Goal: Information Seeking & Learning: Learn about a topic

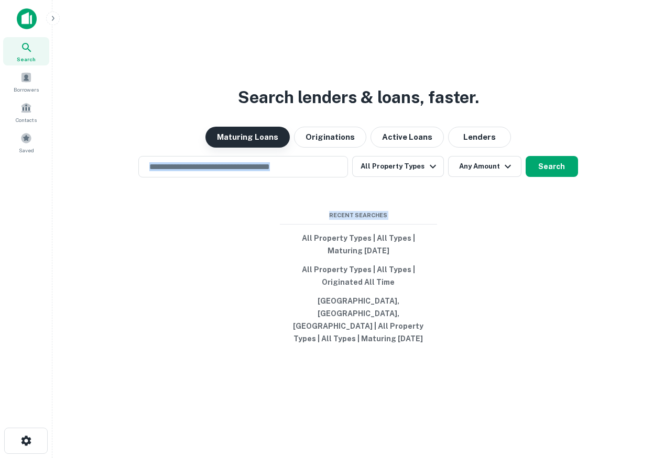
drag, startPoint x: 562, startPoint y: 325, endPoint x: 242, endPoint y: 153, distance: 363.6
click at [242, 153] on div "Search lenders & loans, faster. Maturing Loans Originations Active Loans Lender…" at bounding box center [358, 254] width 594 height 458
click at [180, 221] on div "Search lenders & loans, faster. Maturing Loans Originations Active Loans Lender…" at bounding box center [358, 254] width 594 height 458
click at [272, 178] on div "​" at bounding box center [242, 166] width 209 height 21
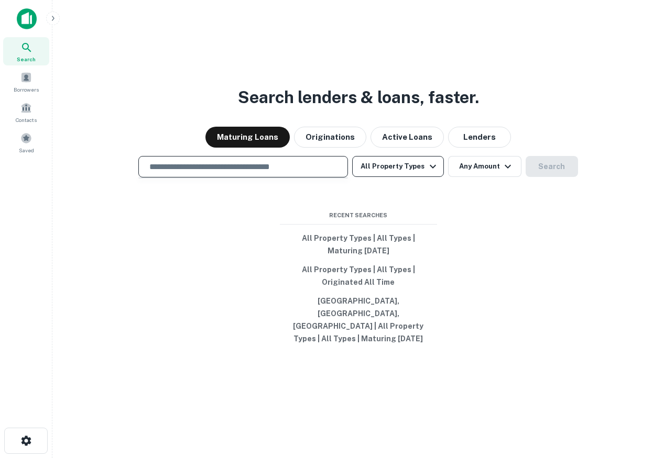
click at [412, 177] on button "All Property Types" at bounding box center [397, 166] width 91 height 21
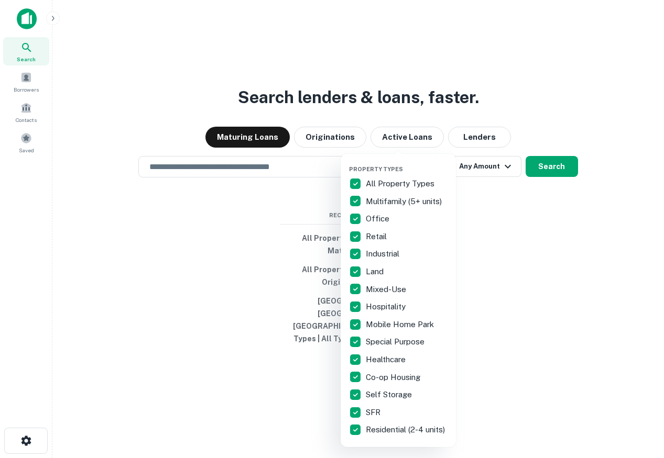
click at [273, 175] on div at bounding box center [332, 229] width 664 height 458
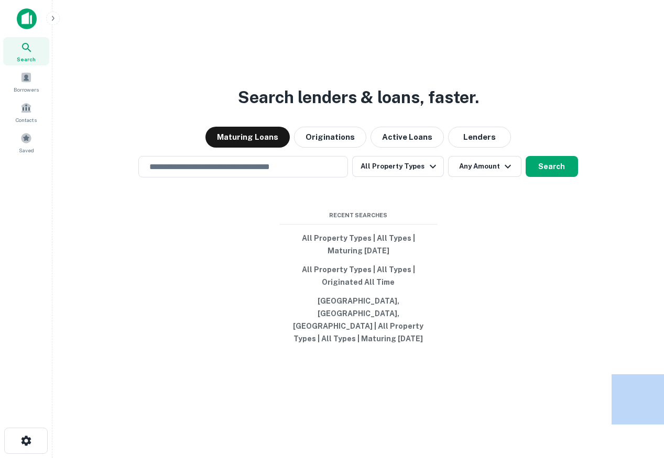
click at [273, 175] on div "Property Types All Property Types Multifamily (5+ units) Office Retail Industri…" at bounding box center [332, 229] width 664 height 458
click at [286, 173] on input "text" at bounding box center [243, 167] width 200 height 12
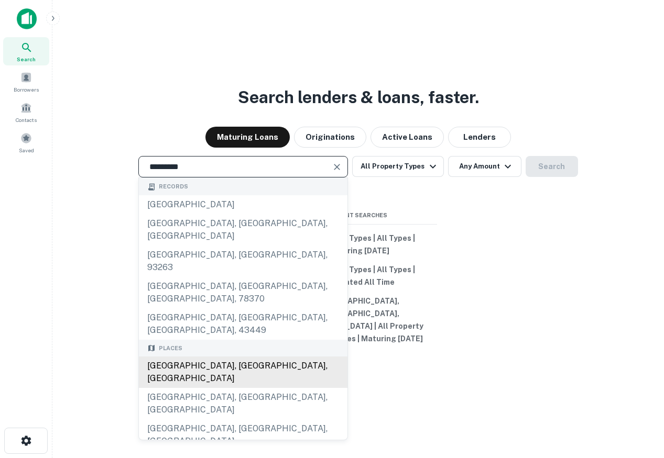
click at [219, 357] on div "San Diego, CA, USA" at bounding box center [243, 372] width 208 height 31
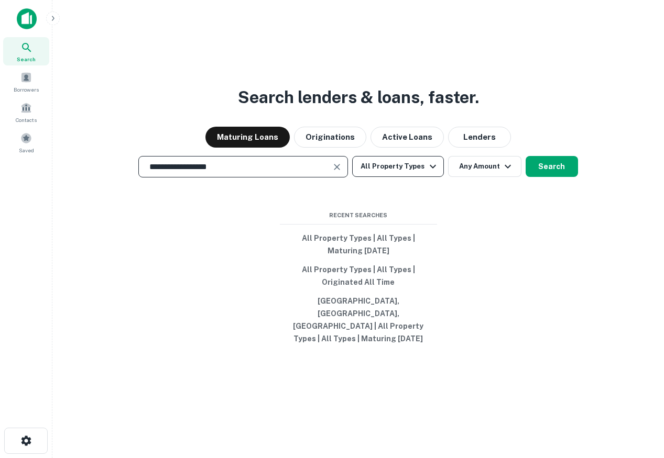
type input "**********"
click at [402, 173] on button "All Property Types" at bounding box center [397, 166] width 91 height 21
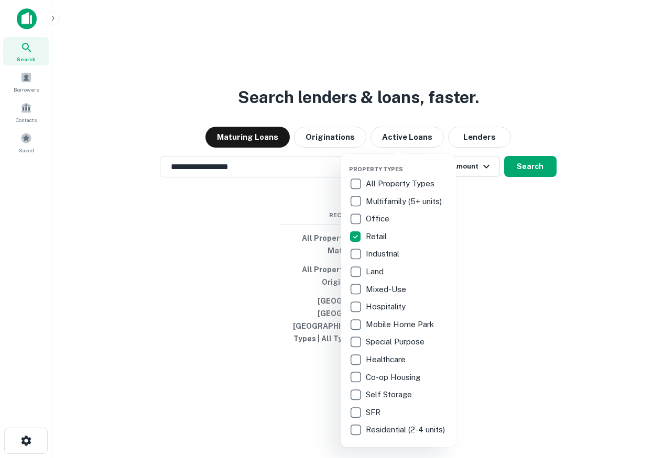
click at [505, 284] on div at bounding box center [332, 229] width 664 height 458
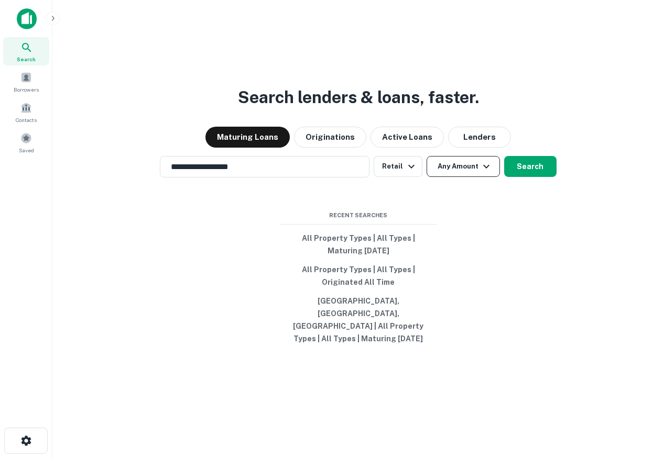
click at [472, 177] on button "Any Amount" at bounding box center [462, 166] width 73 height 21
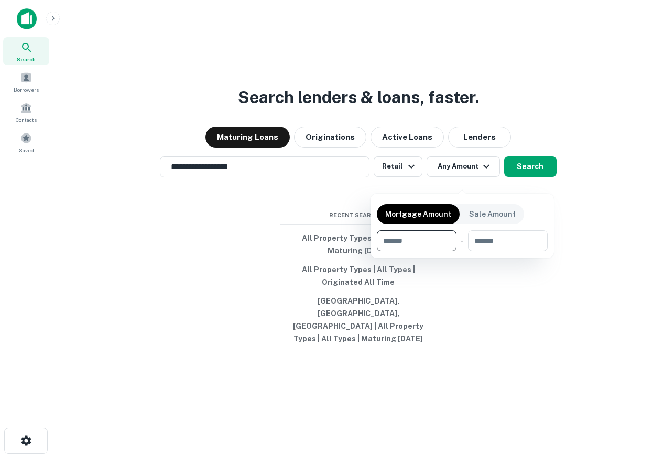
click at [548, 200] on div "Mortgage Amount Sale Amount ​ - ​" at bounding box center [461, 226] width 183 height 64
click at [535, 187] on div at bounding box center [332, 229] width 664 height 458
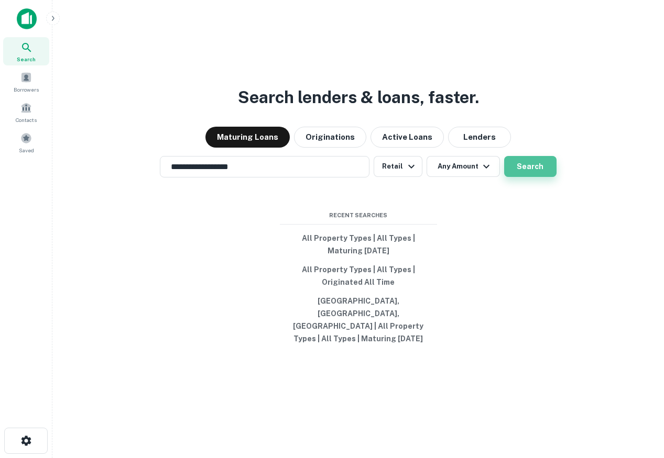
click at [531, 177] on button "Search" at bounding box center [530, 166] width 52 height 21
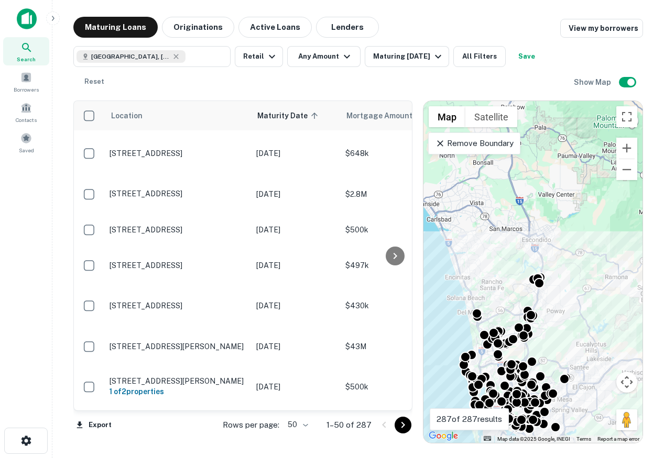
drag, startPoint x: 591, startPoint y: 322, endPoint x: 583, endPoint y: 398, distance: 76.9
click at [583, 398] on div "To activate drag with keyboard, press Alt + Enter. Once in keyboard drag state,…" at bounding box center [532, 272] width 219 height 342
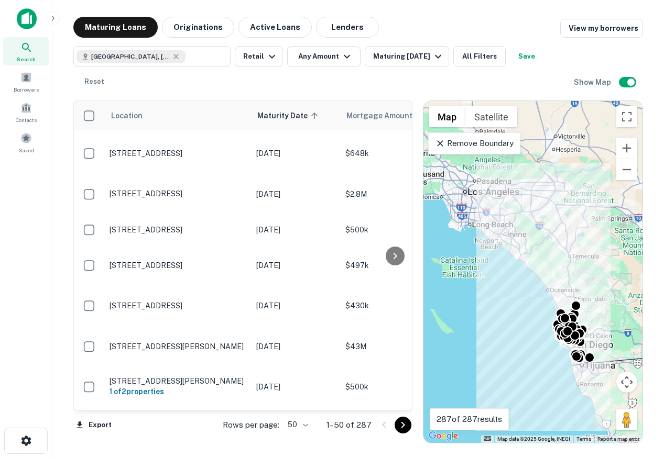
click at [468, 143] on p "Remove Boundary" at bounding box center [474, 143] width 78 height 13
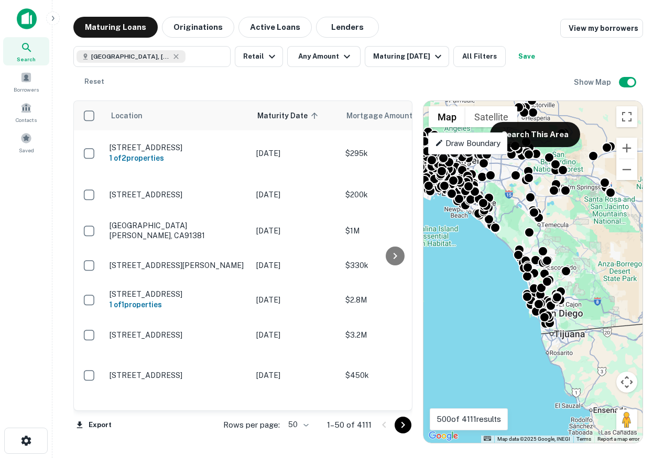
drag, startPoint x: 579, startPoint y: 269, endPoint x: 551, endPoint y: 238, distance: 41.2
click at [551, 238] on div "To activate drag with keyboard, press Alt + Enter. Once in keyboard drag state,…" at bounding box center [532, 272] width 219 height 342
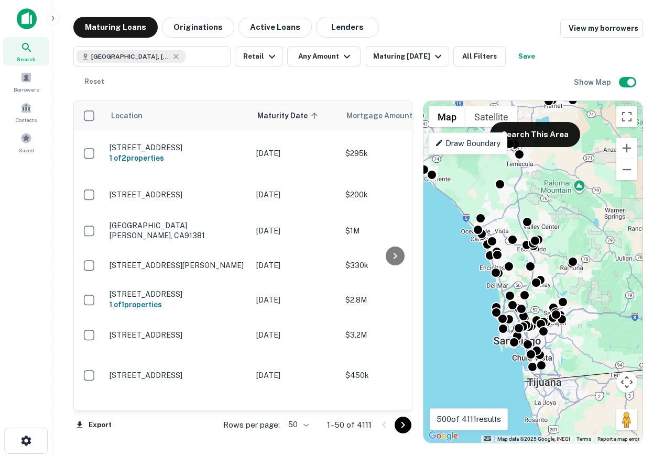
drag, startPoint x: 583, startPoint y: 288, endPoint x: 607, endPoint y: 288, distance: 24.6
click at [607, 288] on div "To activate drag with keyboard, press Alt + Enter. Once in keyboard drag state,…" at bounding box center [532, 272] width 219 height 342
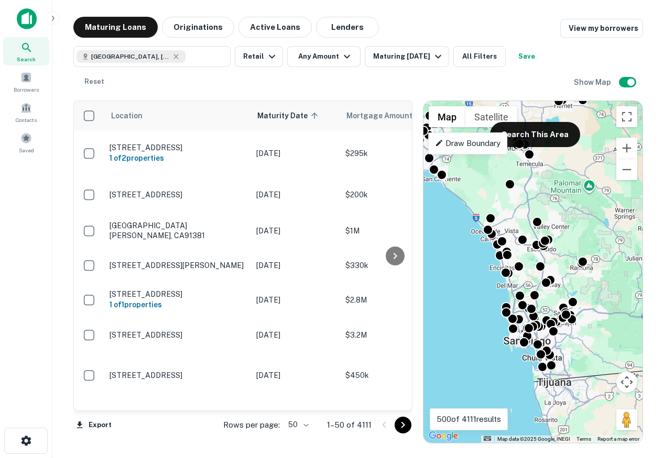
click at [476, 148] on p "Draw Boundary" at bounding box center [467, 143] width 65 height 13
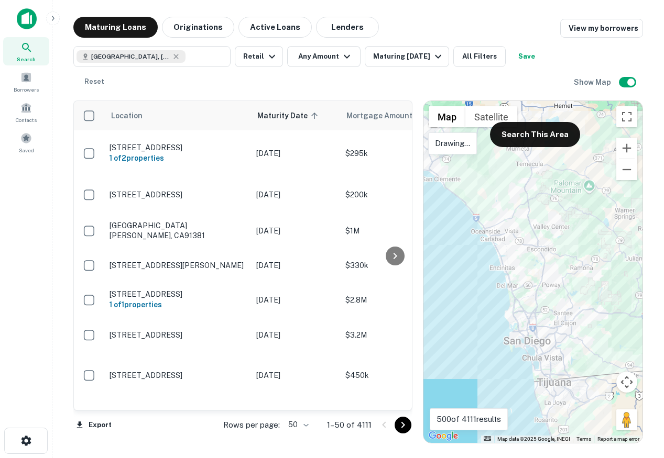
click at [481, 145] on div at bounding box center [532, 272] width 219 height 342
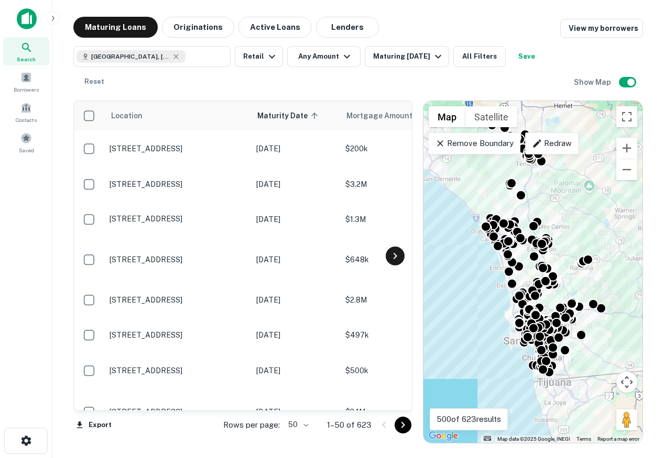
click at [401, 259] on div at bounding box center [394, 256] width 19 height 19
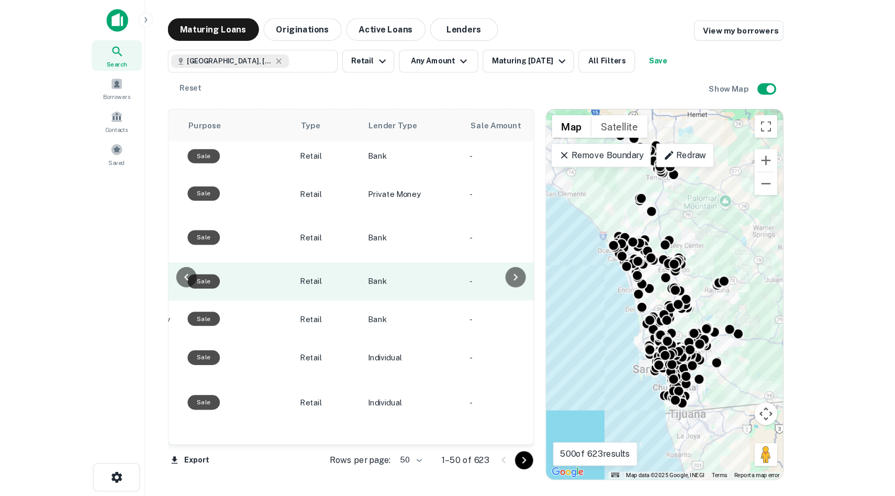
scroll to position [0, 651]
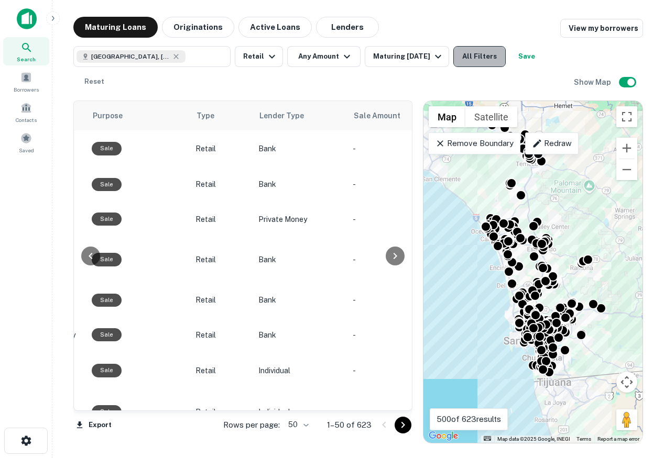
click at [476, 52] on button "All Filters" at bounding box center [479, 56] width 52 height 21
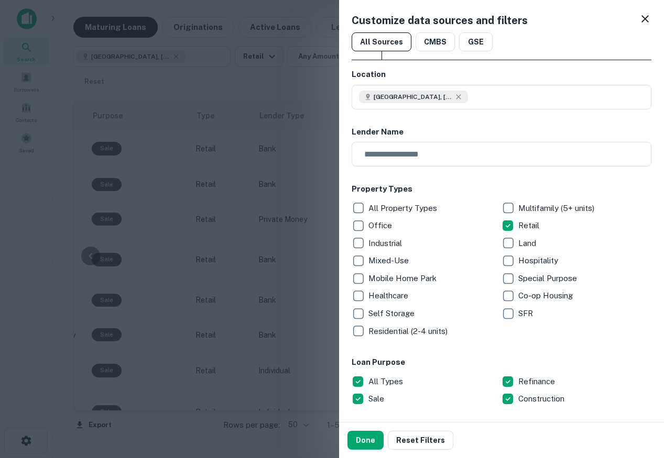
click at [646, 16] on icon at bounding box center [644, 19] width 13 height 13
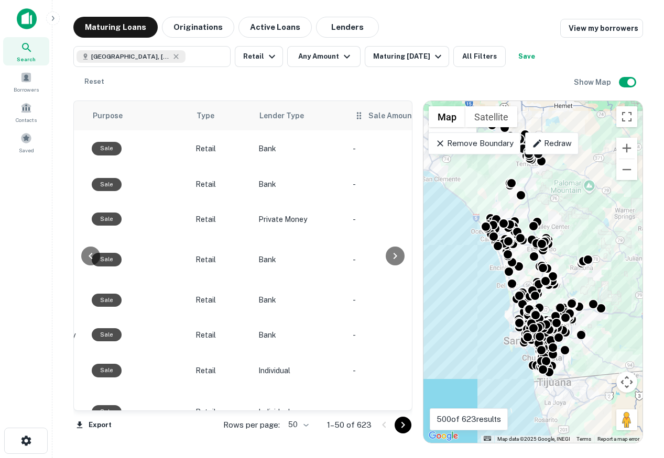
drag, startPoint x: 494, startPoint y: 144, endPoint x: 306, endPoint y: 120, distance: 190.1
click at [494, 144] on p "Remove Boundary" at bounding box center [474, 143] width 78 height 13
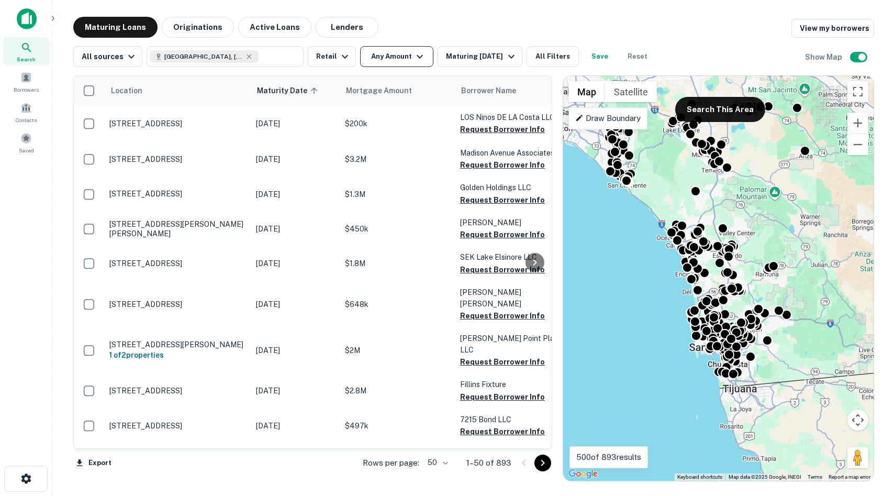
click at [402, 60] on button "Any Amount" at bounding box center [396, 56] width 73 height 21
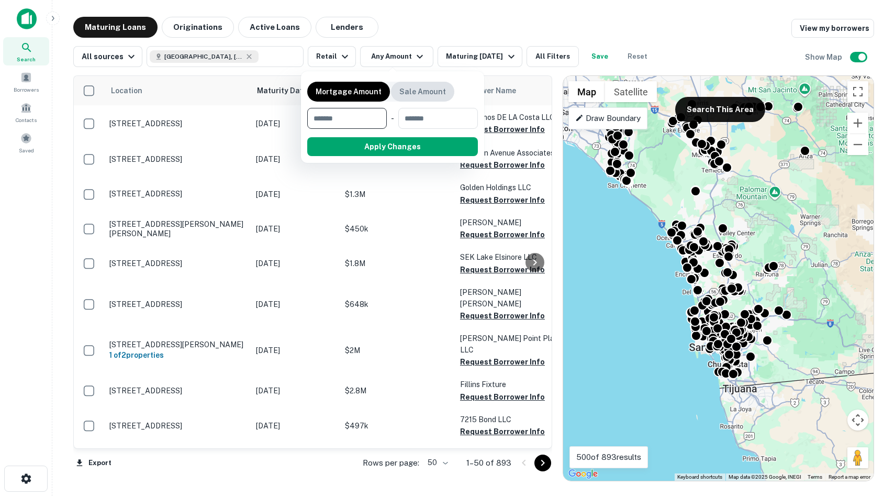
click at [412, 100] on div "Sale Amount" at bounding box center [422, 92] width 63 height 20
click at [343, 122] on input "number" at bounding box center [343, 118] width 72 height 21
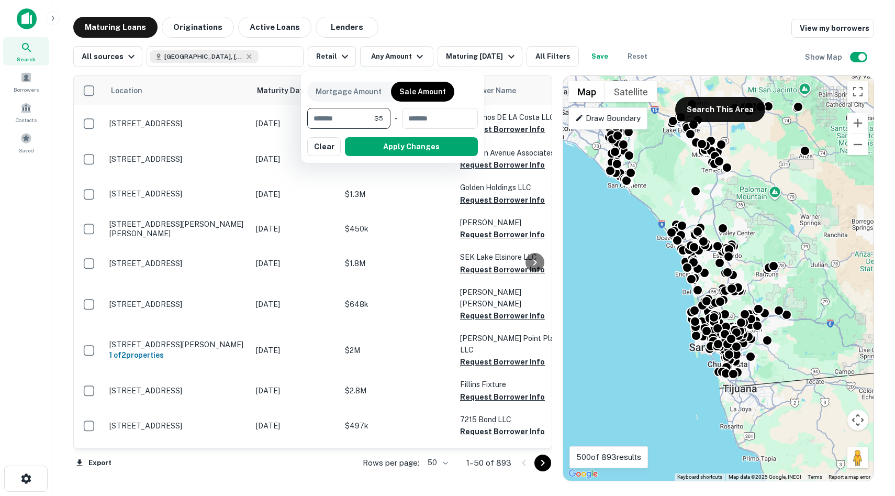
type input "*******"
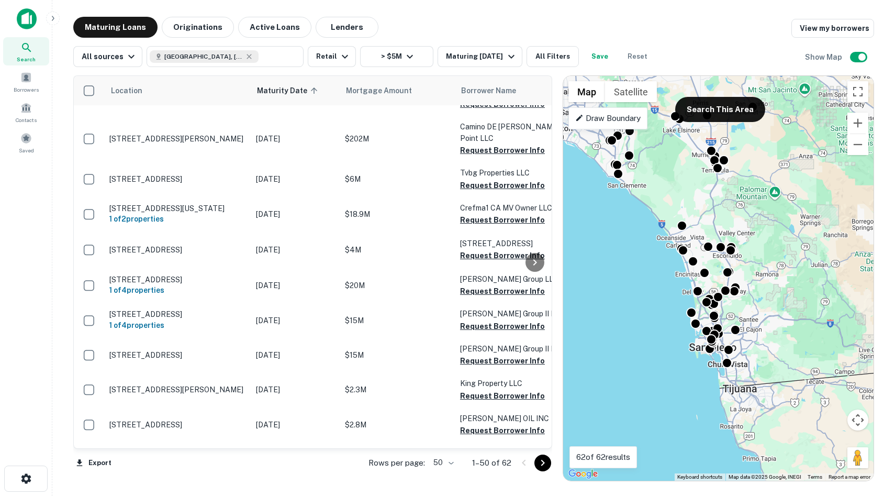
scroll to position [213, 0]
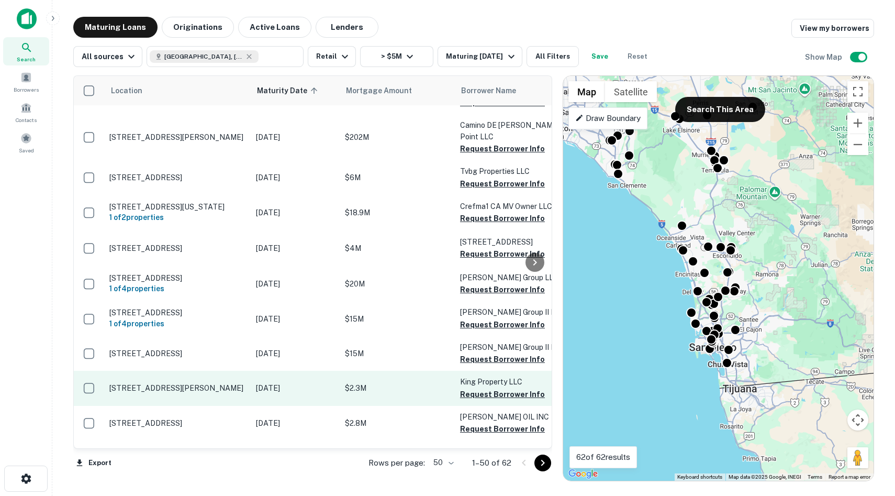
click at [124, 393] on p "24799 Alicia Pkwy Laguna Hills, CA92653" at bounding box center [177, 387] width 136 height 9
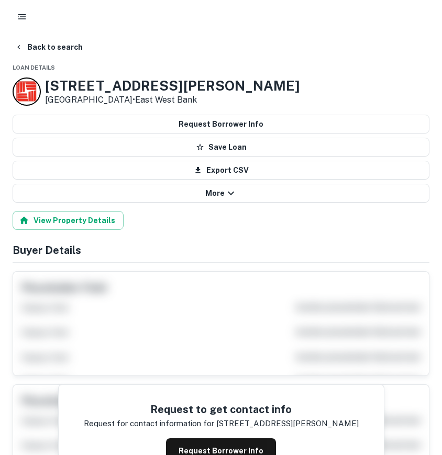
click at [81, 84] on h3 "24799 Alicia Pkwy" at bounding box center [172, 86] width 255 height 16
click at [25, 14] on rect "button" at bounding box center [22, 14] width 8 height 1
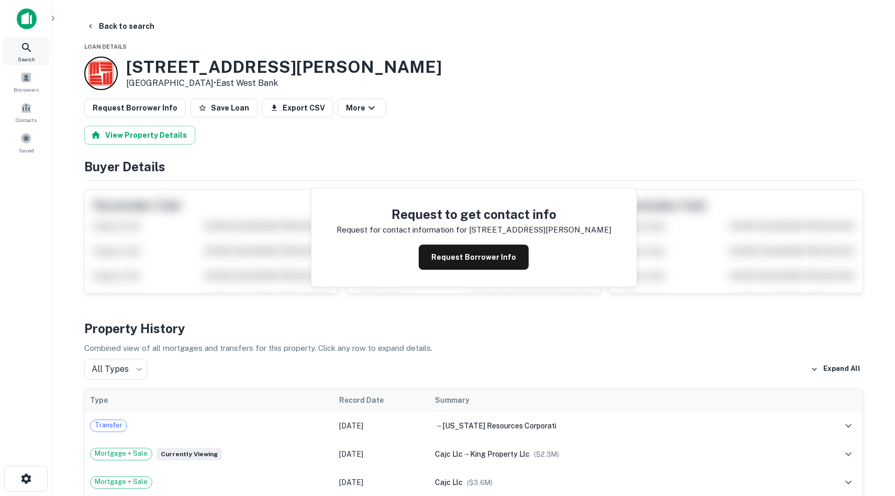
click at [21, 45] on icon at bounding box center [26, 47] width 13 height 13
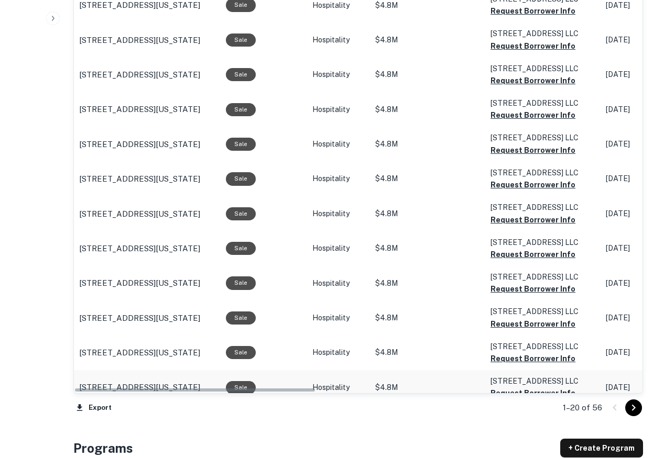
scroll to position [1002, 0]
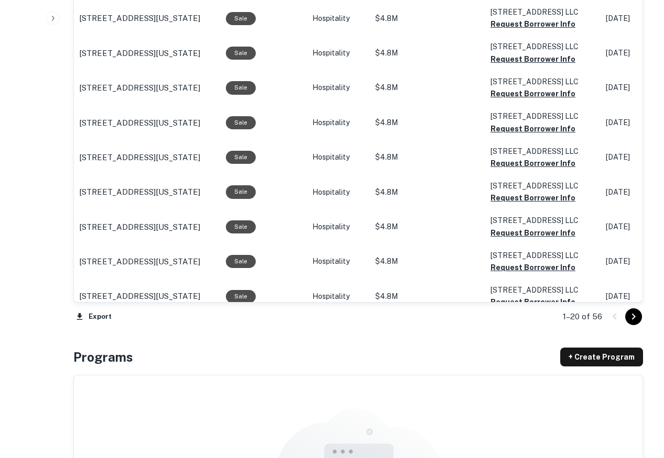
click at [634, 313] on icon "Go to next page" at bounding box center [633, 317] width 13 height 13
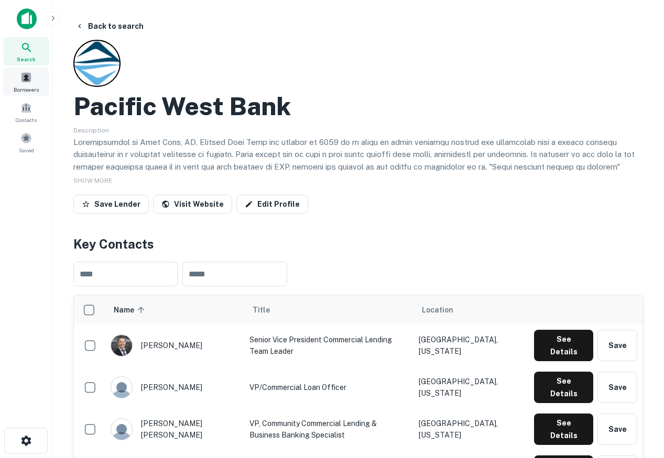
click at [19, 74] on div "Borrowers" at bounding box center [26, 82] width 46 height 28
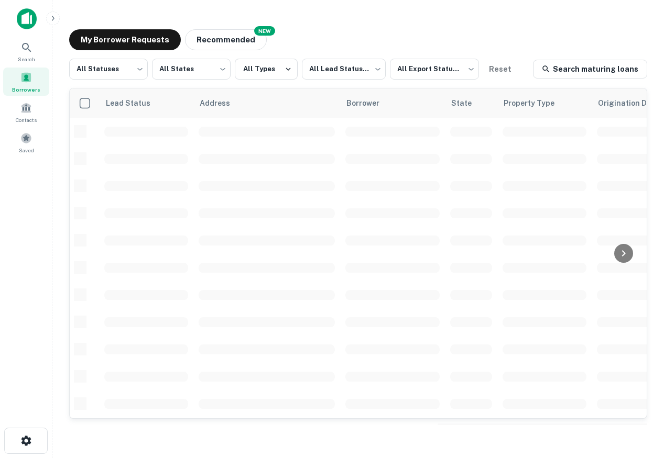
click at [21, 22] on img at bounding box center [27, 18] width 20 height 21
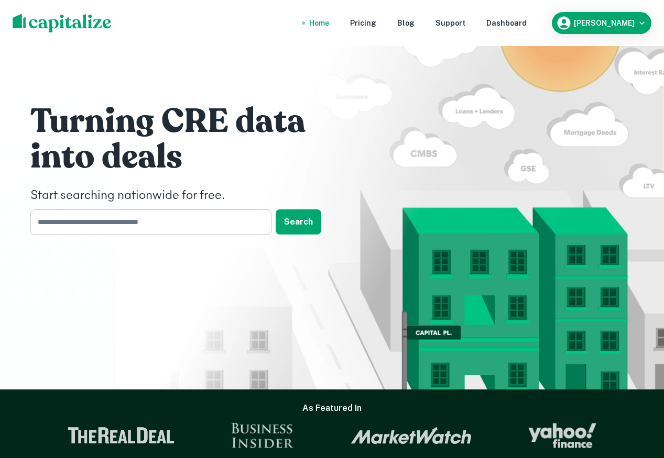
click at [167, 222] on input "text" at bounding box center [147, 222] width 234 height 26
click at [543, 29] on nav "Home Pricing Blog Support Dashboard" at bounding box center [417, 23] width 251 height 23
click at [536, 17] on nav "Home Pricing Blog Support Dashboard" at bounding box center [417, 23] width 251 height 23
click at [534, 36] on div "Home Pricing Blog Support Dashboard Drew Koch" at bounding box center [332, 23] width 664 height 46
click at [526, 24] on div "Dashboard" at bounding box center [506, 23] width 40 height 12
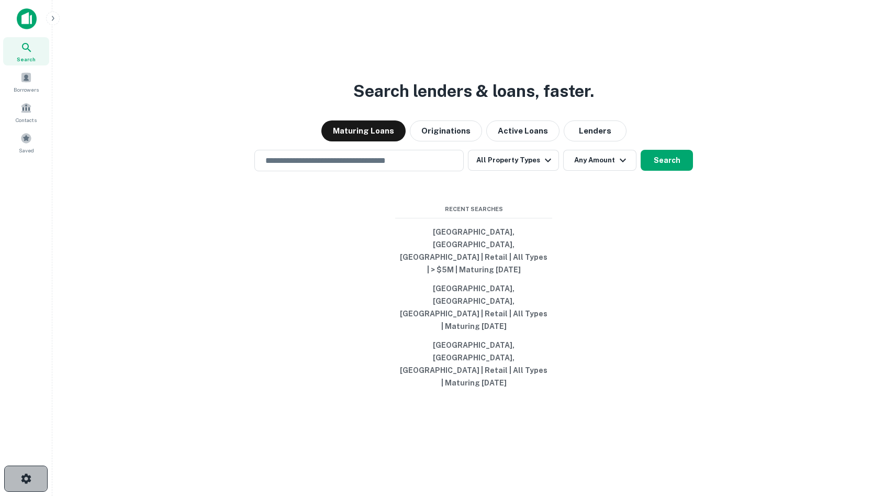
click at [16, 482] on button "button" at bounding box center [25, 479] width 43 height 26
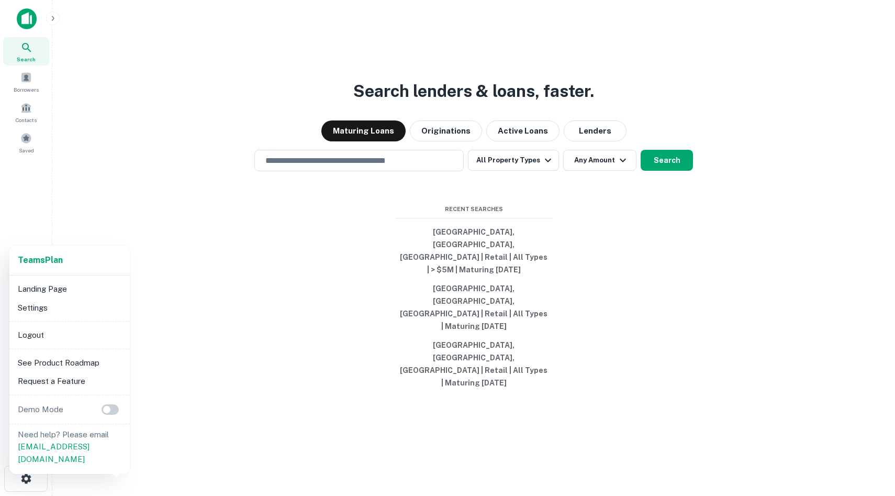
click at [50, 306] on li "Settings" at bounding box center [70, 307] width 112 height 19
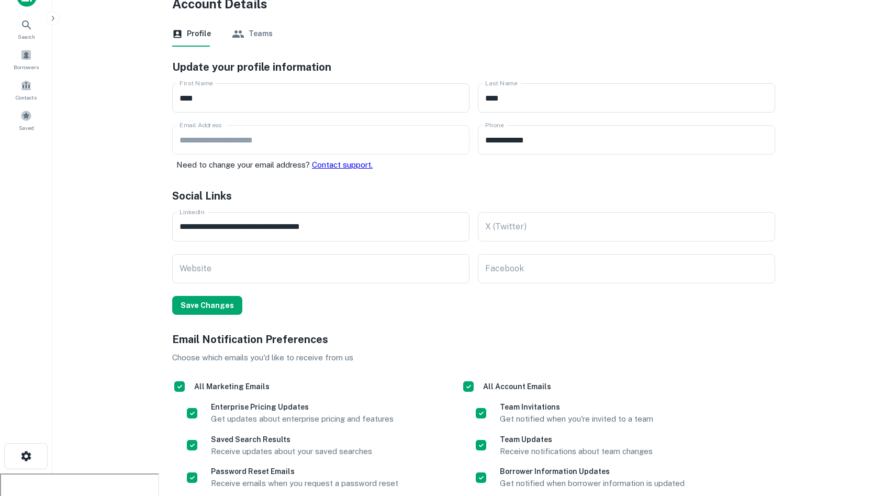
scroll to position [23, 0]
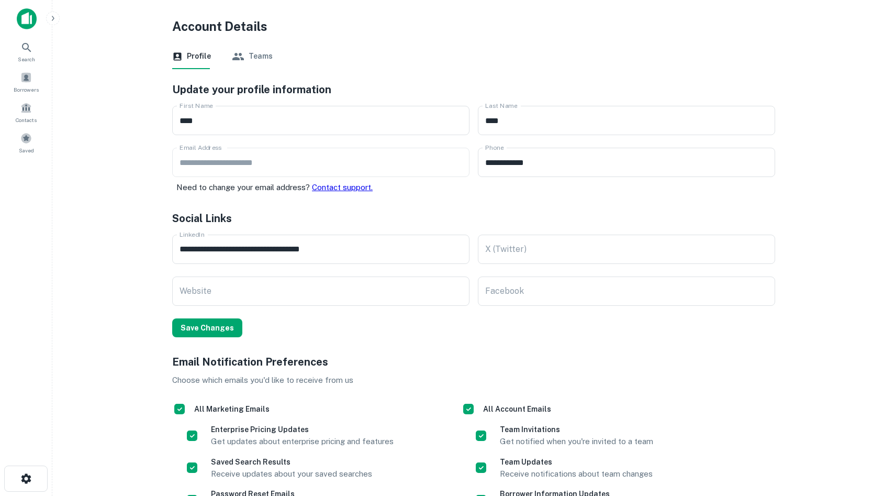
scroll to position [23, 0]
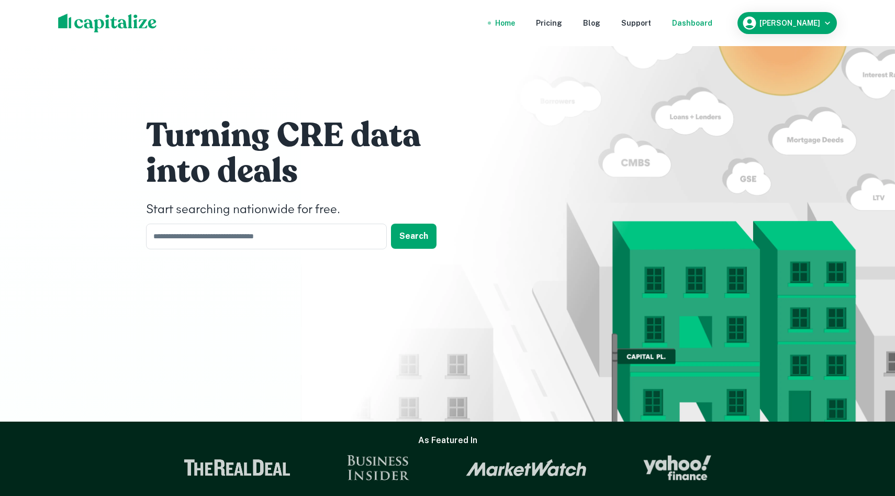
click at [709, 25] on div "Dashboard" at bounding box center [692, 23] width 40 height 12
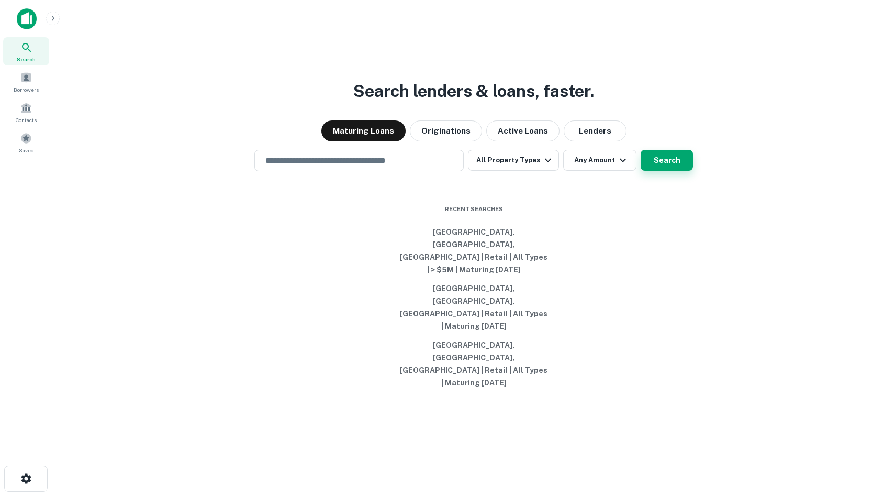
click at [661, 171] on button "Search" at bounding box center [667, 160] width 52 height 21
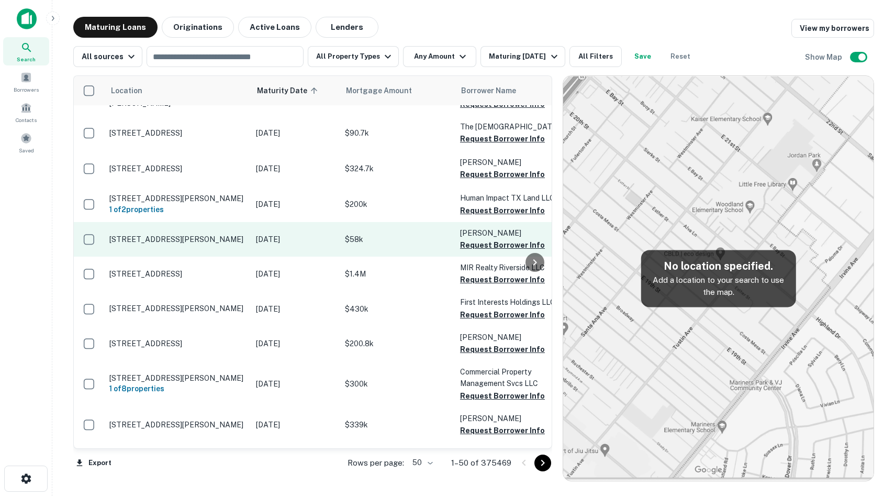
scroll to position [213, 0]
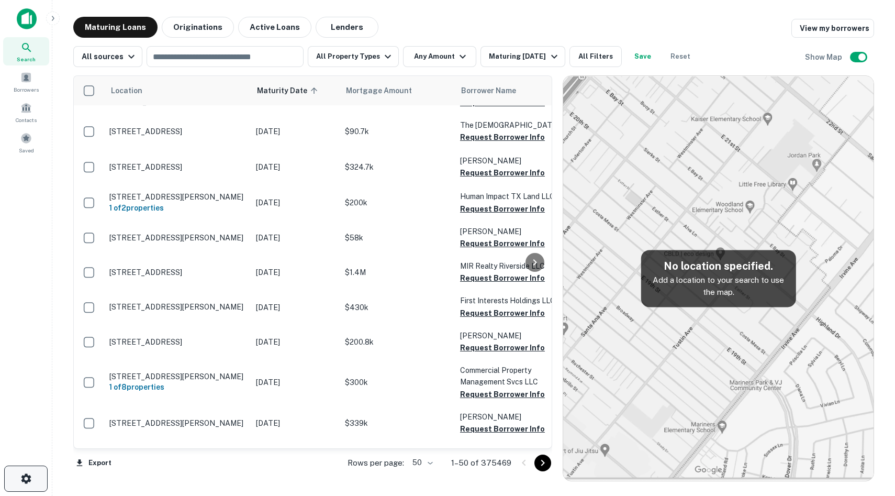
click at [27, 470] on button "button" at bounding box center [25, 479] width 43 height 26
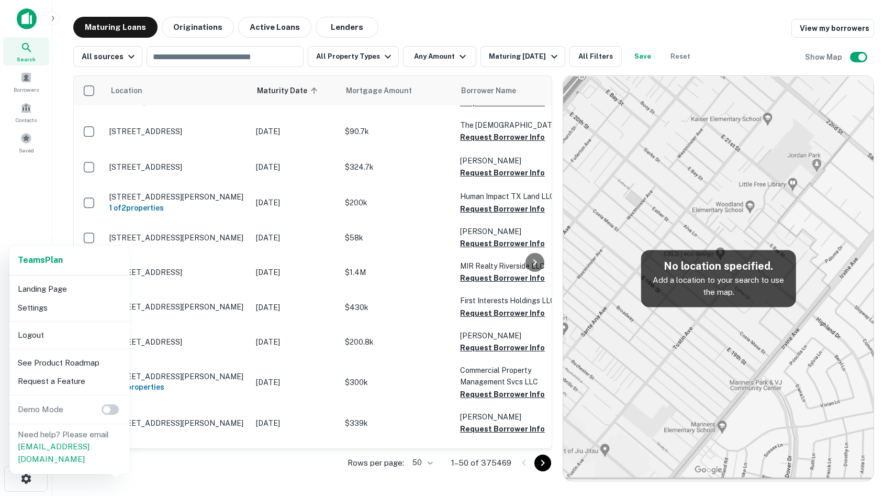
click at [35, 335] on li "Logout" at bounding box center [70, 335] width 112 height 19
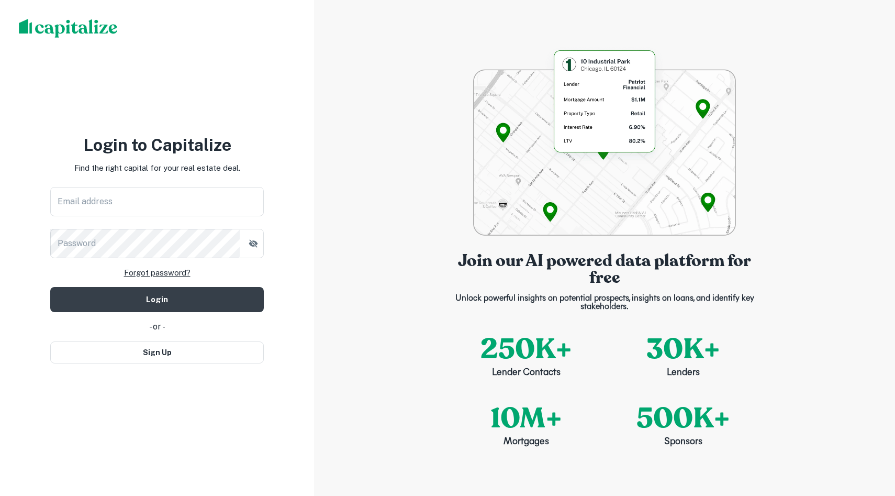
type input "**********"
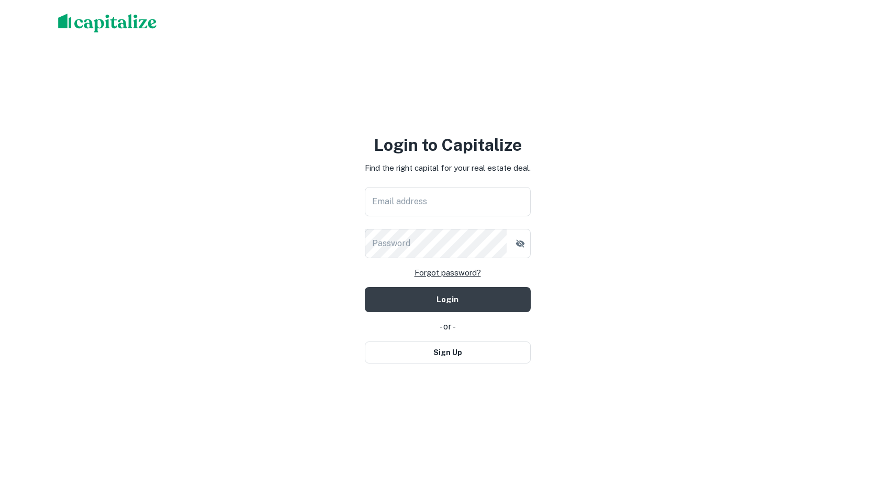
type input "**********"
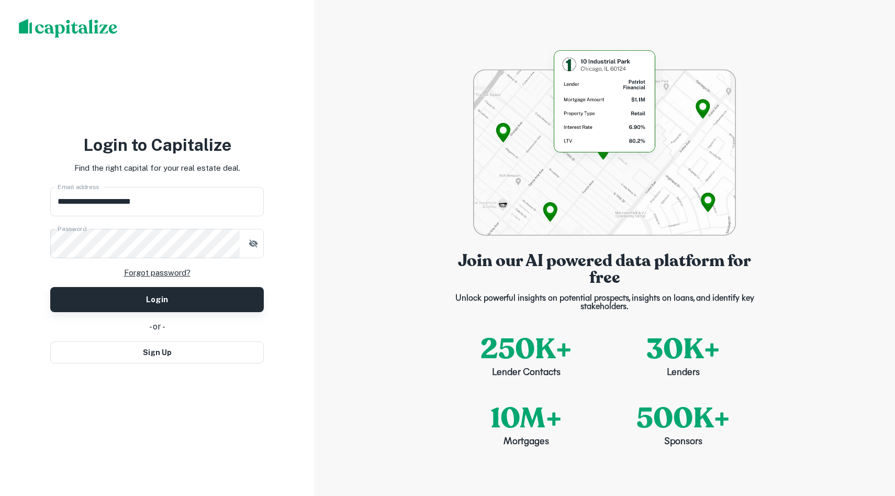
click at [236, 298] on button "Login" at bounding box center [157, 299] width 214 height 25
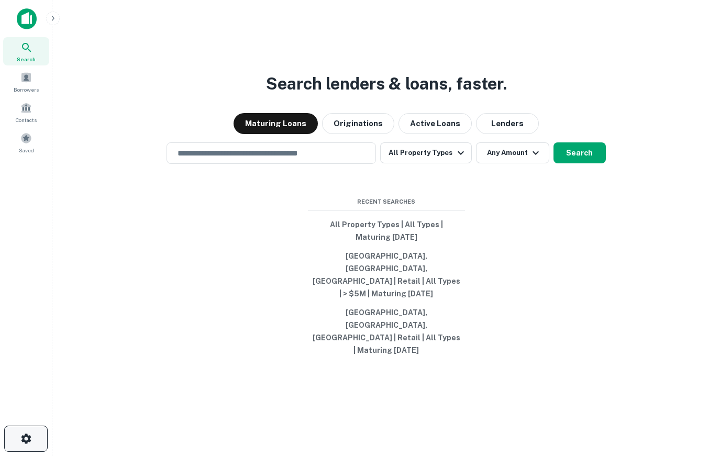
click at [31, 437] on icon "button" at bounding box center [26, 439] width 13 height 13
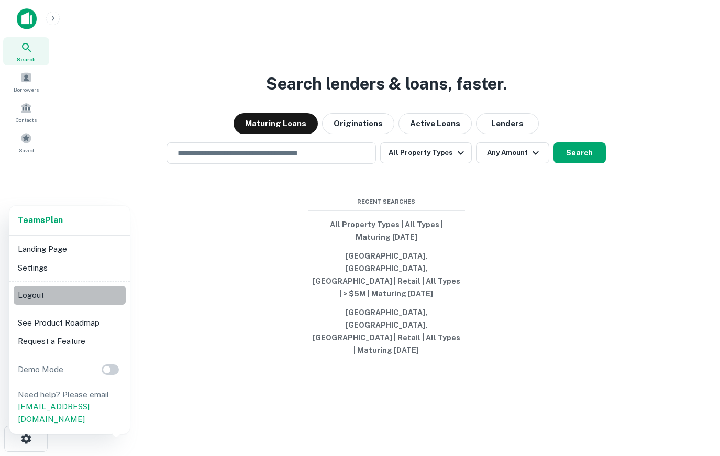
click at [56, 298] on li "Logout" at bounding box center [70, 295] width 112 height 19
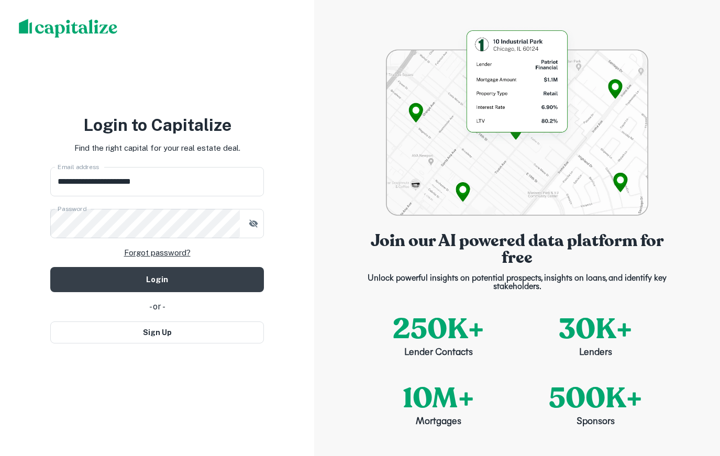
click at [206, 273] on button "Login" at bounding box center [157, 279] width 214 height 25
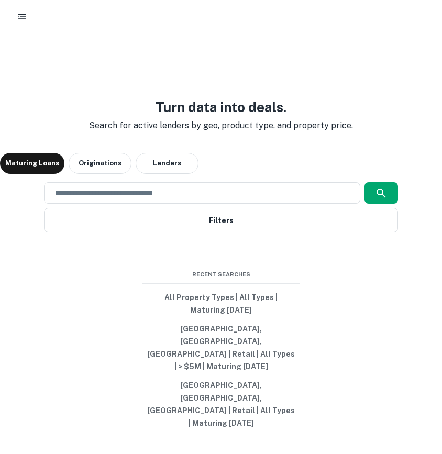
click at [21, 21] on icon "button" at bounding box center [22, 17] width 10 height 10
click at [21, 21] on div "Search Borrowers Contacts Saved Super Admin Users Organizations Access Requests…" at bounding box center [221, 227] width 442 height 454
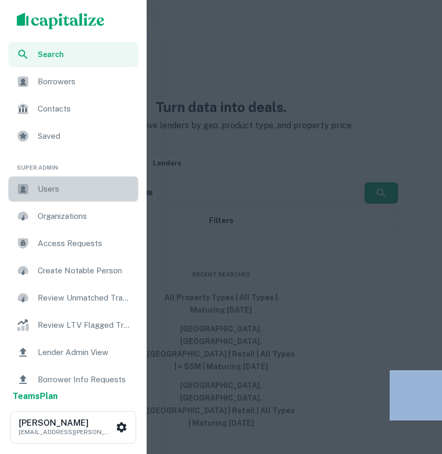
click at [81, 191] on span "Users" at bounding box center [85, 189] width 94 height 13
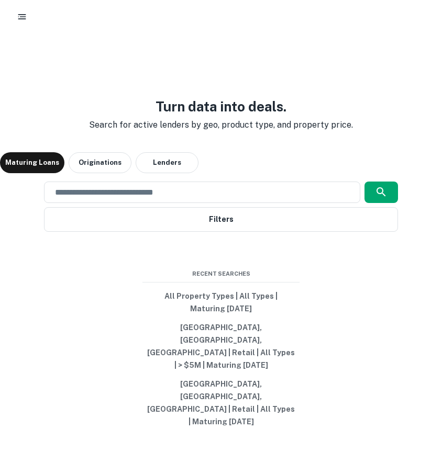
click at [21, 16] on icon "button" at bounding box center [22, 17] width 10 height 10
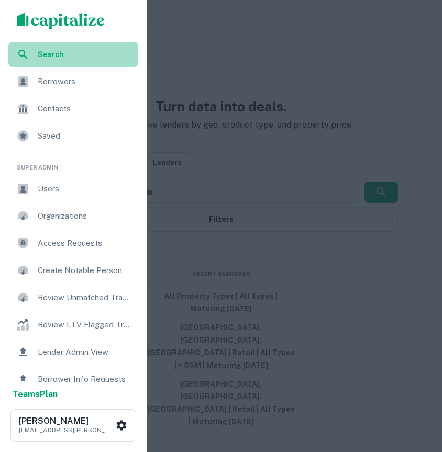
click at [52, 56] on span "Search" at bounding box center [85, 55] width 94 height 12
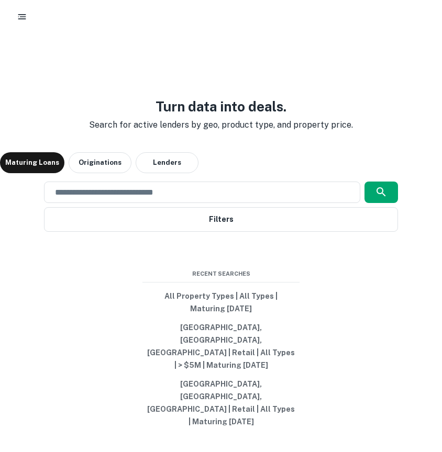
click at [19, 17] on icon "button" at bounding box center [22, 17] width 10 height 10
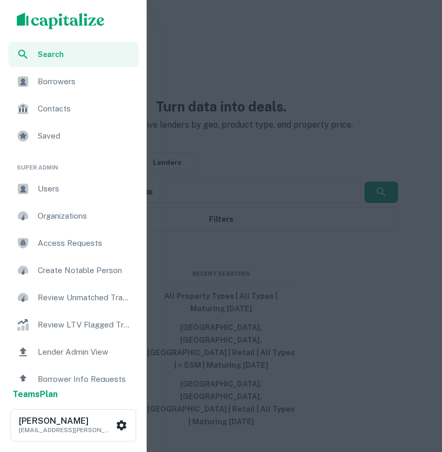
click at [54, 183] on span "Users" at bounding box center [85, 189] width 94 height 13
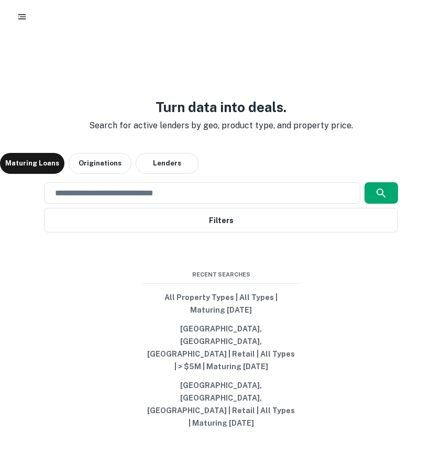
click at [18, 12] on icon "button" at bounding box center [22, 17] width 10 height 10
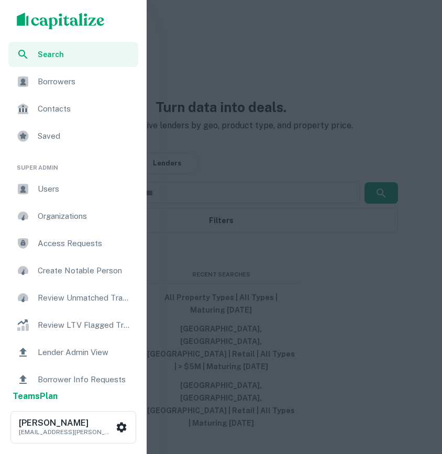
click at [60, 89] on div "Borrowers" at bounding box center [73, 81] width 130 height 25
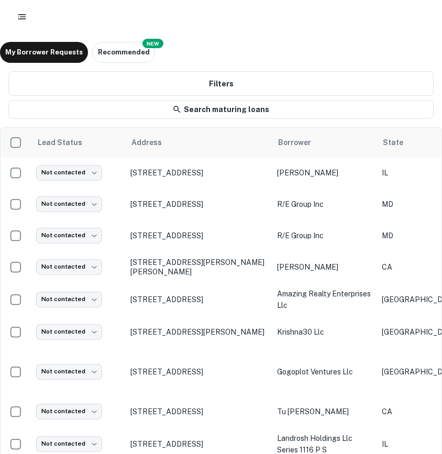
click at [25, 17] on icon "button" at bounding box center [22, 17] width 10 height 10
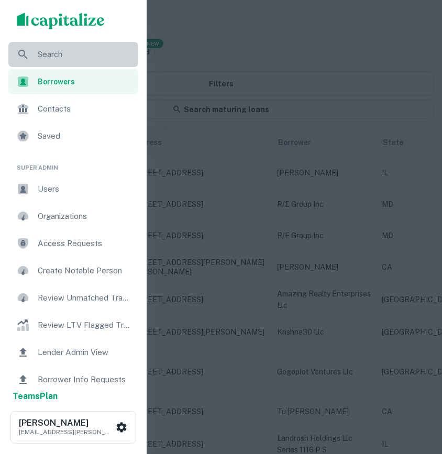
click at [56, 43] on div "Search" at bounding box center [73, 54] width 130 height 25
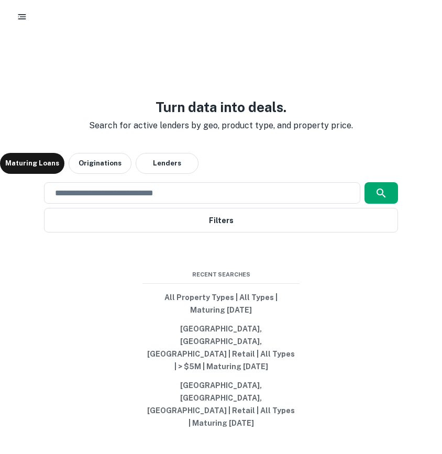
click at [25, 20] on icon "button" at bounding box center [22, 17] width 10 height 10
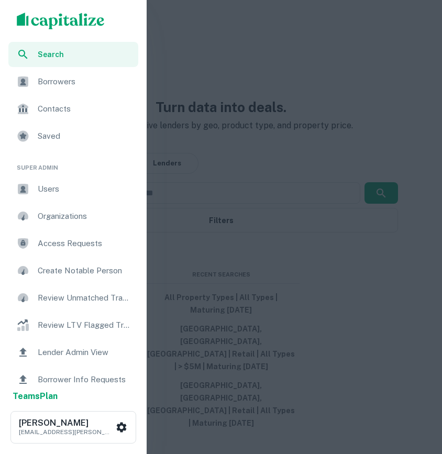
scroll to position [119, 0]
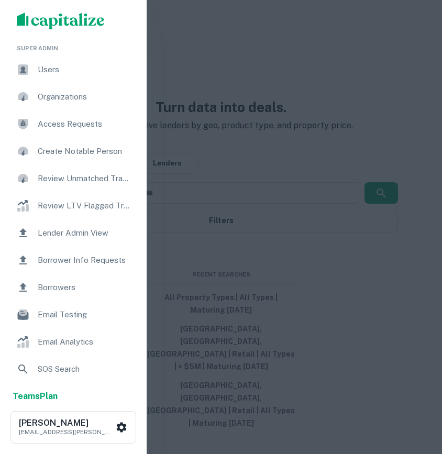
click at [68, 319] on span "Email Testing" at bounding box center [85, 314] width 94 height 13
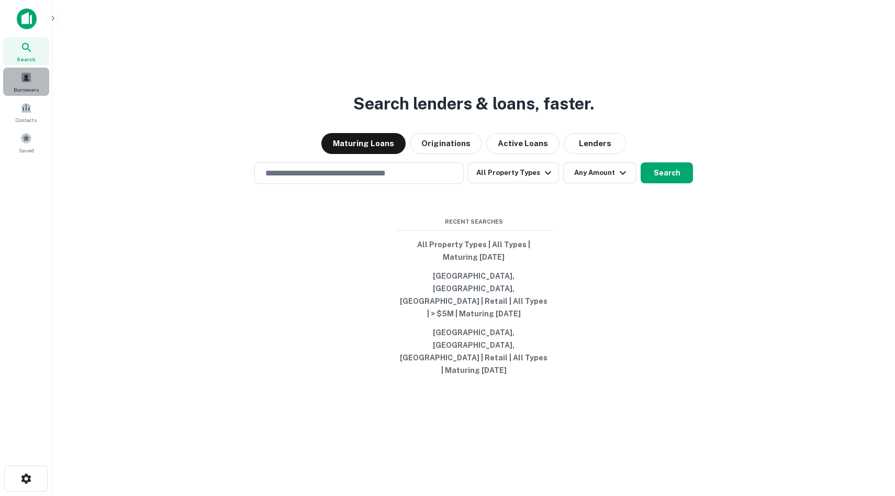
click at [29, 88] on span "Borrowers" at bounding box center [26, 89] width 25 height 8
click at [441, 73] on div "Search lenders & loans, faster. Maturing Loans Originations Active Loans Lender…" at bounding box center [474, 273] width 826 height 496
click at [53, 15] on icon "button" at bounding box center [53, 18] width 8 height 8
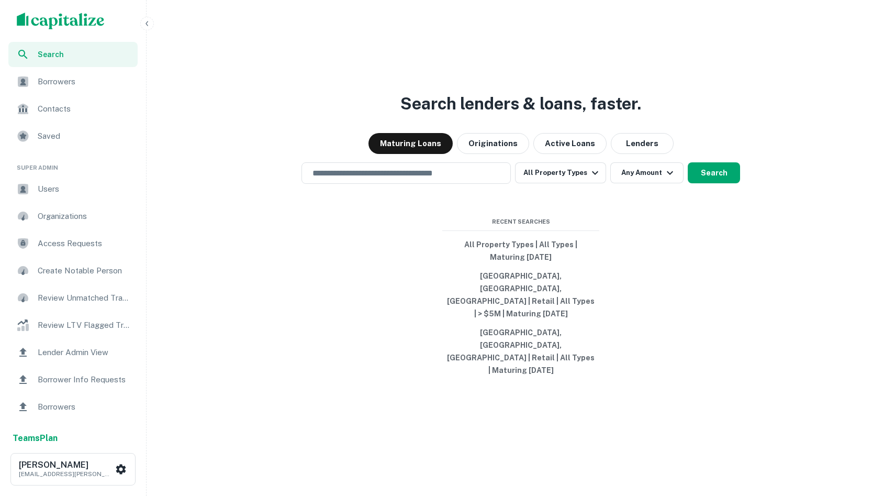
click at [59, 188] on span "Users" at bounding box center [85, 189] width 94 height 13
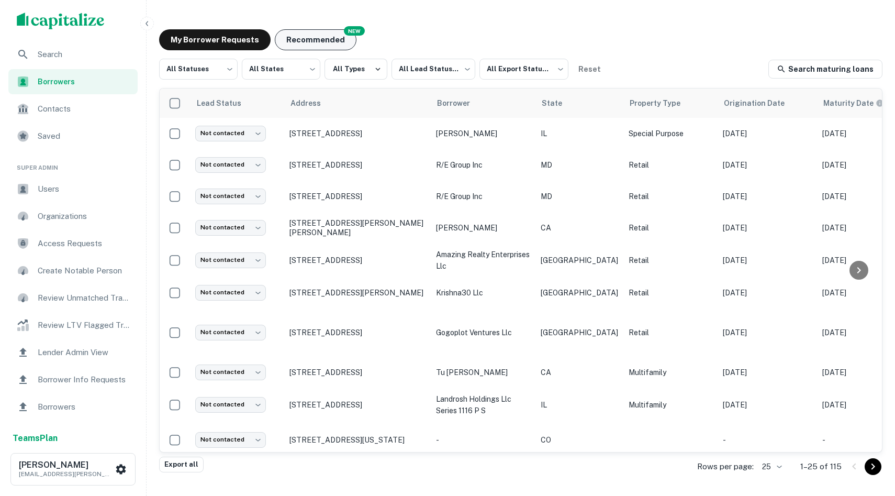
click at [309, 40] on button "Recommended" at bounding box center [316, 39] width 82 height 21
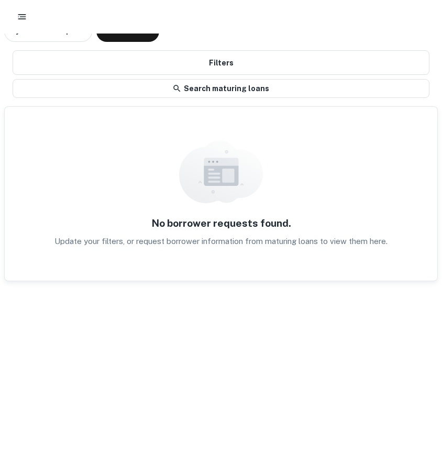
click at [28, 25] on div at bounding box center [221, 16] width 417 height 19
click at [20, 19] on rect "button" at bounding box center [22, 18] width 8 height 1
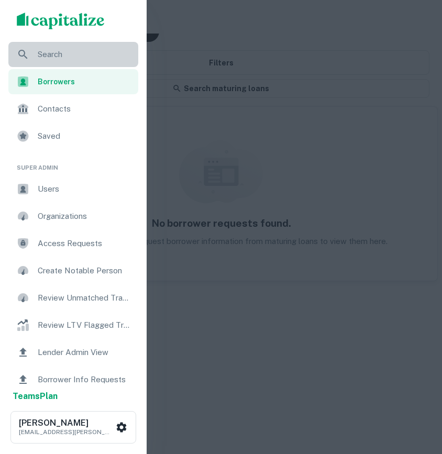
click at [66, 48] on div "Search" at bounding box center [73, 54] width 130 height 25
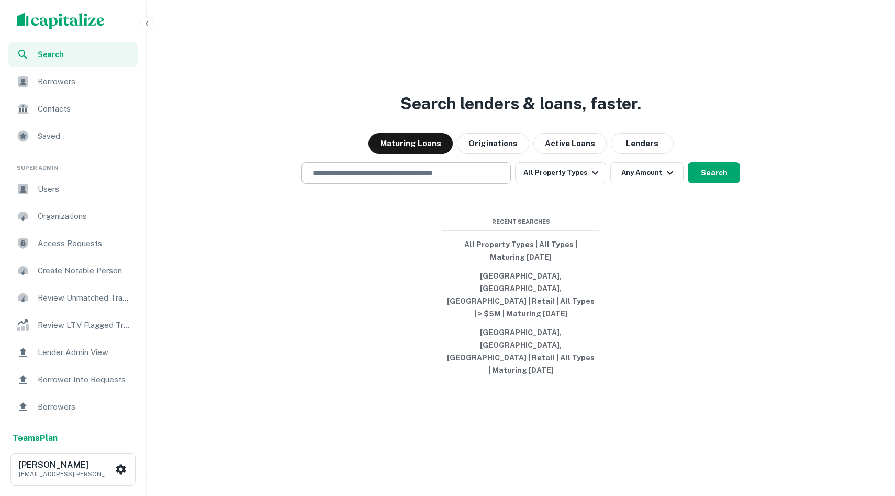
click at [355, 184] on div "​" at bounding box center [406, 172] width 209 height 21
type input "*"
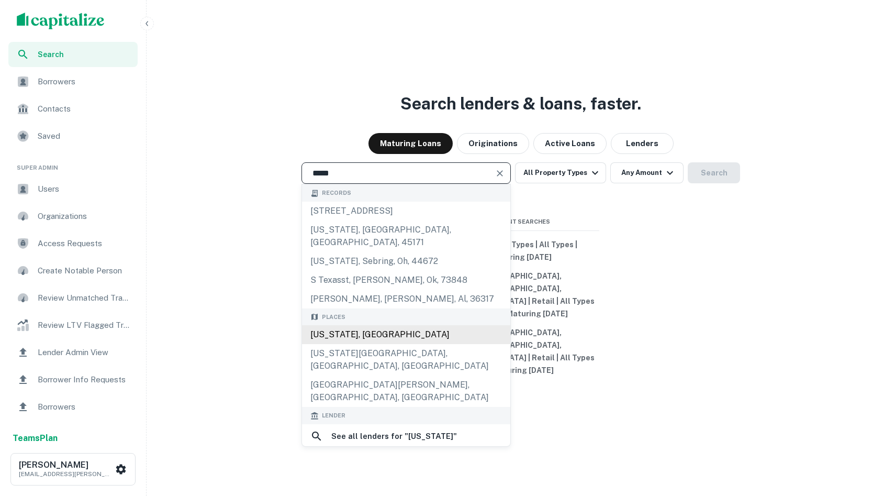
click at [389, 344] on div "Texas, USA" at bounding box center [406, 334] width 208 height 19
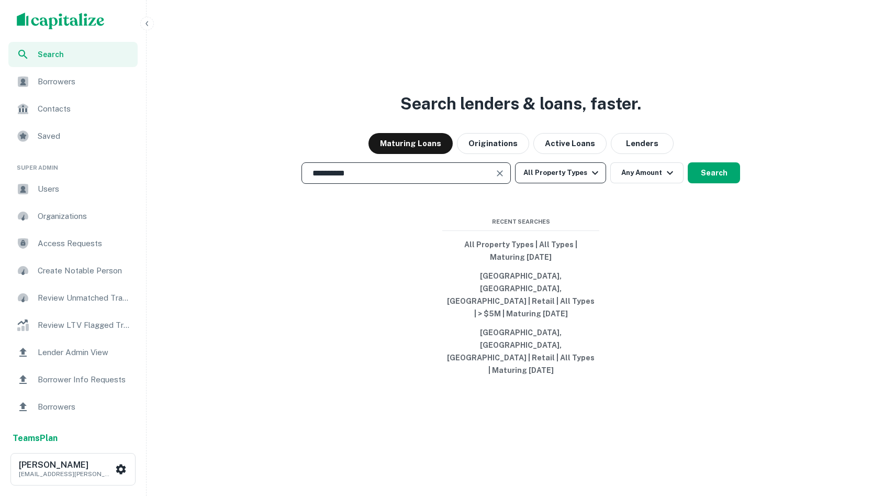
type input "**********"
click at [441, 183] on button "All Property Types" at bounding box center [560, 172] width 91 height 21
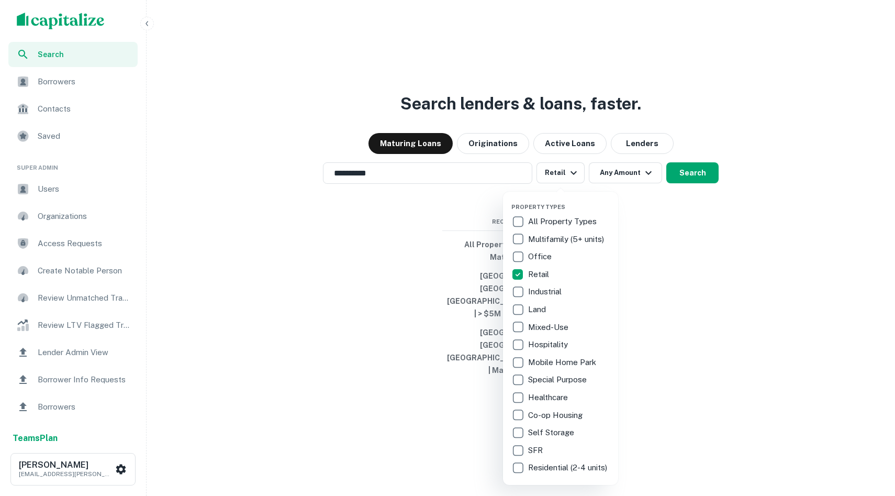
click at [441, 238] on div at bounding box center [447, 248] width 895 height 496
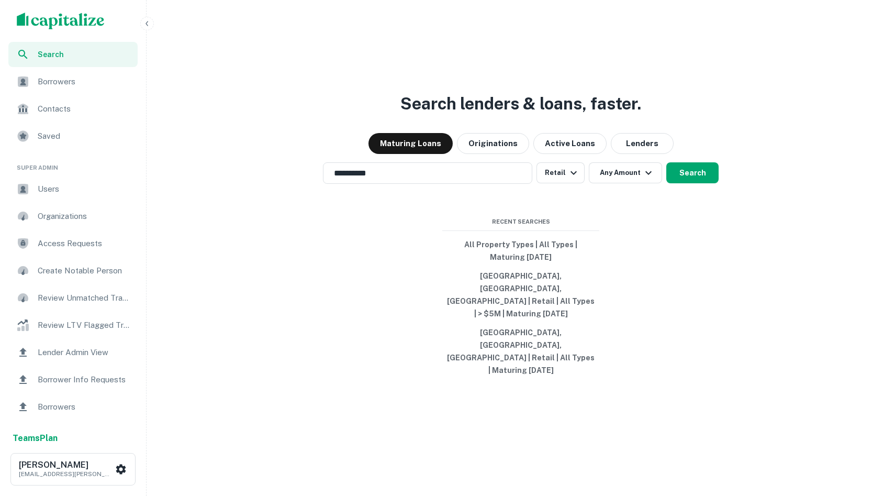
click at [441, 186] on div "**********" at bounding box center [521, 273] width 740 height 496
click at [441, 183] on button "Any Amount" at bounding box center [625, 172] width 73 height 21
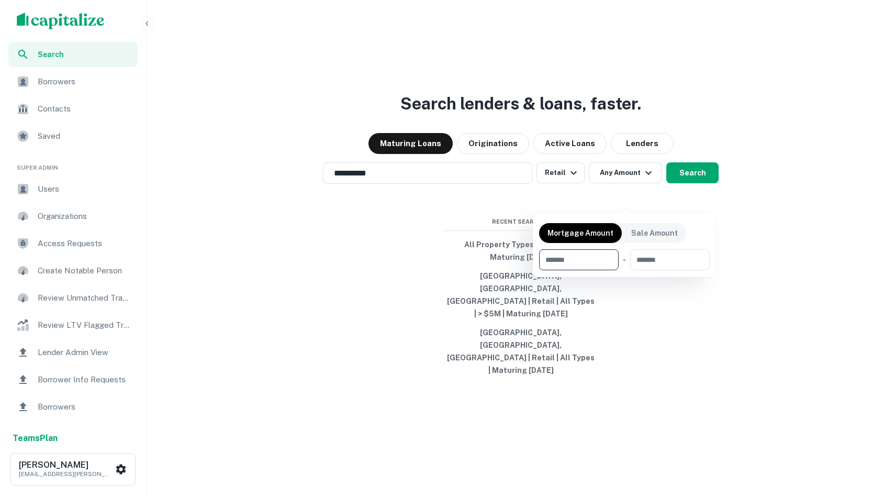
click at [441, 199] on div at bounding box center [447, 248] width 895 height 496
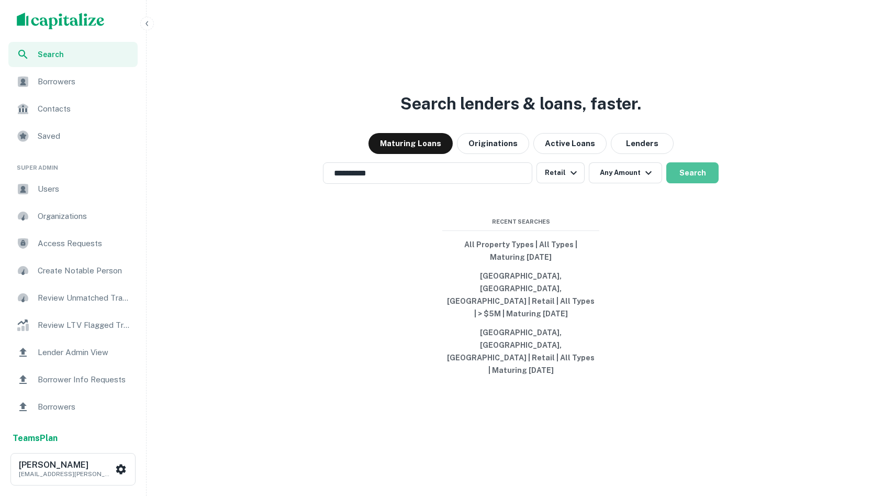
click at [441, 183] on button "Search" at bounding box center [693, 172] width 52 height 21
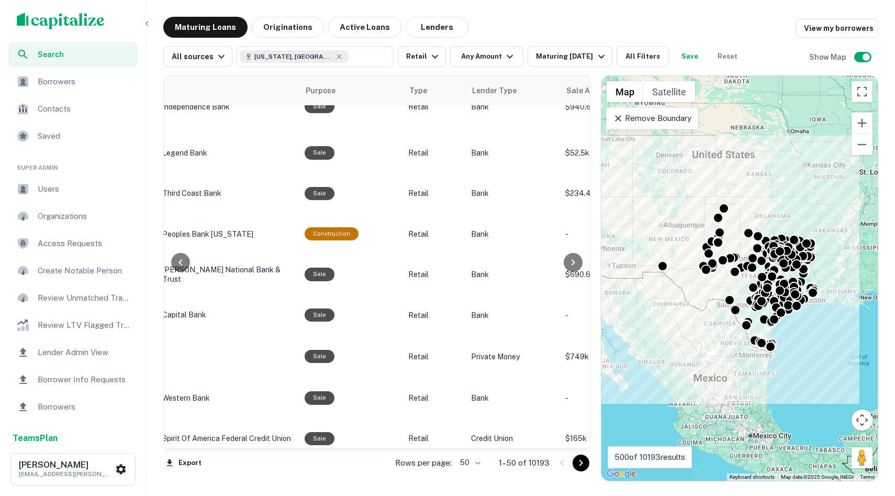
scroll to position [0, 528]
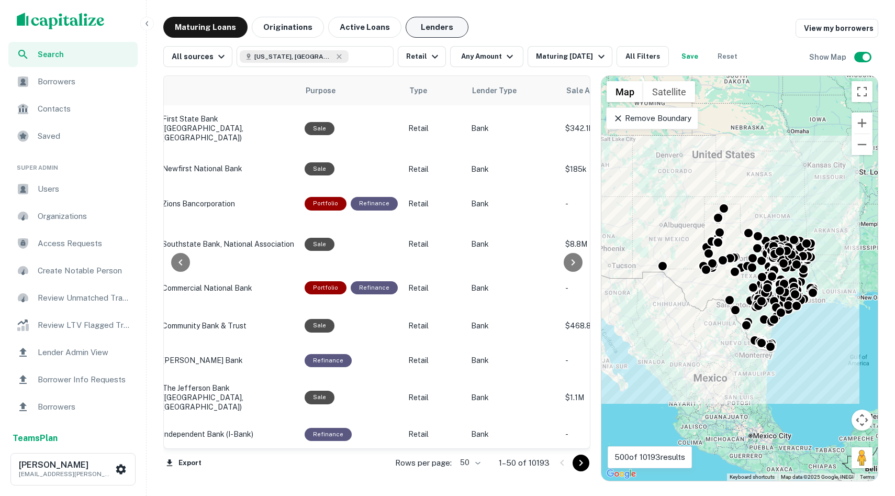
click at [430, 34] on button "Lenders" at bounding box center [437, 27] width 63 height 21
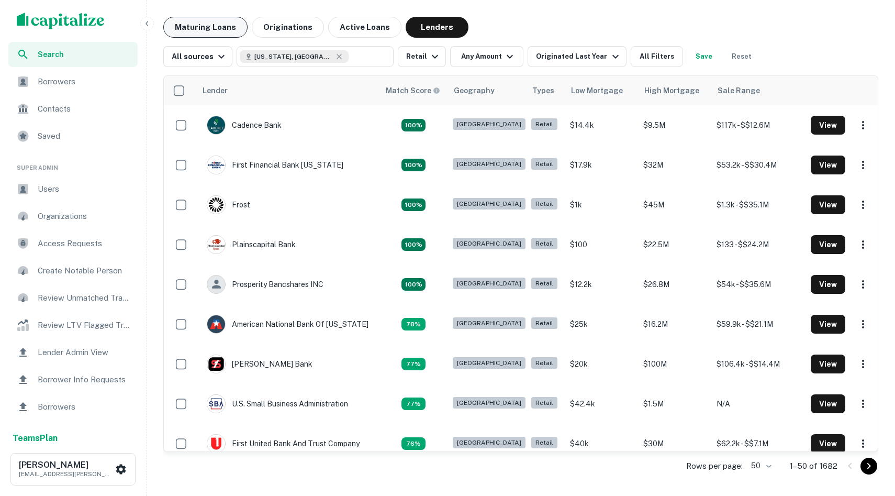
click at [208, 18] on button "Maturing Loans" at bounding box center [205, 27] width 84 height 21
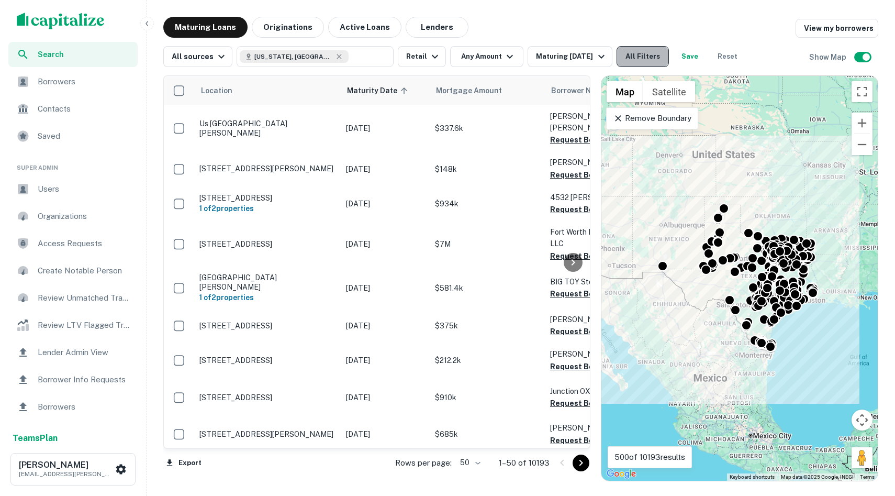
click at [441, 50] on button "All Filters" at bounding box center [643, 56] width 52 height 21
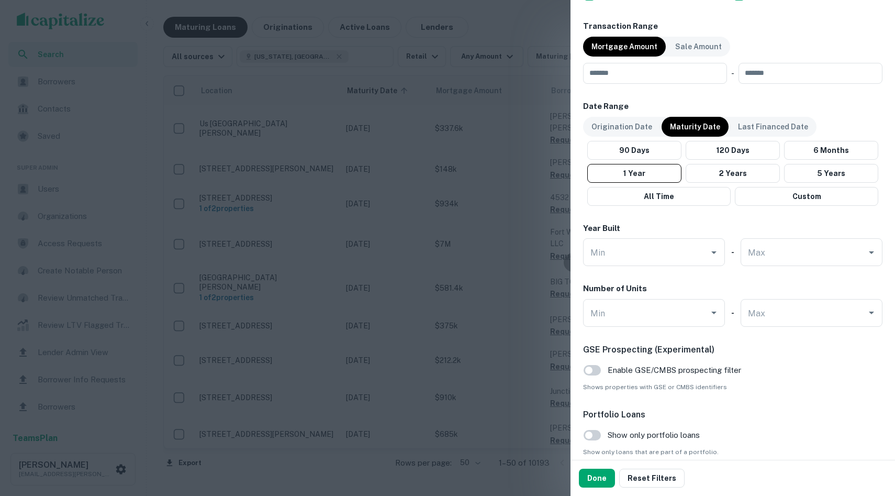
scroll to position [533, 0]
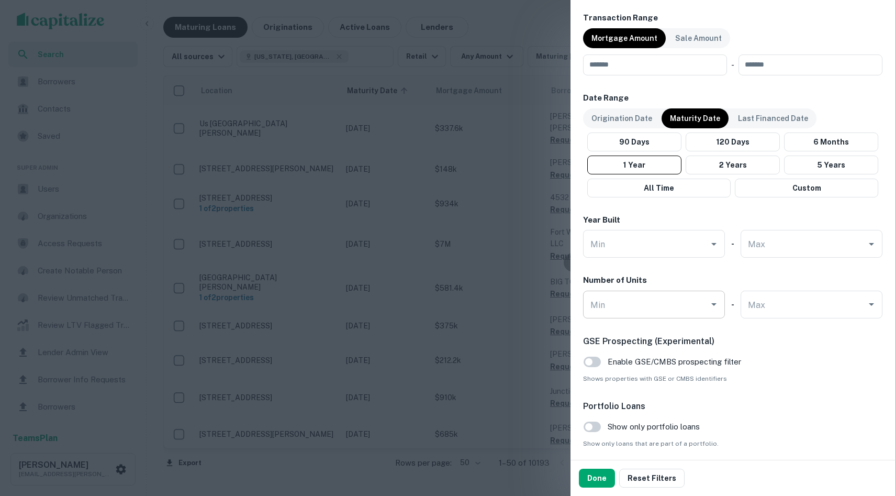
click at [441, 307] on input "Min" at bounding box center [646, 304] width 117 height 18
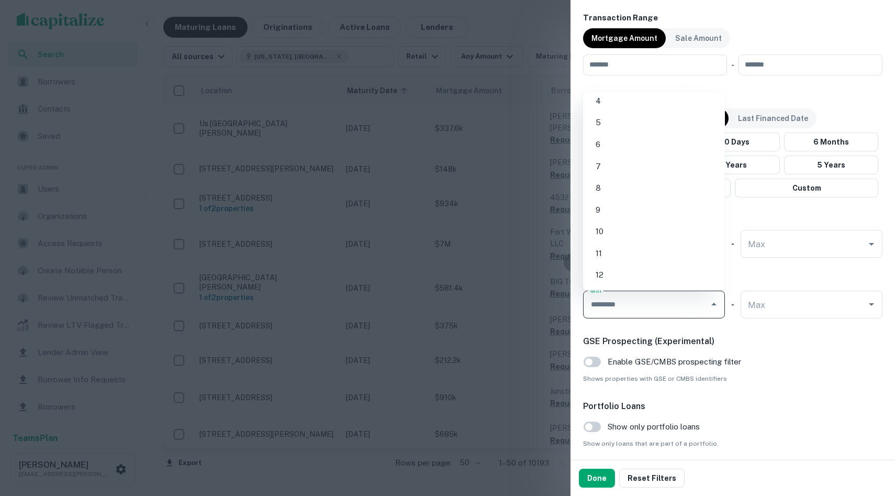
scroll to position [70, 0]
click at [441, 225] on li "10" at bounding box center [655, 231] width 134 height 19
type input "**"
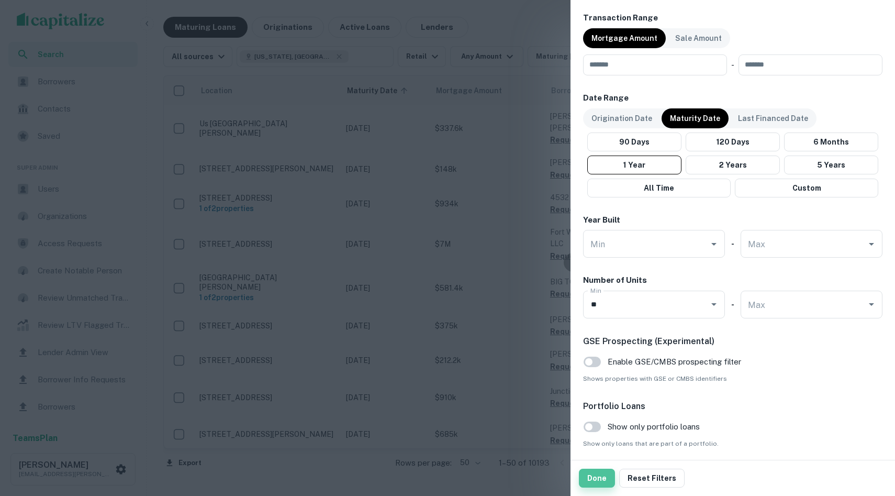
click at [441, 454] on button "Done" at bounding box center [597, 478] width 36 height 19
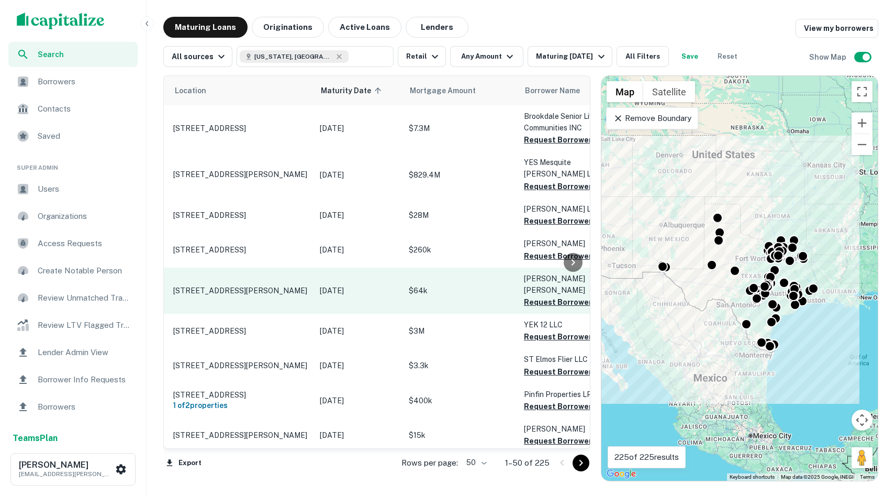
scroll to position [0, 28]
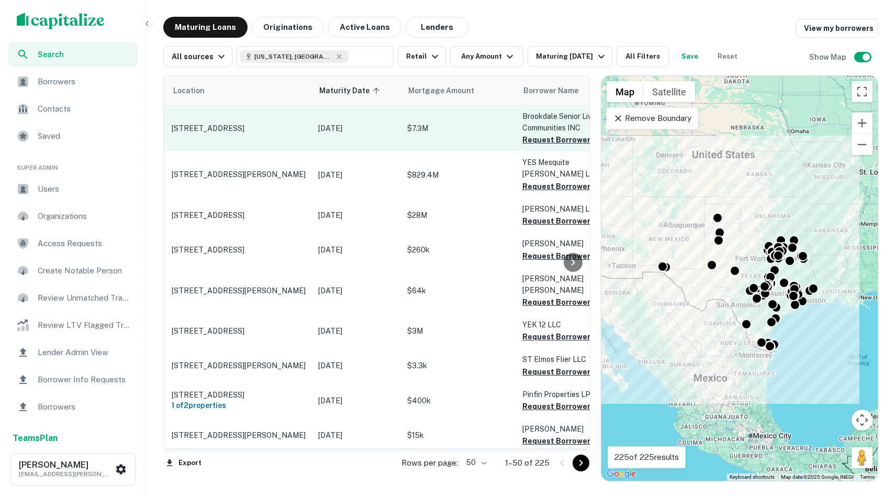
click at [240, 123] on td "2250 Brown St Waxahachie, TX75165" at bounding box center [240, 128] width 147 height 46
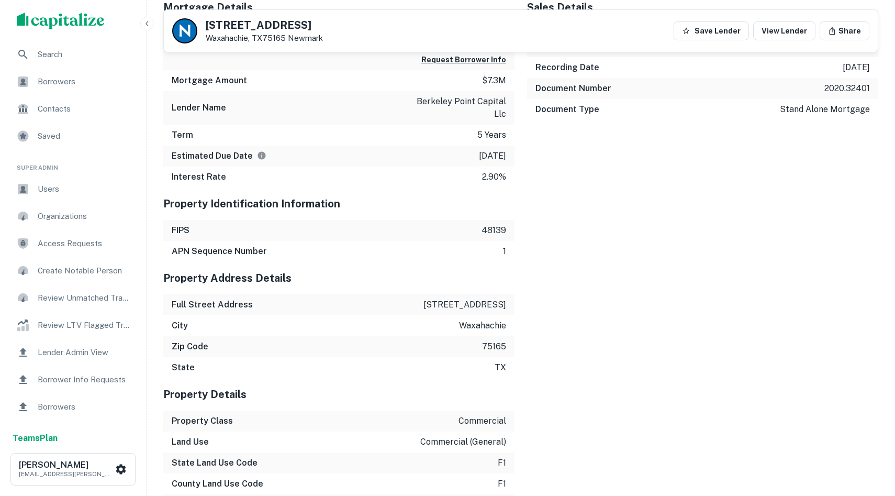
scroll to position [902, 0]
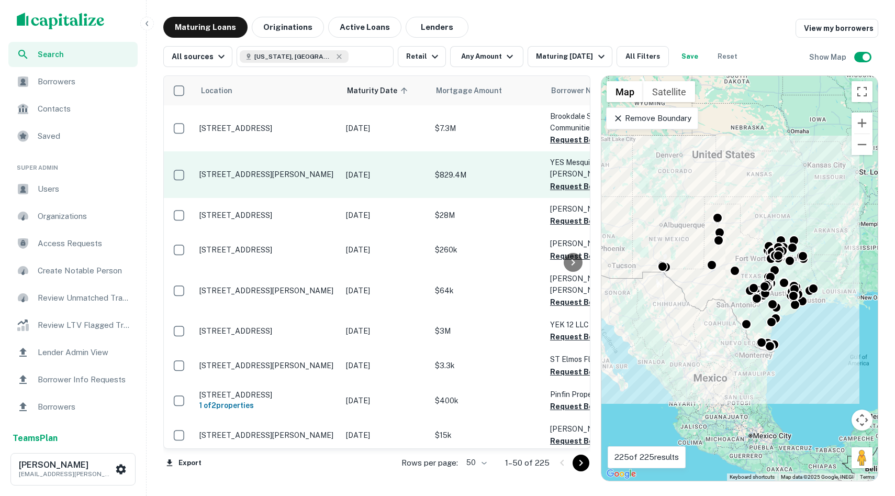
click at [265, 170] on p "14647 Lasater Rd Dallas, TX75253" at bounding box center [268, 174] width 136 height 9
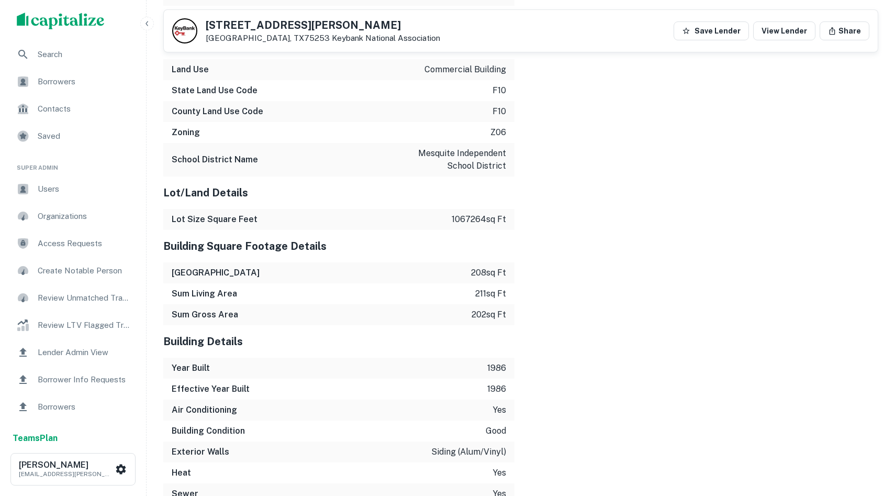
scroll to position [1424, 0]
drag, startPoint x: 451, startPoint y: 207, endPoint x: 505, endPoint y: 202, distance: 53.7
click at [441, 212] on p "1067264 sq ft" at bounding box center [479, 218] width 54 height 13
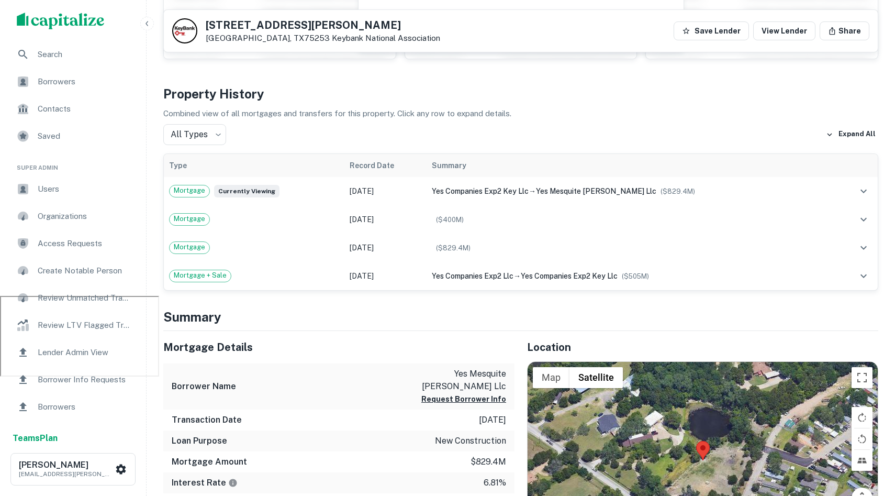
scroll to position [208, 0]
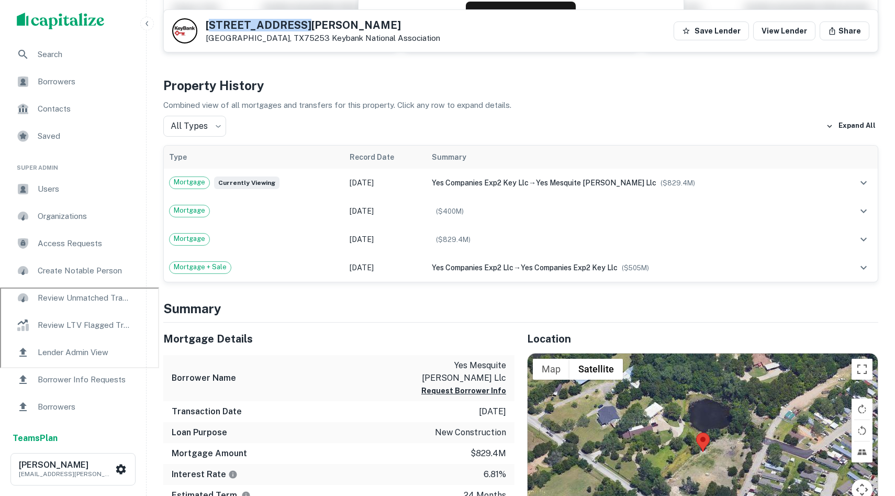
drag, startPoint x: 302, startPoint y: 28, endPoint x: 212, endPoint y: 20, distance: 90.5
click at [212, 20] on h5 "14647 Lasater Rd" at bounding box center [323, 25] width 235 height 10
drag, startPoint x: 206, startPoint y: 21, endPoint x: 293, endPoint y: 21, distance: 86.9
click at [293, 21] on h5 "14647 Lasater Rd" at bounding box center [323, 25] width 235 height 10
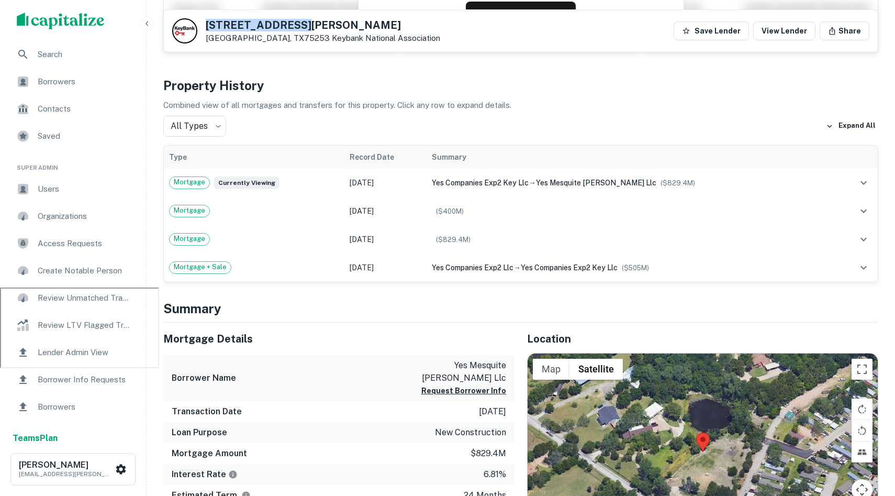
copy h5 "14647 Lasater Rd"
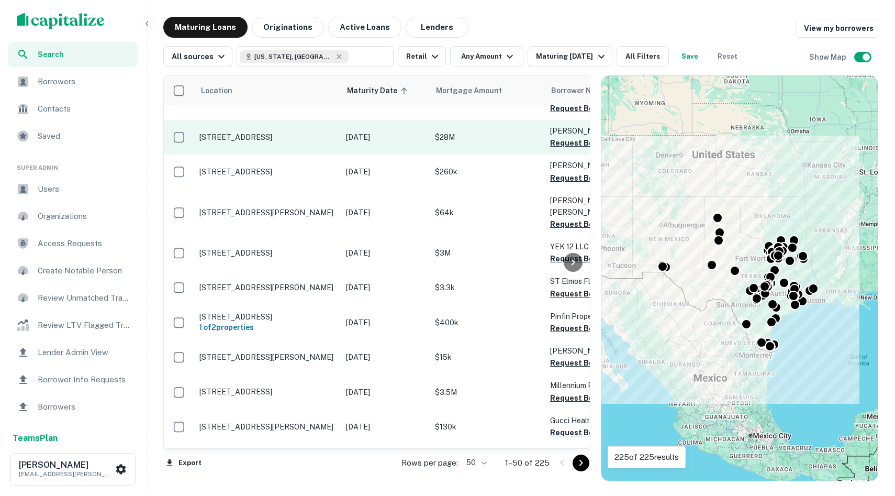
scroll to position [84, 0]
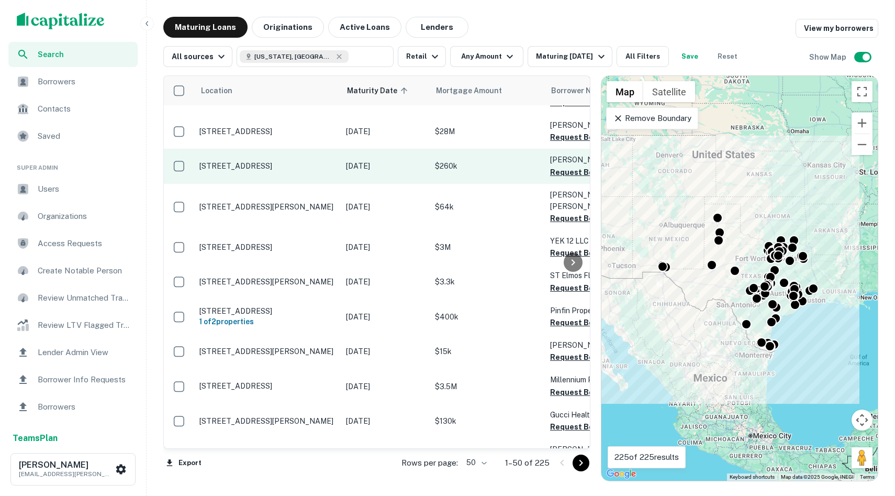
click at [262, 161] on p "801 E Nolana Ave Ste 4 Mcallen, TX78504" at bounding box center [268, 165] width 136 height 9
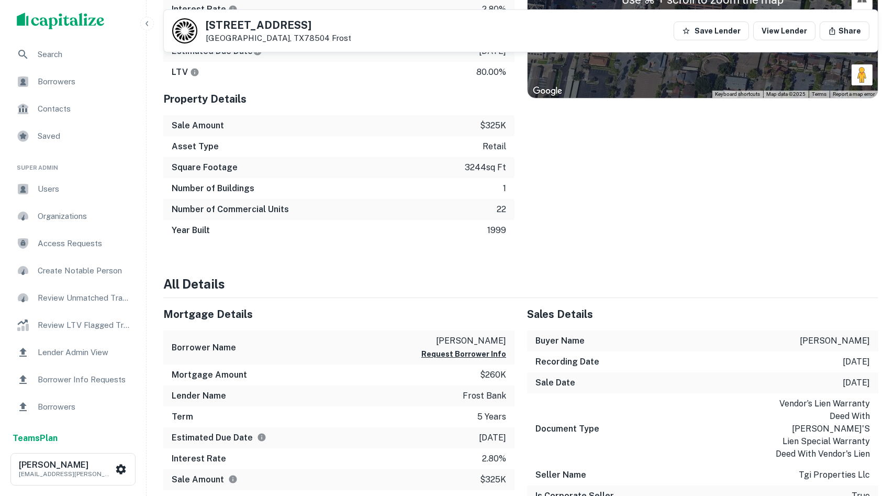
scroll to position [797, 0]
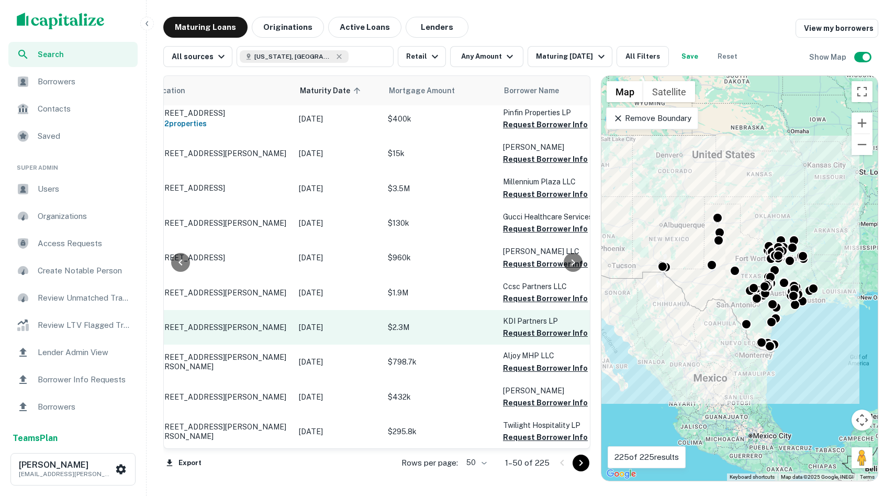
scroll to position [282, 40]
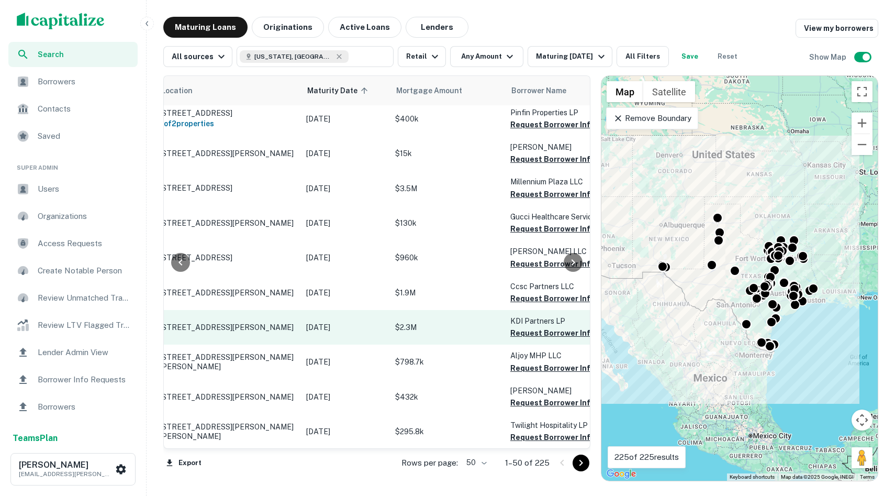
click at [237, 323] on p "5709 Woodway Dr Houston, TX77057" at bounding box center [228, 327] width 136 height 9
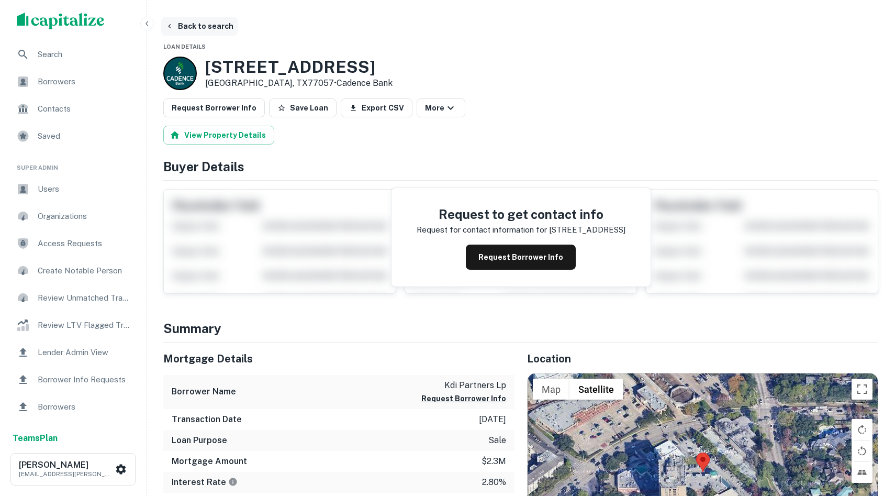
click at [214, 27] on button "Back to search" at bounding box center [199, 26] width 76 height 19
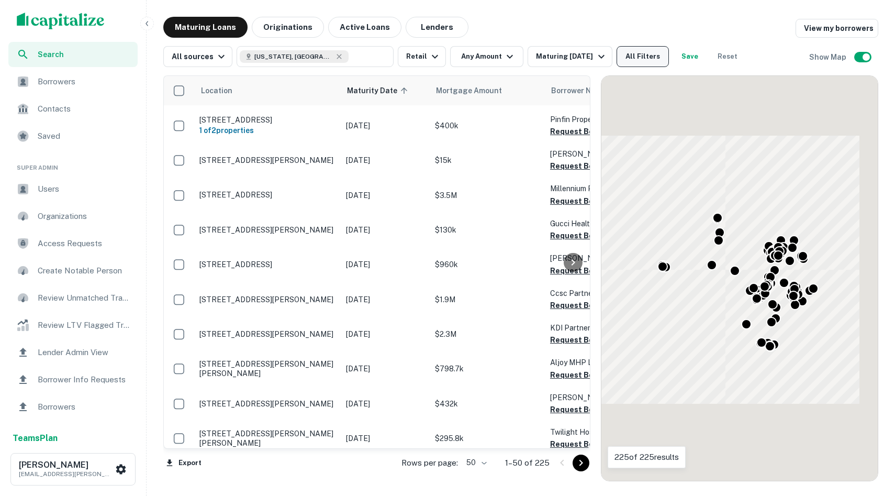
scroll to position [282, 0]
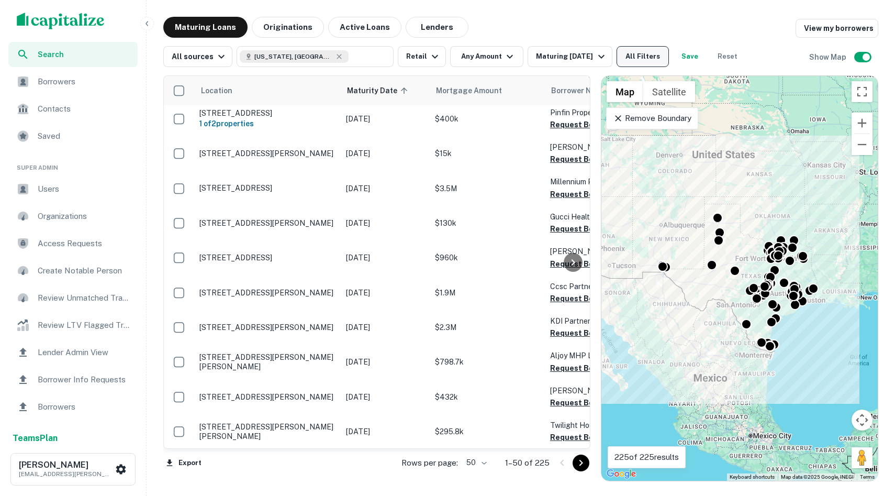
click at [441, 54] on button "All Filters" at bounding box center [643, 56] width 52 height 21
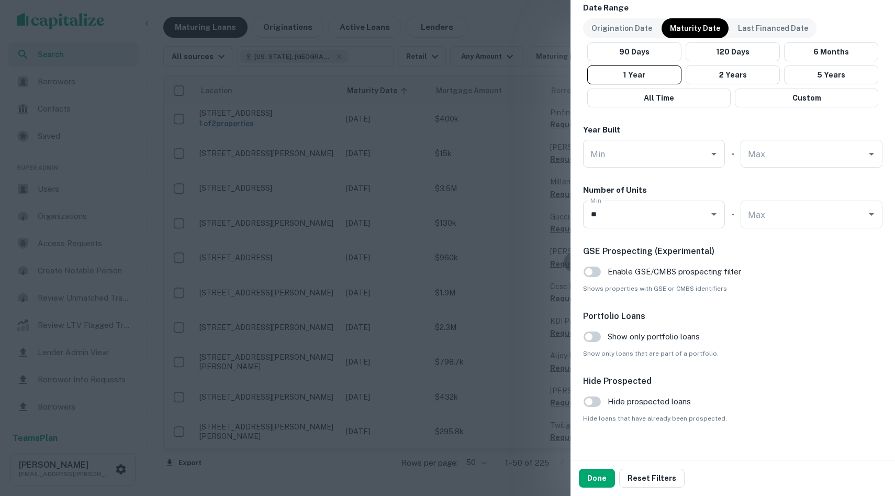
scroll to position [633, 0]
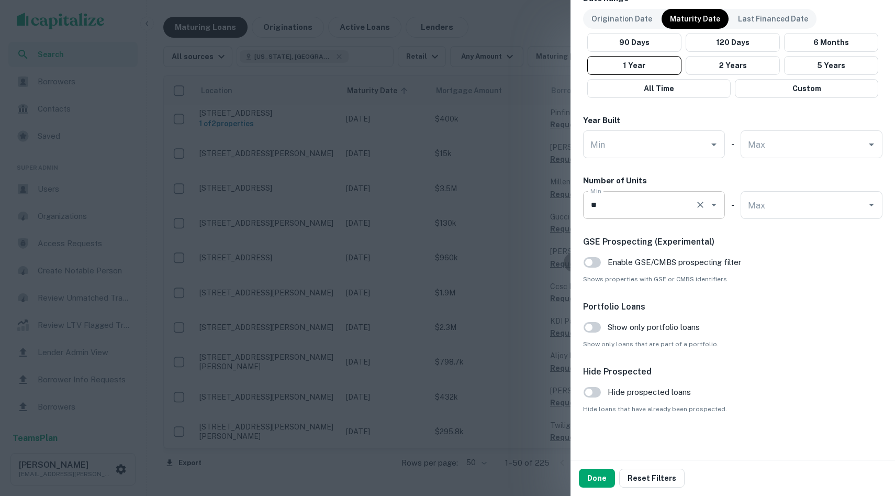
click at [441, 191] on div "** Min" at bounding box center [654, 205] width 142 height 28
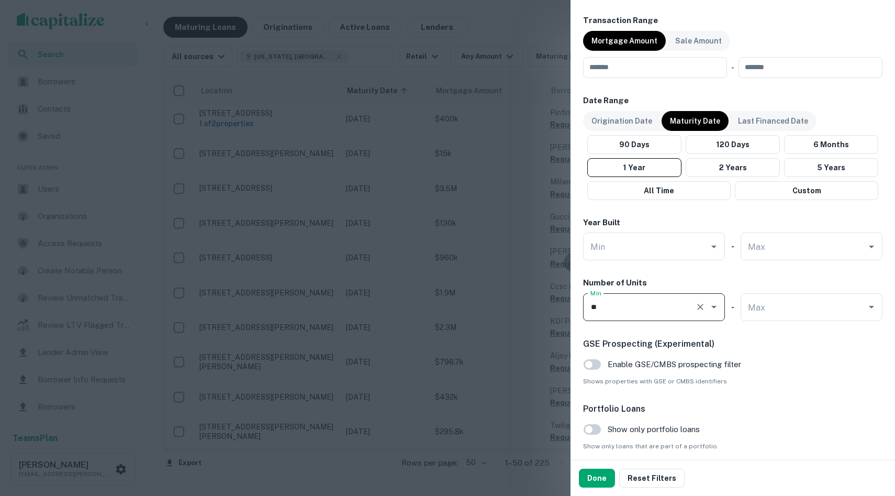
scroll to position [489, 0]
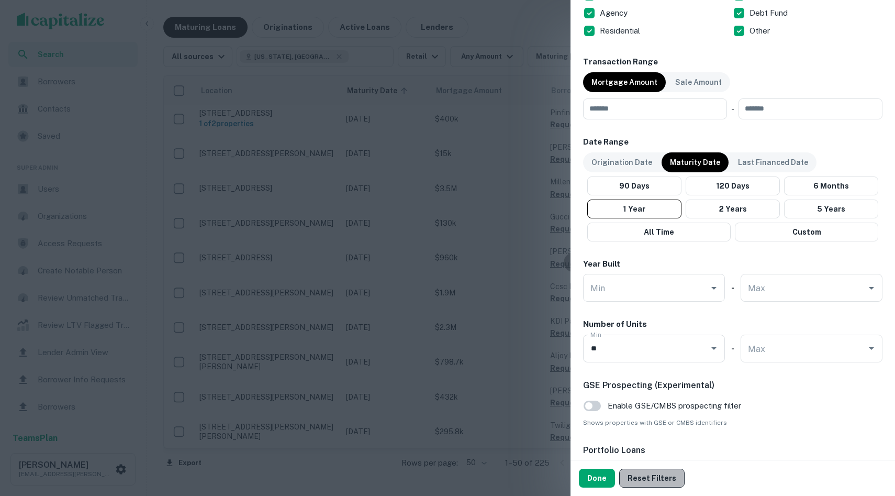
click at [441, 454] on button "Reset Filters" at bounding box center [652, 478] width 65 height 19
drag, startPoint x: 197, startPoint y: 38, endPoint x: 212, endPoint y: 7, distance: 33.7
click at [197, 38] on div at bounding box center [447, 248] width 895 height 496
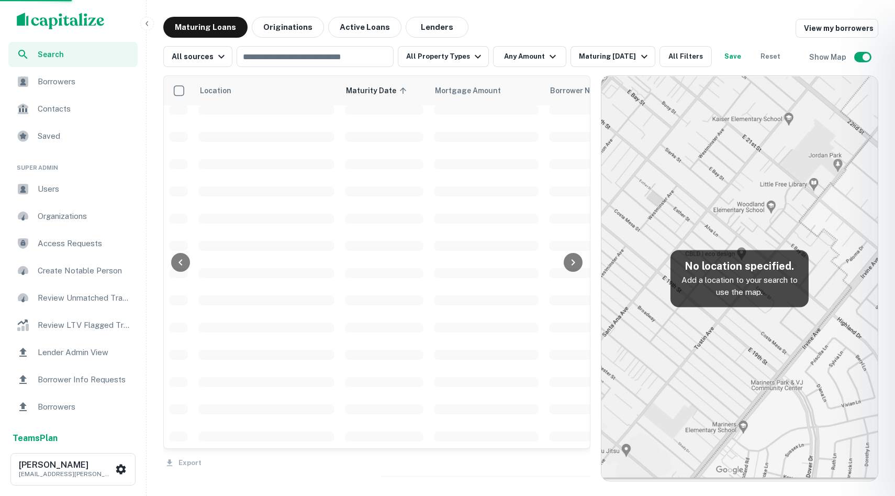
click at [212, 7] on div at bounding box center [447, 248] width 895 height 496
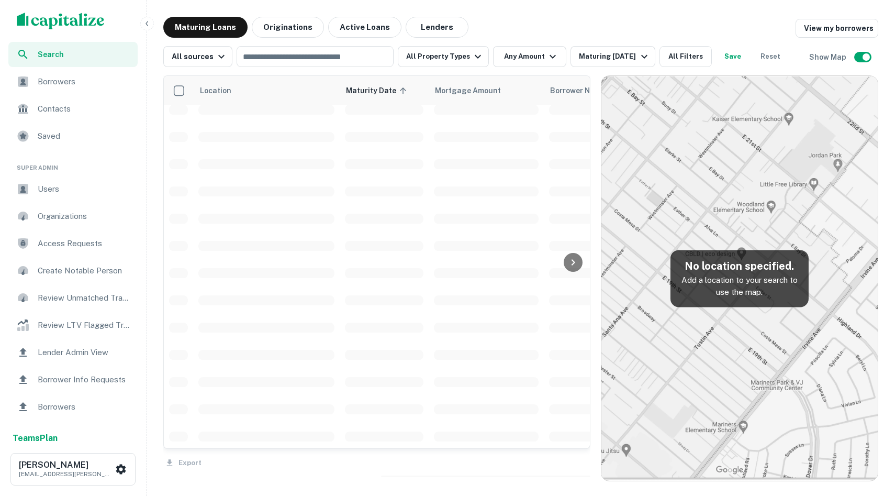
click at [212, 39] on div "All sources ​ All Property Types Any Amount Maturing In 1 Year All Filters Save…" at bounding box center [520, 52] width 715 height 29
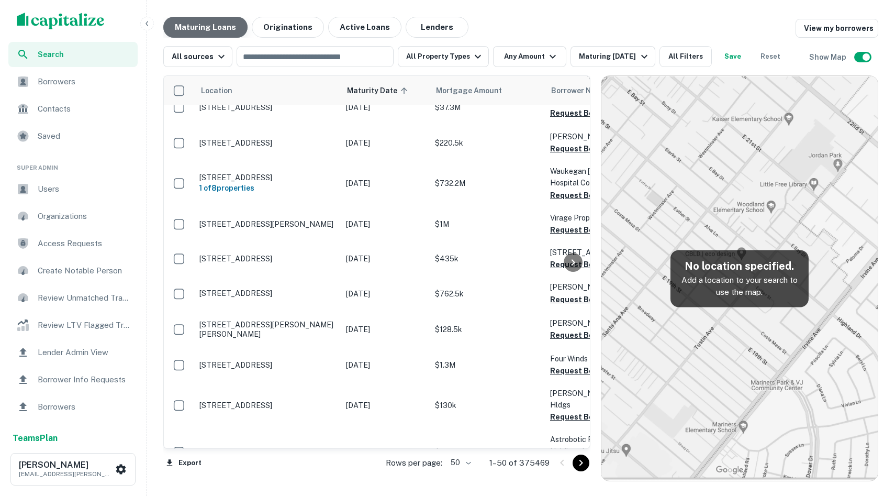
click at [213, 29] on button "Maturing Loans" at bounding box center [205, 27] width 84 height 21
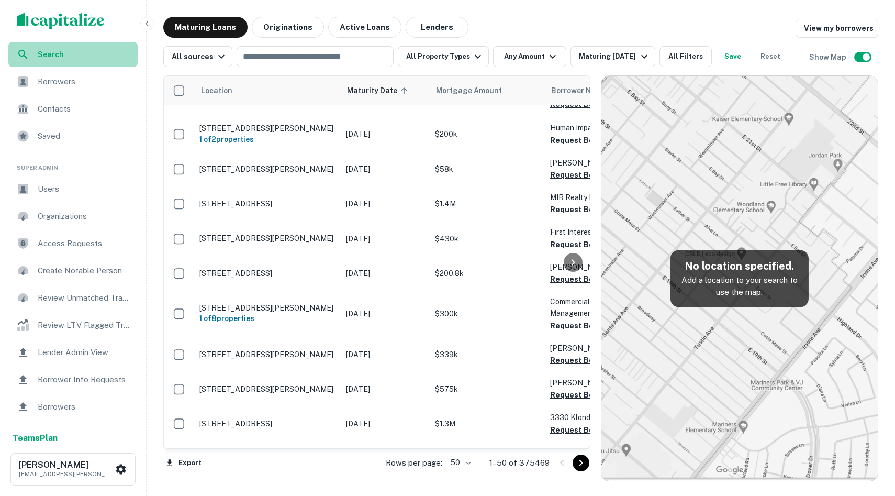
click at [45, 48] on div "Search" at bounding box center [72, 54] width 129 height 25
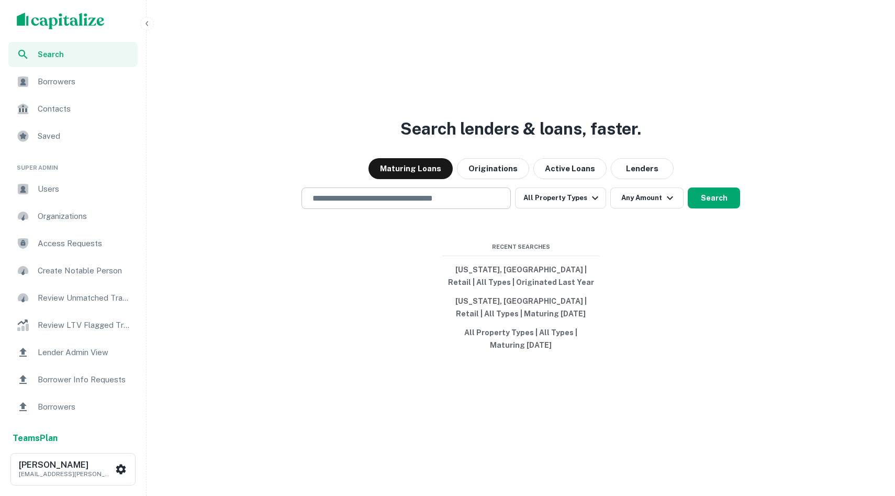
click at [427, 197] on input "text" at bounding box center [406, 198] width 200 height 12
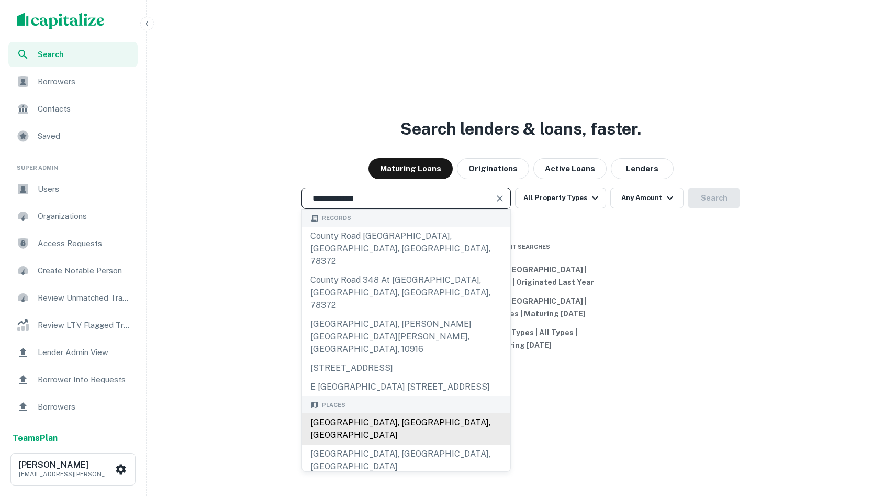
click at [410, 413] on div "[GEOGRAPHIC_DATA], [GEOGRAPHIC_DATA], [GEOGRAPHIC_DATA]" at bounding box center [406, 428] width 208 height 31
type input "**********"
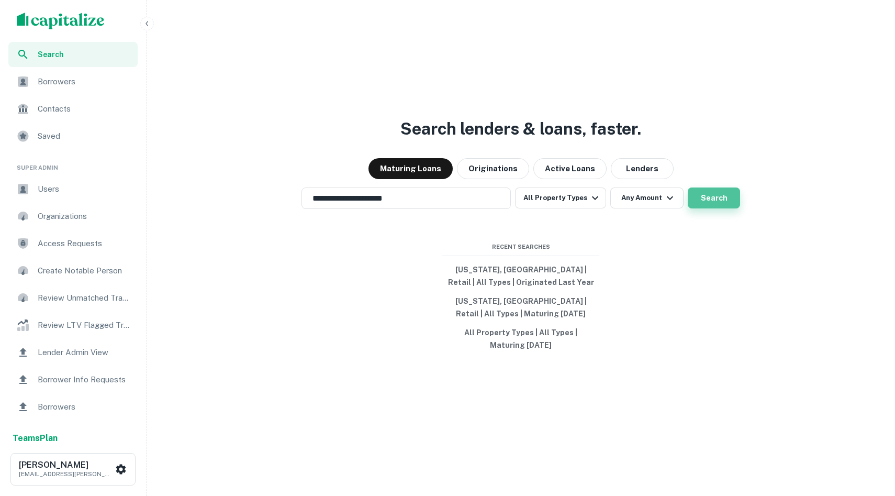
click at [700, 199] on button "Search" at bounding box center [714, 197] width 52 height 21
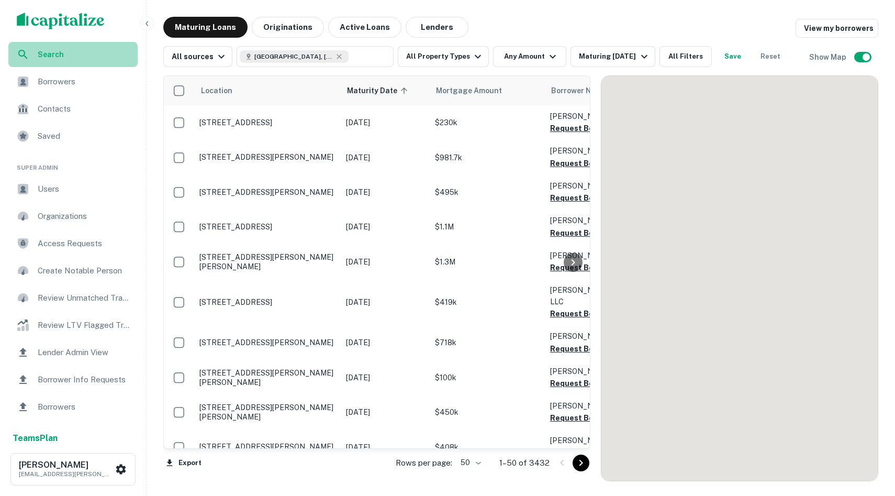
scroll to position [279, 0]
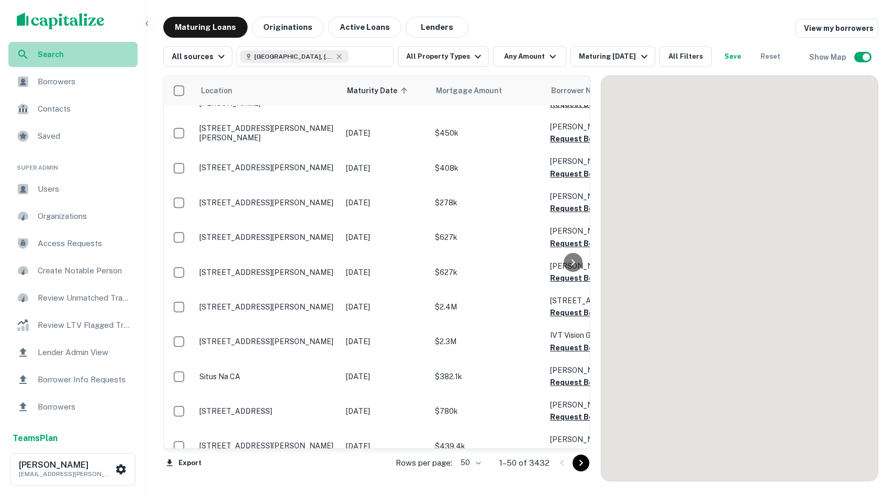
click at [68, 50] on span "Search" at bounding box center [85, 55] width 94 height 12
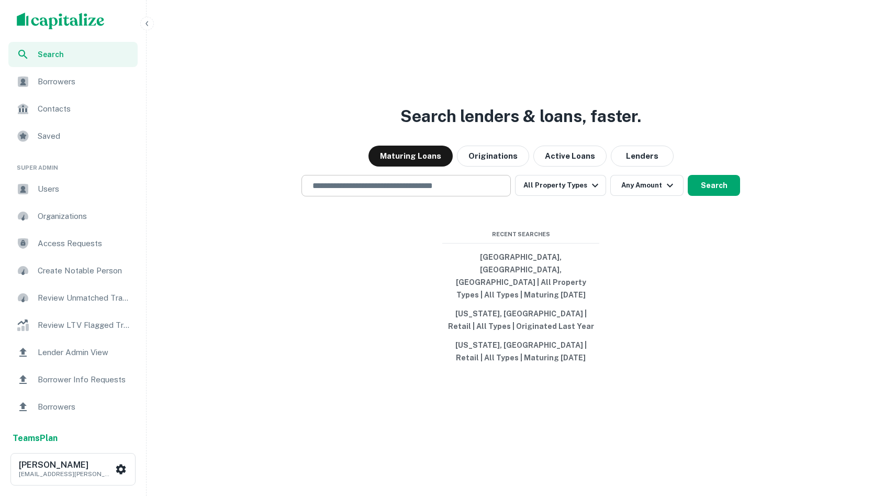
click at [356, 192] on input "text" at bounding box center [406, 186] width 200 height 12
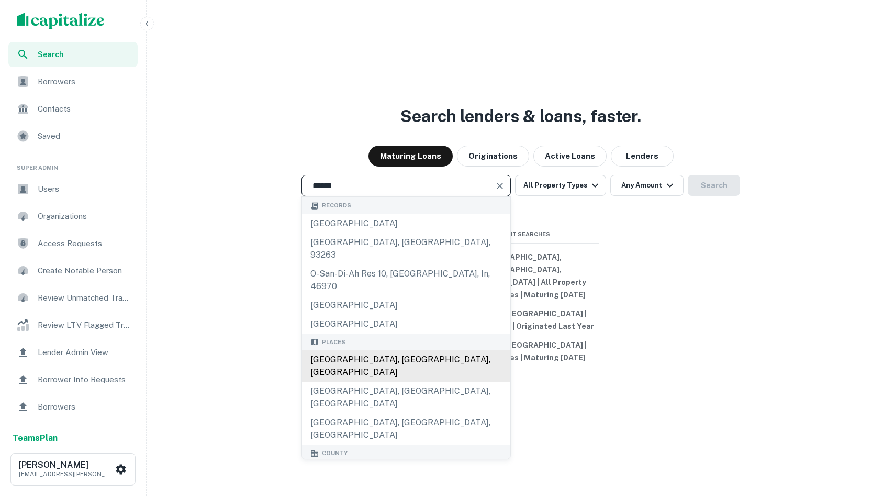
click at [387, 350] on div "[GEOGRAPHIC_DATA], [GEOGRAPHIC_DATA], [GEOGRAPHIC_DATA]" at bounding box center [406, 365] width 208 height 31
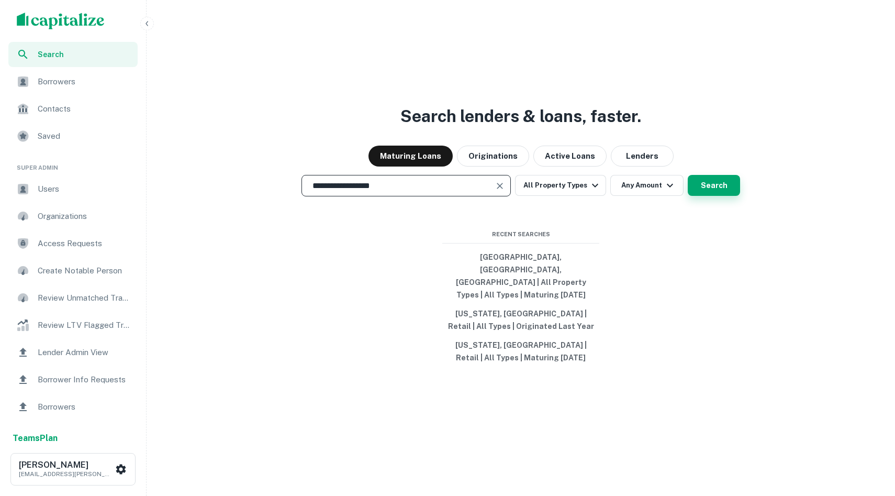
type input "**********"
click at [729, 194] on button "Search" at bounding box center [714, 185] width 52 height 21
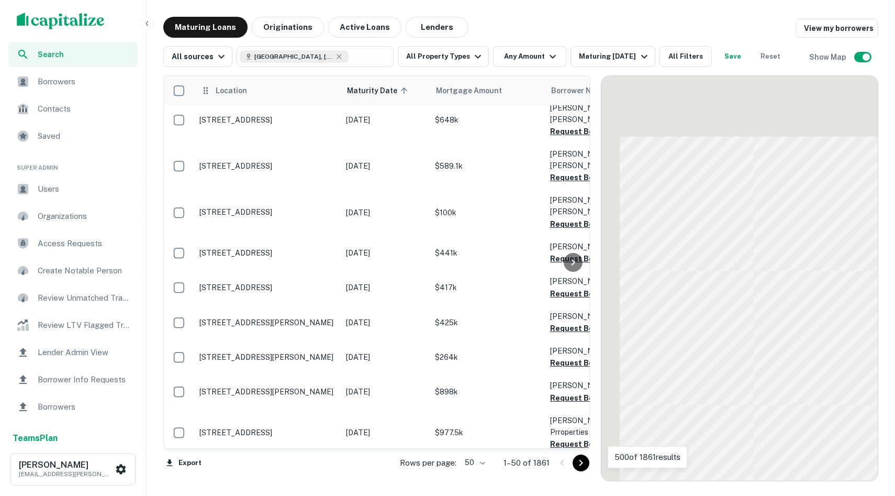
scroll to position [282, 0]
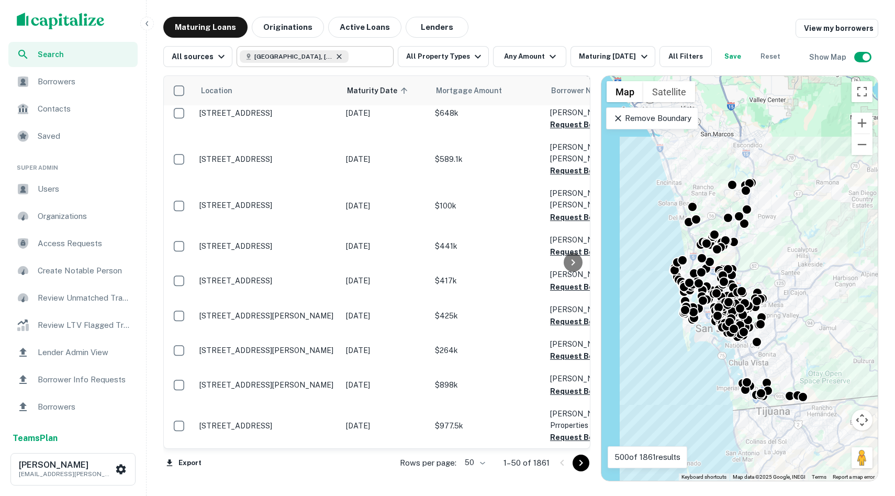
click at [337, 57] on icon at bounding box center [339, 56] width 5 height 5
click at [269, 56] on input "**********" at bounding box center [307, 56] width 134 height 15
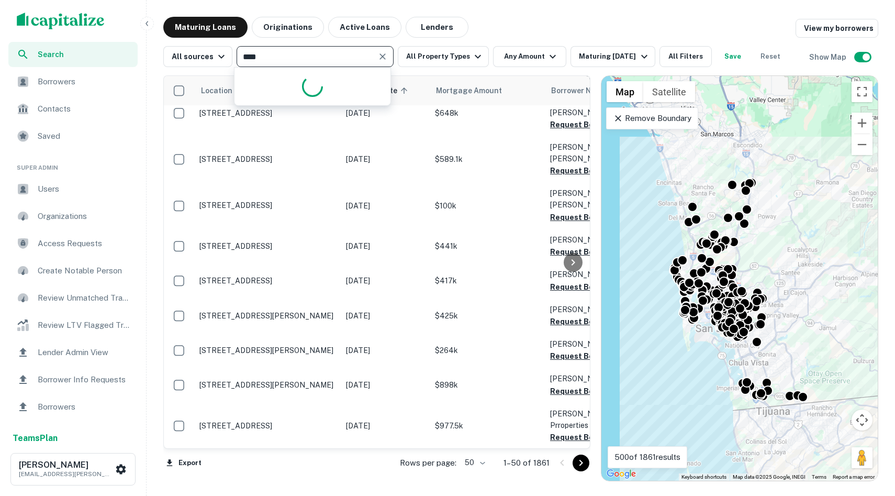
type input "*****"
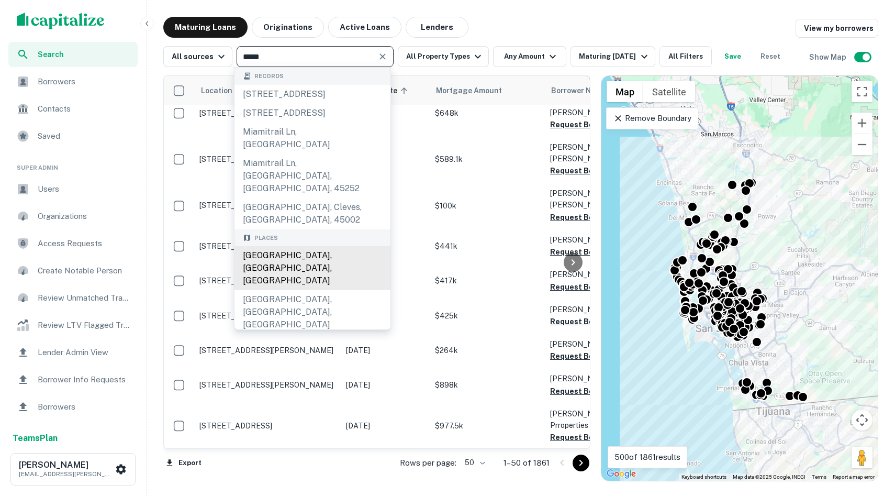
click at [289, 246] on div "Miami, FL, USA" at bounding box center [313, 268] width 156 height 44
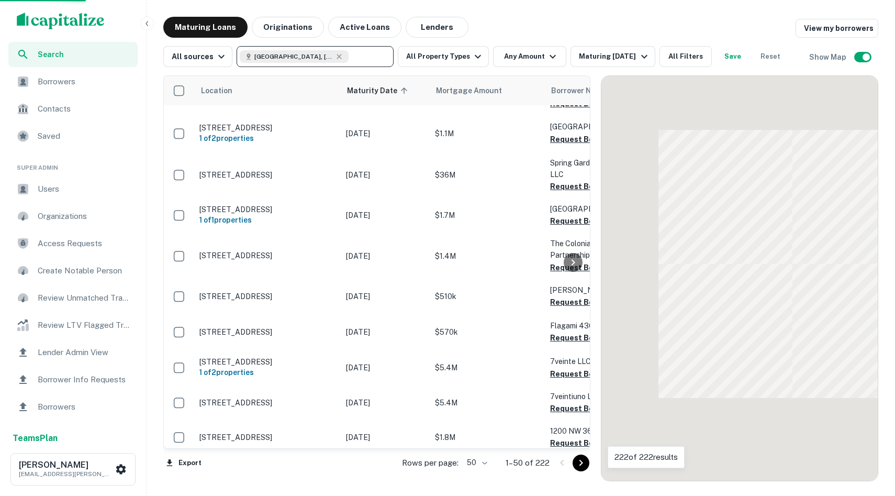
click at [35, 58] on div "Search" at bounding box center [72, 54] width 129 height 25
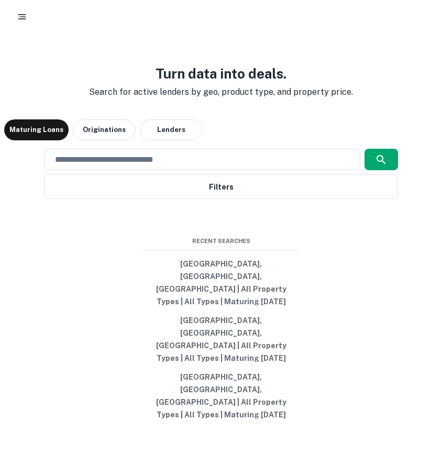
click at [368, 97] on div "Turn data into deals. Search for active lenders by geo, product type, and prope…" at bounding box center [221, 244] width 434 height 454
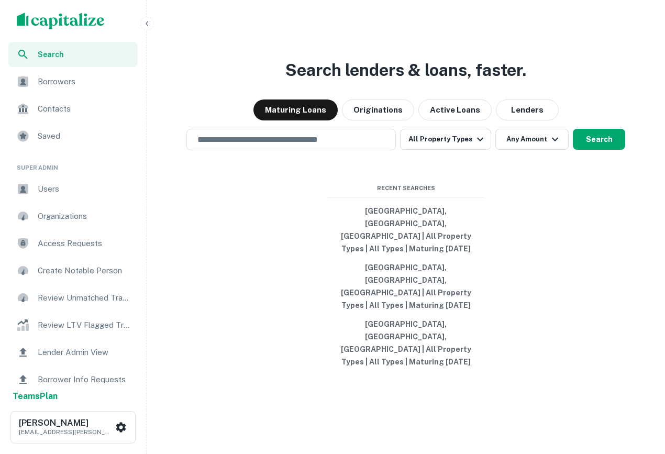
click at [338, 190] on div "Search lenders & loans, faster. Maturing Loans Originations Active Loans Lender…" at bounding box center [406, 252] width 510 height 454
click at [333, 146] on input "text" at bounding box center [291, 140] width 200 height 12
click at [358, 146] on input "text" at bounding box center [291, 140] width 200 height 12
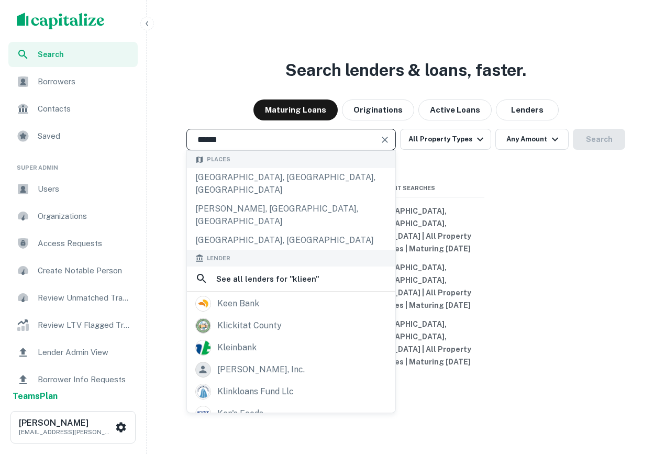
click at [239, 146] on input "******" at bounding box center [283, 140] width 184 height 12
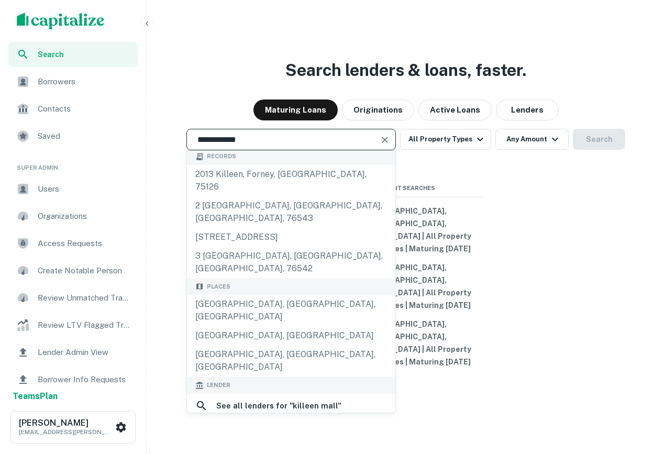
scroll to position [2, 0]
click at [259, 146] on input "**********" at bounding box center [283, 140] width 184 height 12
paste input "**********"
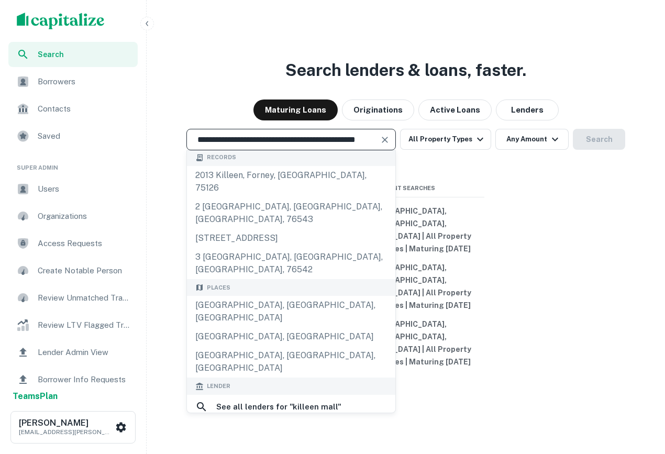
scroll to position [0, 27]
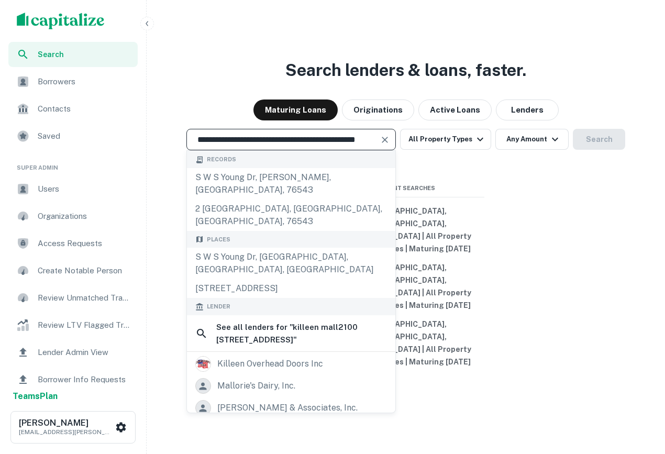
click at [216, 146] on input "**********" at bounding box center [283, 140] width 184 height 12
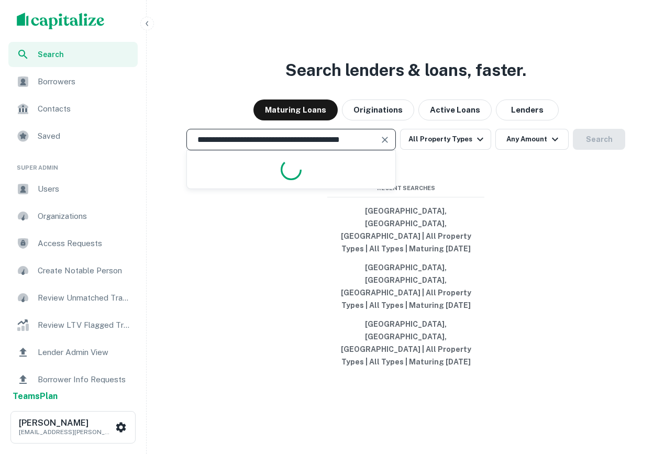
scroll to position [0, 0]
type input "**********"
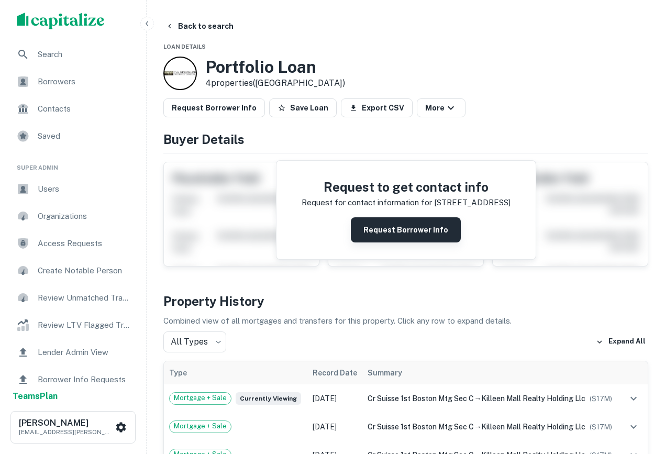
click at [410, 235] on button "Request Borrower Info" at bounding box center [406, 229] width 110 height 25
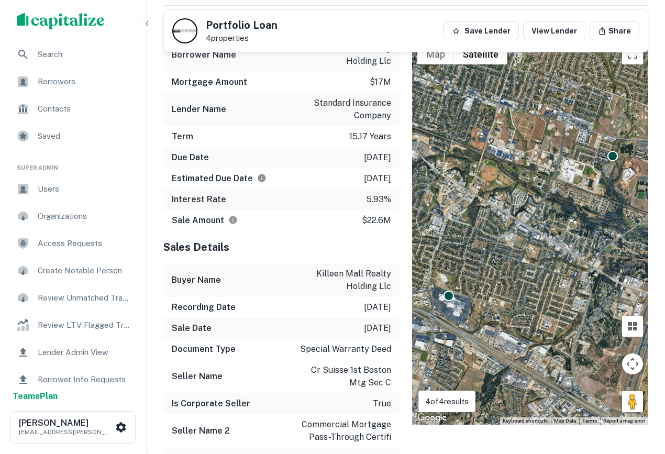
scroll to position [589, 0]
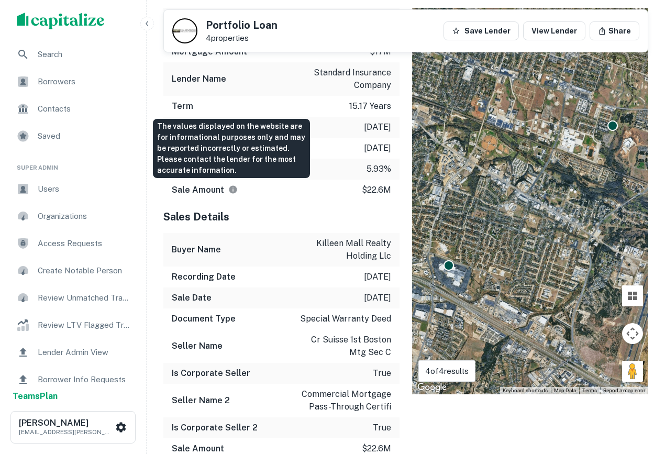
click at [235, 191] on icon "The values displayed on the website are for informational purposes only and may…" at bounding box center [233, 190] width 8 height 8
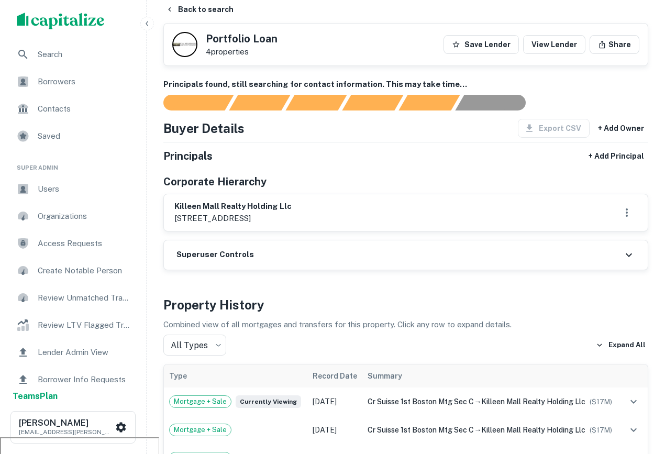
scroll to position [0, 0]
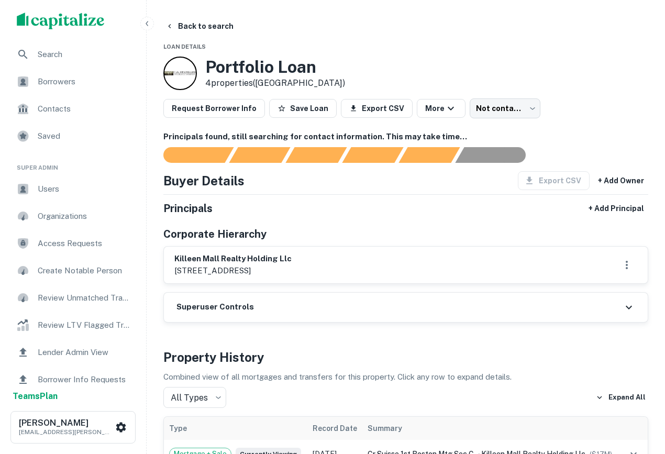
click at [182, 75] on div at bounding box center [180, 74] width 34 height 34
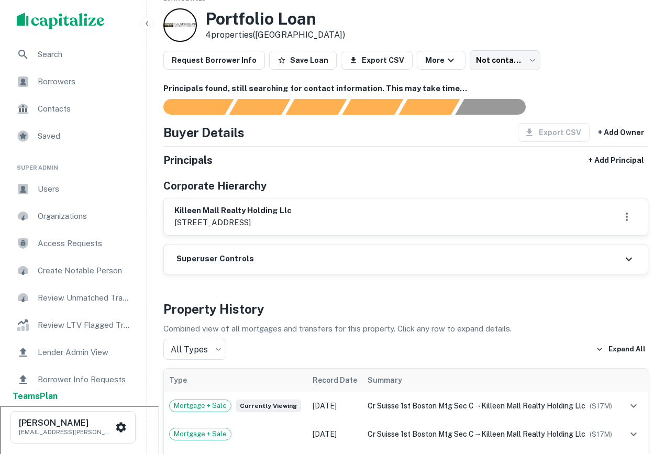
scroll to position [45, 0]
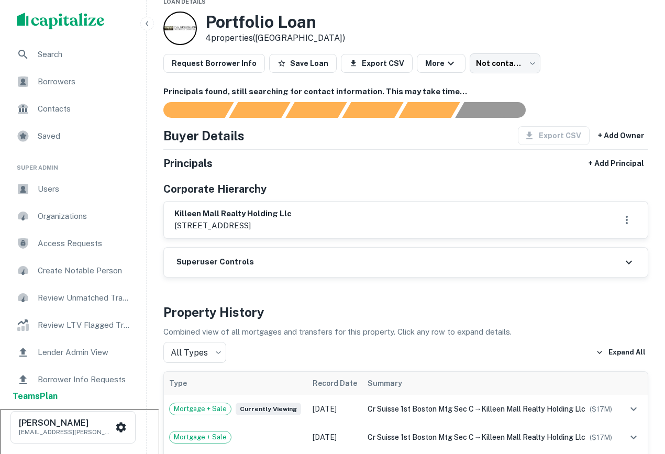
click at [64, 54] on span "Search" at bounding box center [85, 54] width 94 height 13
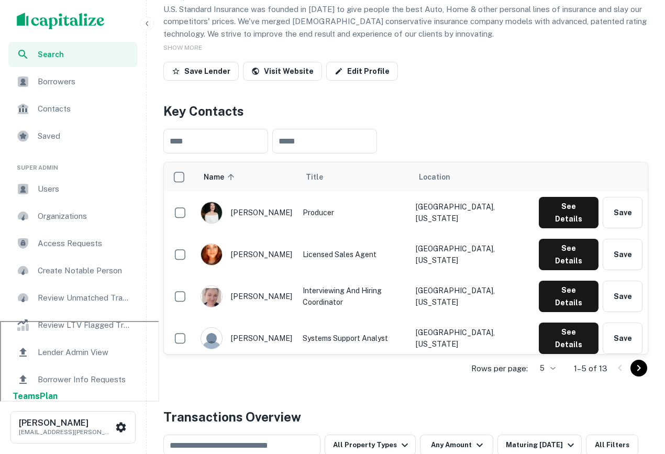
scroll to position [140, 0]
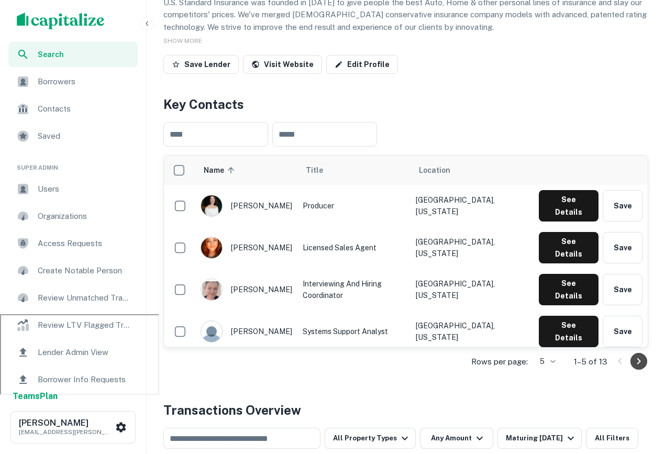
click at [636, 361] on icon "Go to next page" at bounding box center [639, 361] width 13 height 13
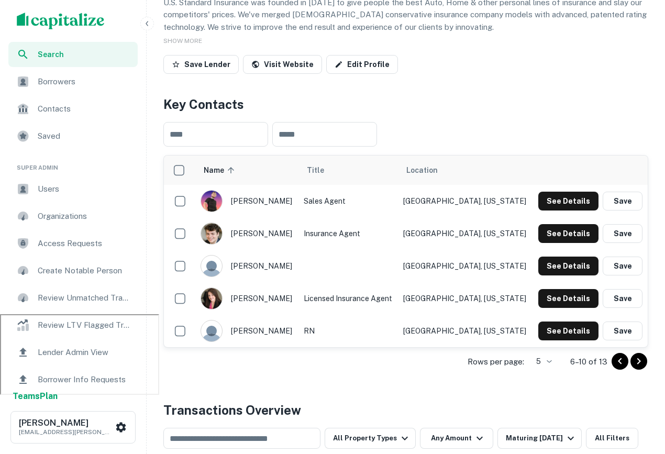
click at [617, 363] on icon "Go to previous page" at bounding box center [620, 361] width 13 height 13
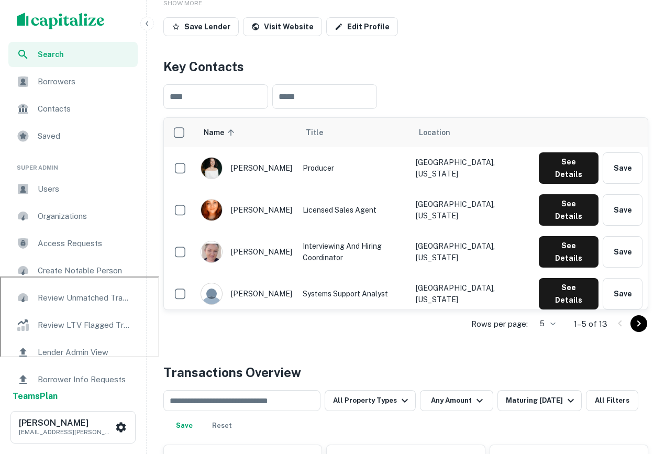
scroll to position [169, 0]
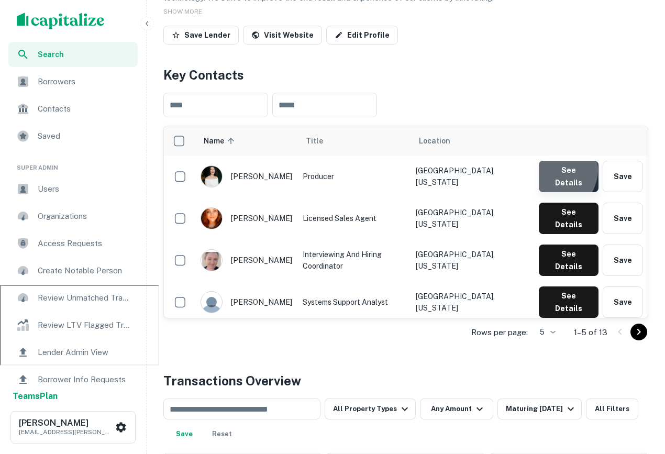
click at [554, 171] on button "See Details" at bounding box center [569, 176] width 60 height 31
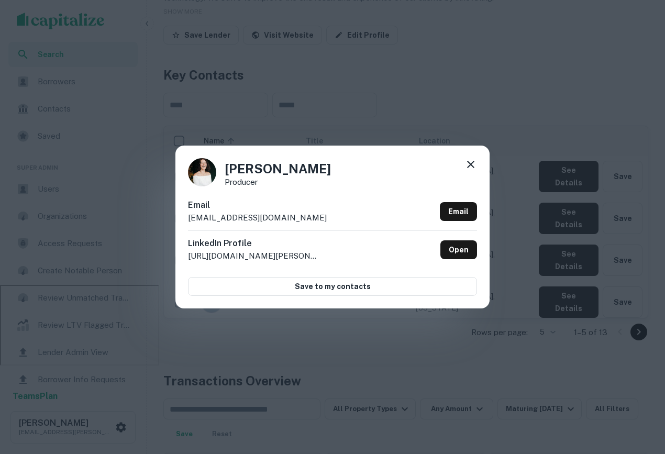
click at [472, 166] on icon at bounding box center [470, 164] width 7 height 7
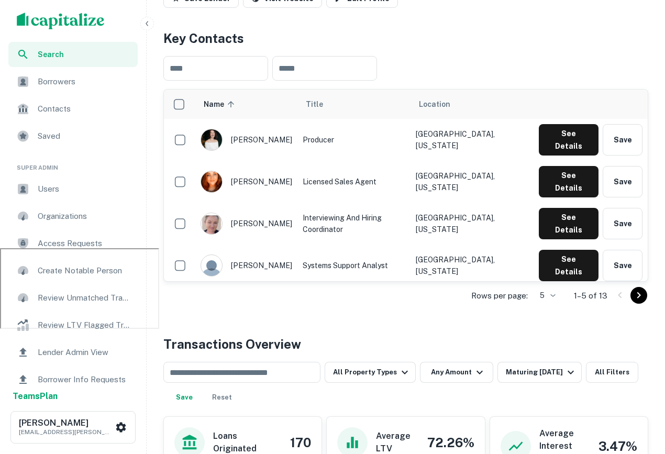
scroll to position [0, 0]
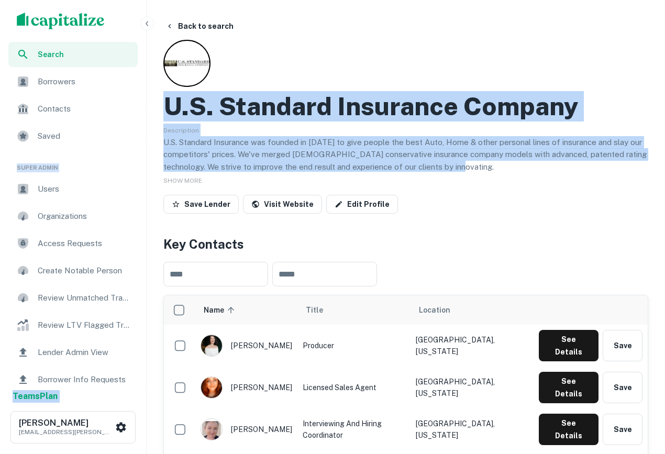
drag, startPoint x: 451, startPoint y: 163, endPoint x: 139, endPoint y: 97, distance: 319.0
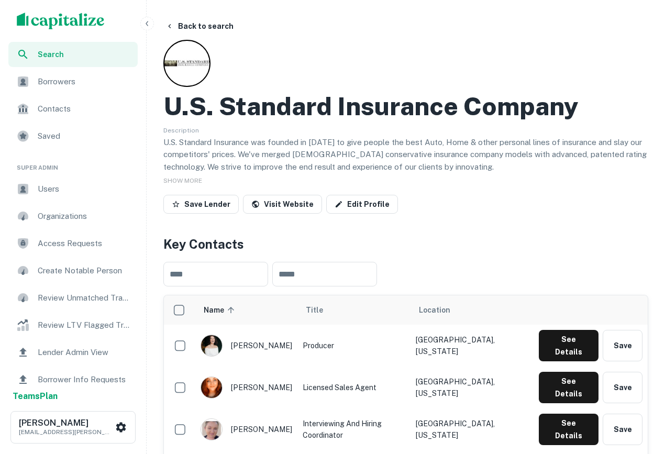
click at [327, 99] on h2 "U.s. Standard Insurance Company" at bounding box center [370, 106] width 415 height 30
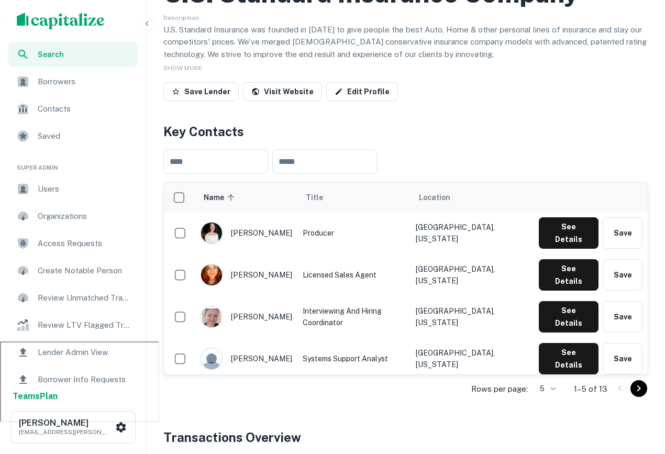
scroll to position [125, 0]
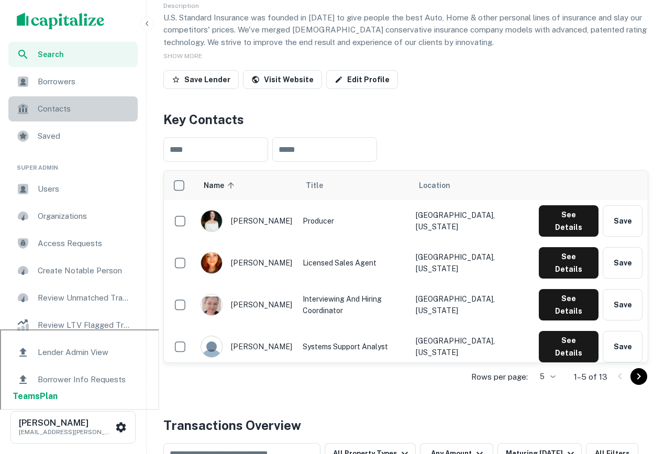
click at [69, 112] on span "Contacts" at bounding box center [85, 109] width 94 height 13
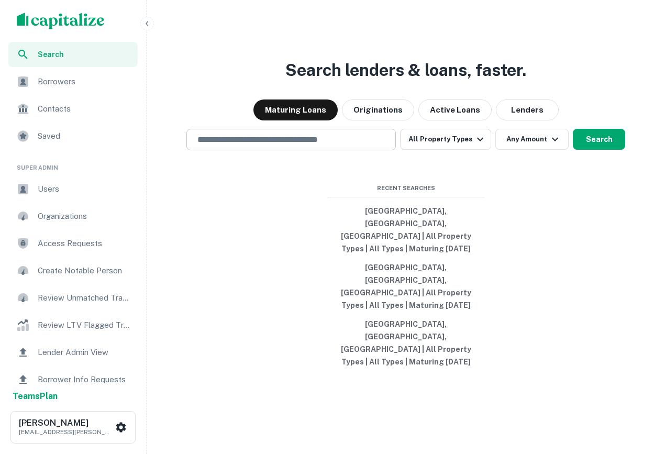
click at [312, 146] on input "text" at bounding box center [291, 140] width 200 height 12
click at [394, 203] on div at bounding box center [290, 176] width 209 height 52
click at [355, 150] on div "​" at bounding box center [290, 139] width 209 height 21
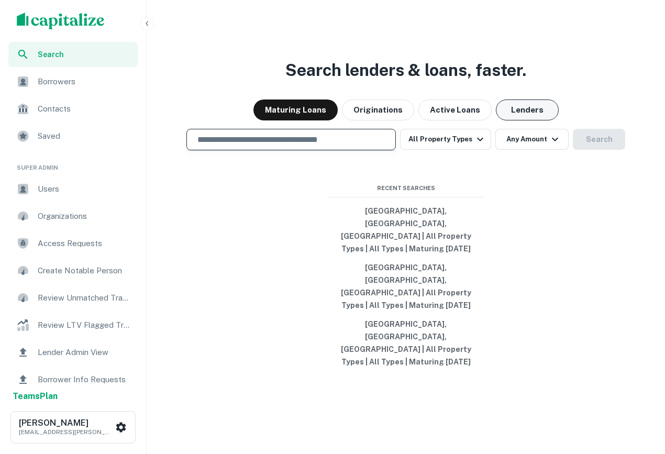
click at [536, 120] on button "Lenders" at bounding box center [527, 109] width 63 height 21
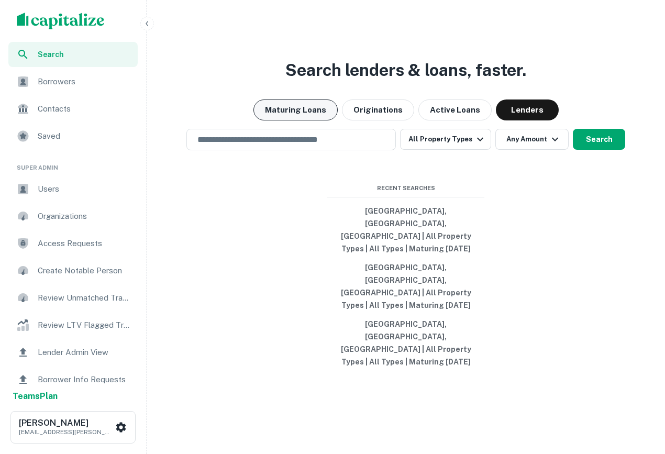
click at [315, 120] on button "Maturing Loans" at bounding box center [295, 109] width 84 height 21
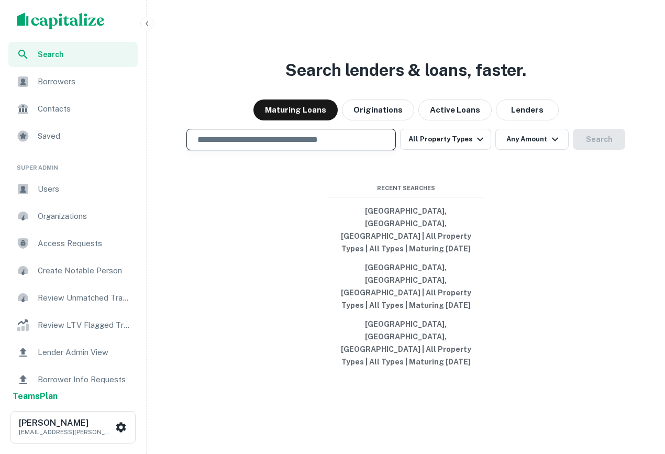
click at [332, 146] on input "text" at bounding box center [291, 140] width 200 height 12
type input "*****"
click at [235, 146] on input "*****" at bounding box center [283, 140] width 184 height 12
click at [283, 146] on input "text" at bounding box center [291, 140] width 200 height 12
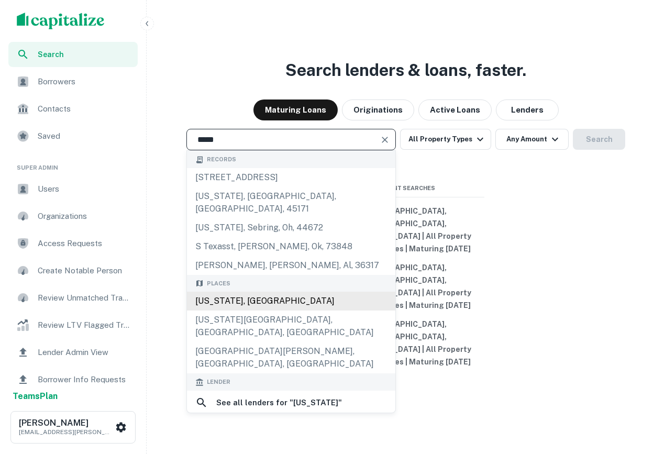
click at [261, 311] on div "[US_STATE], [GEOGRAPHIC_DATA]" at bounding box center [291, 301] width 208 height 19
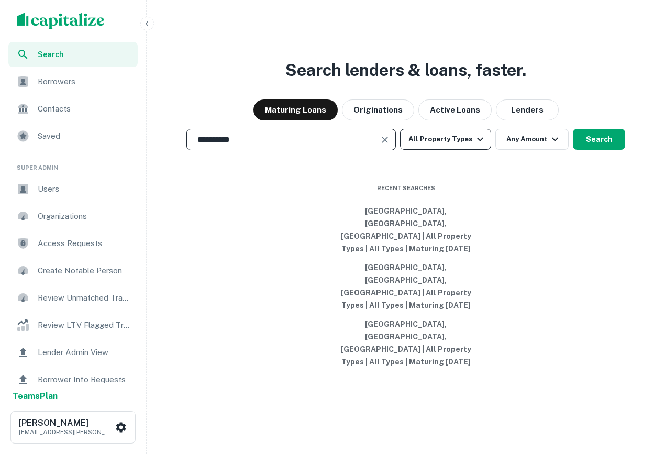
type input "**********"
click at [427, 150] on button "All Property Types" at bounding box center [445, 139] width 91 height 21
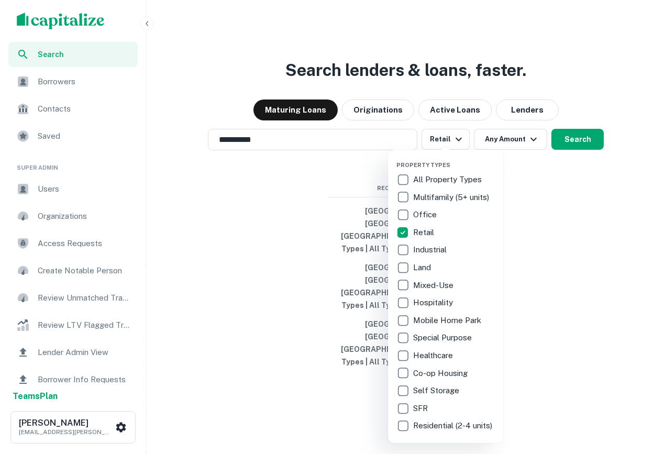
click at [527, 245] on div at bounding box center [332, 227] width 665 height 454
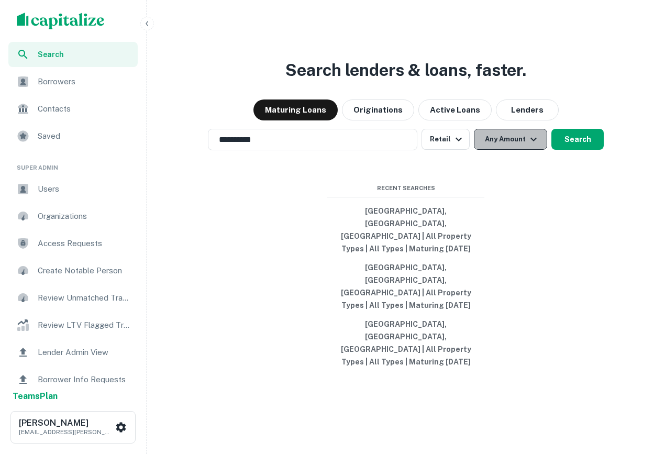
click at [532, 146] on icon "button" at bounding box center [533, 139] width 13 height 13
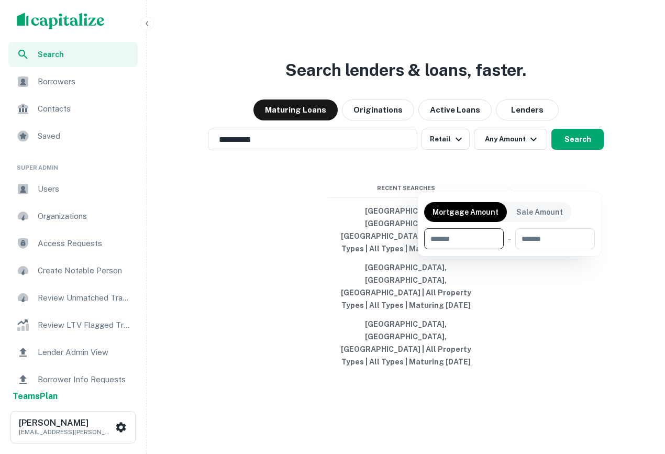
click at [567, 280] on div at bounding box center [332, 227] width 665 height 454
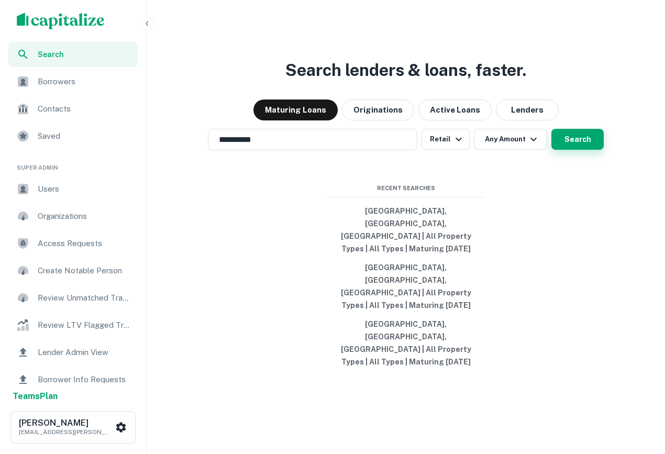
click at [575, 150] on button "Search" at bounding box center [577, 139] width 52 height 21
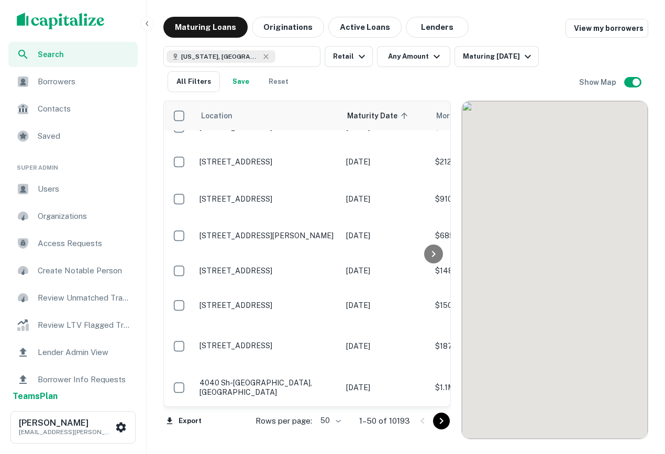
scroll to position [282, 0]
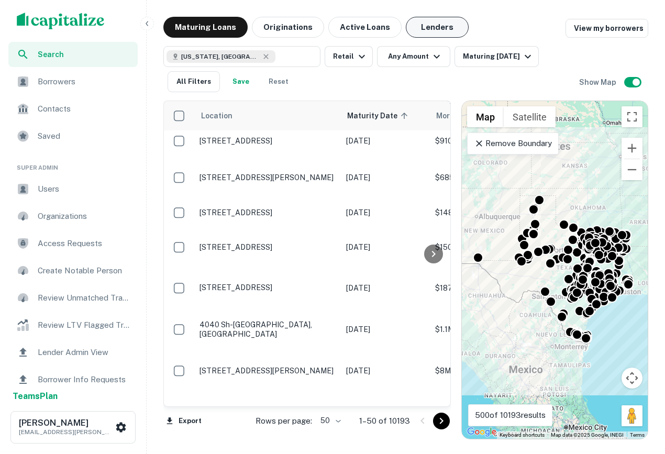
click at [417, 29] on button "Lenders" at bounding box center [437, 27] width 63 height 21
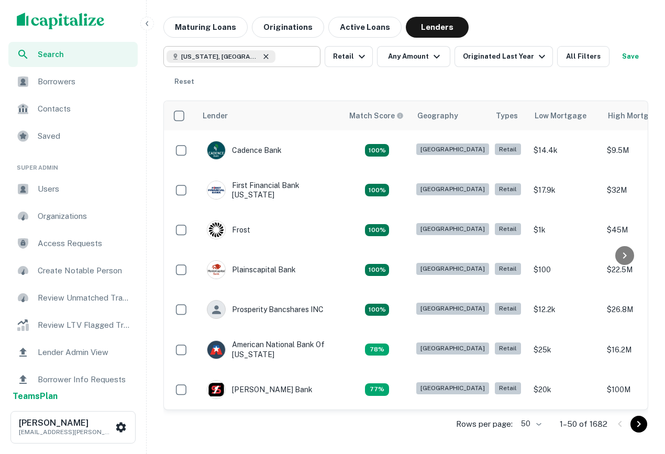
click at [262, 58] on icon at bounding box center [266, 56] width 8 height 8
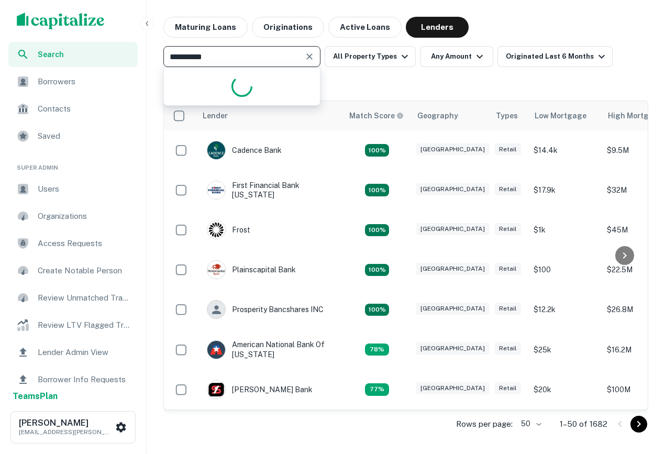
click at [225, 58] on input "**********" at bounding box center [234, 56] width 134 height 15
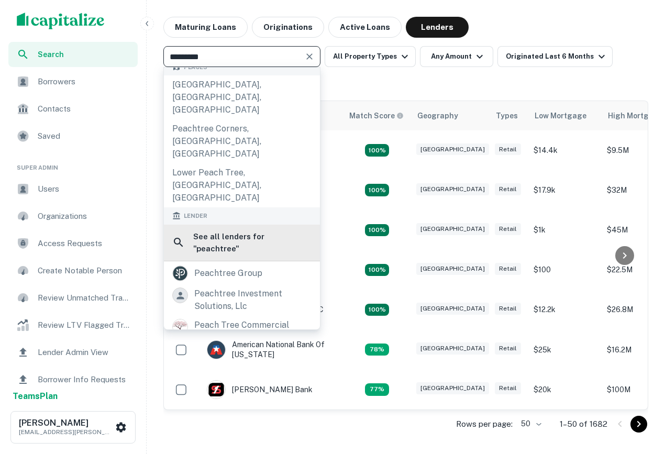
scroll to position [165, 0]
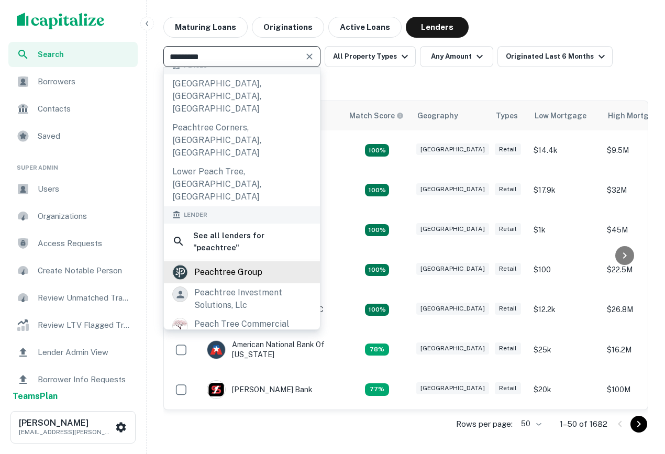
type input "*********"
click at [253, 264] on div "peachtree group" at bounding box center [228, 272] width 68 height 16
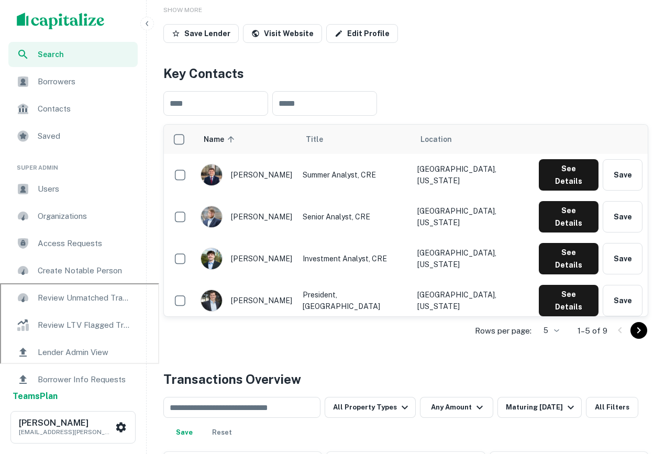
scroll to position [175, 0]
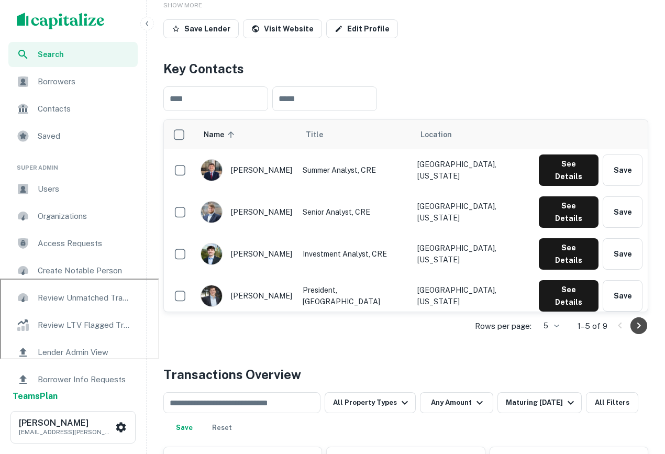
click at [639, 330] on icon "Go to next page" at bounding box center [639, 325] width 13 height 13
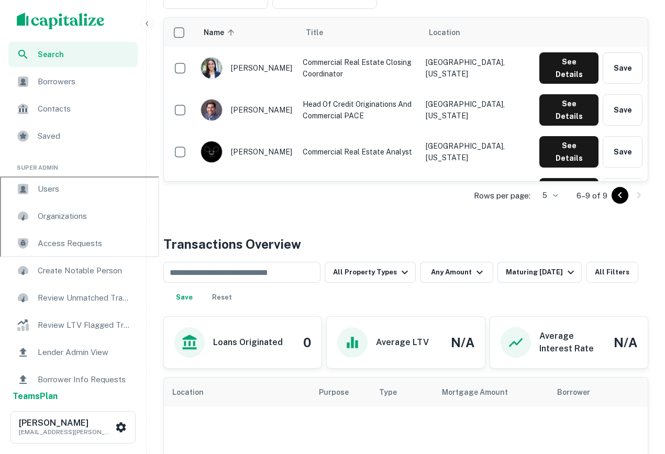
scroll to position [283, 0]
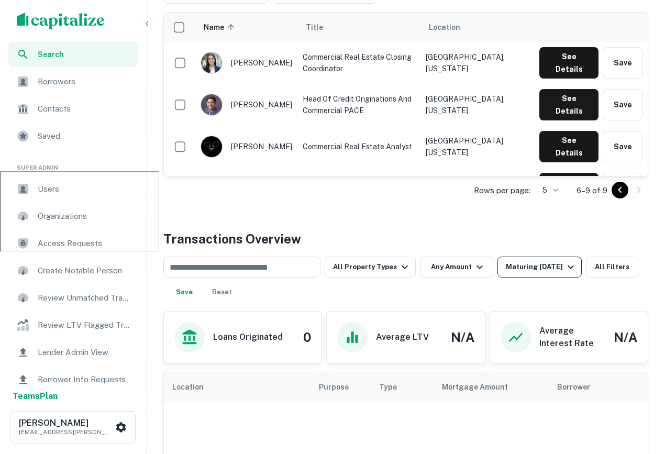
click at [533, 267] on div "Maturing [DATE]" at bounding box center [541, 267] width 71 height 13
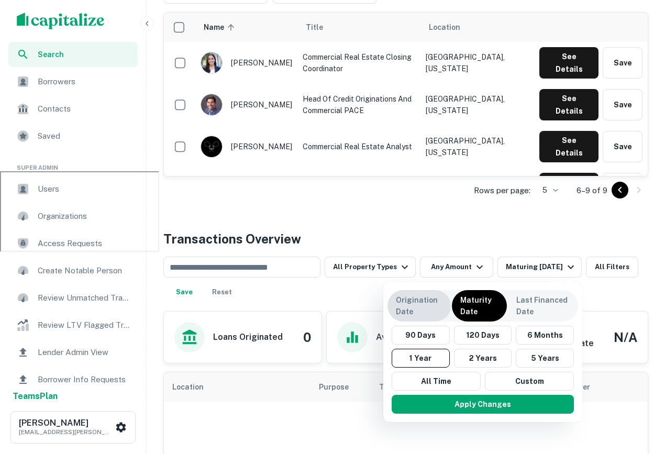
click at [417, 305] on p "Origination Date" at bounding box center [419, 305] width 47 height 23
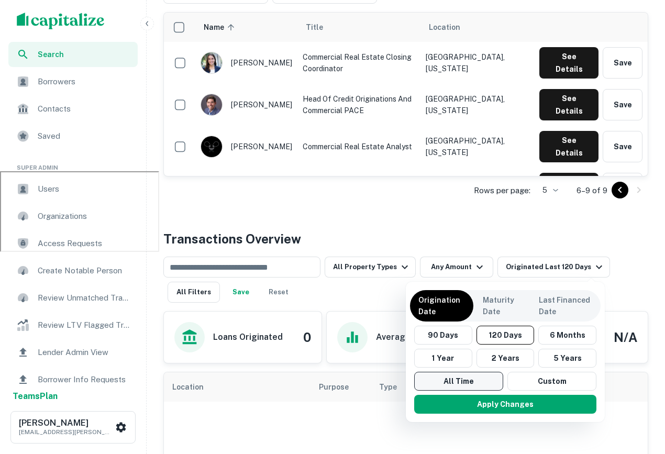
click at [455, 382] on button "All Time" at bounding box center [458, 381] width 89 height 19
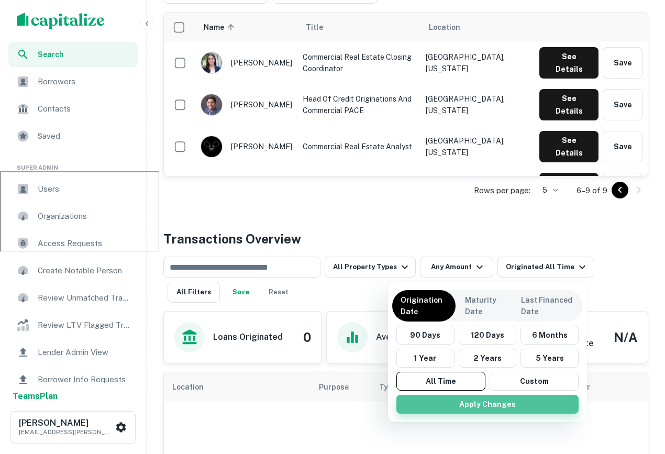
click at [476, 401] on button "Apply Changes" at bounding box center [487, 404] width 182 height 19
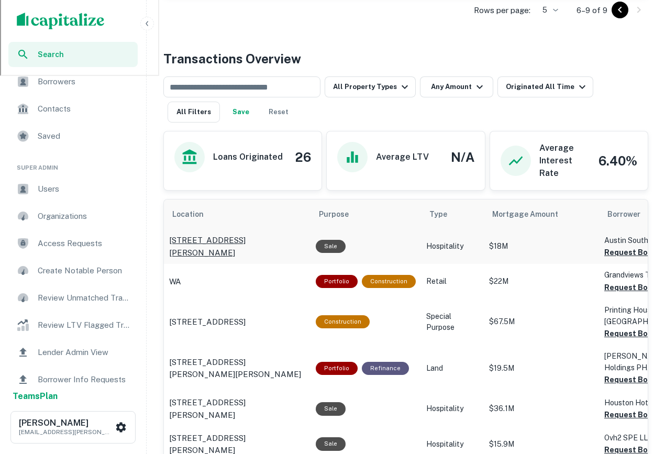
scroll to position [456, 0]
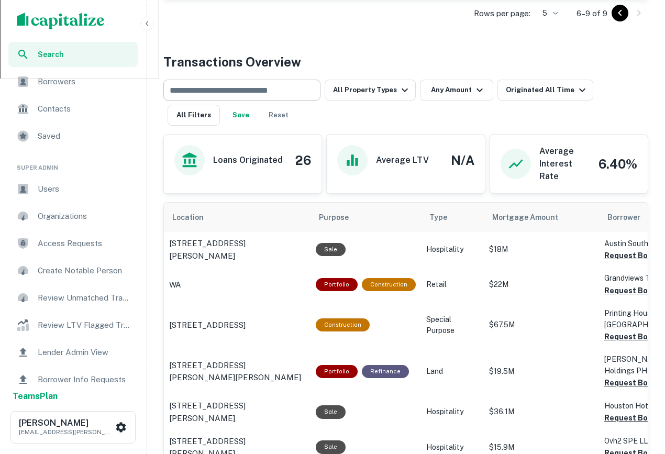
click at [279, 83] on input "text" at bounding box center [241, 90] width 149 height 15
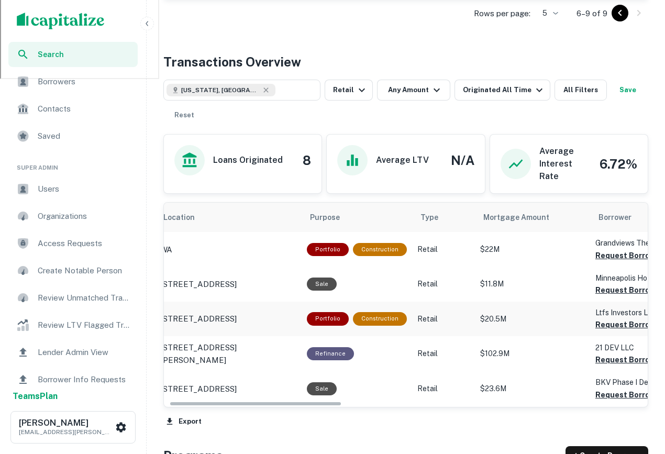
scroll to position [0, 15]
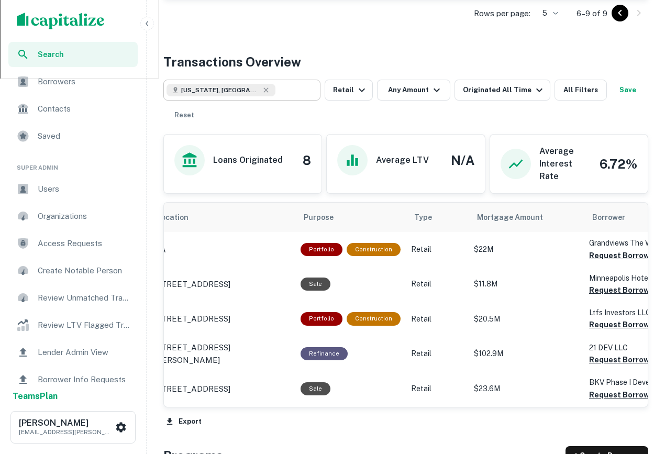
type input "**********"
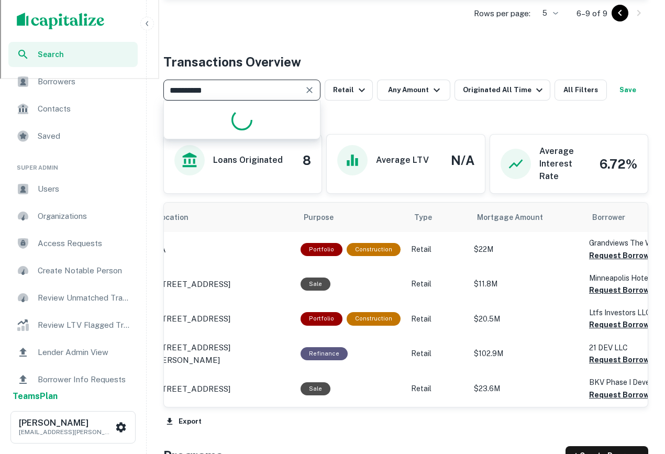
click at [300, 94] on input "**********" at bounding box center [234, 90] width 134 height 15
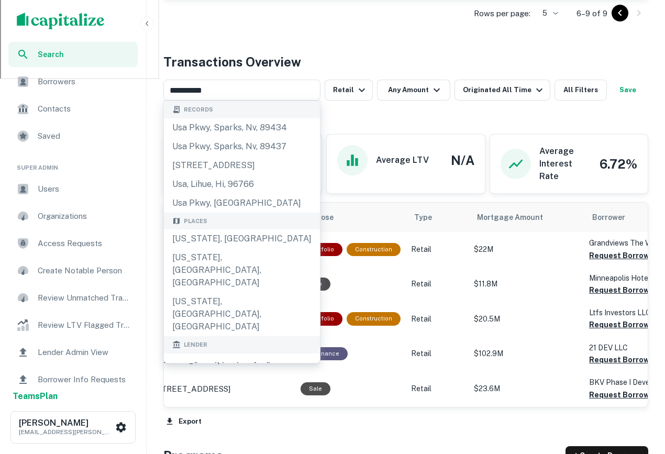
click at [315, 63] on div "Transactions Overview" at bounding box center [405, 61] width 485 height 19
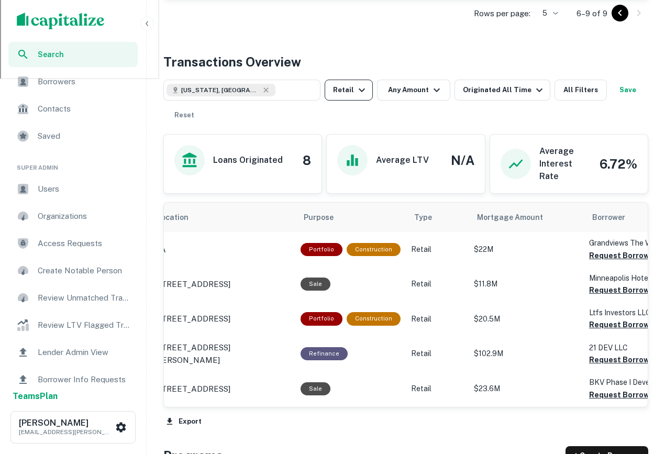
click at [361, 89] on icon "button" at bounding box center [362, 90] width 13 height 13
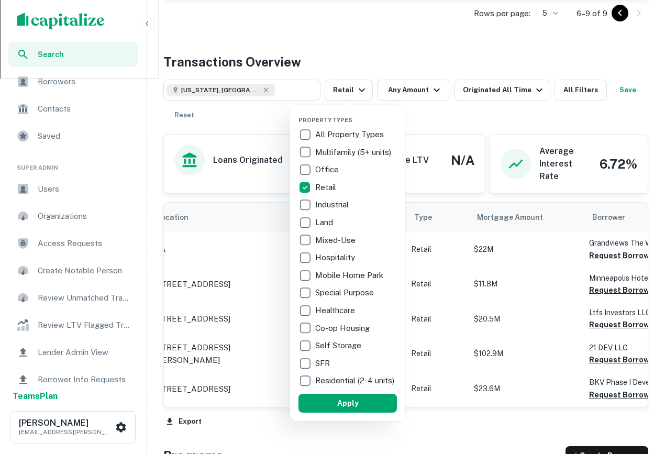
click at [475, 113] on div at bounding box center [332, 227] width 665 height 454
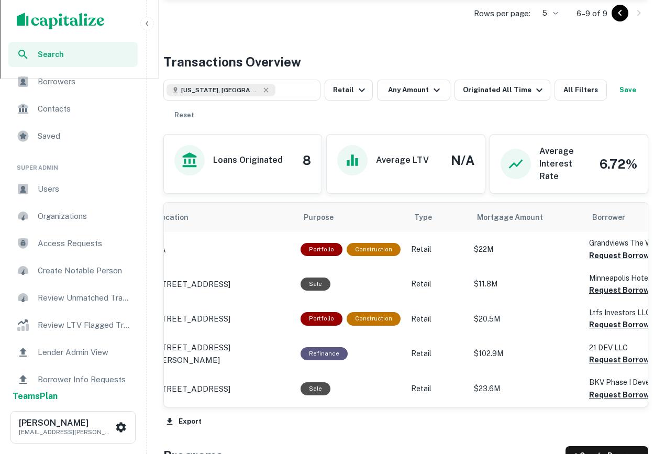
click at [622, 96] on button "Save" at bounding box center [628, 90] width 34 height 21
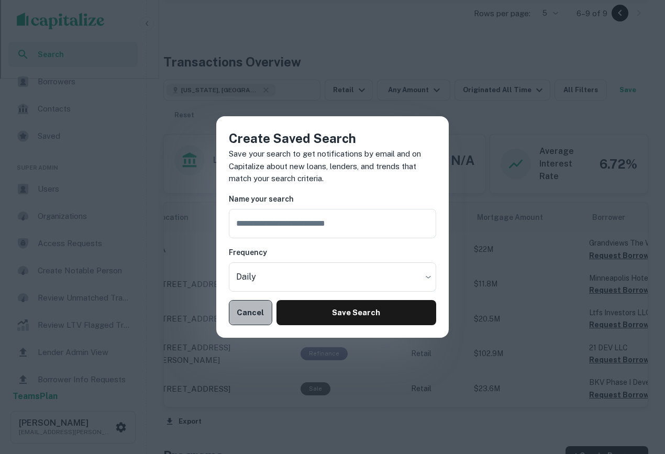
click at [245, 317] on button "Cancel" at bounding box center [250, 312] width 43 height 25
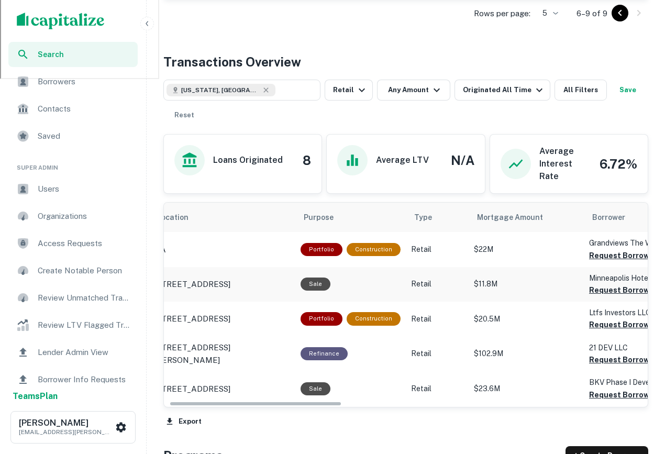
scroll to position [0, 0]
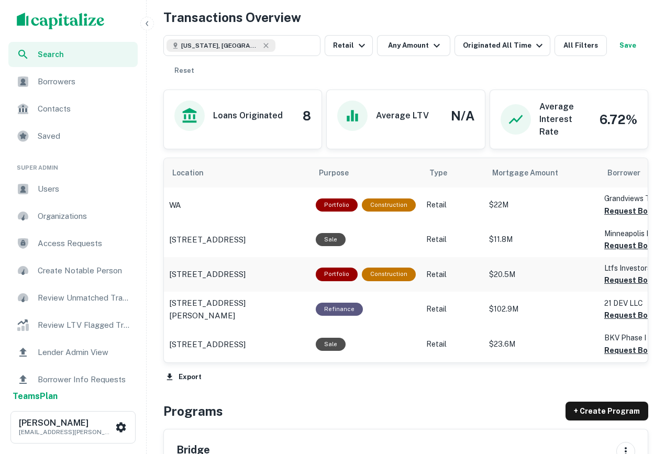
scroll to position [529, 0]
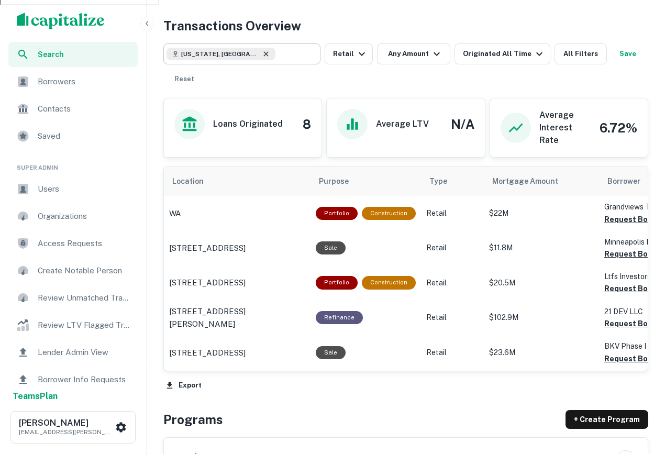
click at [262, 54] on icon at bounding box center [266, 54] width 8 height 8
type input "**********"
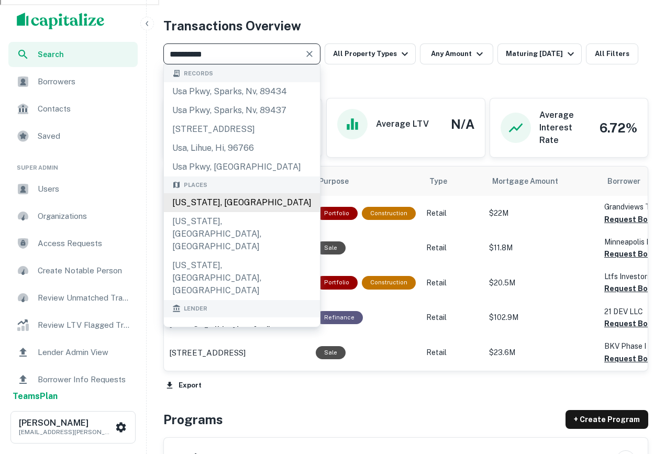
click at [223, 203] on div "[US_STATE], [GEOGRAPHIC_DATA]" at bounding box center [242, 202] width 156 height 19
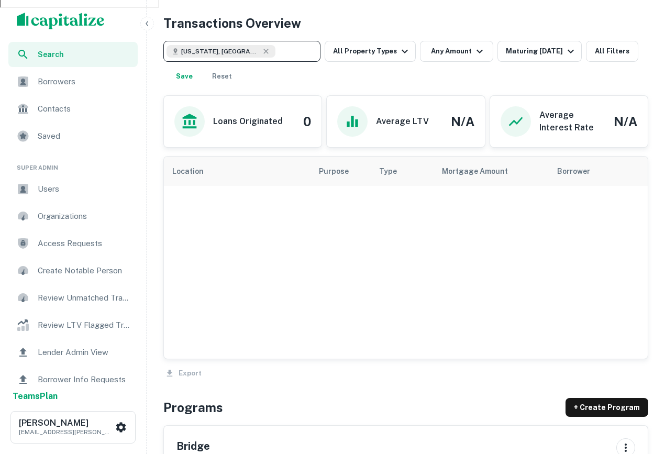
scroll to position [524, 0]
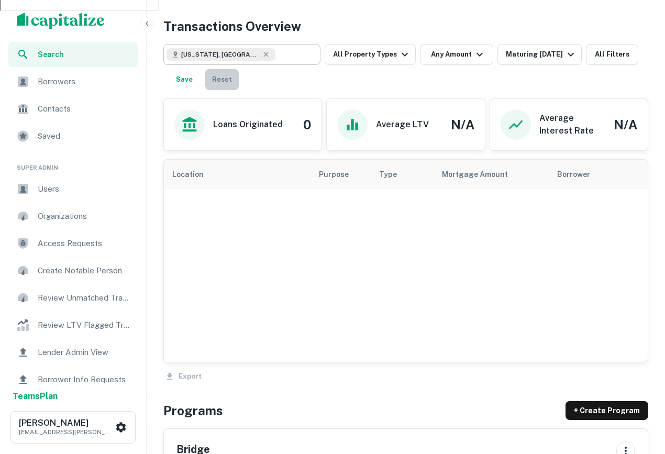
click at [225, 75] on button "Reset" at bounding box center [222, 79] width 34 height 21
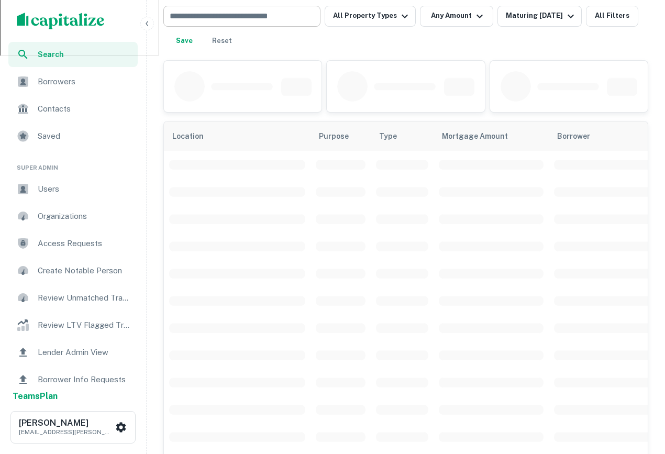
scroll to position [476, 0]
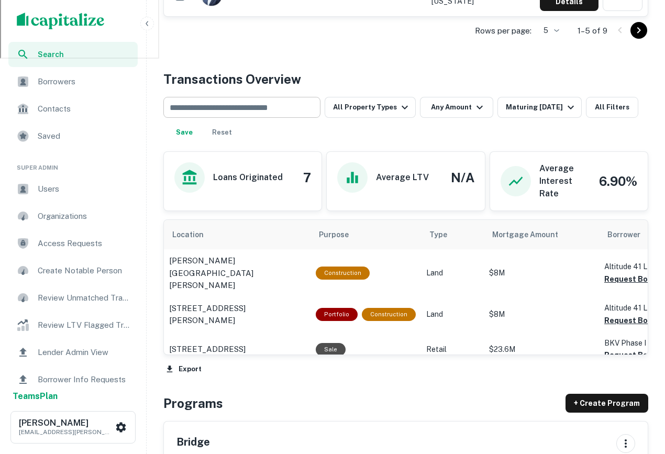
click at [240, 105] on input "text" at bounding box center [241, 107] width 149 height 15
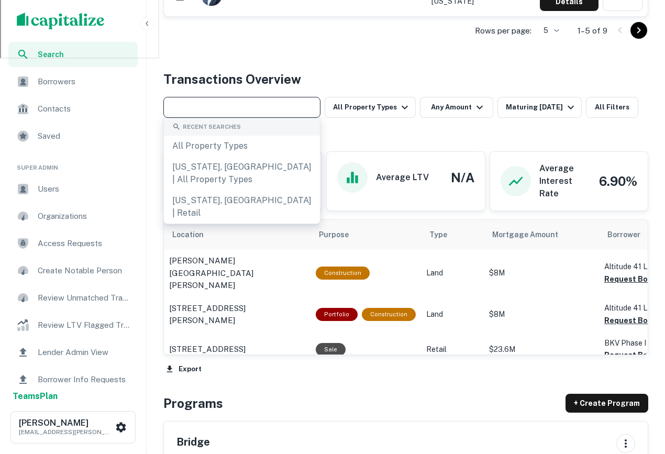
type input "*"
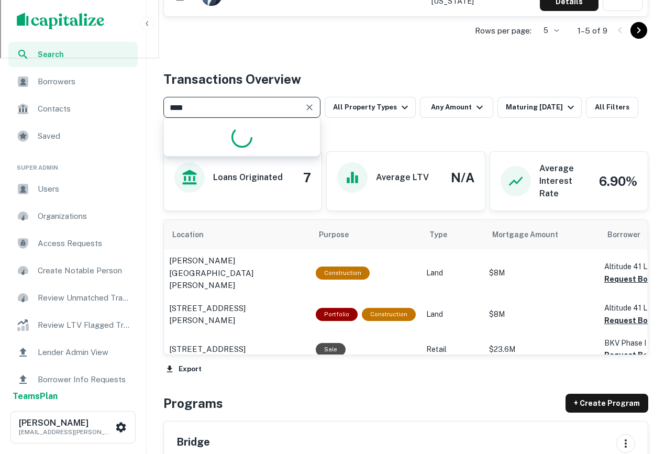
type input "*****"
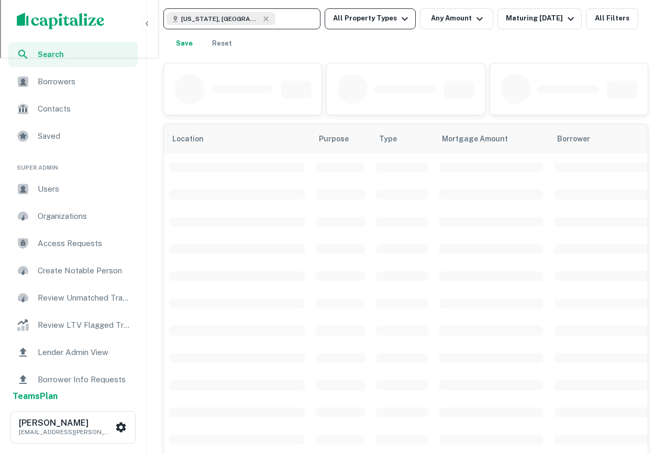
click at [370, 15] on button "All Property Types" at bounding box center [370, 18] width 91 height 21
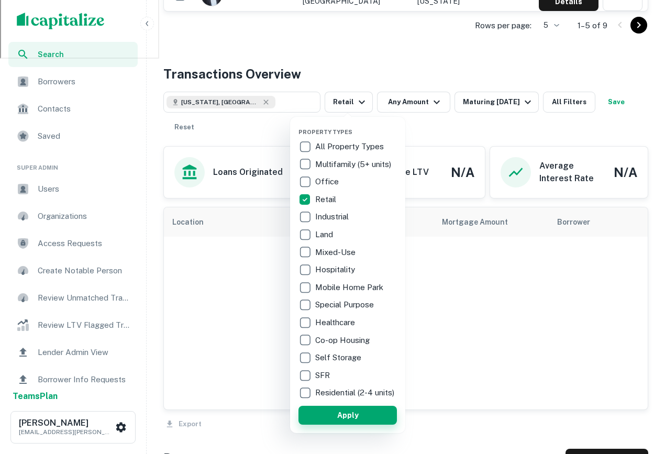
click at [351, 425] on button "Apply" at bounding box center [347, 415] width 98 height 19
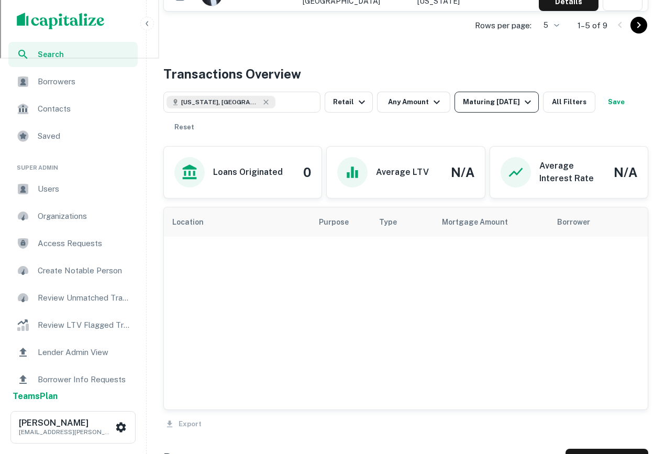
click at [490, 19] on p "Rows per page:" at bounding box center [503, 25] width 57 height 13
click at [482, 106] on div "Maturing [DATE]" at bounding box center [498, 102] width 71 height 13
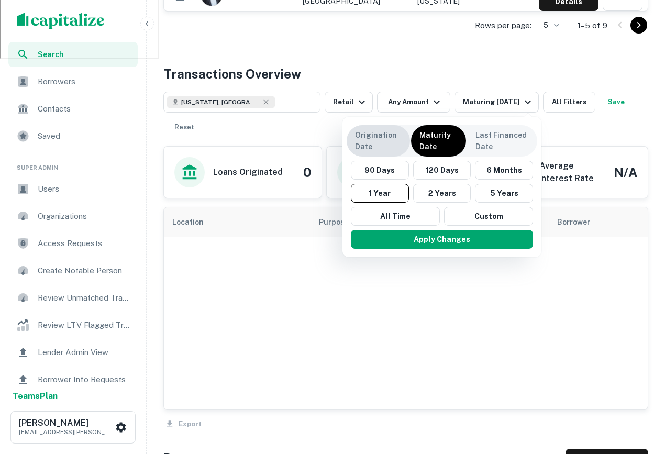
click at [372, 131] on p "Origination Date" at bounding box center [378, 140] width 47 height 23
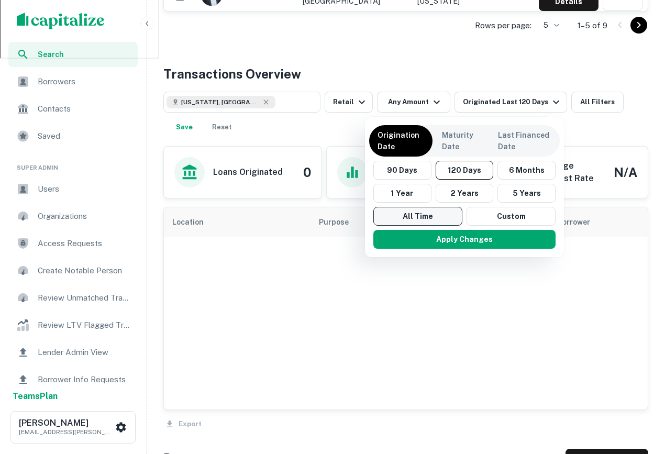
click at [421, 220] on button "All Time" at bounding box center [417, 216] width 89 height 19
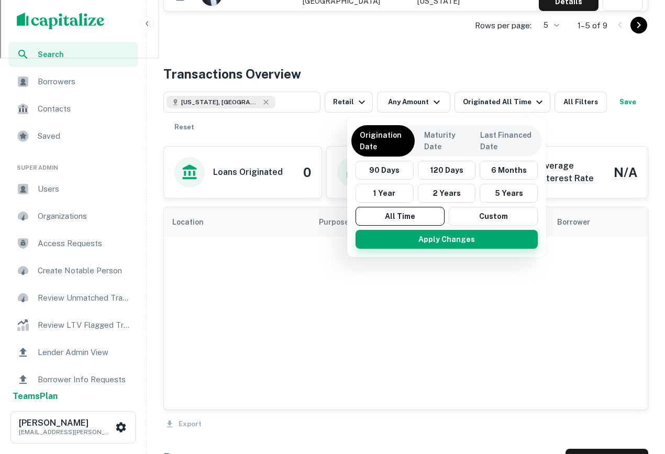
click at [458, 242] on button "Apply Changes" at bounding box center [447, 239] width 182 height 19
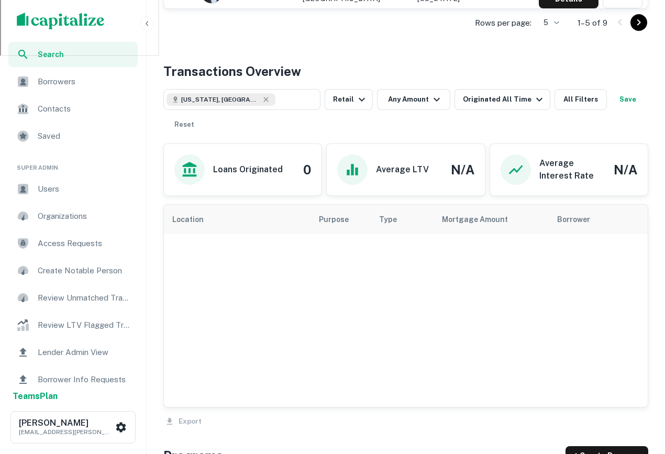
scroll to position [479, 0]
click at [425, 92] on button "Any Amount" at bounding box center [413, 99] width 73 height 21
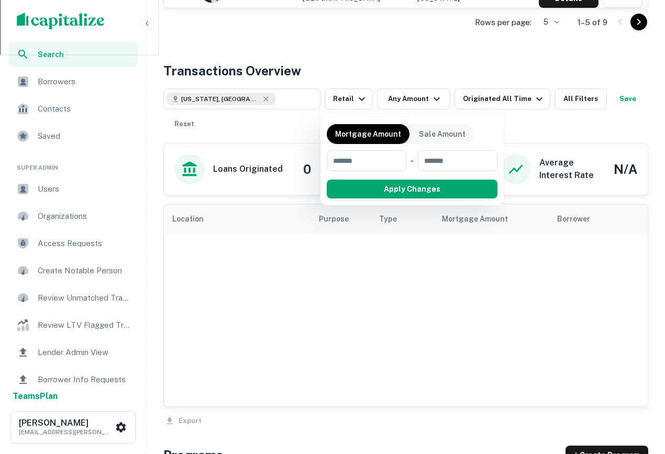
click at [386, 57] on div at bounding box center [332, 227] width 665 height 454
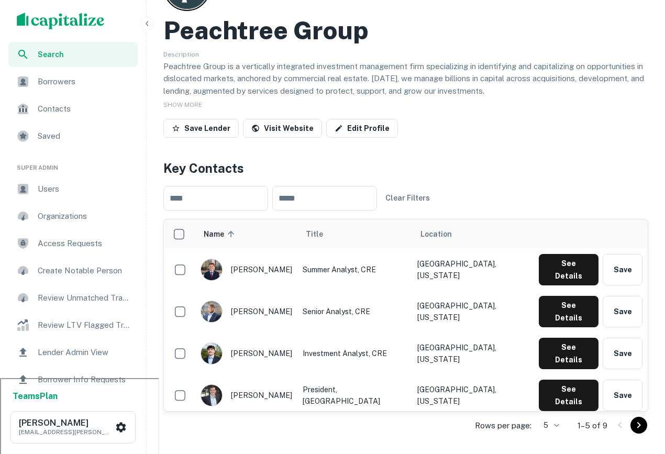
scroll to position [0, 0]
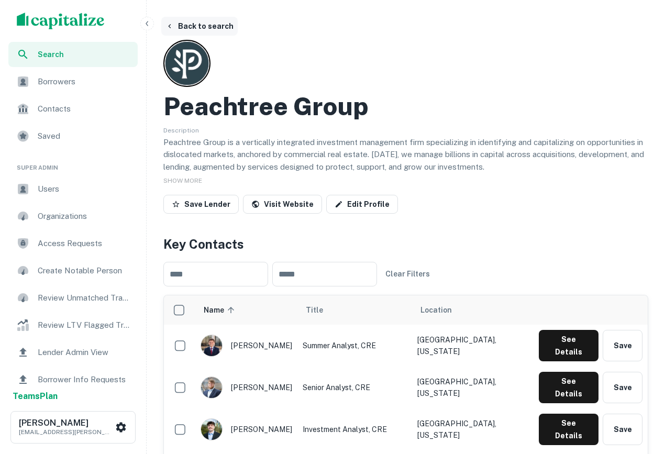
click at [171, 28] on icon "button" at bounding box center [169, 26] width 8 height 8
click at [175, 30] on button "Back to search" at bounding box center [199, 26] width 76 height 19
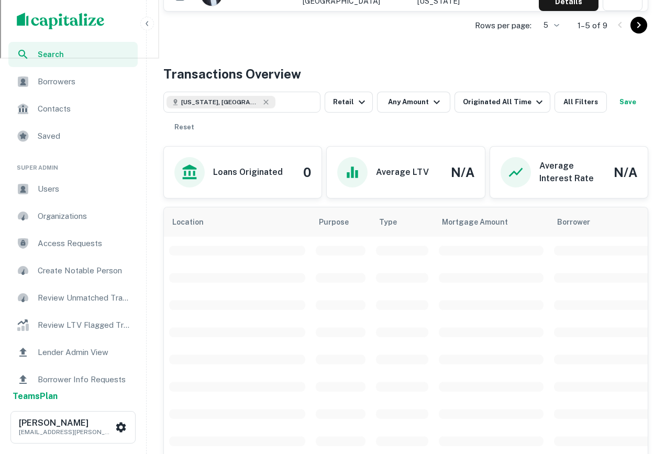
scroll to position [174, 0]
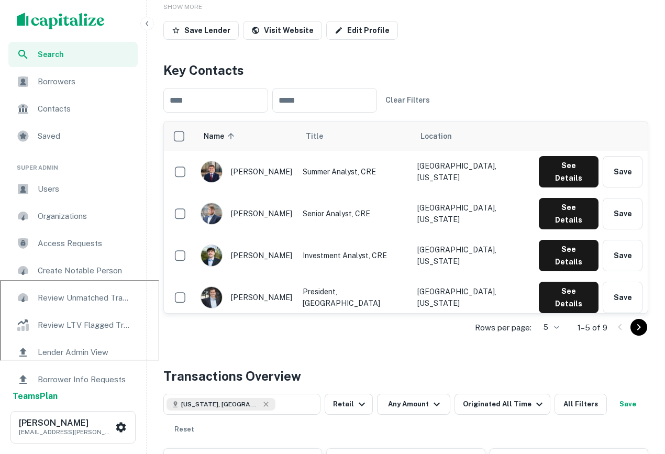
click at [105, 74] on div "Borrowers" at bounding box center [72, 81] width 129 height 25
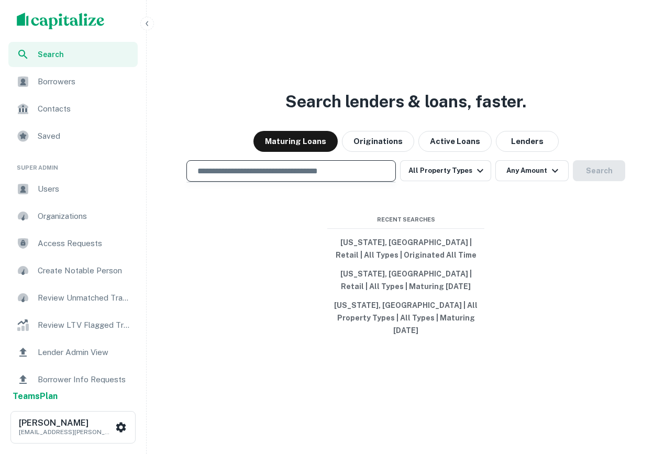
click at [339, 175] on input "text" at bounding box center [291, 171] width 200 height 12
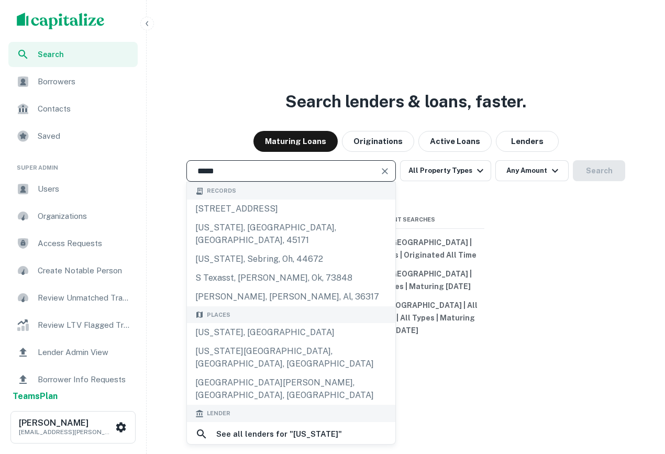
type input "**********"
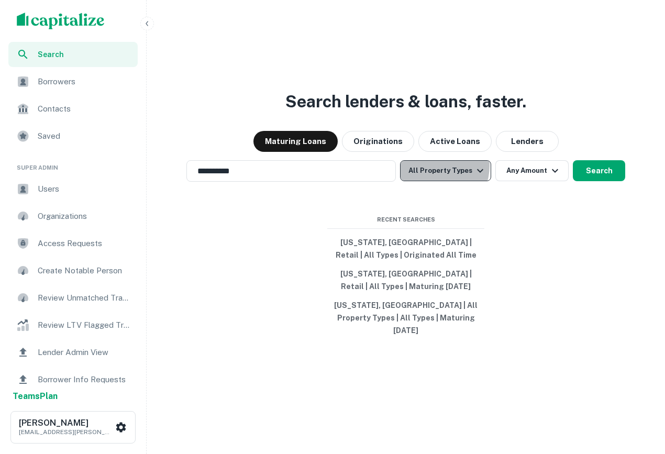
click at [436, 172] on button "All Property Types" at bounding box center [445, 170] width 91 height 21
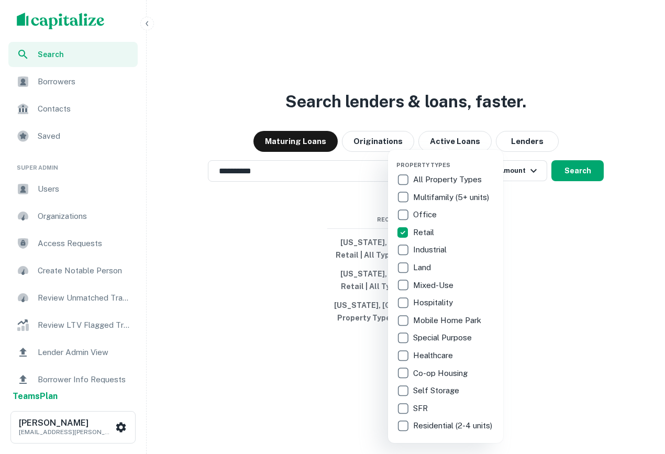
click at [578, 174] on div at bounding box center [332, 227] width 665 height 454
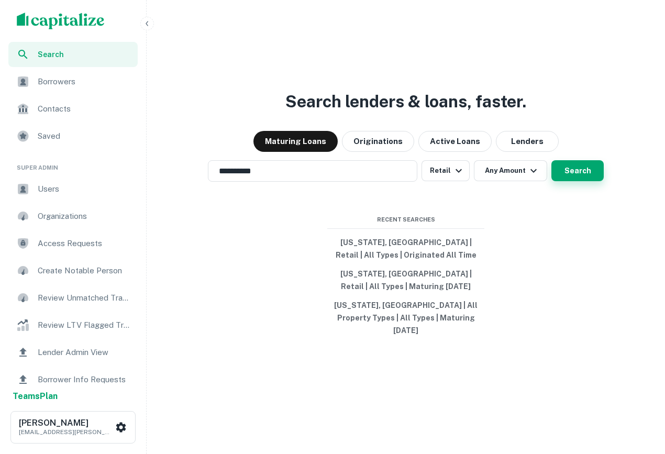
click at [578, 175] on button "Search" at bounding box center [577, 170] width 52 height 21
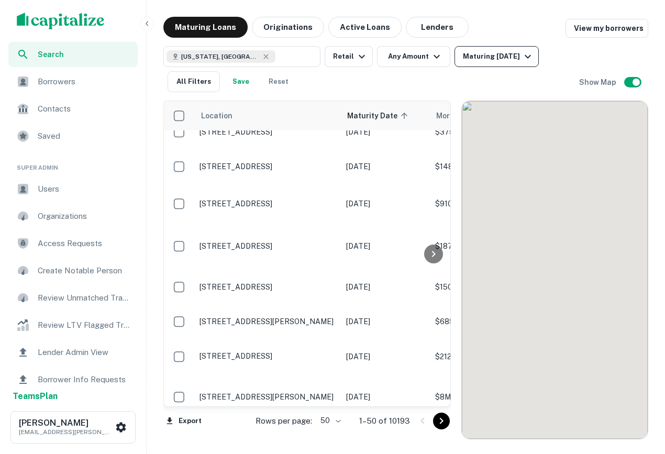
scroll to position [238, 0]
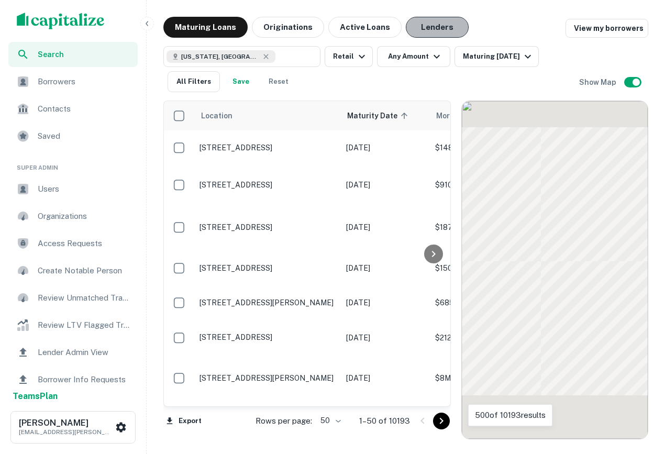
click at [430, 30] on button "Lenders" at bounding box center [437, 27] width 63 height 21
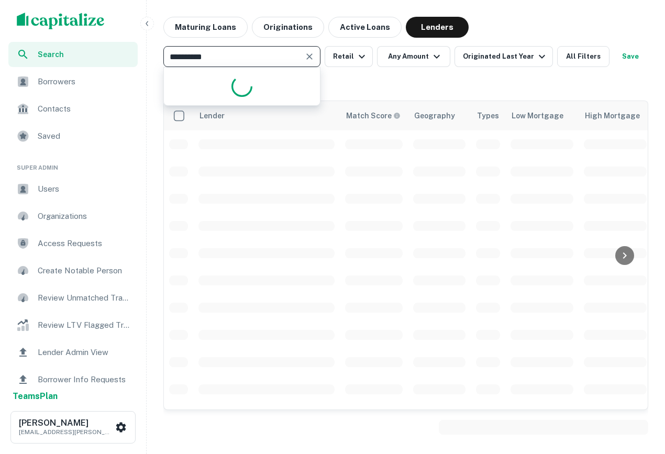
click at [247, 58] on input "**********" at bounding box center [234, 56] width 134 height 15
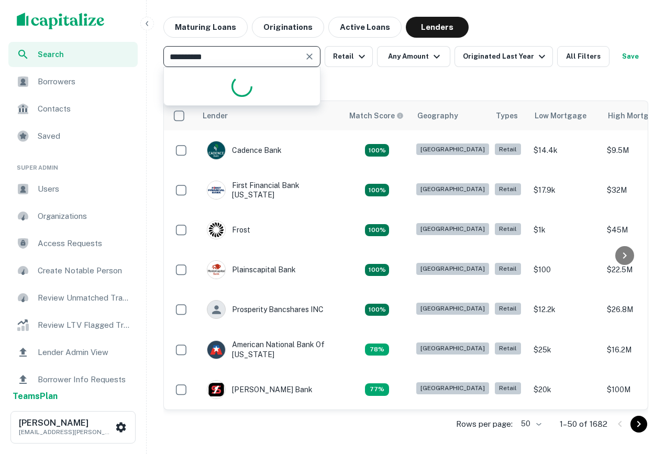
click at [242, 56] on input "**********" at bounding box center [234, 56] width 134 height 15
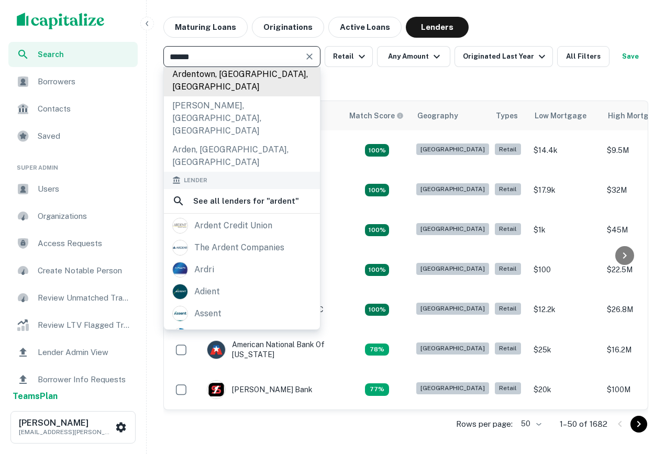
scroll to position [120, 0]
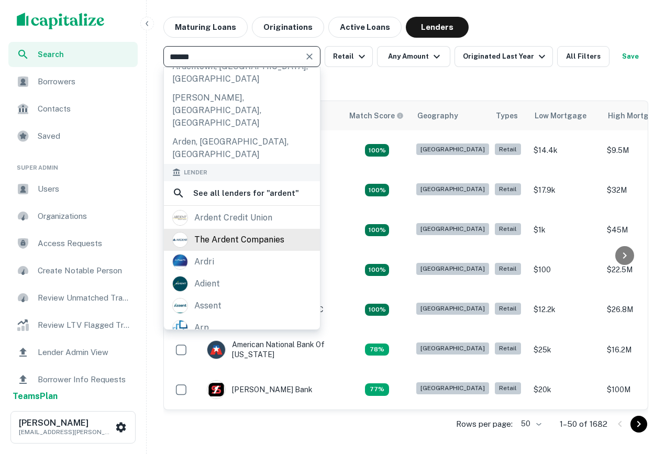
type input "******"
click at [266, 232] on div "the ardent companies" at bounding box center [239, 240] width 90 height 16
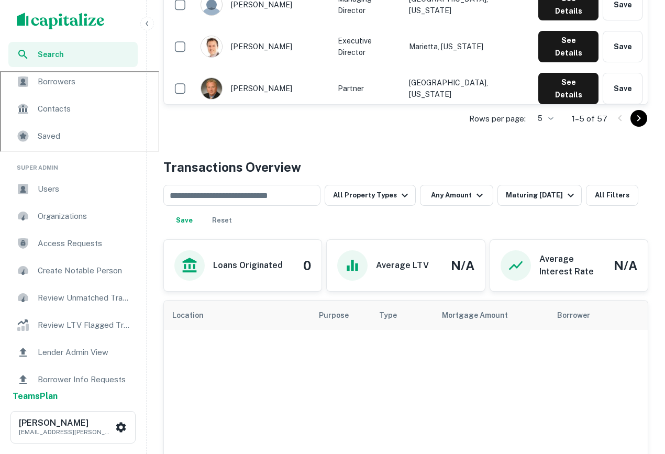
scroll to position [382, 0]
click at [211, 201] on input "text" at bounding box center [241, 196] width 149 height 15
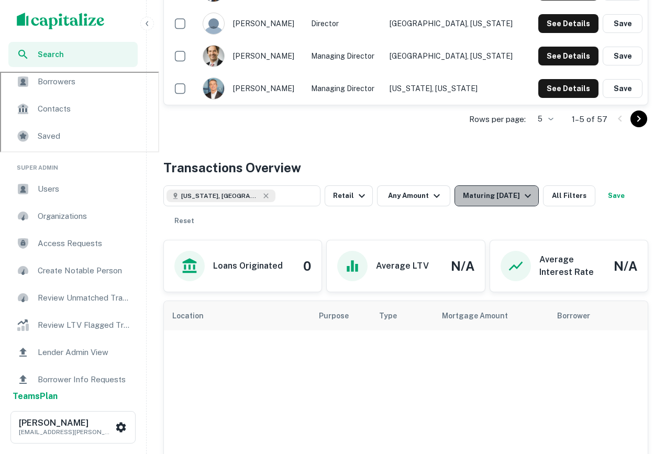
click at [505, 196] on div "Maturing [DATE]" at bounding box center [498, 196] width 71 height 13
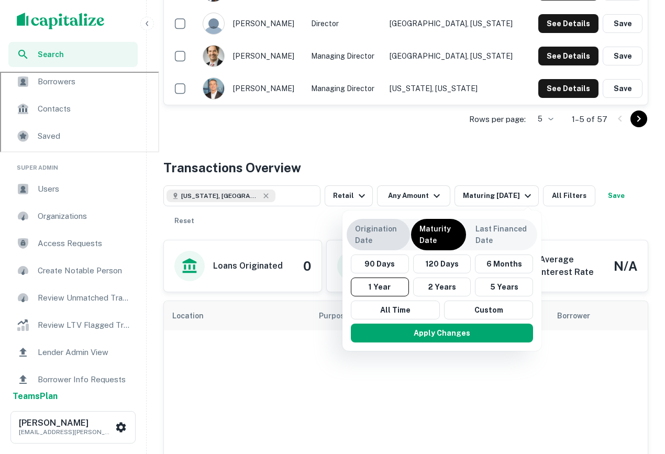
click at [379, 227] on p "Origination Date" at bounding box center [378, 234] width 47 height 23
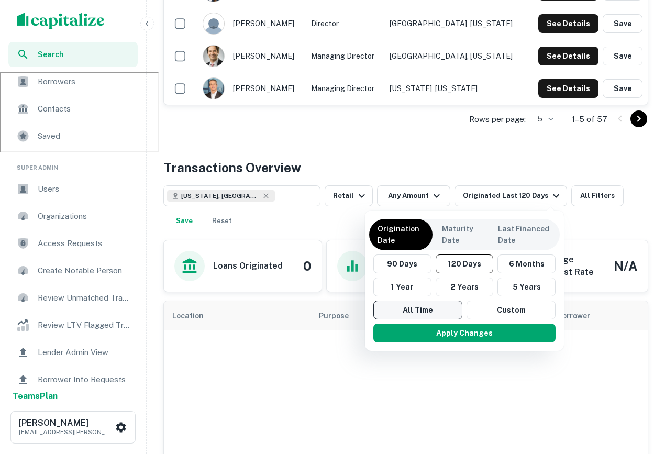
click at [444, 316] on button "All Time" at bounding box center [417, 310] width 89 height 19
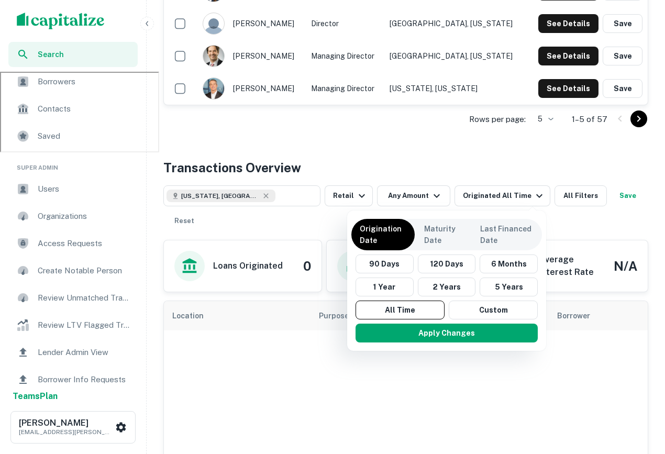
click at [462, 342] on div "Apply Changes" at bounding box center [446, 332] width 191 height 27
click at [458, 333] on button "Apply Changes" at bounding box center [447, 333] width 182 height 19
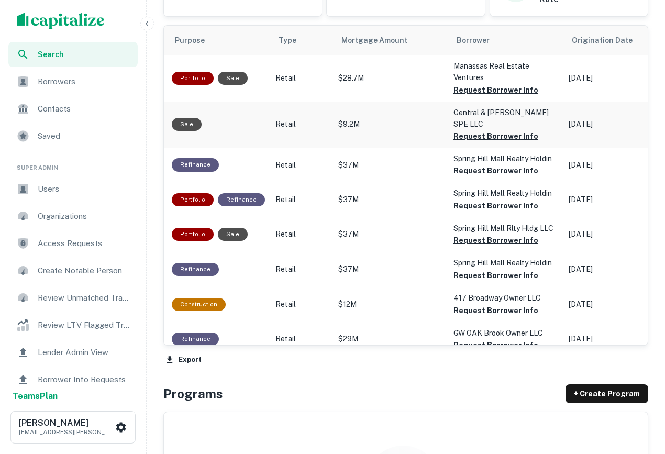
scroll to position [670, 0]
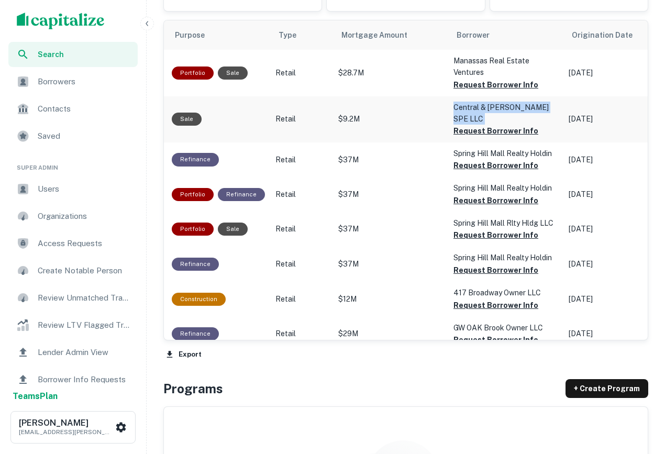
click at [348, 114] on p "$9.2M" at bounding box center [390, 119] width 105 height 11
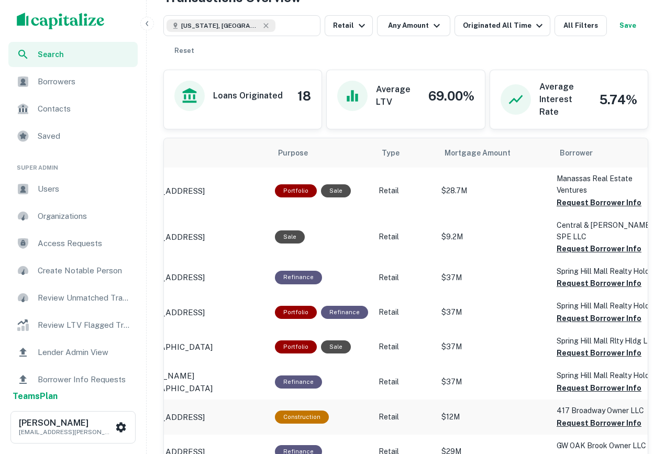
scroll to position [518, 0]
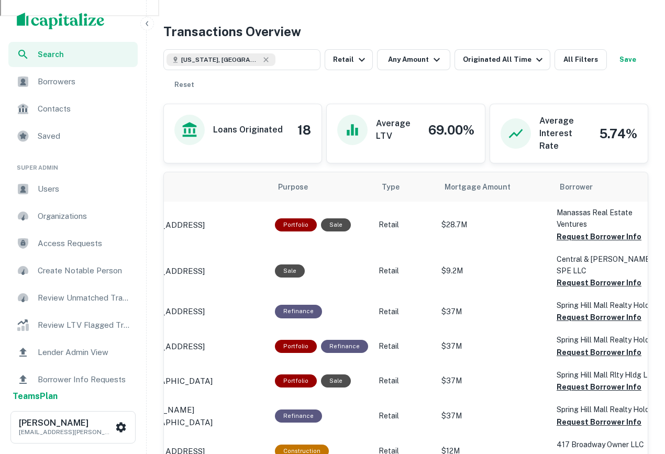
click at [97, 51] on span "Search" at bounding box center [85, 55] width 94 height 12
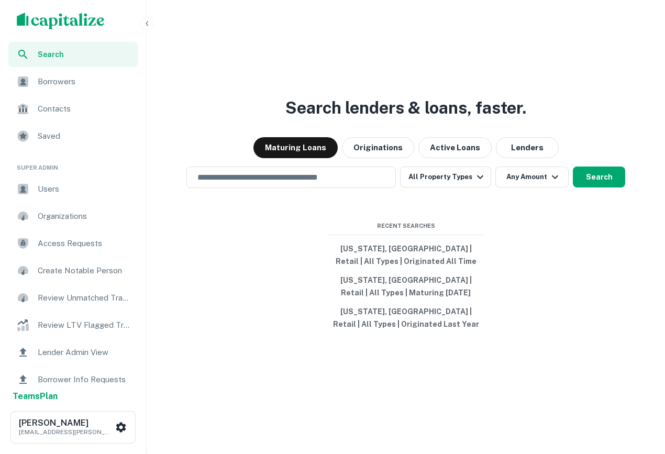
click at [265, 165] on div "Search lenders & loans, faster. Maturing Loans Originations Active Loans Lender…" at bounding box center [406, 252] width 510 height 454
click at [270, 178] on input "text" at bounding box center [291, 177] width 200 height 12
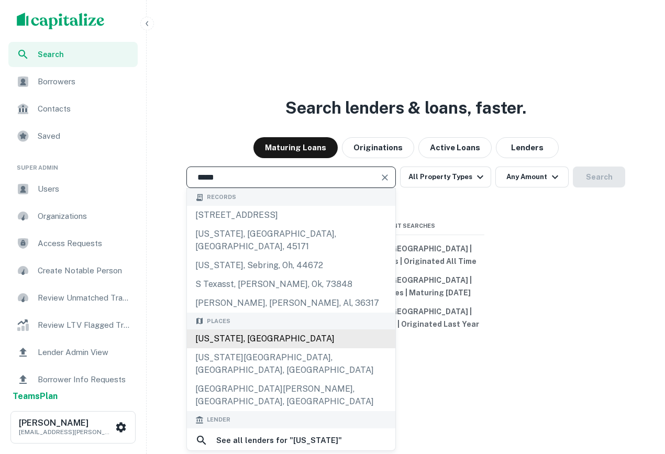
click at [238, 329] on div "[US_STATE], [GEOGRAPHIC_DATA]" at bounding box center [291, 338] width 208 height 19
type input "**********"
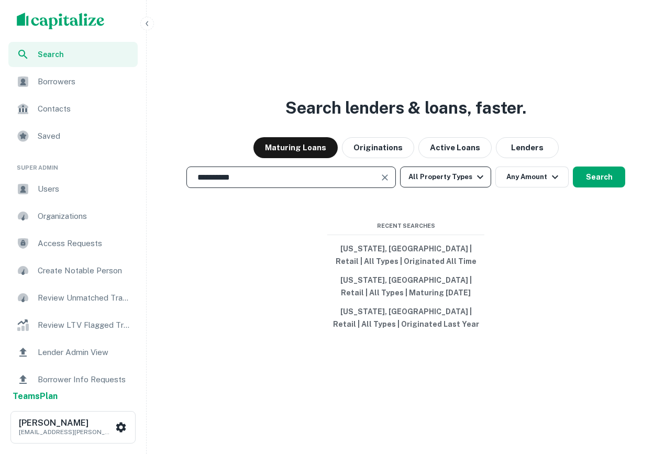
click at [453, 185] on button "All Property Types" at bounding box center [445, 177] width 91 height 21
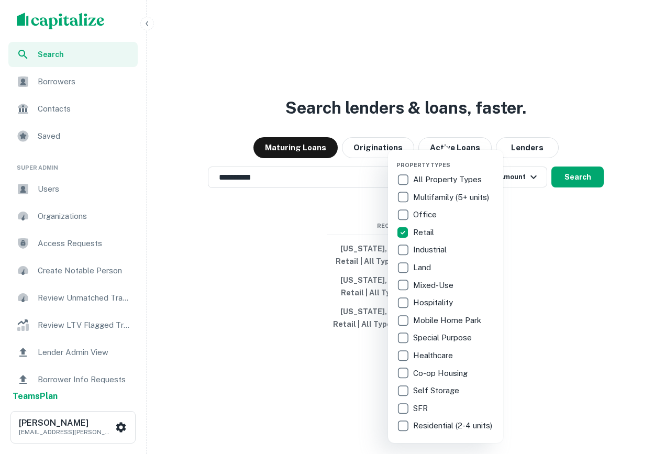
click at [589, 174] on div at bounding box center [332, 227] width 665 height 454
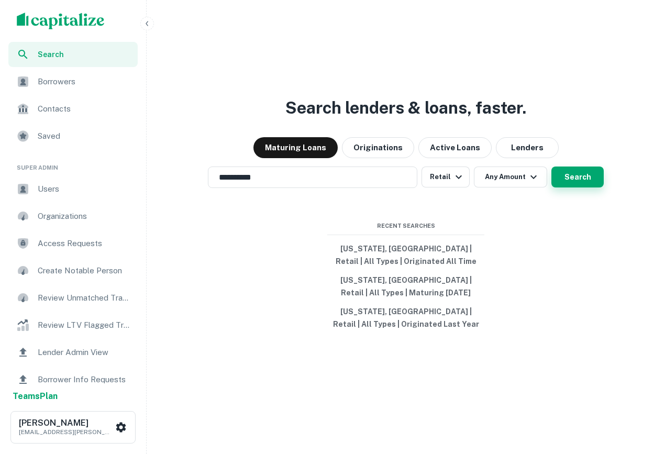
click at [588, 184] on button "Search" at bounding box center [577, 177] width 52 height 21
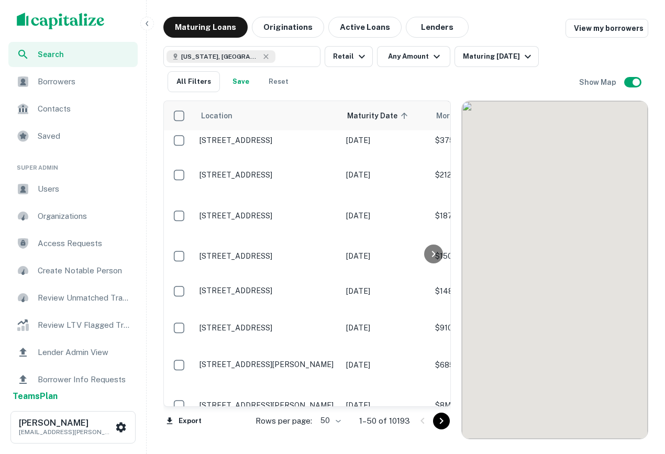
scroll to position [232, 0]
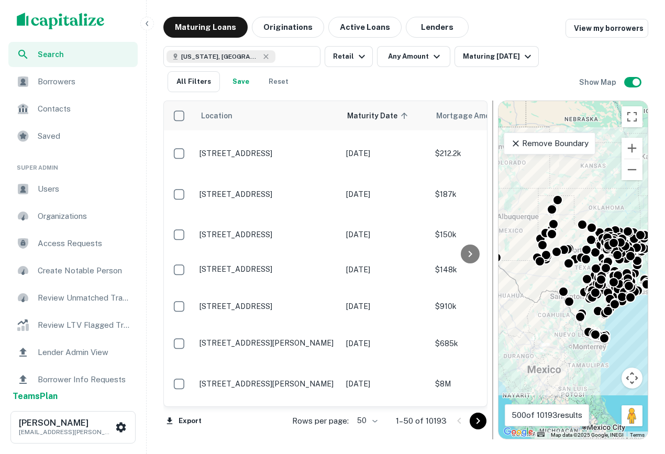
drag, startPoint x: 457, startPoint y: 153, endPoint x: 493, endPoint y: 152, distance: 36.7
click at [494, 152] on div at bounding box center [493, 270] width 10 height 339
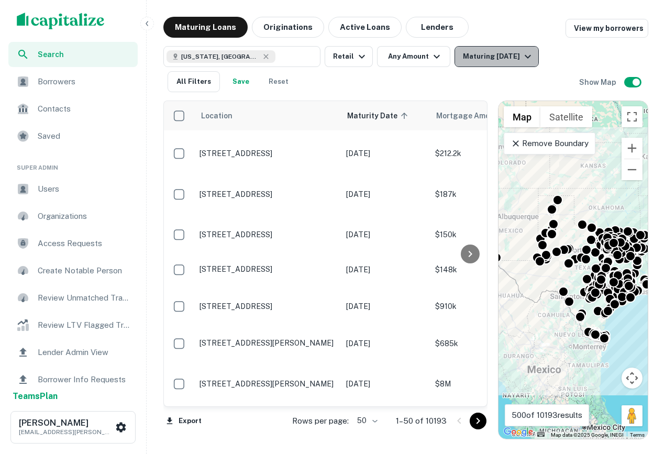
click at [525, 54] on icon "button" at bounding box center [528, 56] width 13 height 13
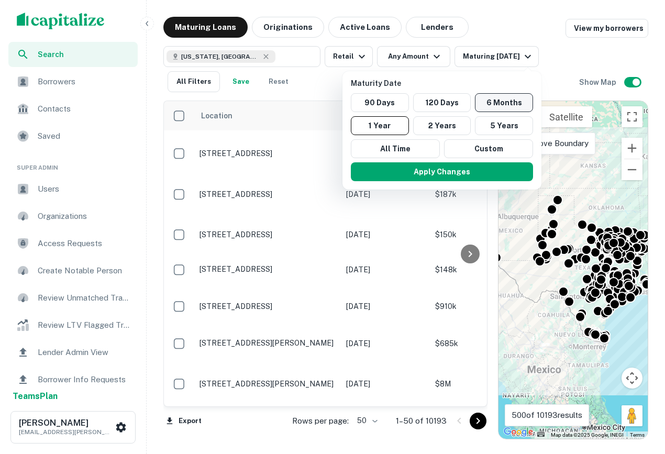
click at [487, 101] on button "6 Months" at bounding box center [504, 102] width 58 height 19
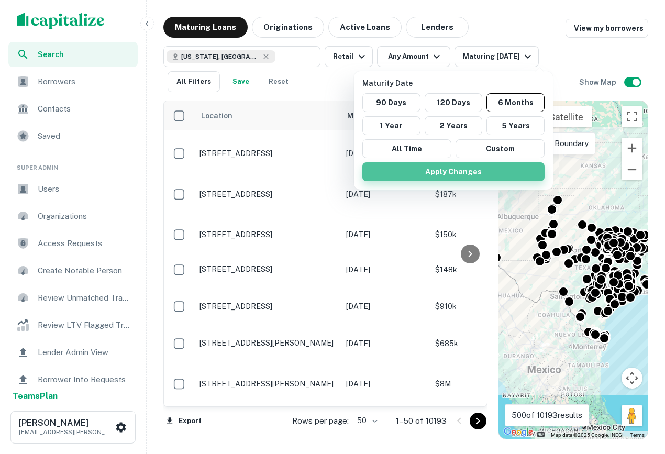
click at [483, 169] on button "Apply Changes" at bounding box center [453, 171] width 182 height 19
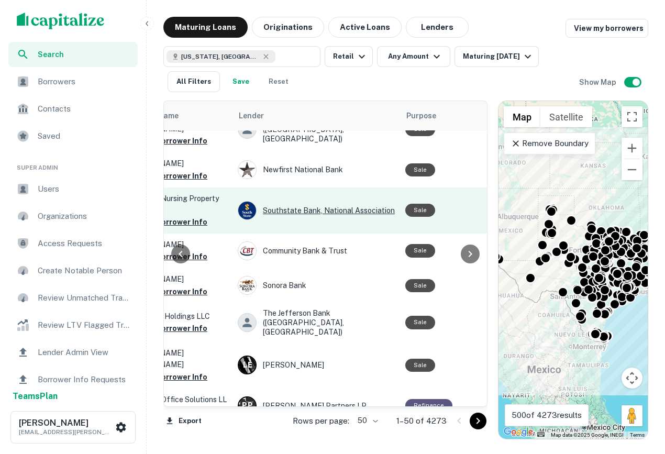
scroll to position [100, 428]
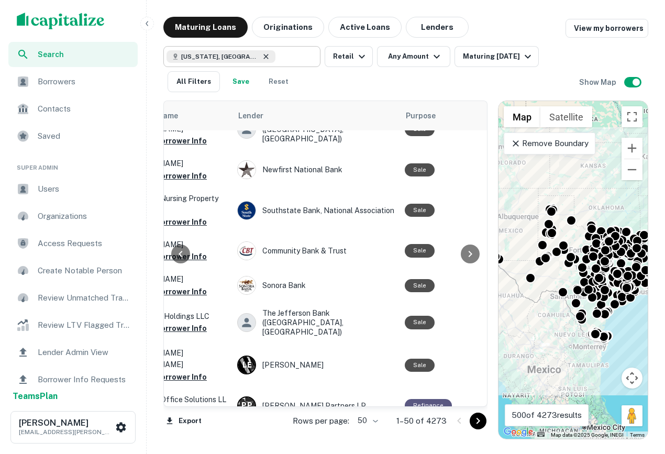
click at [262, 54] on icon at bounding box center [266, 56] width 8 height 8
type input "**********"
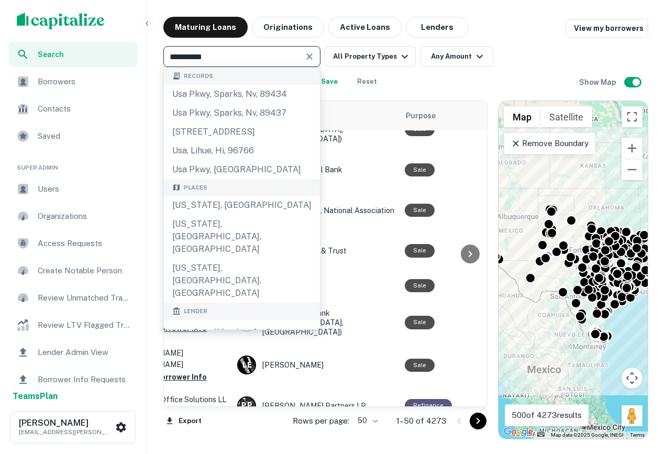
drag, startPoint x: 258, startPoint y: 62, endPoint x: -3, endPoint y: 56, distance: 261.4
click at [0, 56] on html "**********" at bounding box center [332, 227] width 665 height 454
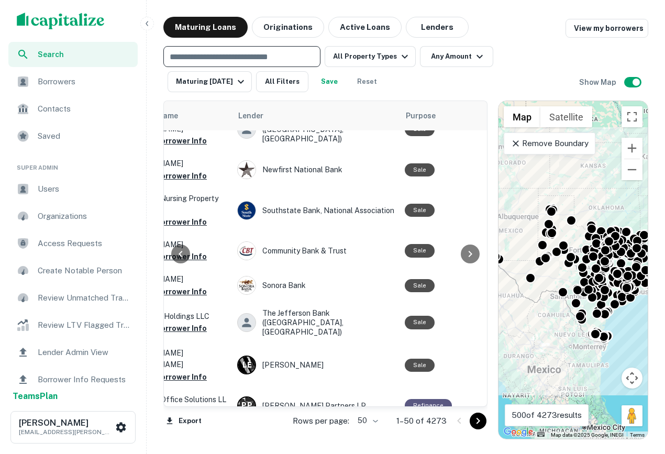
click at [49, 63] on div "Search" at bounding box center [72, 54] width 129 height 25
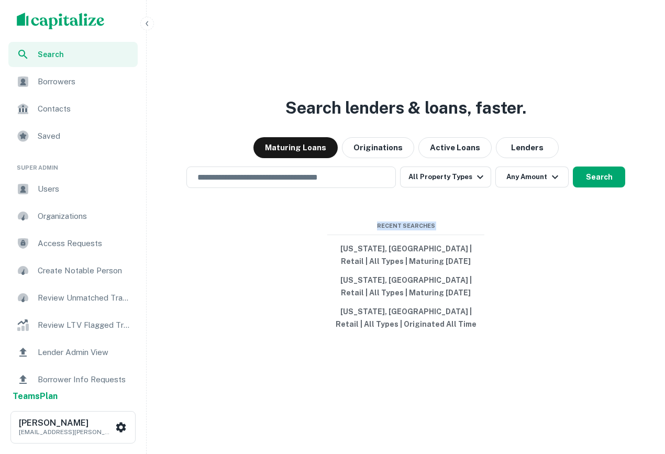
drag, startPoint x: 511, startPoint y: 372, endPoint x: 284, endPoint y: 190, distance: 291.6
click at [284, 190] on div "Search lenders & loans, faster. Maturing Loans Originations Active Loans Lender…" at bounding box center [406, 252] width 510 height 454
click at [346, 222] on span "Recent Searches" at bounding box center [405, 226] width 157 height 9
drag, startPoint x: 414, startPoint y: 244, endPoint x: 521, endPoint y: 391, distance: 181.5
click at [521, 391] on div "Search lenders & loans, faster. Maturing Loans Originations Active Loans Lender…" at bounding box center [406, 252] width 510 height 454
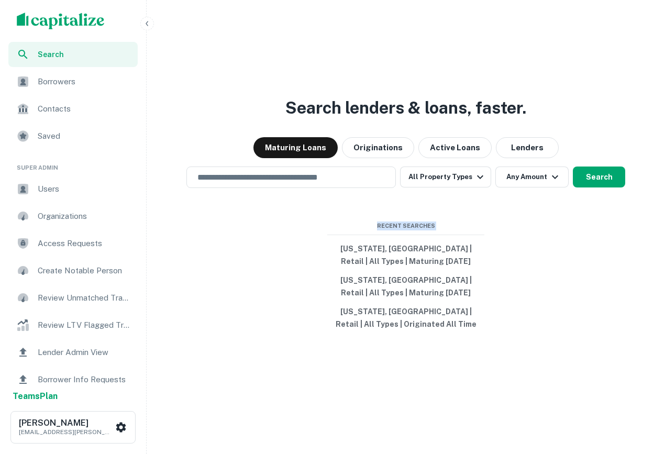
click at [521, 391] on div "Search lenders & loans, faster. Maturing Loans Originations Active Loans Lender…" at bounding box center [406, 252] width 510 height 454
drag, startPoint x: 521, startPoint y: 391, endPoint x: 352, endPoint y: 219, distance: 240.7
click at [352, 219] on div "Search lenders & loans, faster. Maturing Loans Originations Active Loans Lender…" at bounding box center [406, 252] width 510 height 454
click at [481, 256] on button "[US_STATE], [GEOGRAPHIC_DATA] | Retail | All Types | Maturing [DATE]" at bounding box center [405, 254] width 157 height 31
type input "**********"
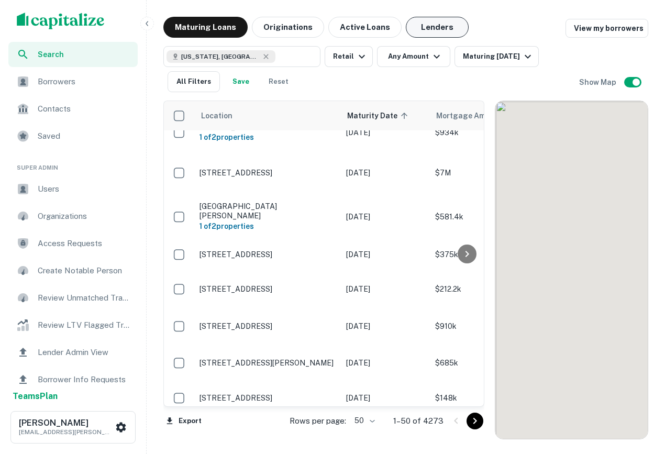
scroll to position [100, 0]
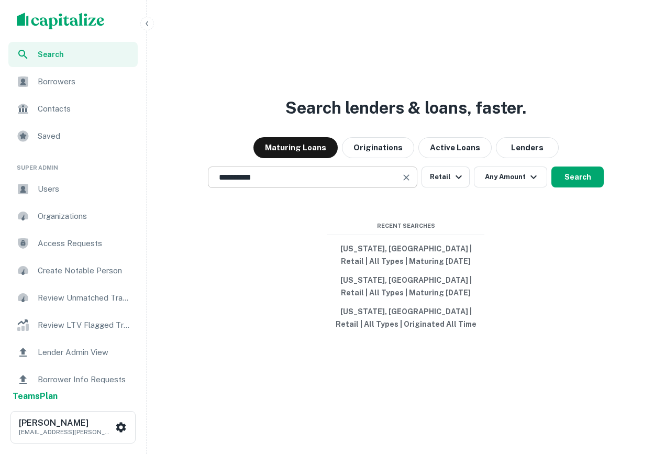
click at [279, 175] on input "**********" at bounding box center [305, 177] width 184 height 12
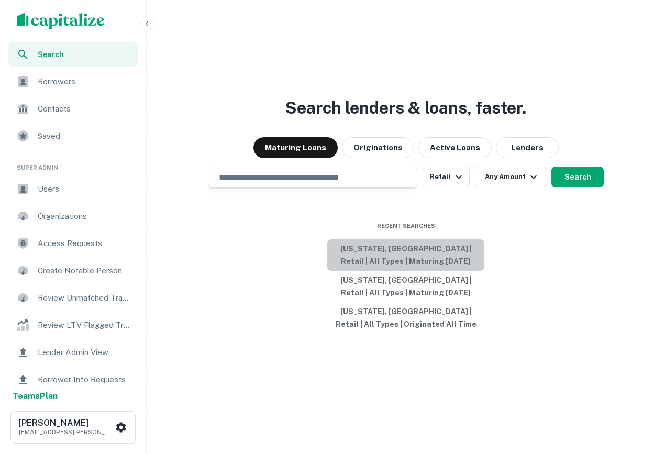
click at [410, 254] on button "Texas, USA | Retail | All Types | Maturing In 6 Months" at bounding box center [405, 254] width 157 height 31
type input "**********"
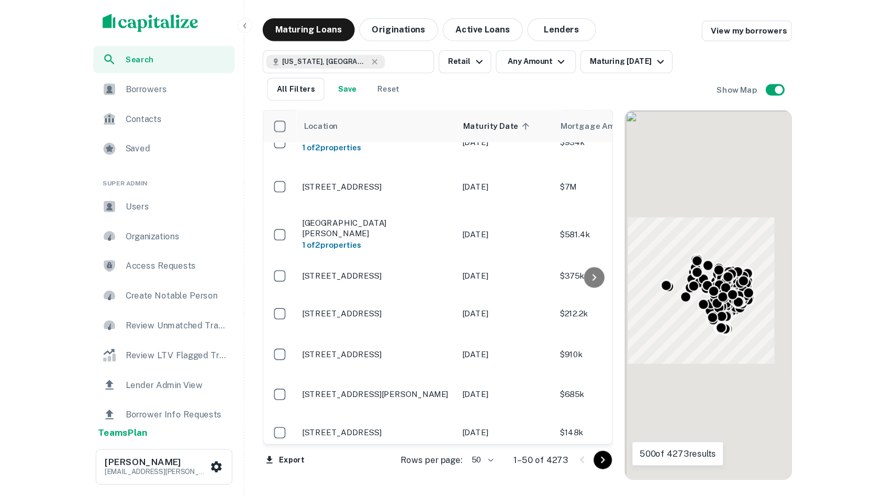
scroll to position [100, 0]
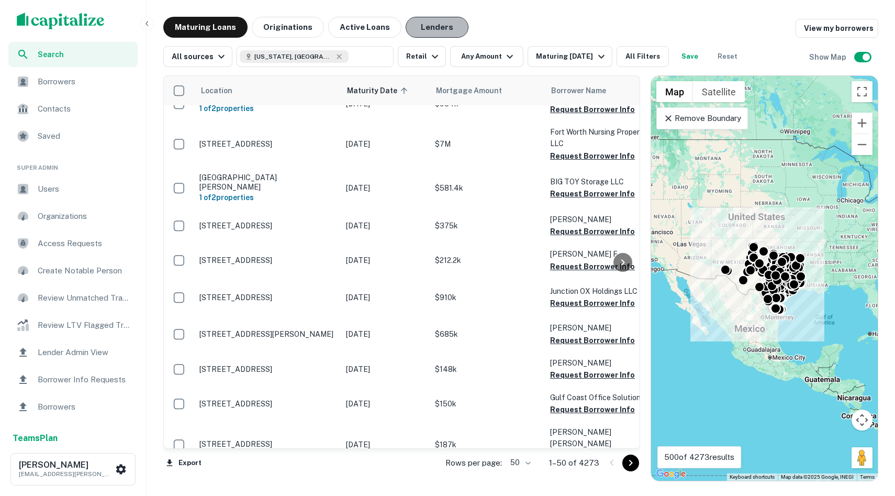
click at [435, 29] on button "Lenders" at bounding box center [437, 27] width 63 height 21
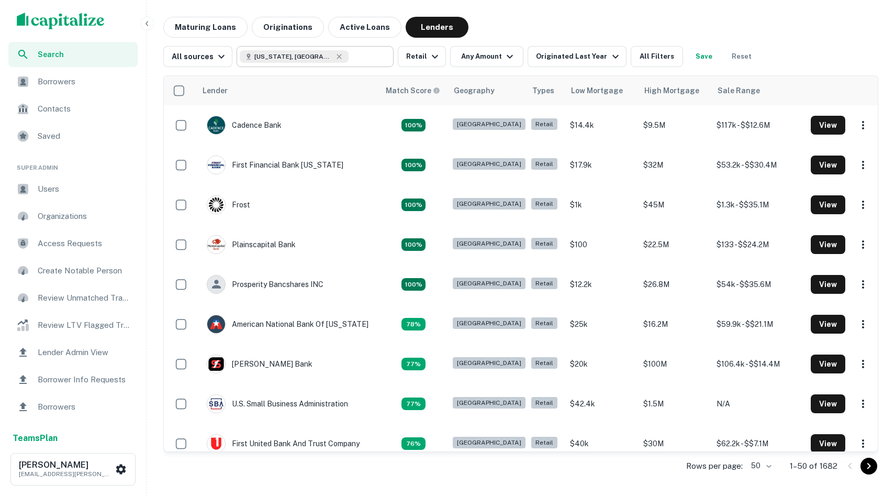
click at [286, 59] on div "Texas, USA" at bounding box center [294, 56] width 109 height 13
type input "**********"
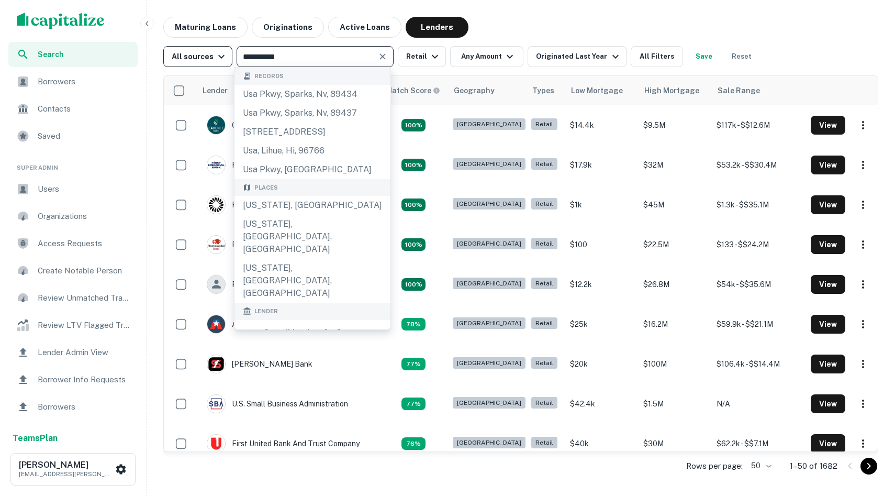
drag, startPoint x: 318, startPoint y: 52, endPoint x: 198, endPoint y: 52, distance: 119.9
click at [198, 52] on div "**********" at bounding box center [460, 56] width 595 height 21
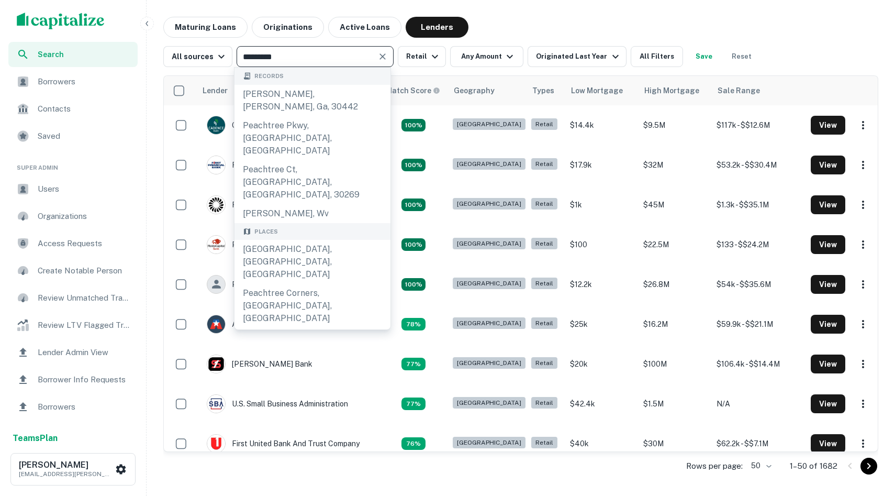
type input "*********"
click at [281, 430] on div "peachtree group" at bounding box center [299, 438] width 68 height 16
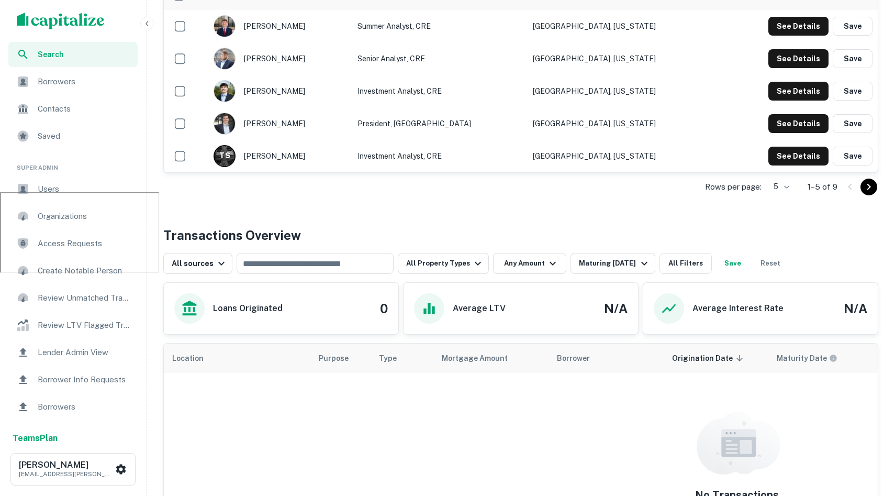
scroll to position [322, 0]
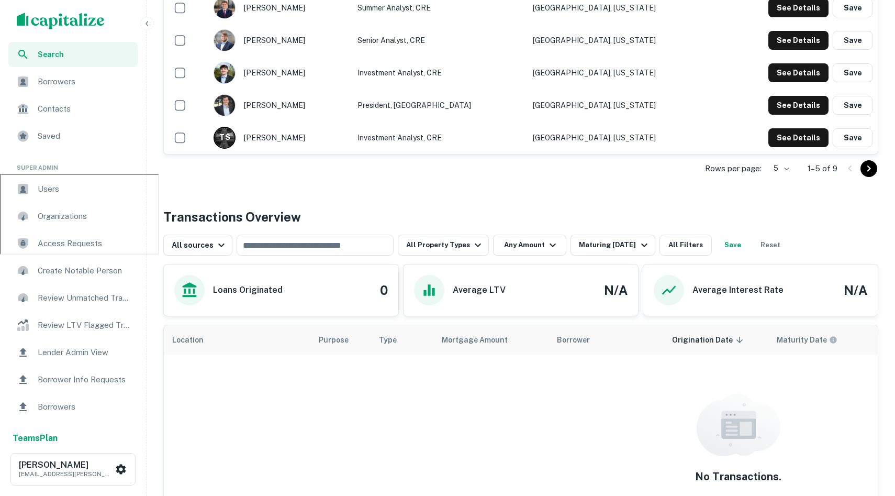
click at [435, 266] on div "Average LTV N/A" at bounding box center [521, 289] width 235 height 51
click at [448, 243] on button "All Property Types" at bounding box center [443, 245] width 91 height 21
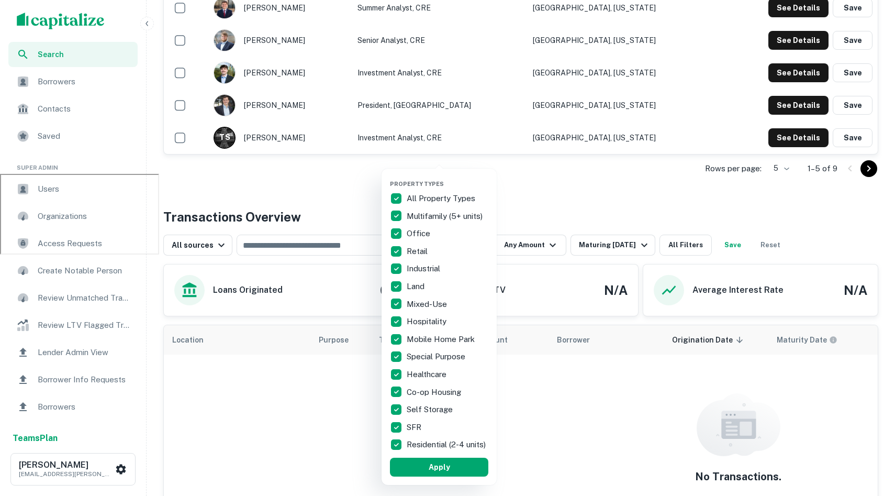
click at [335, 221] on div at bounding box center [447, 248] width 895 height 496
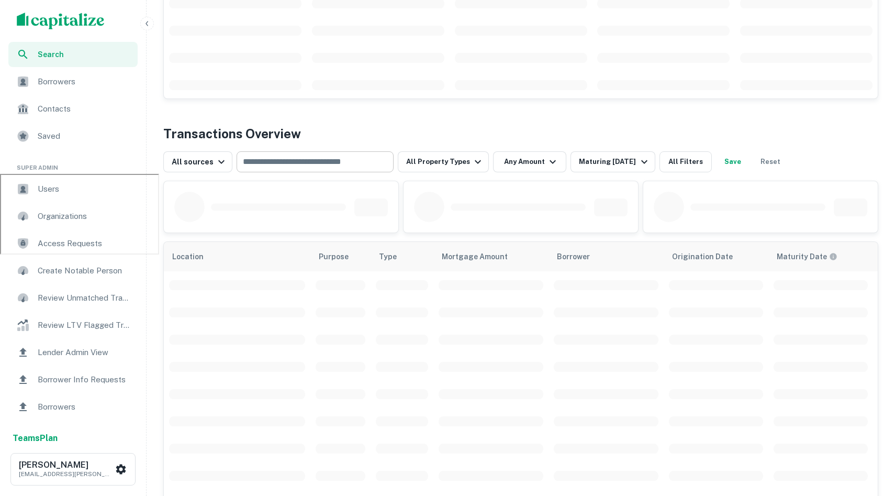
click at [318, 165] on input "text" at bounding box center [314, 161] width 149 height 15
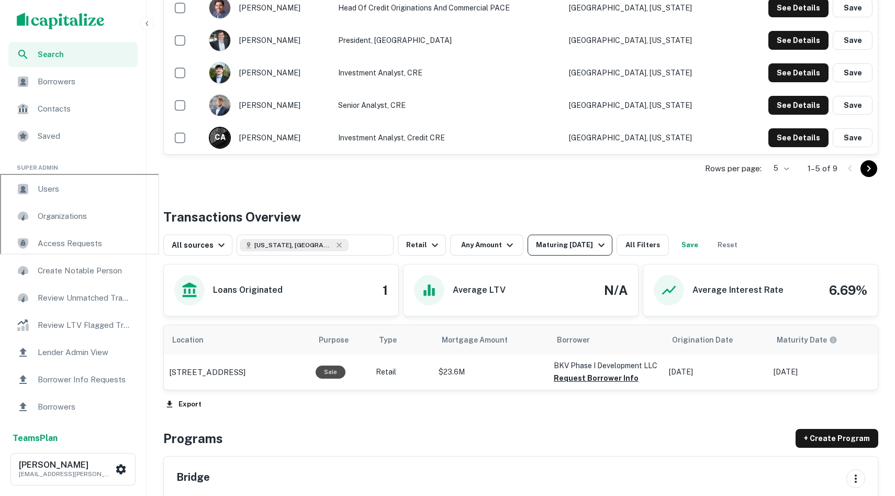
click at [564, 244] on div "Maturing In 1 Year" at bounding box center [571, 245] width 71 height 13
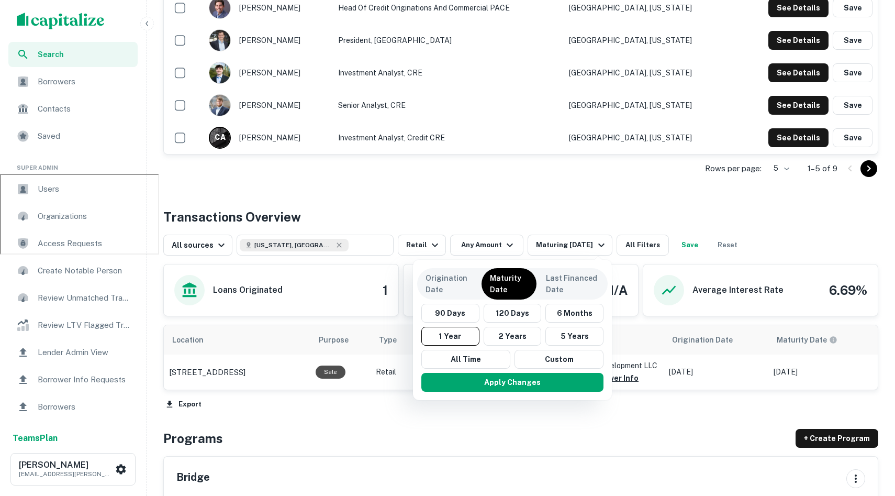
click at [402, 197] on div at bounding box center [447, 248] width 895 height 496
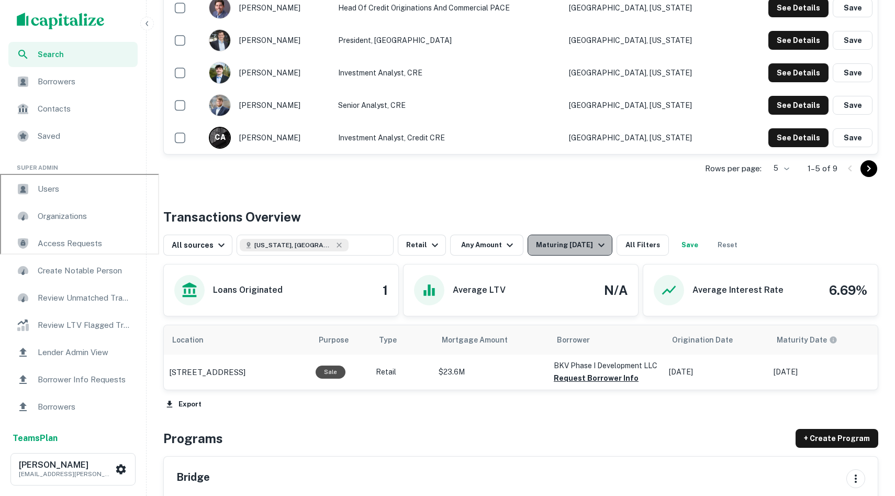
click at [565, 243] on div "Maturing In 1 Year" at bounding box center [571, 245] width 71 height 13
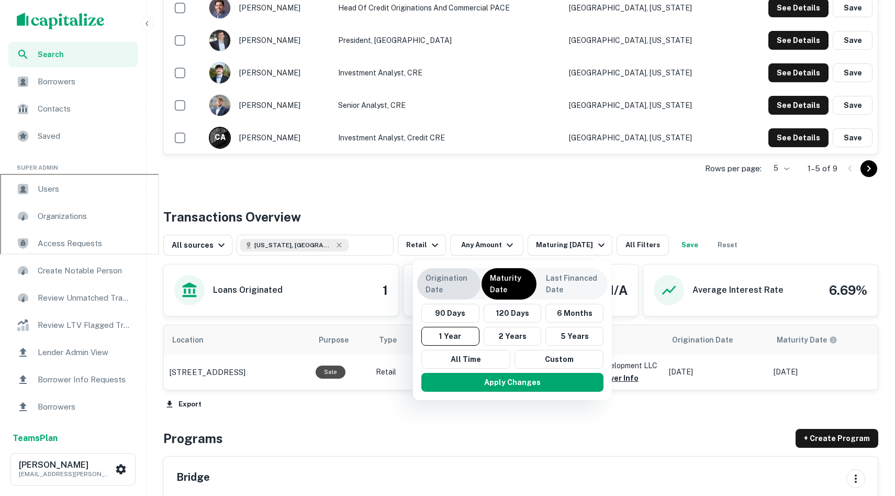
click at [451, 294] on p "Origination Date" at bounding box center [449, 283] width 47 height 23
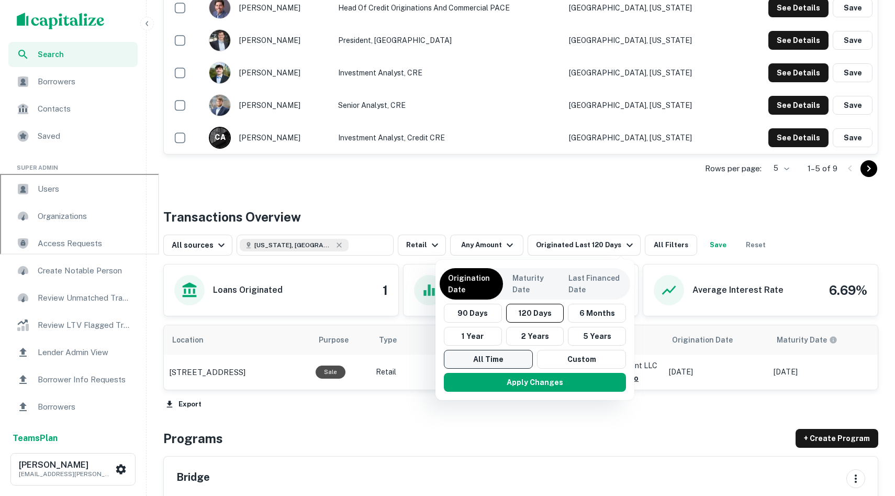
click at [470, 354] on button "All Time" at bounding box center [488, 359] width 89 height 19
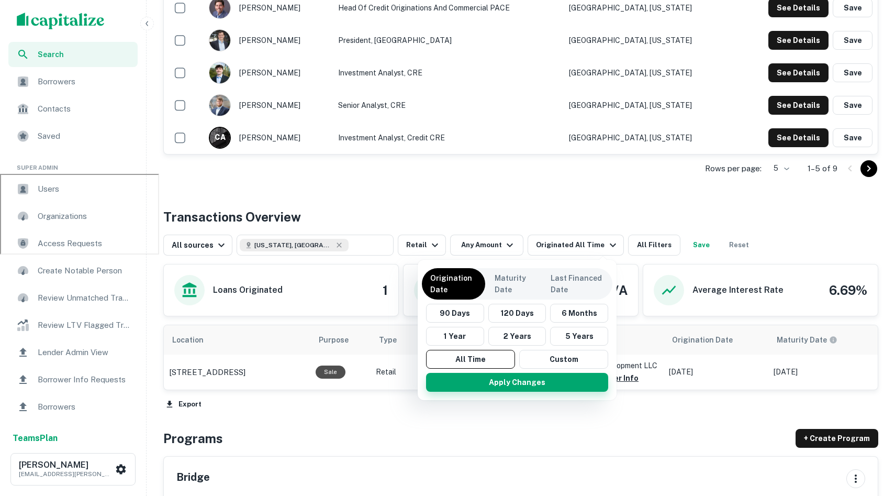
click at [516, 377] on button "Apply Changes" at bounding box center [517, 382] width 182 height 19
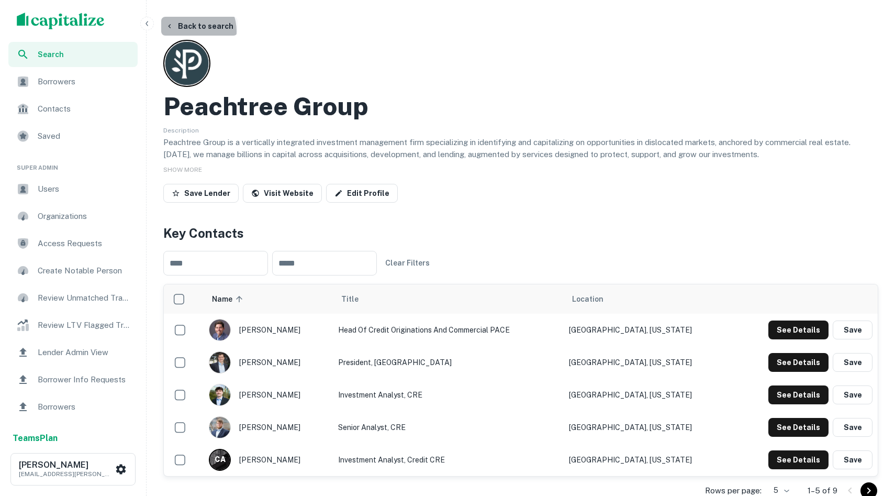
click at [187, 31] on button "Back to search" at bounding box center [199, 26] width 76 height 19
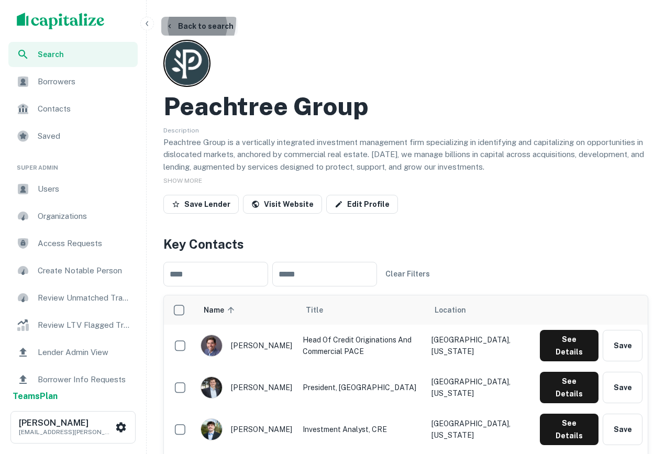
click at [176, 20] on button "Back to search" at bounding box center [199, 26] width 76 height 19
click at [187, 183] on span "SHOW MORE" at bounding box center [182, 180] width 39 height 7
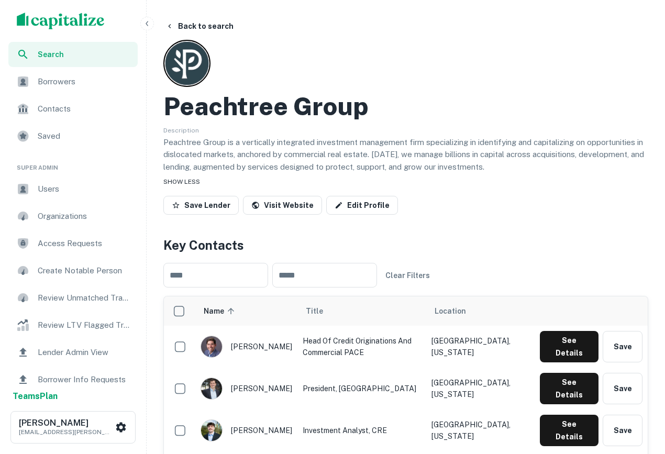
click at [189, 183] on span "SHOW LESS" at bounding box center [181, 181] width 37 height 7
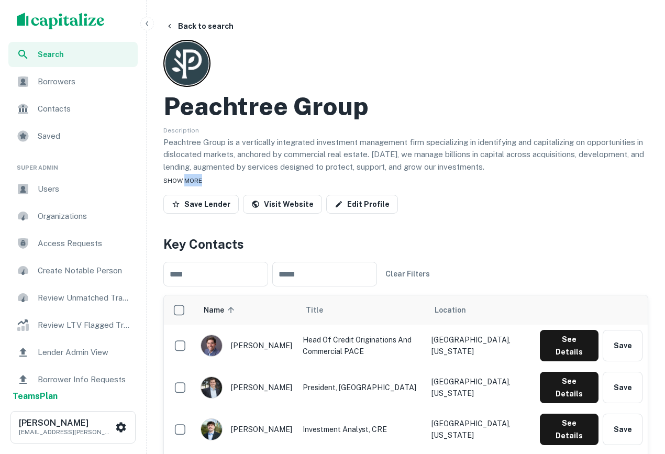
click at [189, 183] on span "SHOW MORE" at bounding box center [182, 180] width 39 height 7
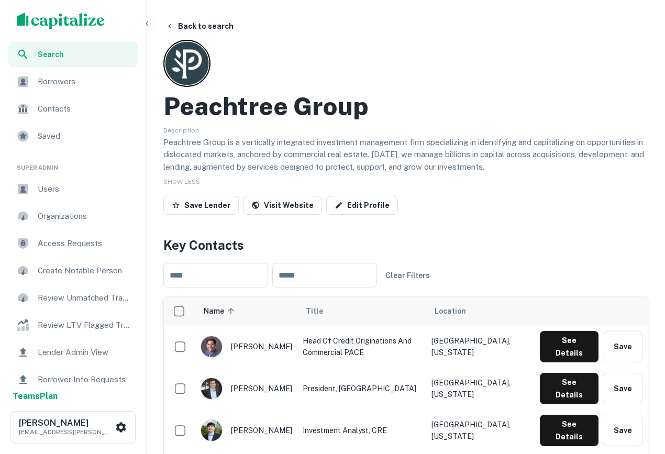
drag, startPoint x: 448, startPoint y: 144, endPoint x: 395, endPoint y: 137, distance: 53.9
click p "Peachtree Group is a vertically integrated investment management firm specializ…"
click div "Borrowers"
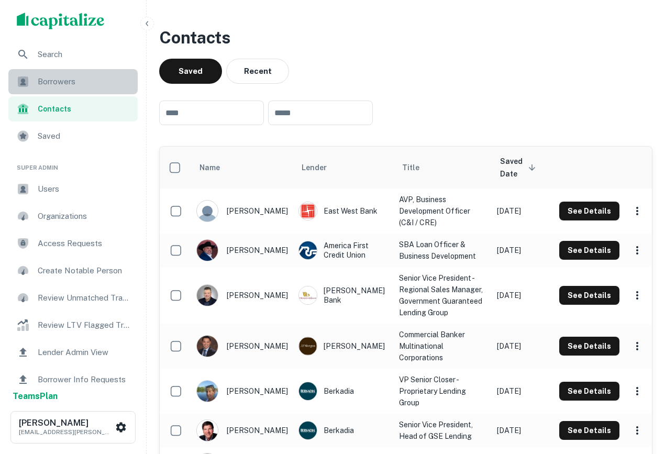
click at [94, 79] on span "Borrowers" at bounding box center [85, 81] width 94 height 13
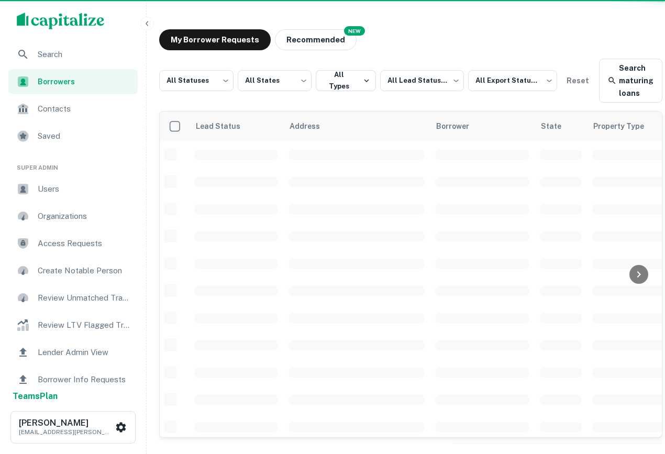
drag, startPoint x: 0, startPoint y: 0, endPoint x: 76, endPoint y: 116, distance: 138.4
click at [76, 116] on div "Contacts" at bounding box center [72, 108] width 129 height 25
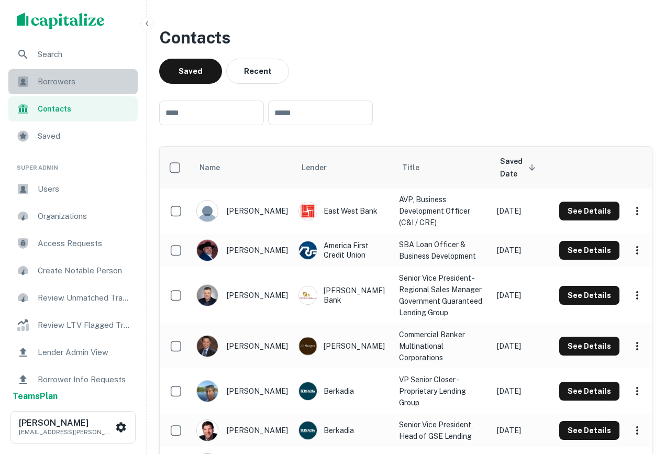
click at [61, 85] on span "Borrowers" at bounding box center [85, 81] width 94 height 13
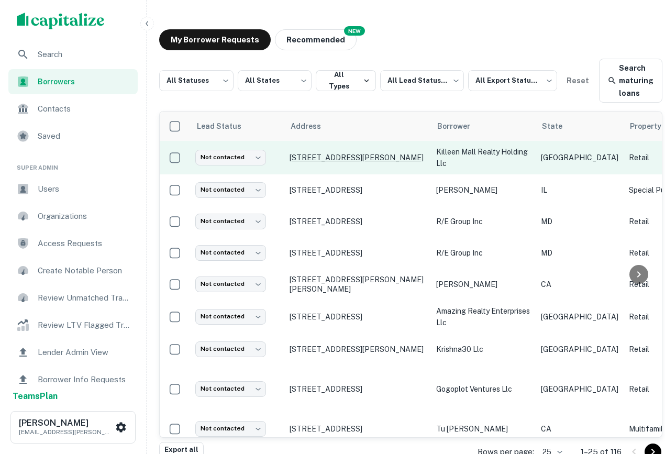
click at [385, 160] on p "[STREET_ADDRESS][PERSON_NAME]" at bounding box center [358, 157] width 136 height 9
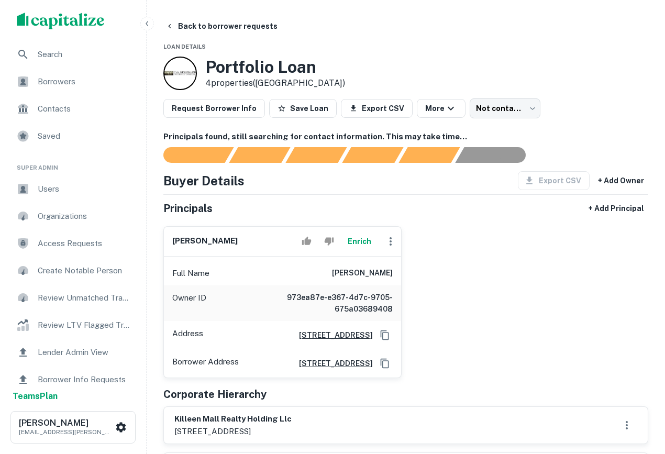
drag, startPoint x: 253, startPoint y: 246, endPoint x: 113, endPoint y: 236, distance: 140.7
click at [406, 236] on div "[PERSON_NAME] Enrich Full Name [PERSON_NAME] Owner ID 973ea87e-e367-4d7c-9705-6…" at bounding box center [401, 298] width 493 height 161
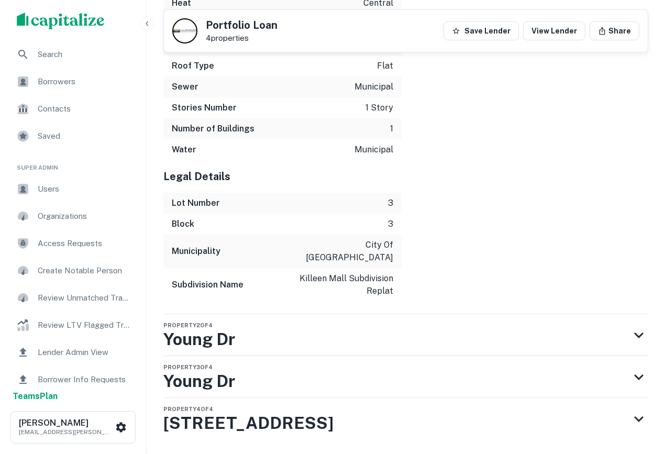
scroll to position [2126, 0]
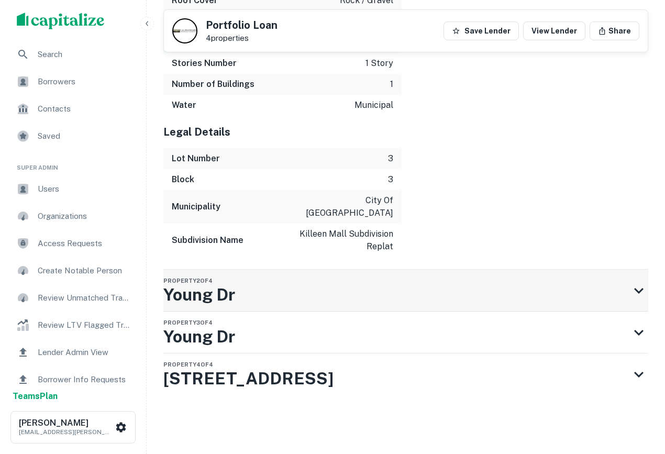
click at [393, 283] on div "Property 2 of 4 Young Dr" at bounding box center [396, 291] width 466 height 42
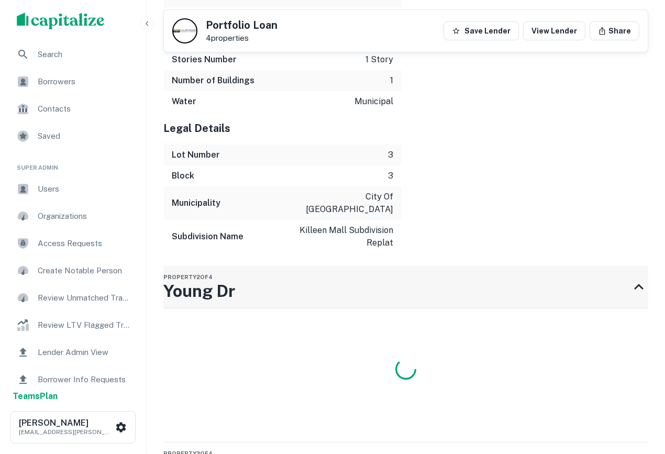
click at [391, 289] on div "Property 2 of 4 Young Dr" at bounding box center [396, 287] width 466 height 42
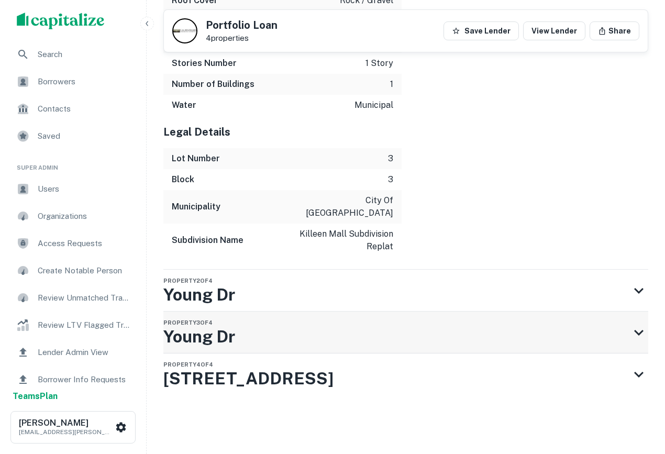
click at [528, 329] on div "Property 3 of 4 Young Dr" at bounding box center [396, 333] width 466 height 42
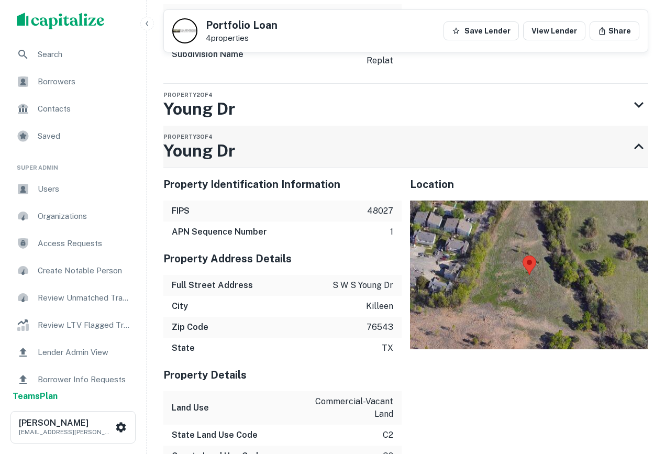
scroll to position [2314, 0]
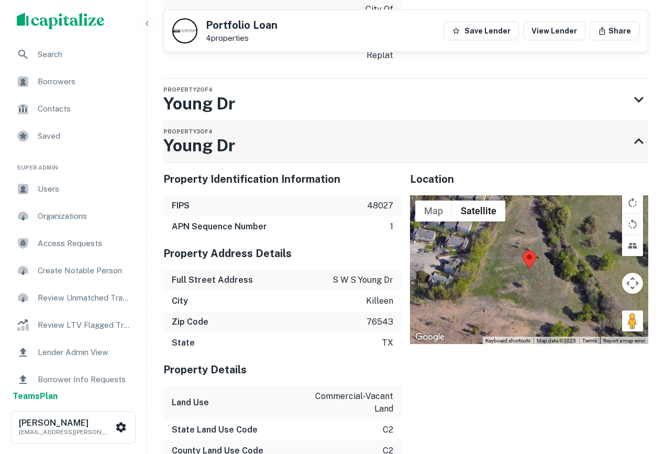
click at [575, 135] on div "Property 3 of 4 Young Dr" at bounding box center [396, 141] width 466 height 42
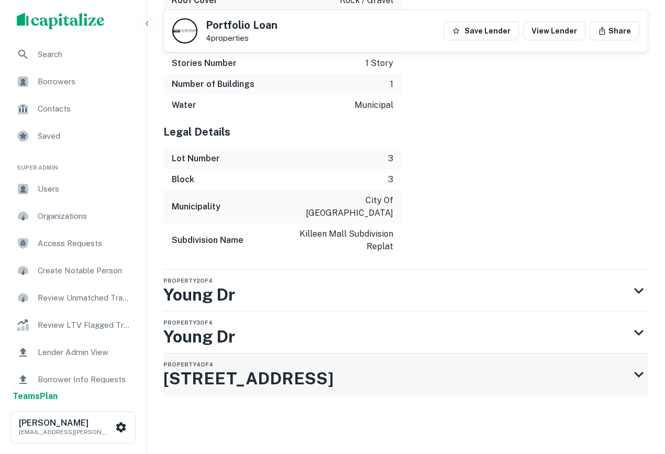
click at [433, 386] on div "Property 4 of 4 2100 S W S Young Dr" at bounding box center [396, 374] width 466 height 42
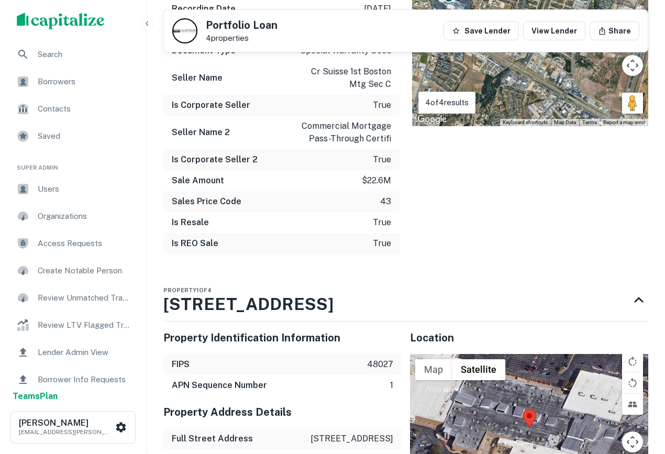
scroll to position [0, 0]
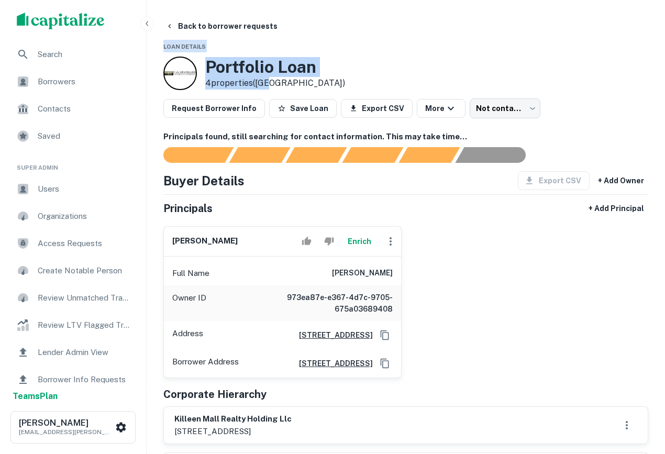
drag, startPoint x: 346, startPoint y: 83, endPoint x: 154, endPoint y: 31, distance: 198.6
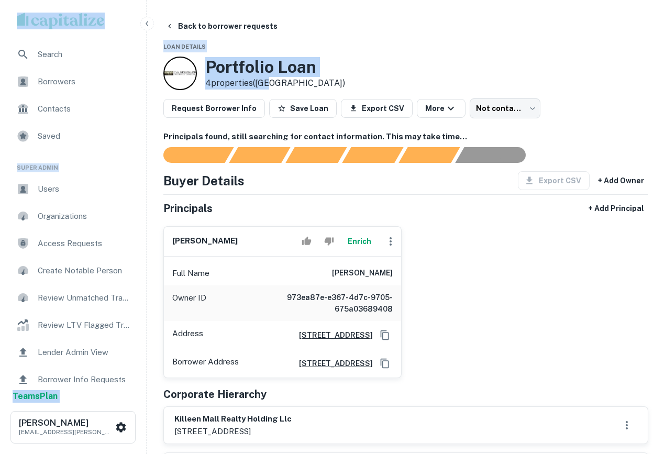
drag, startPoint x: 295, startPoint y: 83, endPoint x: 46, endPoint y: -1, distance: 262.6
click at [46, 0] on html "Search Borrowers Contacts Saved Super Admin Users Organizations Access Requests…" at bounding box center [332, 227] width 665 height 454
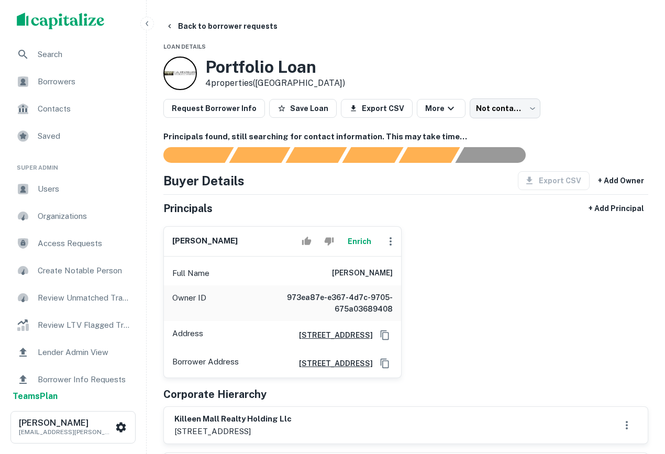
click at [302, 34] on div "Back to borrower requests" at bounding box center [405, 26] width 485 height 19
click at [74, 89] on div "Borrowers" at bounding box center [72, 81] width 129 height 25
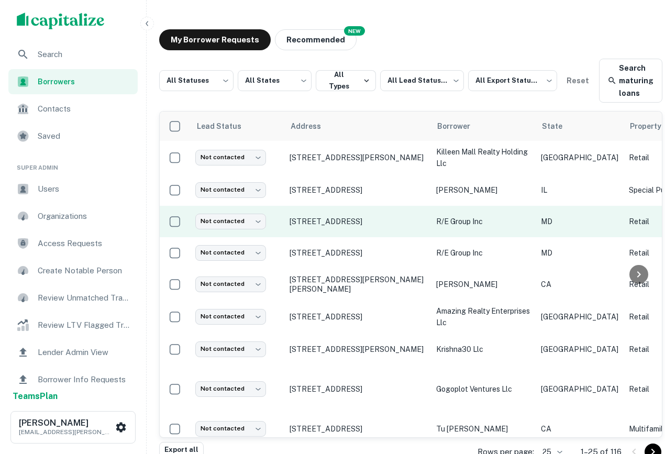
scroll to position [0, 626]
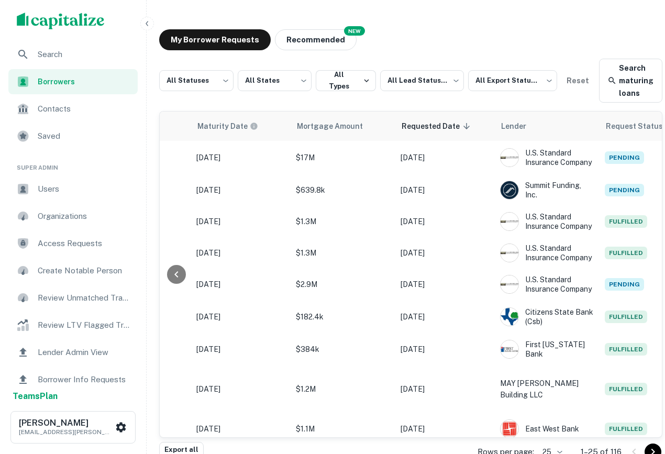
click at [637, 34] on div "My Borrower Requests NEW Recommended" at bounding box center [410, 39] width 503 height 21
click at [72, 126] on div "Saved" at bounding box center [72, 136] width 129 height 25
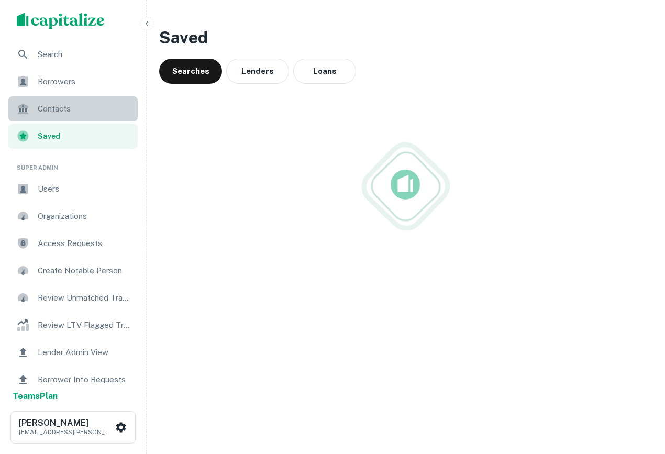
click at [82, 119] on div "Contacts" at bounding box center [72, 108] width 129 height 25
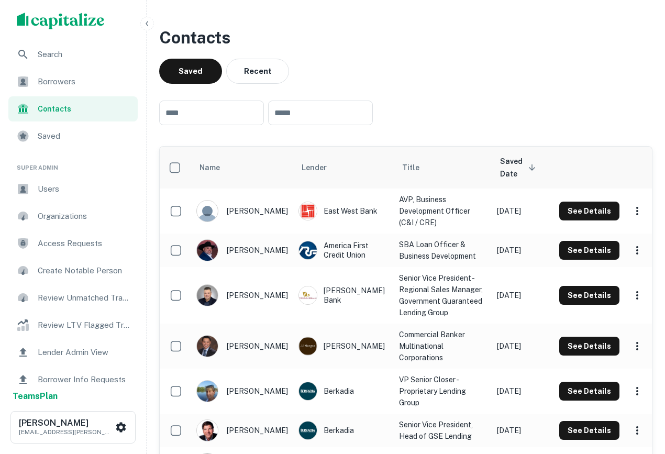
click at [100, 97] on div "Contacts" at bounding box center [72, 108] width 129 height 25
click at [124, 74] on div "Borrowers" at bounding box center [72, 81] width 129 height 25
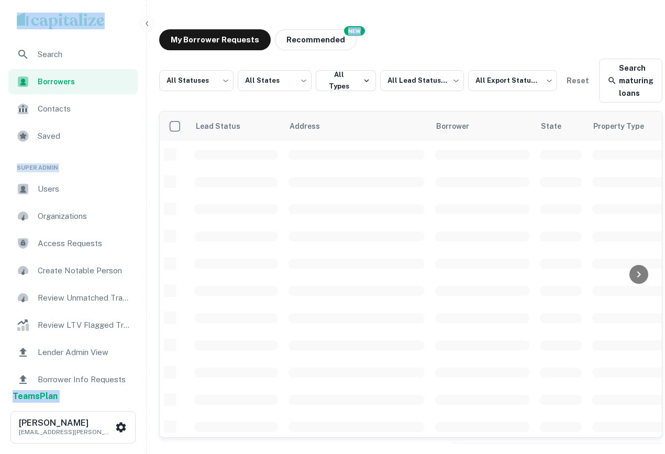
drag, startPoint x: 0, startPoint y: 0, endPoint x: -2, endPoint y: 73, distance: 72.8
click at [0, 73] on html "Search Borrowers Contacts Saved Super Admin Users Organizations Access Requests…" at bounding box center [332, 227] width 665 height 454
click at [471, 43] on div "My Borrower Requests NEW Recommended" at bounding box center [410, 39] width 503 height 21
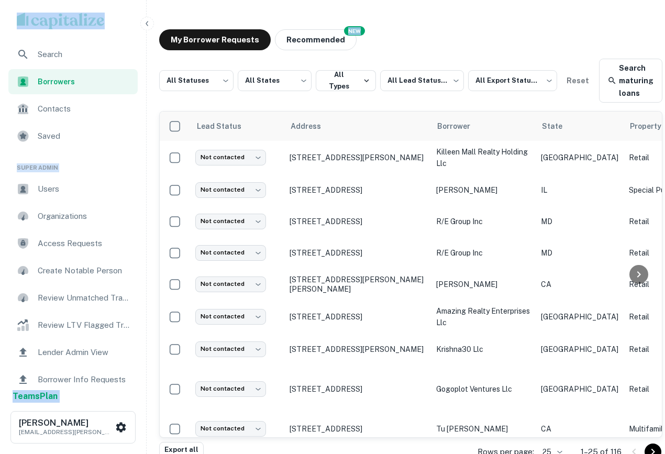
drag, startPoint x: 485, startPoint y: 24, endPoint x: -2, endPoint y: 159, distance: 505.8
click at [0, 159] on html "Search Borrowers Contacts Saved Super Admin Users Organizations Access Requests…" at bounding box center [332, 227] width 665 height 454
click at [504, 50] on div "My Borrower Requests NEW Recommended All Statuses *** ​ All States *** ​ All Ty…" at bounding box center [411, 225] width 520 height 408
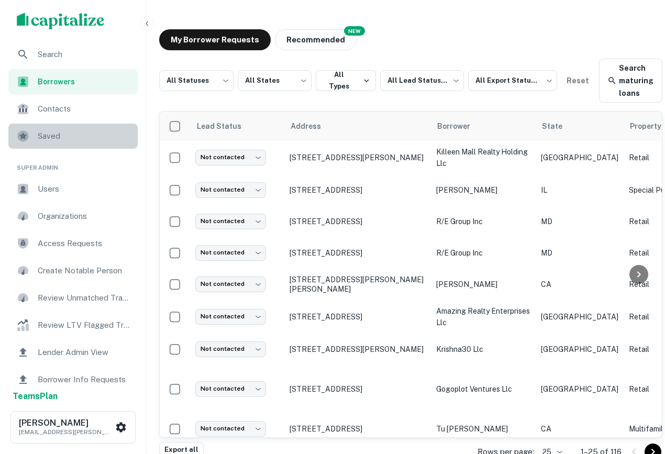
click at [51, 139] on span "Saved" at bounding box center [85, 136] width 94 height 13
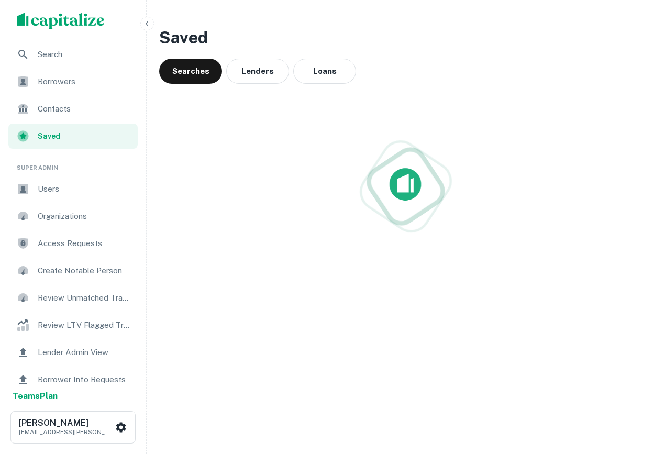
click at [52, 105] on span "Contacts" at bounding box center [85, 109] width 94 height 13
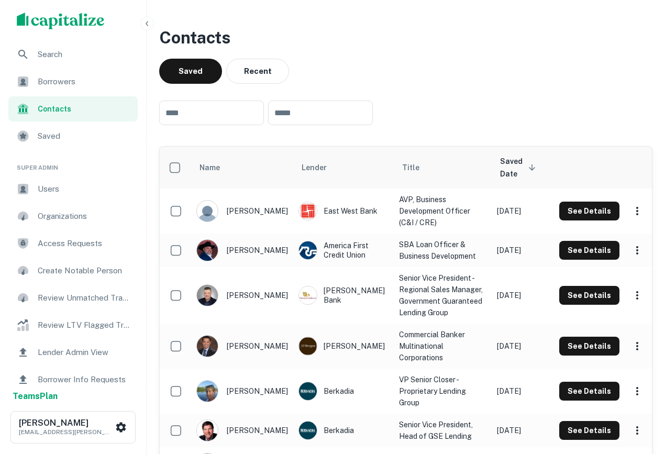
click at [95, 74] on div "Borrowers" at bounding box center [72, 81] width 129 height 25
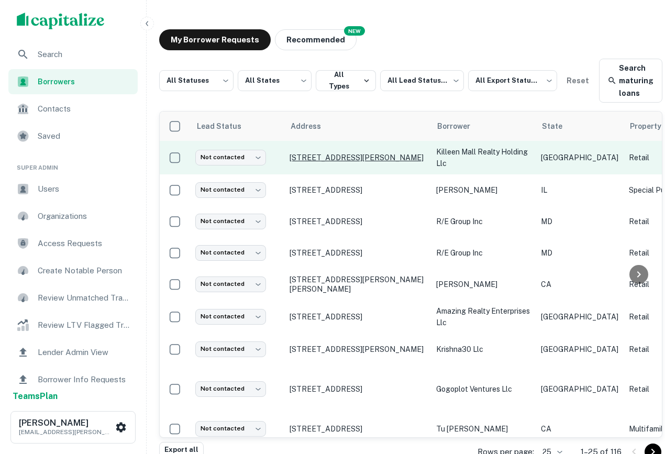
click at [416, 156] on p "[STREET_ADDRESS][PERSON_NAME]" at bounding box center [358, 157] width 136 height 9
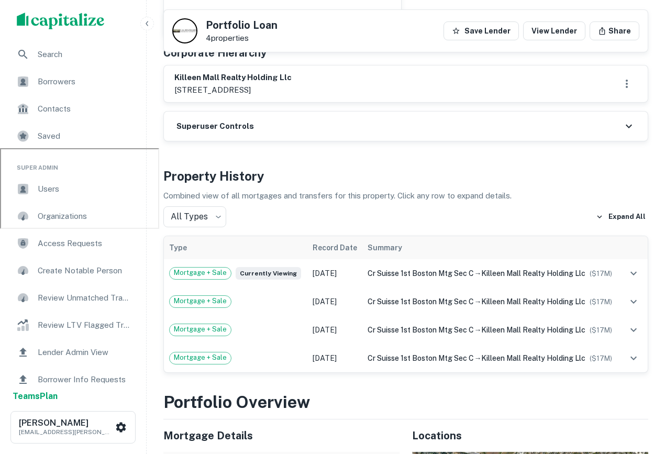
scroll to position [312, 0]
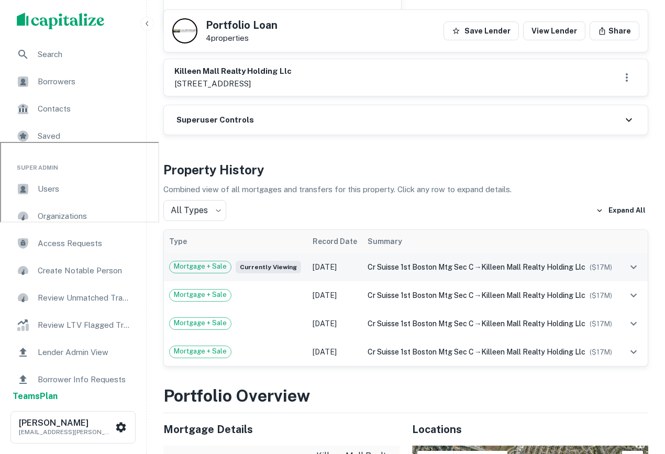
click at [560, 277] on td "cr suisse 1st boston mtg sec c → killeen mall realty holding llc ($ 17M )" at bounding box center [490, 267] width 257 height 28
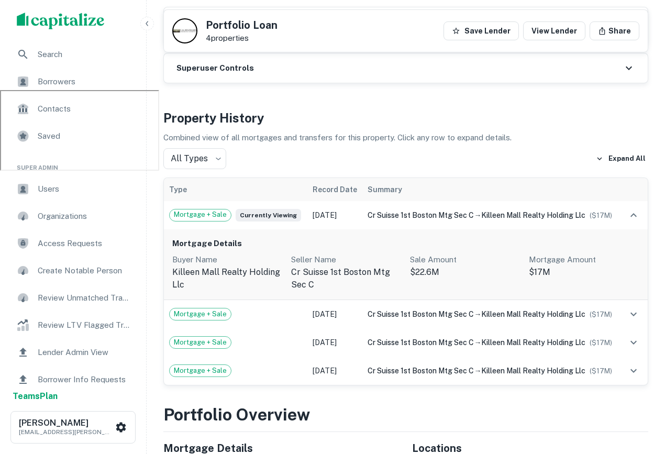
scroll to position [368, 0]
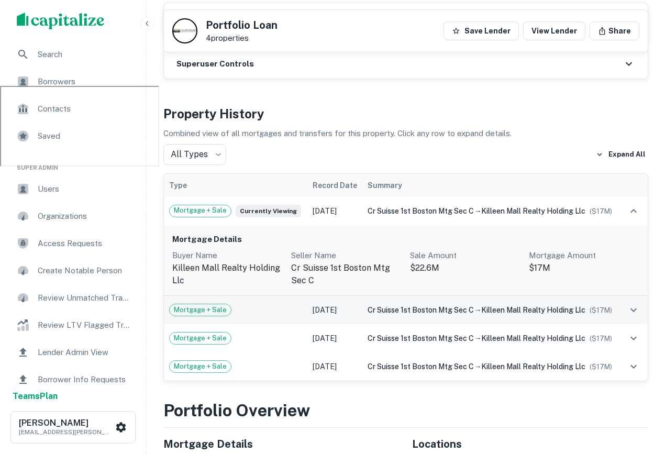
click at [495, 324] on td "cr suisse 1st boston mtg sec c → killeen mall realty holding llc ($ 17M )" at bounding box center [490, 310] width 257 height 28
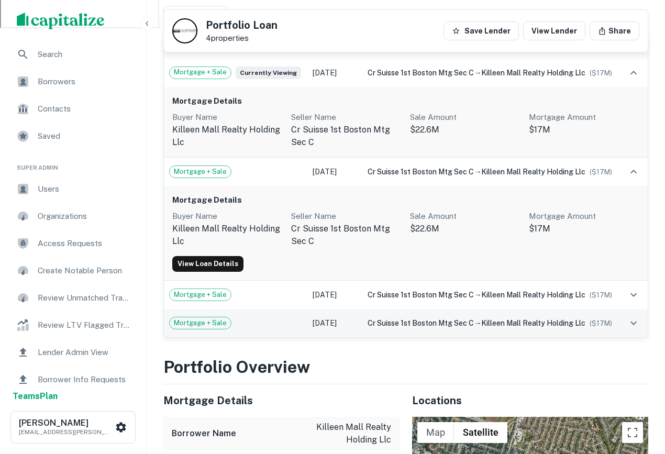
click at [497, 330] on td "cr suisse 1st boston mtg sec c → killeen mall realty holding llc ($ 17M )" at bounding box center [490, 323] width 257 height 28
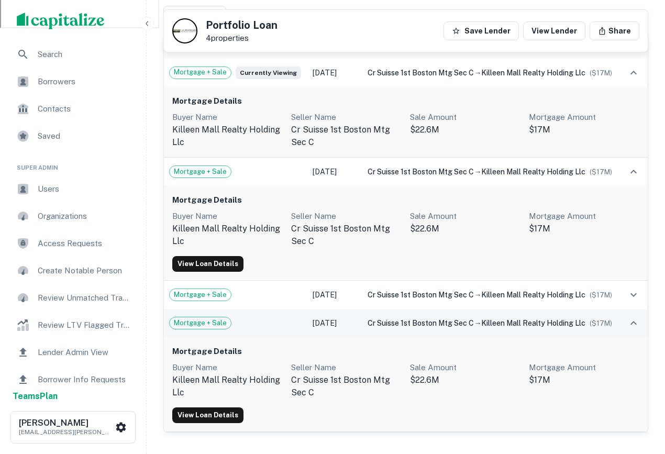
scroll to position [508, 0]
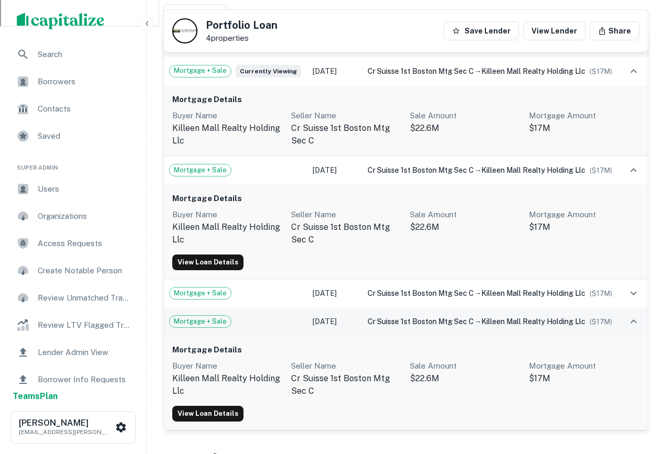
click at [423, 326] on td "cr suisse 1st boston mtg sec c → killeen mall realty holding llc ($ 17M )" at bounding box center [490, 321] width 257 height 28
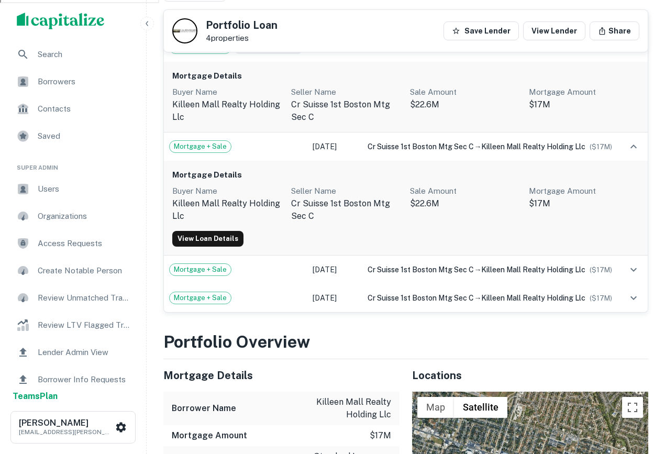
scroll to position [543, 0]
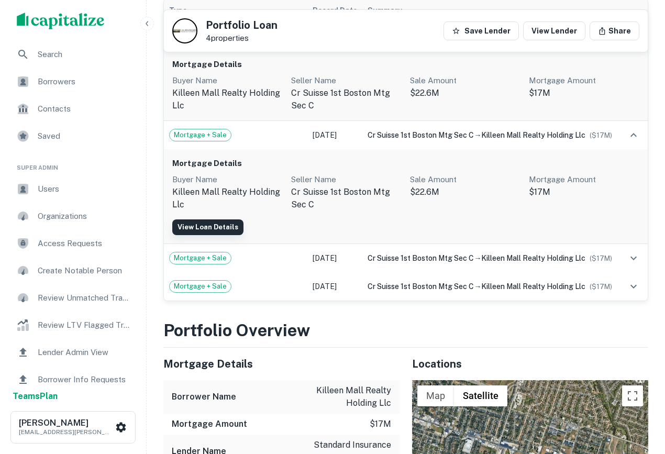
click at [216, 235] on link "View Loan Details" at bounding box center [207, 227] width 71 height 16
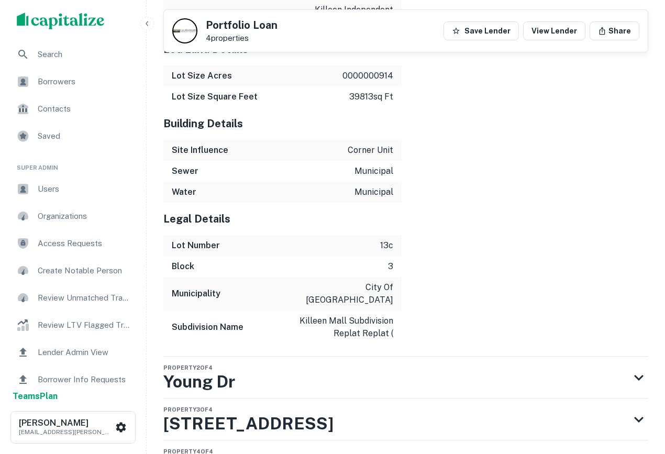
scroll to position [1509, 0]
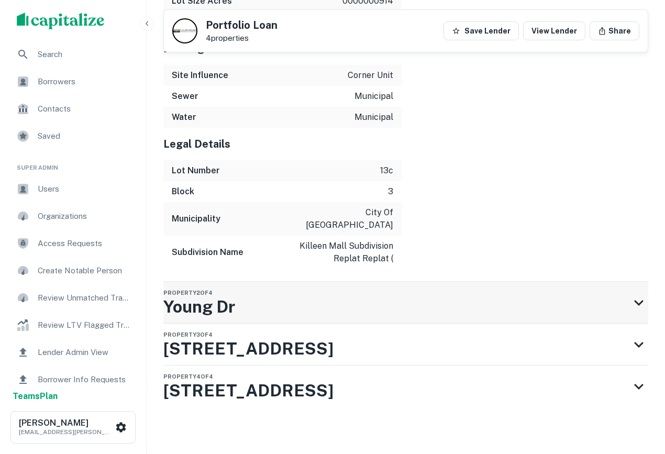
click at [362, 302] on div "Property 2 of 4 Young Dr" at bounding box center [396, 303] width 466 height 42
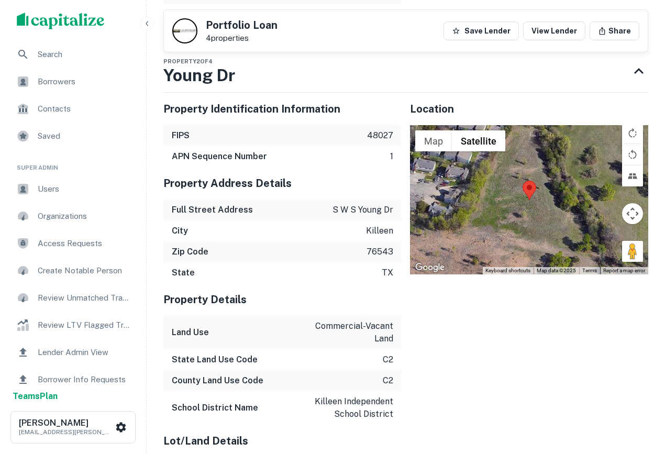
scroll to position [1741, 0]
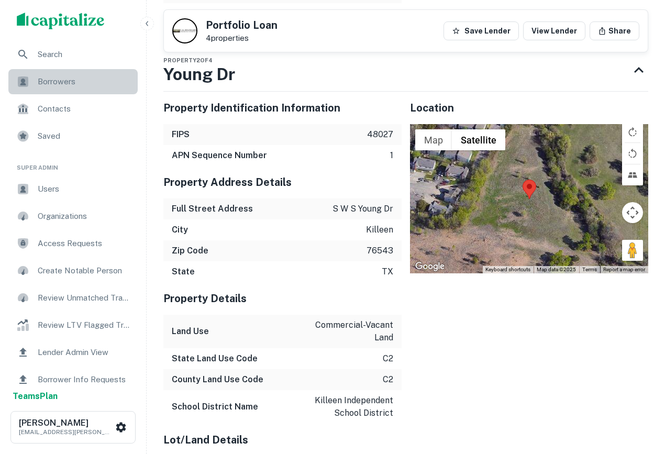
click at [74, 89] on div "Borrowers" at bounding box center [72, 81] width 129 height 25
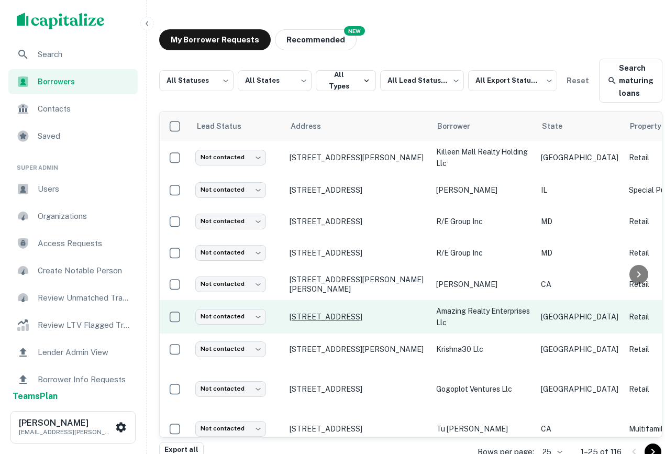
click at [338, 319] on p "[STREET_ADDRESS]" at bounding box center [358, 316] width 136 height 9
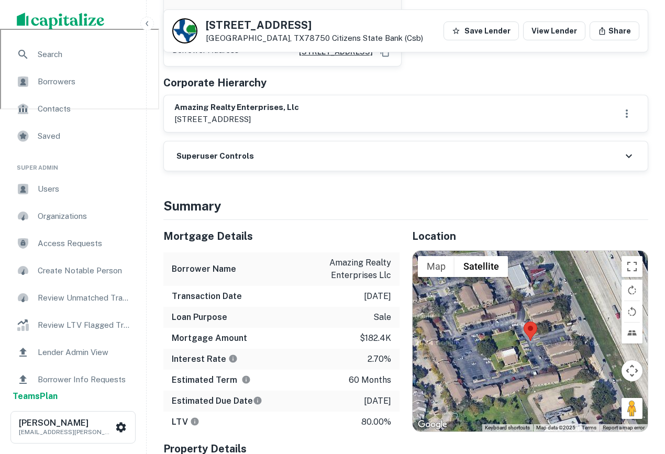
scroll to position [745, 0]
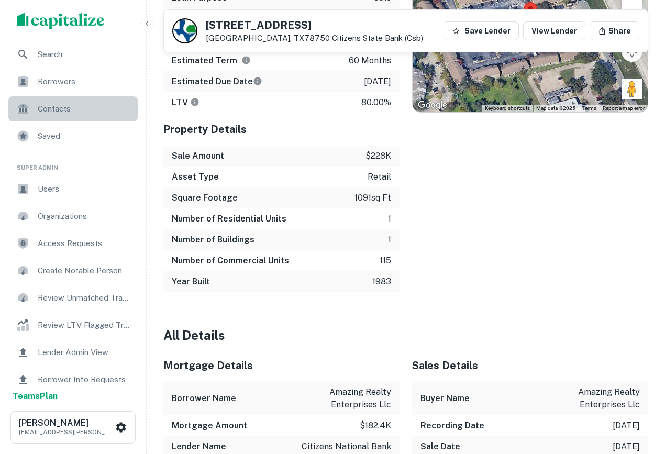
click at [45, 100] on div "Contacts" at bounding box center [72, 108] width 129 height 25
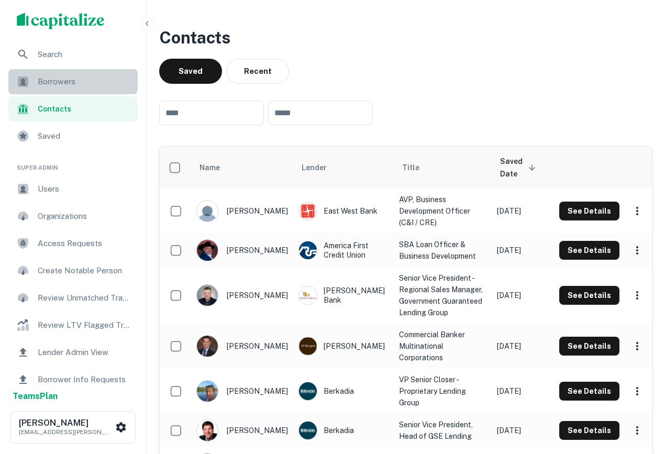
click at [74, 79] on span "Borrowers" at bounding box center [85, 81] width 94 height 13
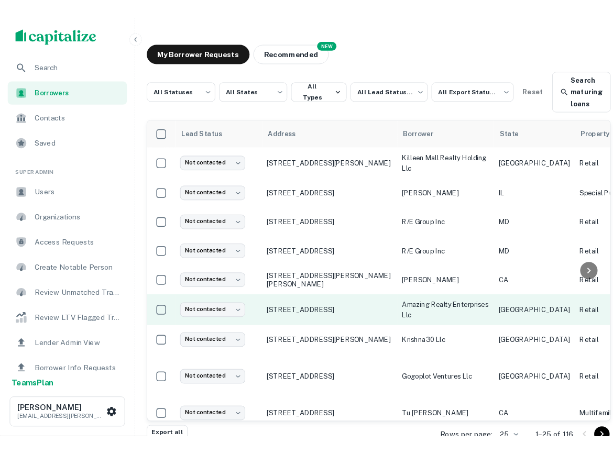
scroll to position [105, 0]
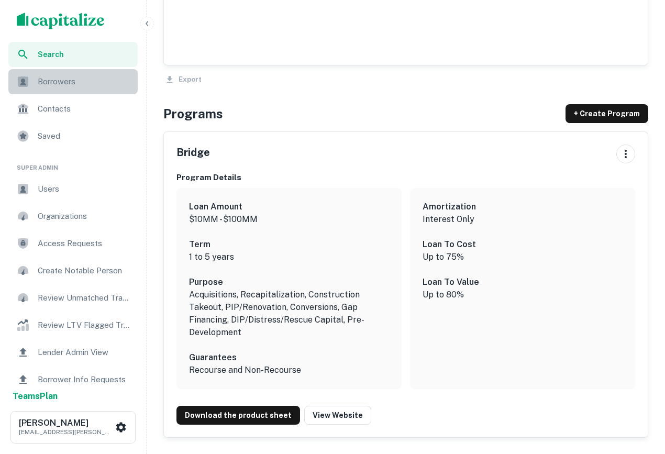
click at [41, 89] on div "Borrowers" at bounding box center [72, 81] width 129 height 25
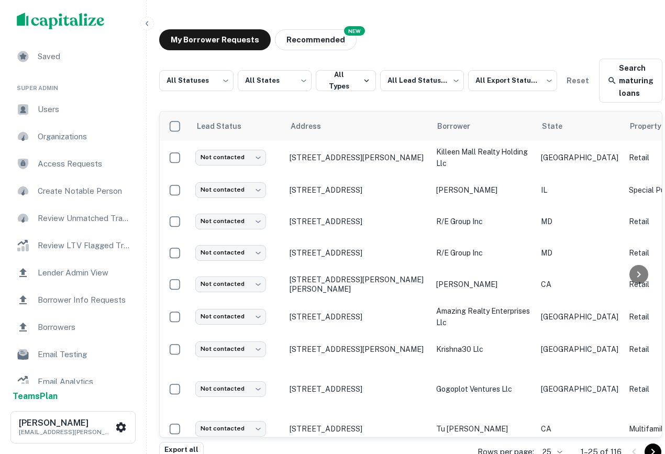
scroll to position [119, 0]
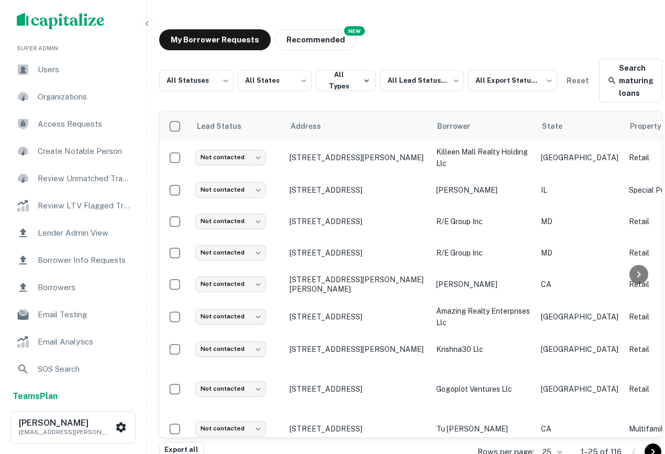
click at [91, 237] on span "Lender Admin View" at bounding box center [85, 233] width 94 height 13
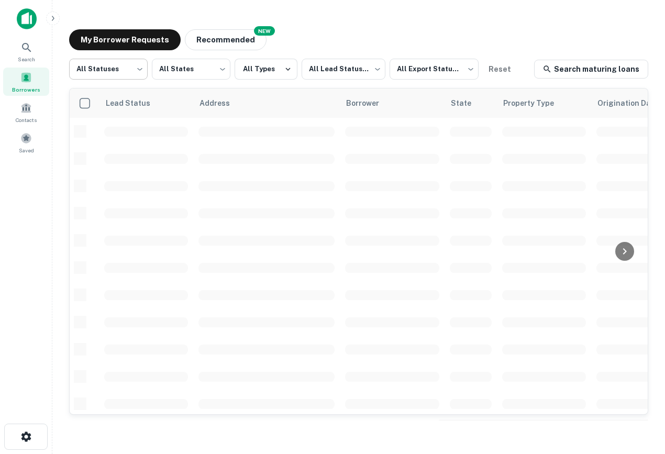
scroll to position [96, 0]
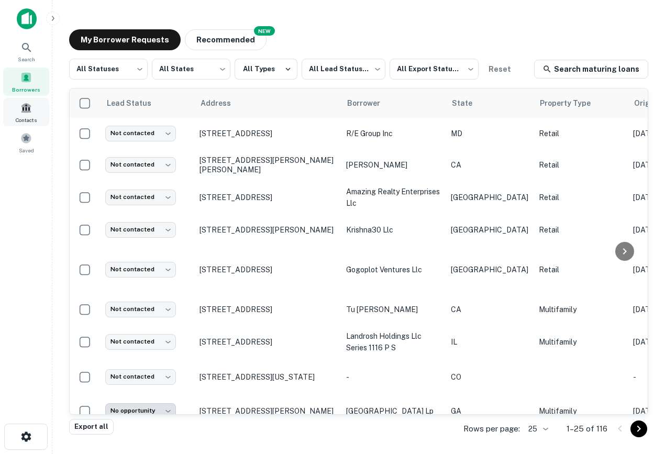
click at [32, 114] on div "Contacts" at bounding box center [26, 112] width 46 height 28
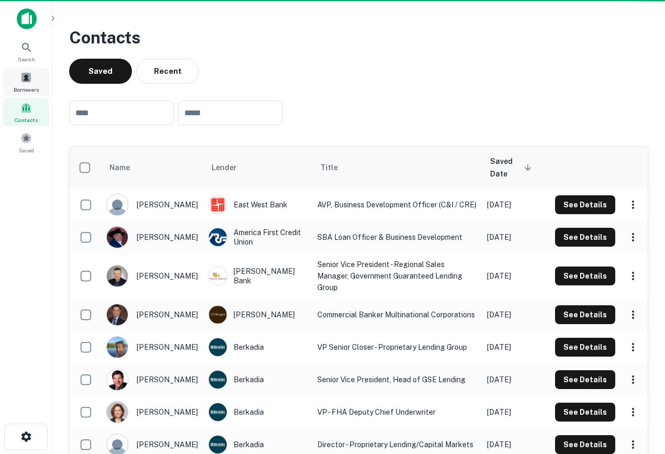
click at [26, 74] on span at bounding box center [26, 78] width 12 height 12
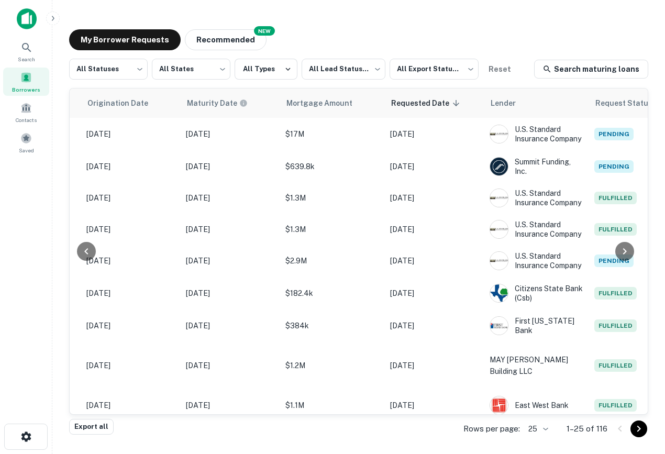
scroll to position [1, 0]
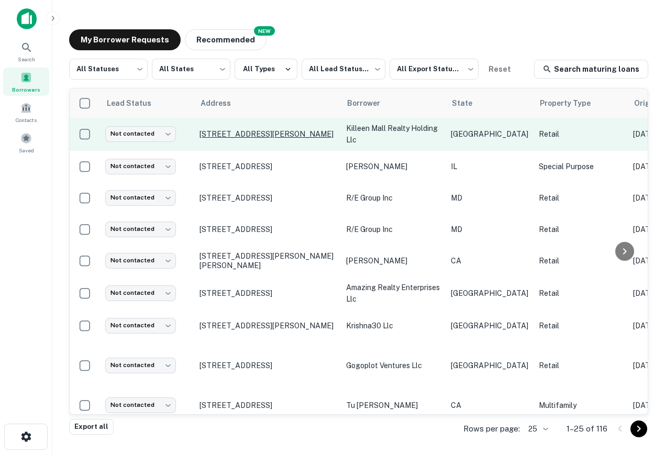
click at [282, 134] on p "[STREET_ADDRESS][PERSON_NAME]" at bounding box center [268, 133] width 136 height 9
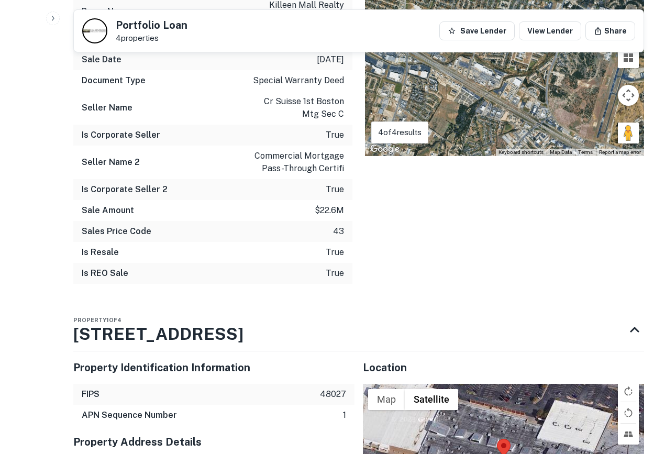
scroll to position [999, 0]
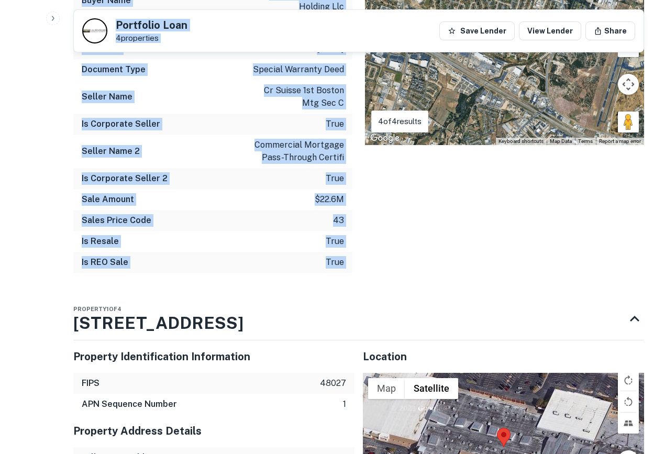
drag, startPoint x: 377, startPoint y: 270, endPoint x: -2, endPoint y: 195, distance: 386.1
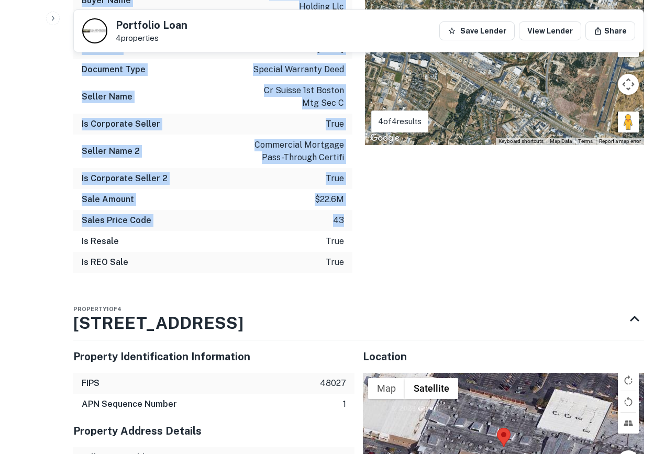
drag, startPoint x: 58, startPoint y: 184, endPoint x: 301, endPoint y: 236, distance: 248.5
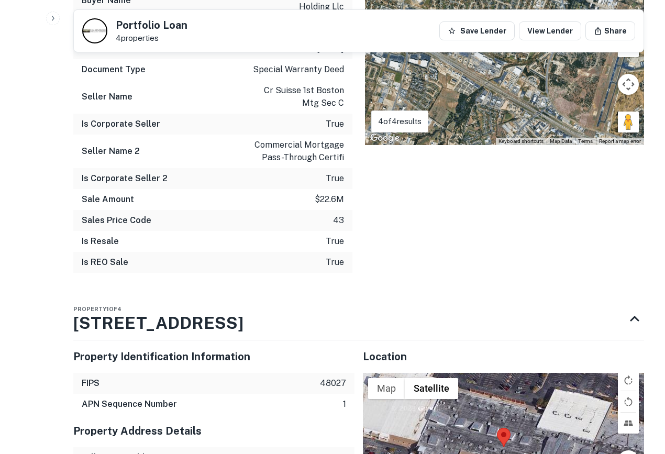
click at [416, 279] on div "Locations ← Move left → Move right ↑ Move up ↓ Move down + Zoom in - Zoom out H…" at bounding box center [498, 3] width 292 height 555
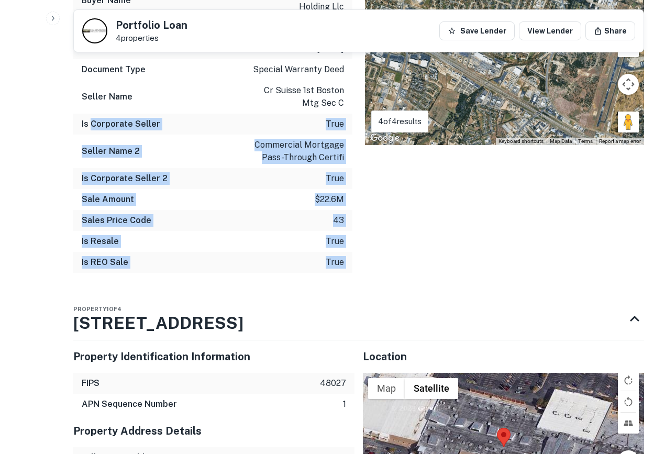
drag, startPoint x: 416, startPoint y: 278, endPoint x: 76, endPoint y: 123, distance: 373.8
click at [76, 123] on div "Mortgage Details Borrower Name killeen mall realty holding llc Mortgage Amount …" at bounding box center [352, 3] width 583 height 555
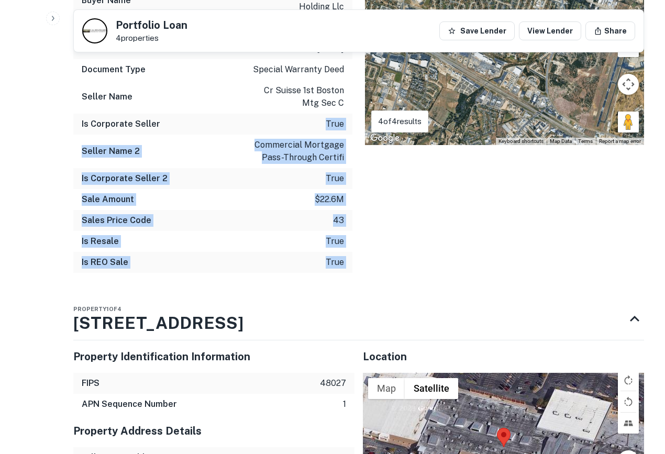
drag, startPoint x: 65, startPoint y: 139, endPoint x: 358, endPoint y: 279, distance: 324.2
click at [358, 279] on div "Mortgage Details Borrower Name killeen mall realty holding llc Mortgage Amount …" at bounding box center [352, 3] width 583 height 555
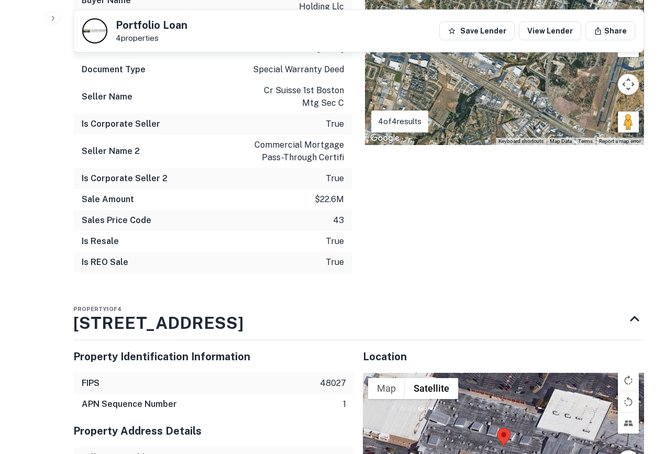
click at [360, 279] on div "Locations ← Move left → Move right ↑ Move up ↓ Move down + Zoom in - Zoom out H…" at bounding box center [498, 3] width 292 height 555
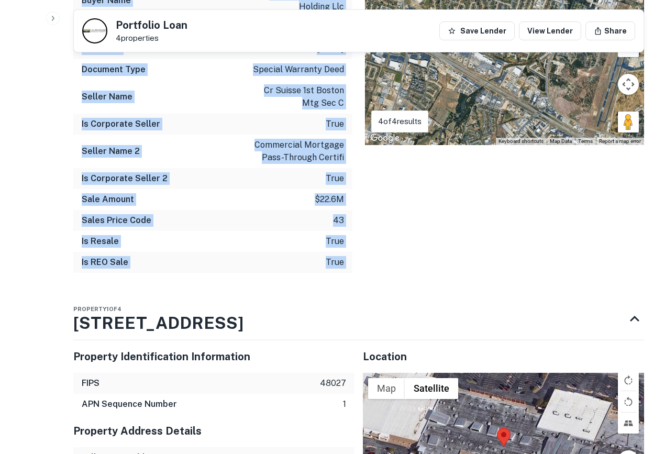
drag, startPoint x: 360, startPoint y: 279, endPoint x: 60, endPoint y: 98, distance: 350.1
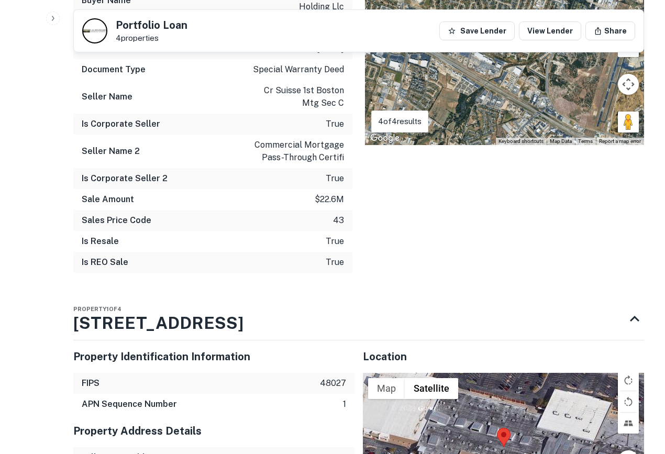
click at [77, 125] on div "Is Corporate Seller true" at bounding box center [212, 124] width 279 height 21
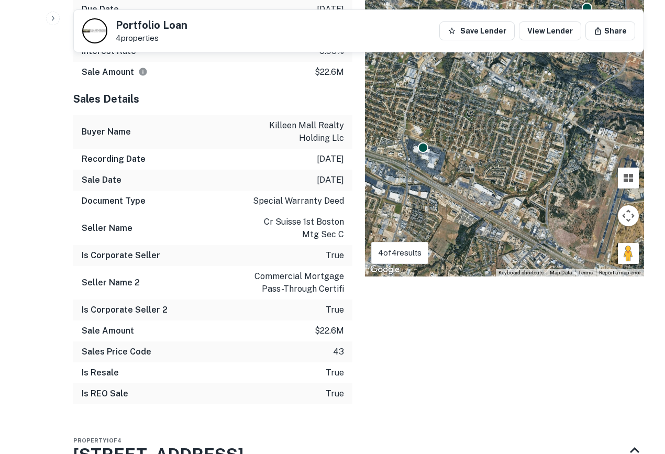
scroll to position [867, 0]
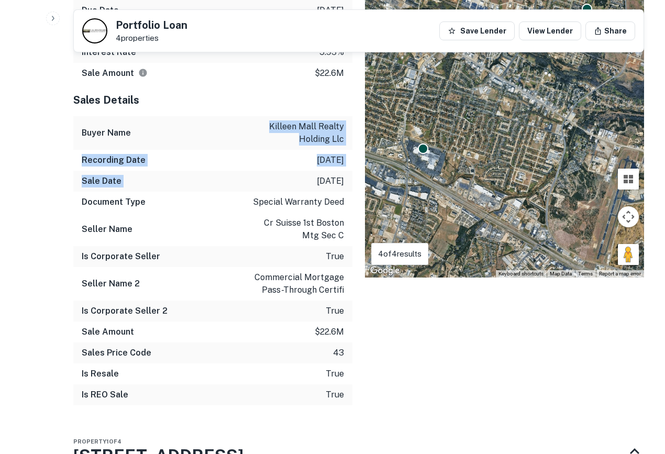
drag, startPoint x: 76, startPoint y: 152, endPoint x: 284, endPoint y: 181, distance: 209.9
click at [284, 181] on div "Sales Details Buyer Name killeen mall realty holding llc Recording Date [DATE] …" at bounding box center [212, 249] width 279 height 330
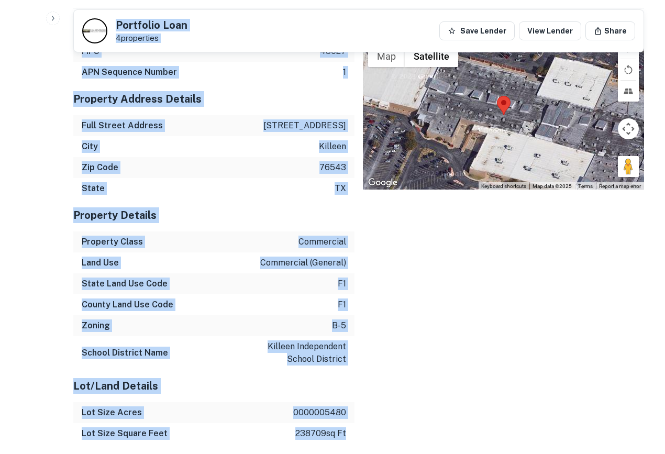
scroll to position [1373, 0]
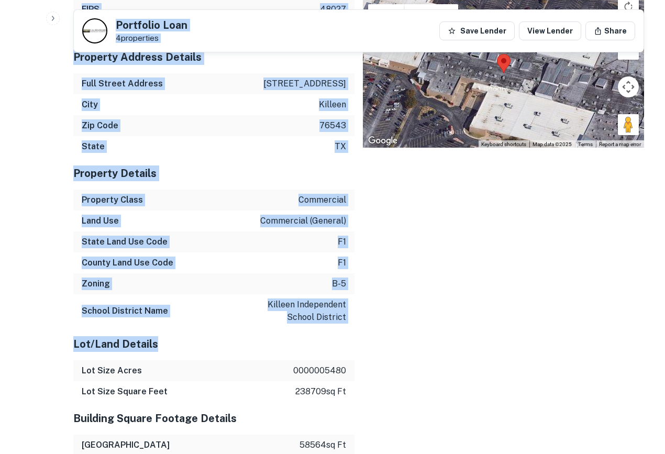
drag, startPoint x: 25, startPoint y: 120, endPoint x: 327, endPoint y: 325, distance: 365.0
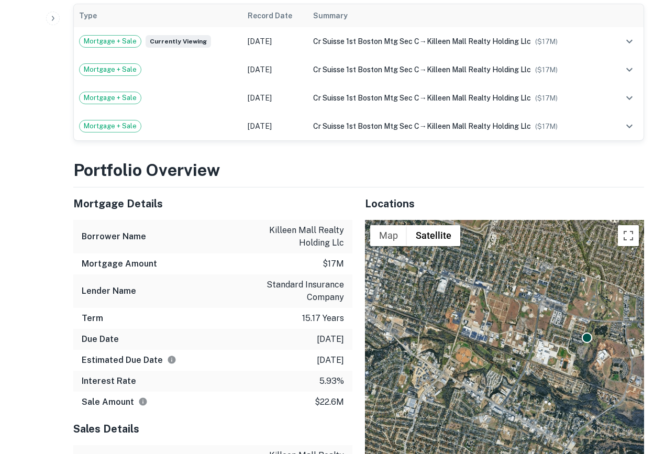
scroll to position [0, 0]
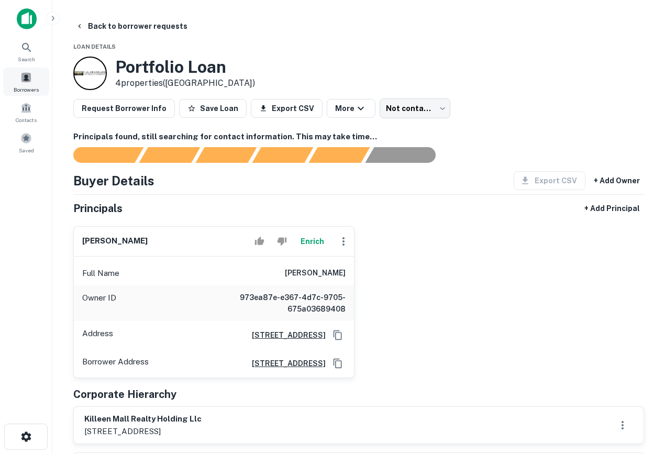
click at [27, 96] on div "Search Borrowers Contacts Saved" at bounding box center [26, 96] width 52 height 119
click at [24, 67] on div "Search Borrowers Contacts Saved" at bounding box center [26, 96] width 52 height 119
click at [28, 85] on span "Borrowers" at bounding box center [26, 89] width 25 height 8
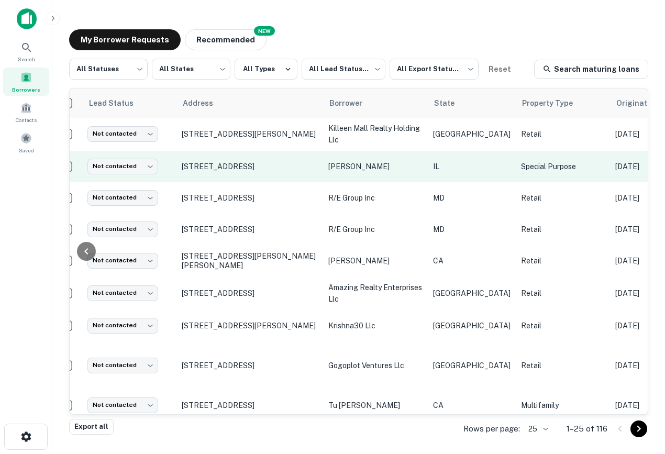
scroll to position [1, 0]
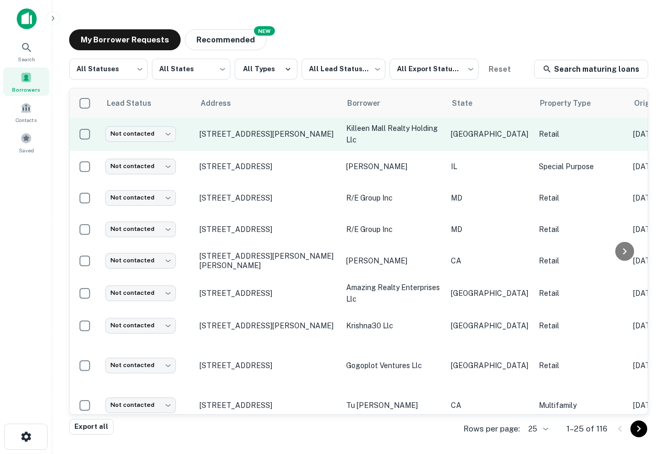
click at [251, 140] on td "2100 S W S Young Dr Killeen, TX76543" at bounding box center [267, 134] width 147 height 34
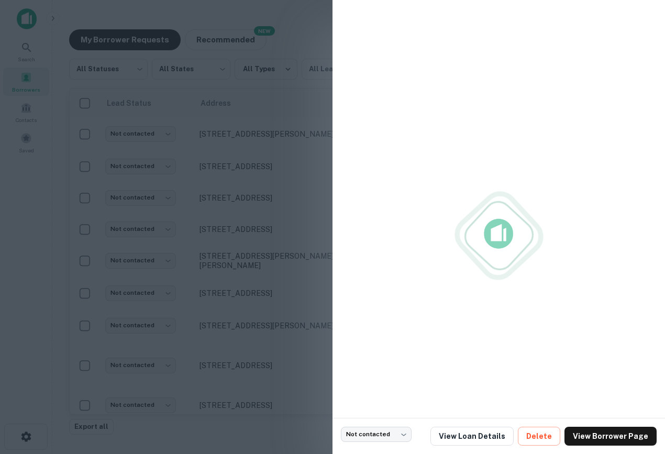
click at [238, 130] on div at bounding box center [332, 227] width 665 height 454
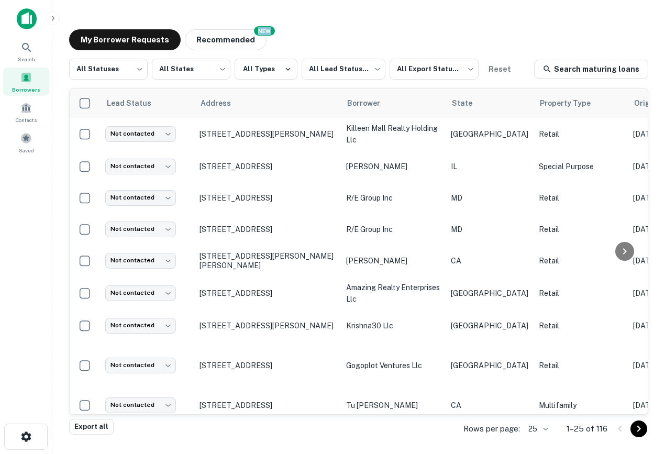
drag, startPoint x: 326, startPoint y: 26, endPoint x: 41, endPoint y: 20, distance: 284.4
click at [41, 20] on div "Search Borrowers Contacts Saved My Borrower Requests NEW Recommended All Status…" at bounding box center [332, 227] width 665 height 454
click at [54, 23] on button "button" at bounding box center [53, 19] width 14 height 14
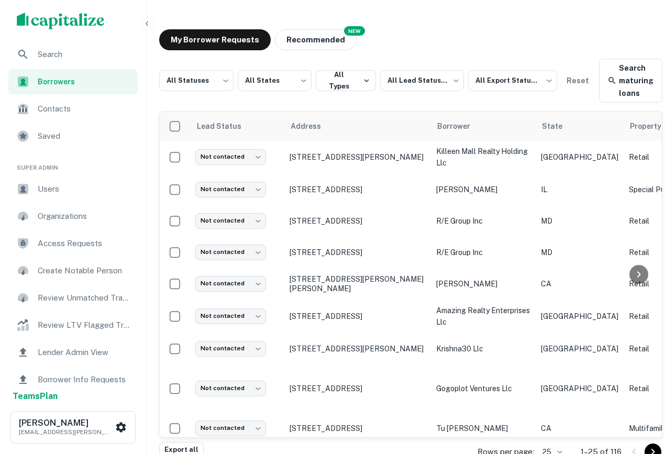
click at [68, 156] on li "Super Admin" at bounding box center [72, 164] width 129 height 26
click at [87, 103] on span "Contacts" at bounding box center [85, 109] width 94 height 13
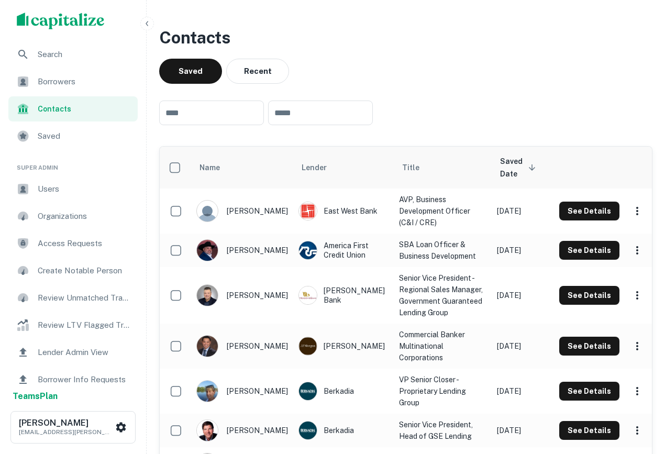
click at [87, 81] on span "Borrowers" at bounding box center [85, 81] width 94 height 13
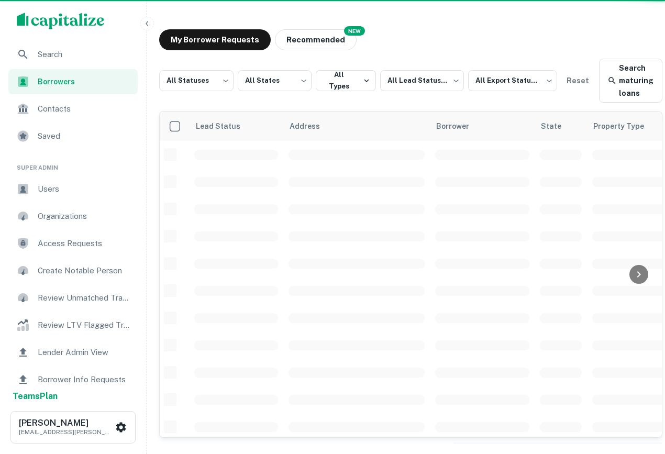
scroll to position [1, 0]
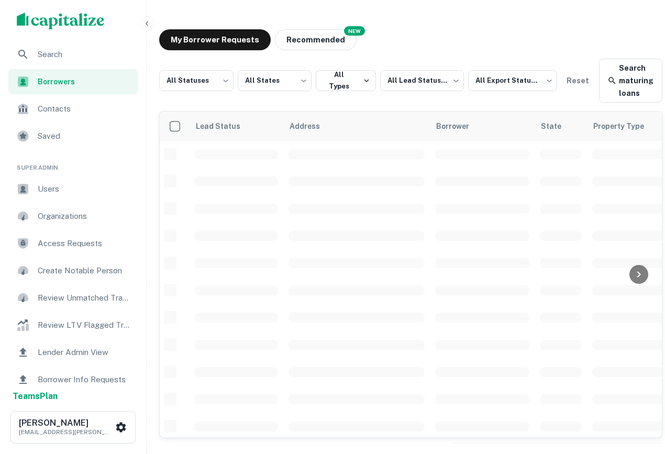
click at [103, 60] on span "Search" at bounding box center [85, 54] width 94 height 13
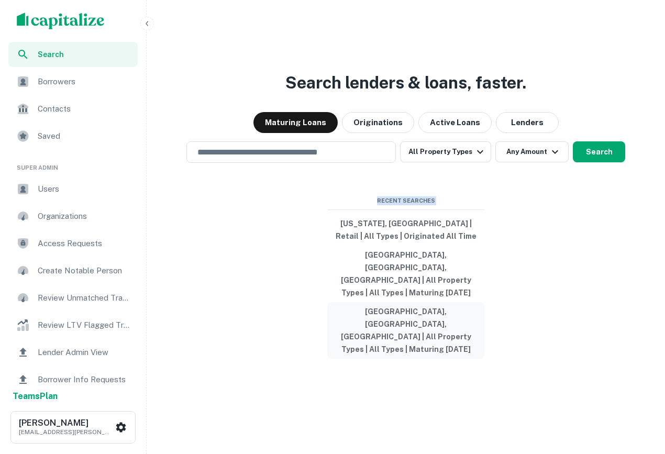
drag, startPoint x: 306, startPoint y: 219, endPoint x: 479, endPoint y: 316, distance: 198.4
click at [479, 318] on div "Search lenders & loans, faster. Maturing Loans Originations Active Loans Lender…" at bounding box center [406, 252] width 510 height 454
click at [509, 343] on div "Search lenders & loans, faster. Maturing Loans Originations Active Loans Lender…" at bounding box center [406, 252] width 510 height 454
drag, startPoint x: 508, startPoint y: 342, endPoint x: 260, endPoint y: 209, distance: 282.1
click at [260, 209] on div "Search lenders & loans, faster. Maturing Loans Originations Active Loans Lender…" at bounding box center [406, 252] width 510 height 454
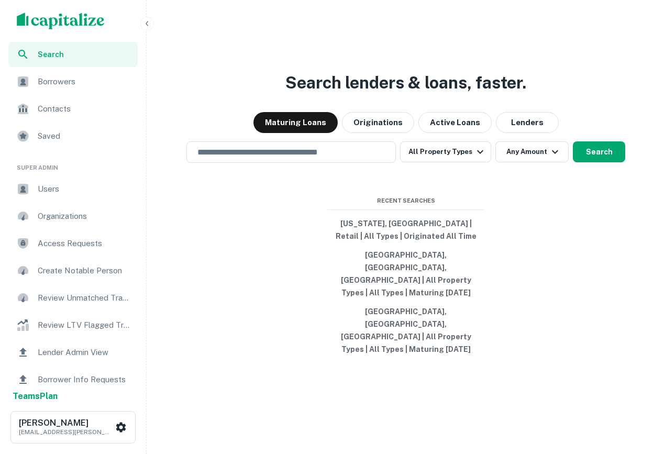
click at [663, 106] on div "Search Borrowers Contacts Saved Super Admin Users Organizations Access Requests…" at bounding box center [332, 239] width 665 height 479
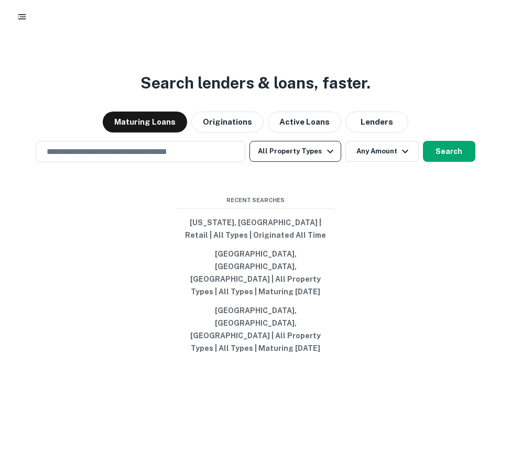
click at [255, 162] on button "All Property Types" at bounding box center [294, 151] width 91 height 21
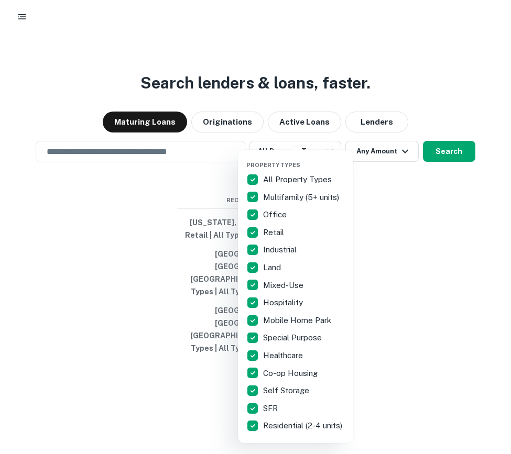
click at [138, 216] on div at bounding box center [255, 227] width 511 height 454
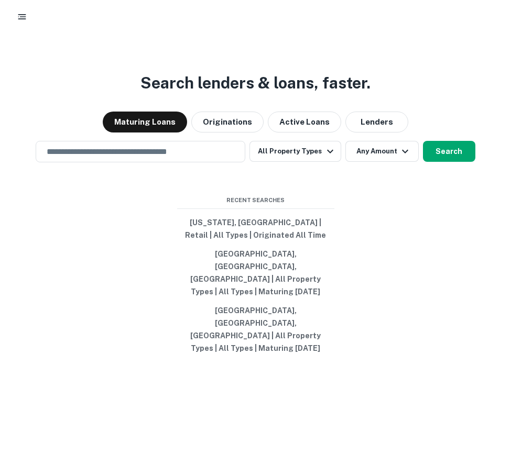
click at [14, 17] on button "button" at bounding box center [22, 16] width 19 height 19
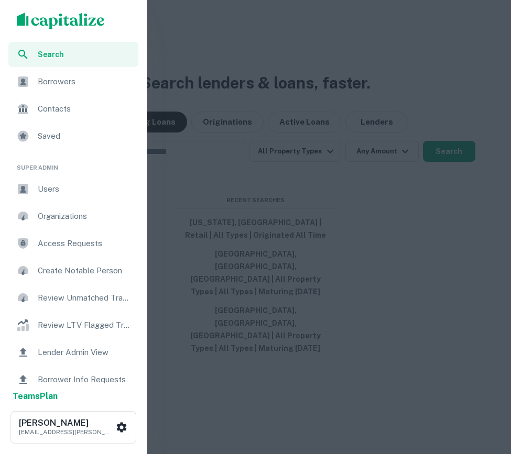
click at [80, 99] on div "Contacts" at bounding box center [73, 108] width 130 height 25
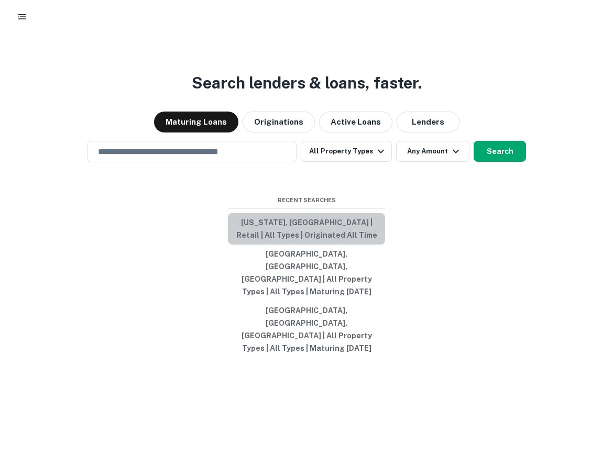
click at [309, 245] on button "[US_STATE], [GEOGRAPHIC_DATA] | Retail | All Types | Originated All Time" at bounding box center [306, 228] width 157 height 31
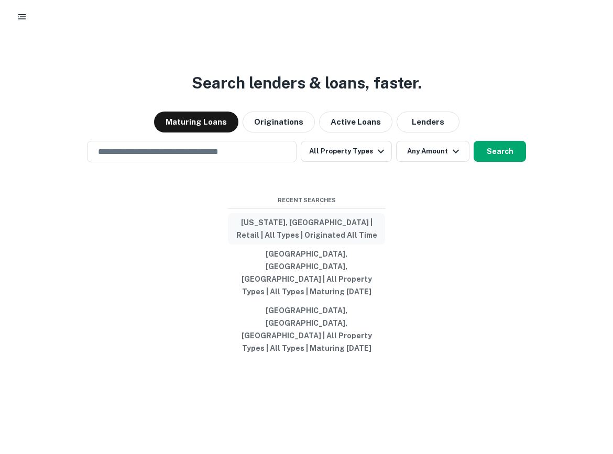
type input "**********"
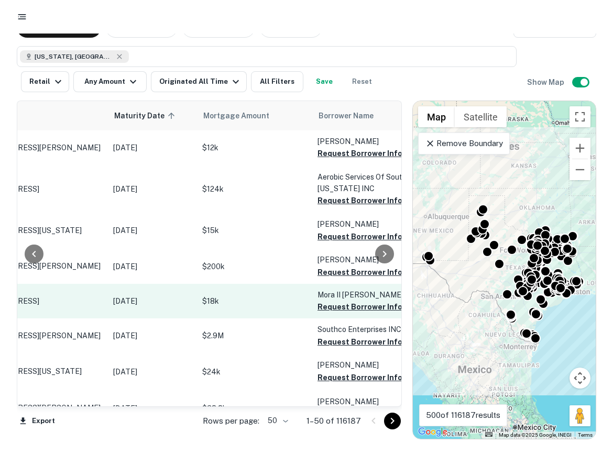
scroll to position [1, 0]
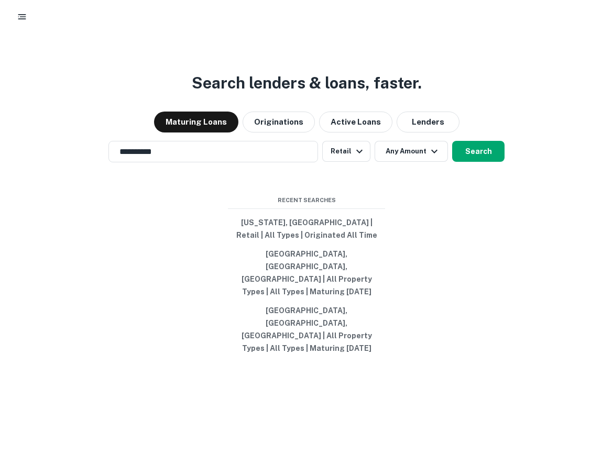
click at [535, 113] on div "**********" at bounding box center [306, 252] width 604 height 454
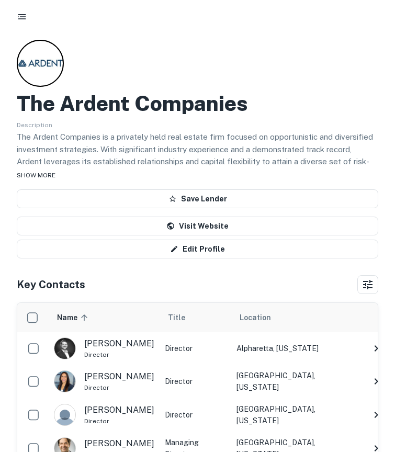
click at [46, 171] on div "SHOW MORE" at bounding box center [198, 175] width 362 height 13
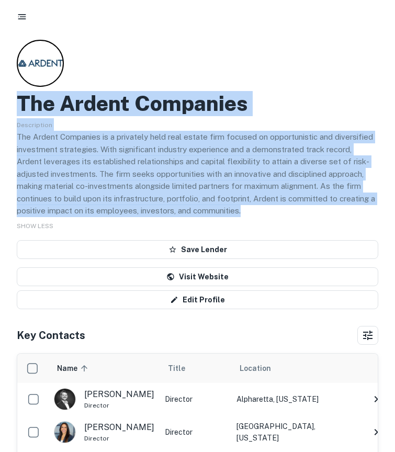
drag, startPoint x: 269, startPoint y: 211, endPoint x: -3, endPoint y: 31, distance: 326.2
click at [0, 31] on html "Back to search The Ardent Companies Description The Ardent Companies is a priva…" at bounding box center [197, 226] width 395 height 452
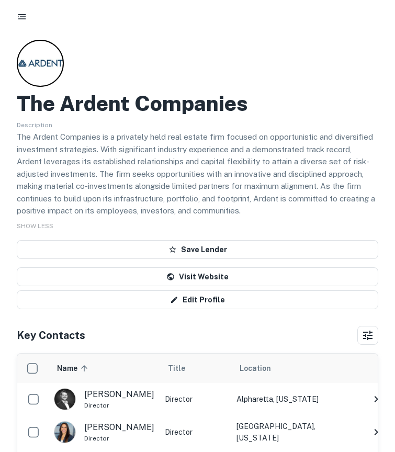
click at [81, 101] on h2 "The Ardent Companies" at bounding box center [132, 103] width 231 height 25
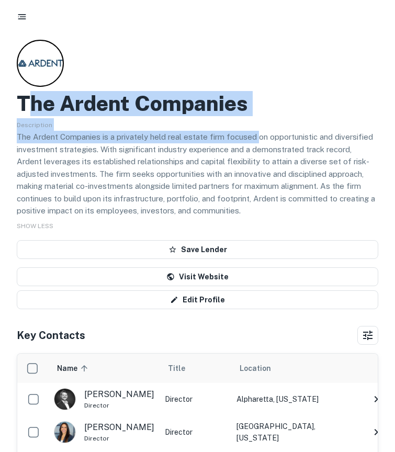
drag, startPoint x: 28, startPoint y: 103, endPoint x: 256, endPoint y: 133, distance: 229.2
click at [256, 133] on div "The Ardent Companies Description The Ardent Companies is a privately held real …" at bounding box center [198, 175] width 362 height 270
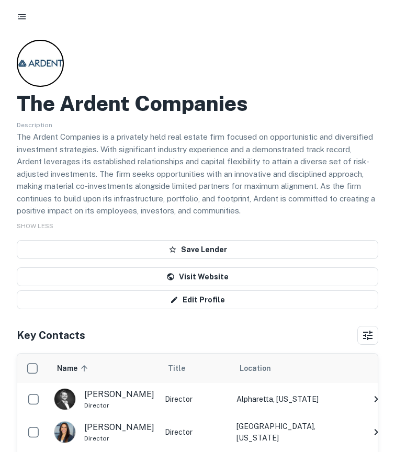
click at [103, 96] on h2 "The Ardent Companies" at bounding box center [132, 103] width 231 height 25
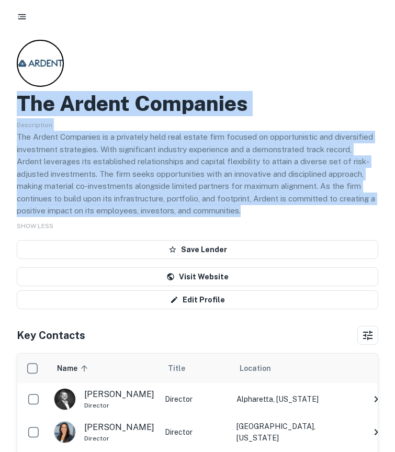
drag, startPoint x: 11, startPoint y: 102, endPoint x: 376, endPoint y: 205, distance: 379.3
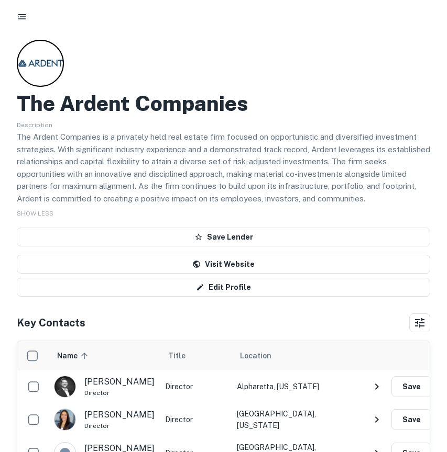
click at [290, 74] on div "The Ardent Companies Description The Ardent Companies is a privately held real …" at bounding box center [223, 168] width 413 height 257
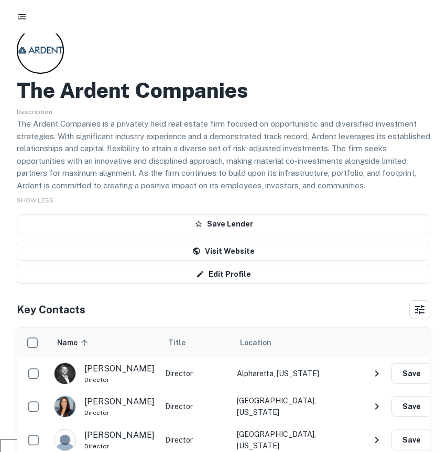
click at [17, 21] on icon "button" at bounding box center [22, 17] width 10 height 10
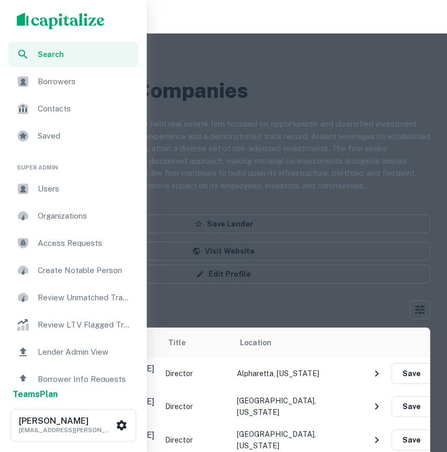
click at [43, 80] on span "Borrowers" at bounding box center [85, 81] width 94 height 13
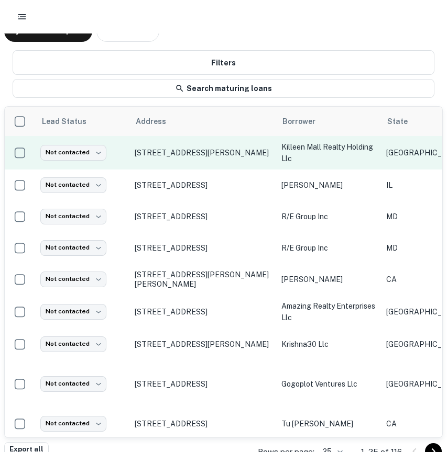
click at [167, 147] on td "[STREET_ADDRESS][PERSON_NAME]" at bounding box center [202, 153] width 147 height 34
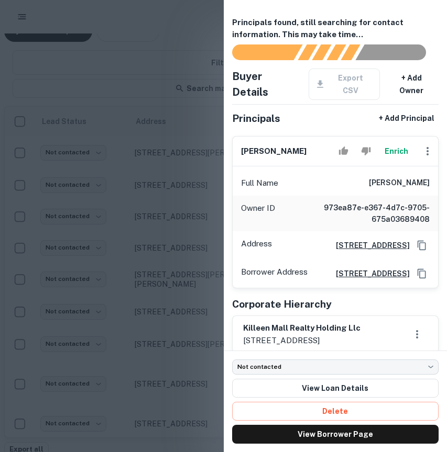
click at [186, 63] on div at bounding box center [223, 226] width 447 height 452
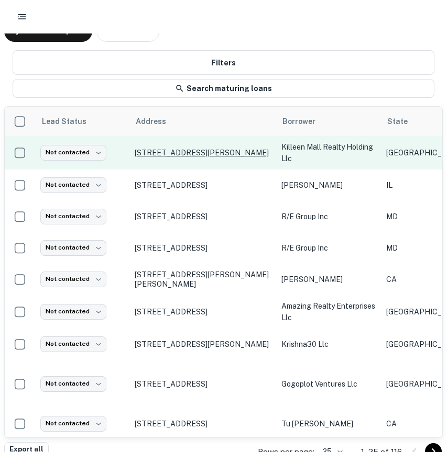
click at [208, 155] on p "[STREET_ADDRESS][PERSON_NAME]" at bounding box center [203, 152] width 136 height 9
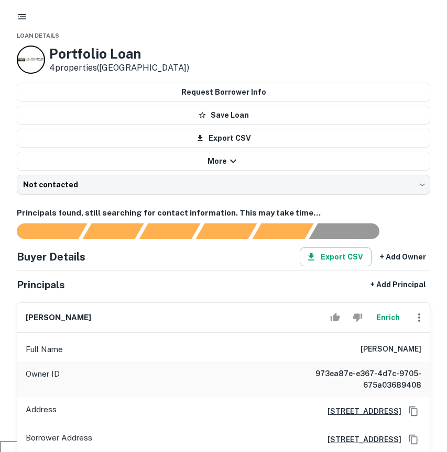
scroll to position [77, 0]
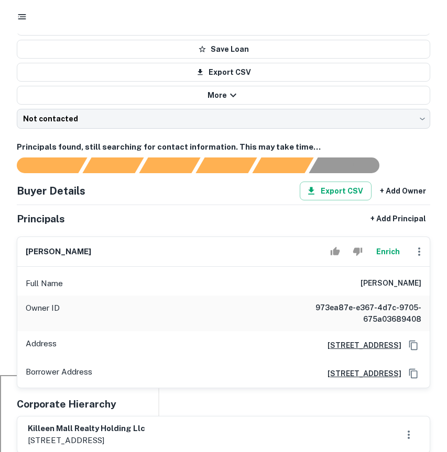
drag, startPoint x: 354, startPoint y: 282, endPoint x: 433, endPoint y: 286, distance: 78.6
copy h6 "[PERSON_NAME]"
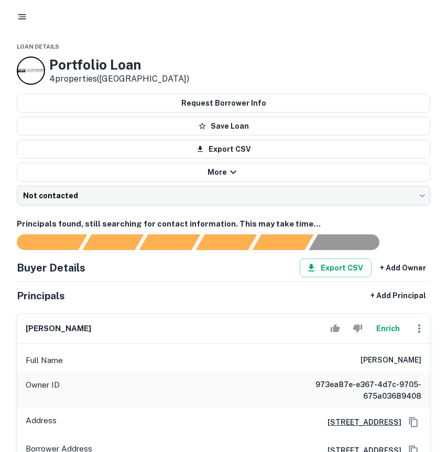
click at [202, 288] on div "Principals + Add Principal" at bounding box center [223, 295] width 413 height 19
drag, startPoint x: 427, startPoint y: 360, endPoint x: 339, endPoint y: 360, distance: 87.5
click at [339, 359] on div "Full Name mehran kohansieh" at bounding box center [223, 360] width 412 height 25
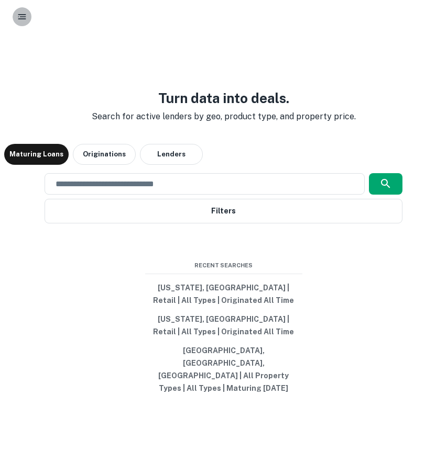
click at [17, 19] on icon "button" at bounding box center [22, 17] width 10 height 10
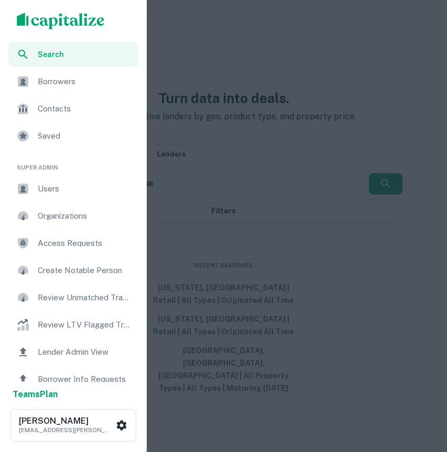
click at [72, 83] on span "Borrowers" at bounding box center [85, 81] width 94 height 13
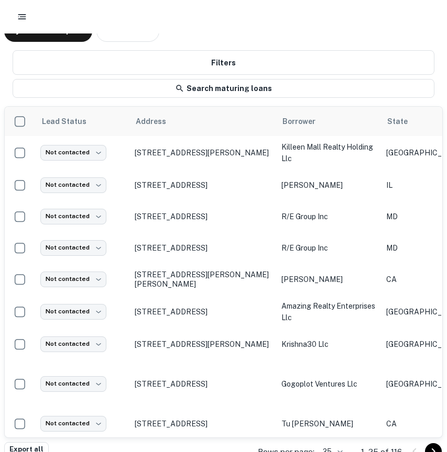
click at [213, 30] on div at bounding box center [223, 17] width 447 height 34
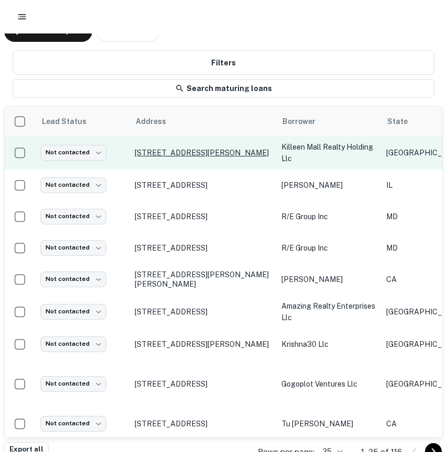
click at [178, 157] on p "[STREET_ADDRESS][PERSON_NAME]" at bounding box center [203, 152] width 136 height 9
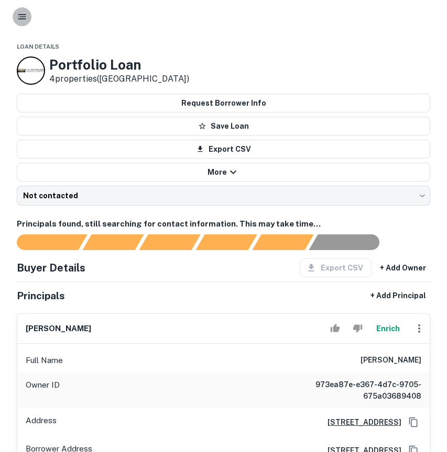
click at [25, 16] on rect "button" at bounding box center [23, 16] width 6 height 1
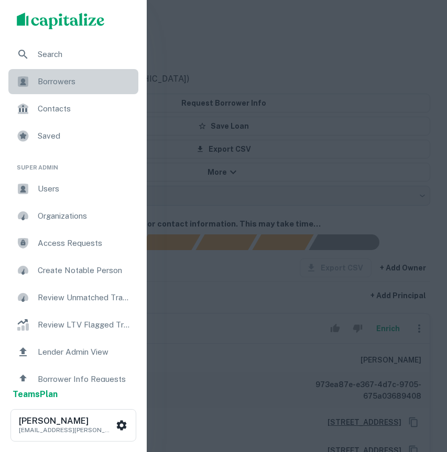
click at [63, 88] on div "Borrowers" at bounding box center [73, 81] width 130 height 25
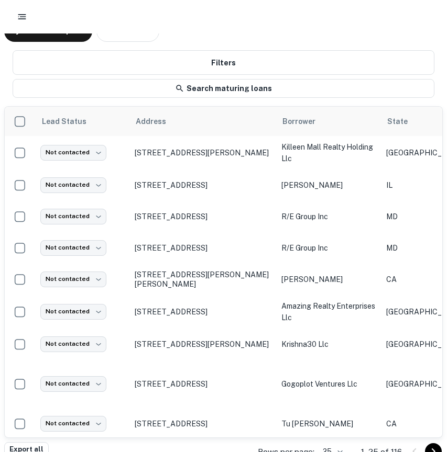
click at [20, 14] on icon "button" at bounding box center [22, 17] width 10 height 10
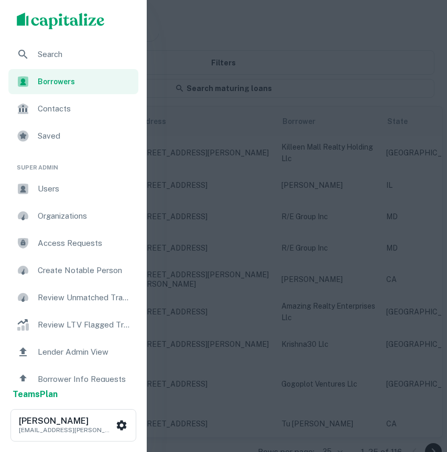
click at [42, 46] on div "Search" at bounding box center [73, 54] width 130 height 25
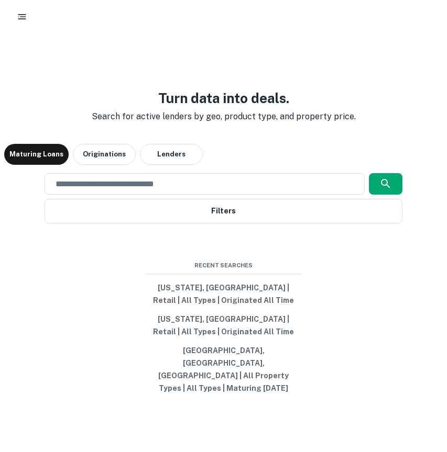
click at [17, 27] on div at bounding box center [223, 17] width 447 height 34
click at [17, 24] on button "button" at bounding box center [22, 16] width 19 height 19
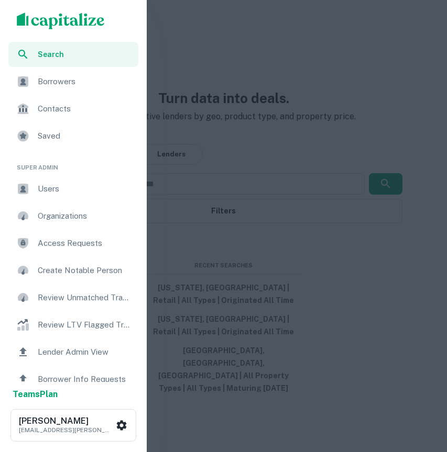
click at [52, 252] on div "Access Requests" at bounding box center [73, 243] width 130 height 25
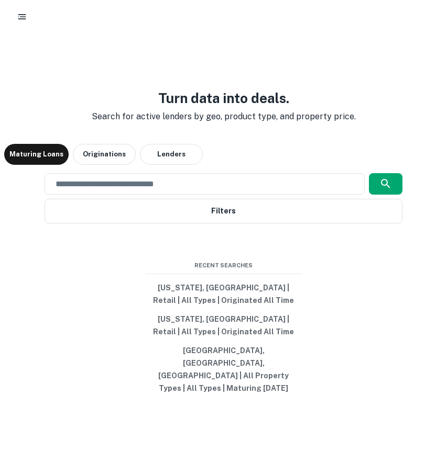
click at [31, 13] on div at bounding box center [224, 16] width 422 height 19
click at [28, 10] on div at bounding box center [224, 16] width 422 height 19
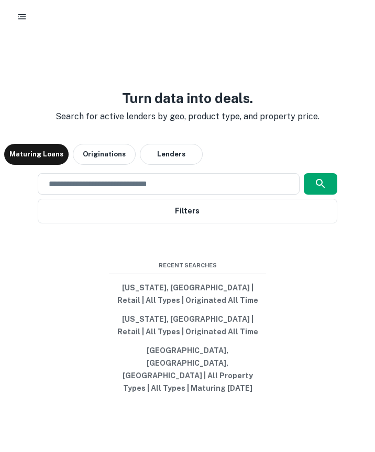
click at [13, 10] on div at bounding box center [188, 16] width 350 height 19
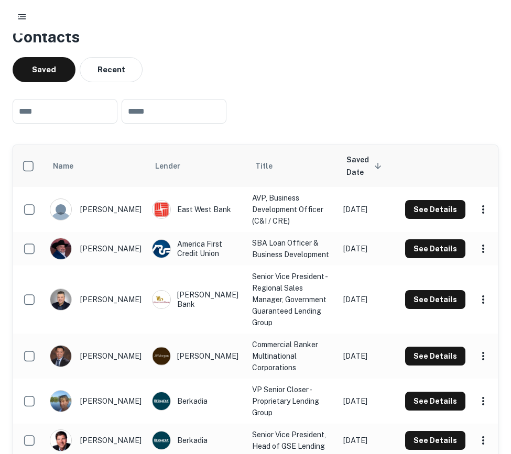
click at [20, 14] on icon "button" at bounding box center [22, 17] width 10 height 10
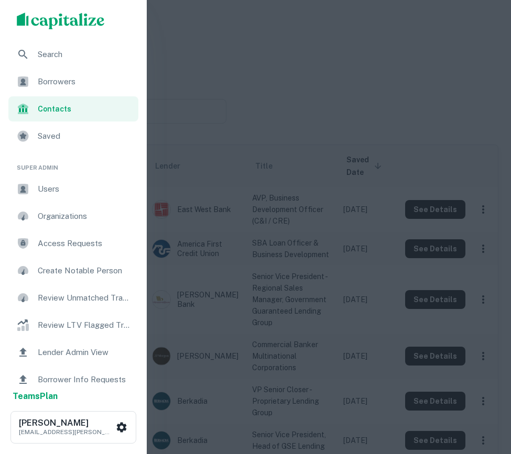
click at [73, 86] on span "Borrowers" at bounding box center [85, 81] width 94 height 13
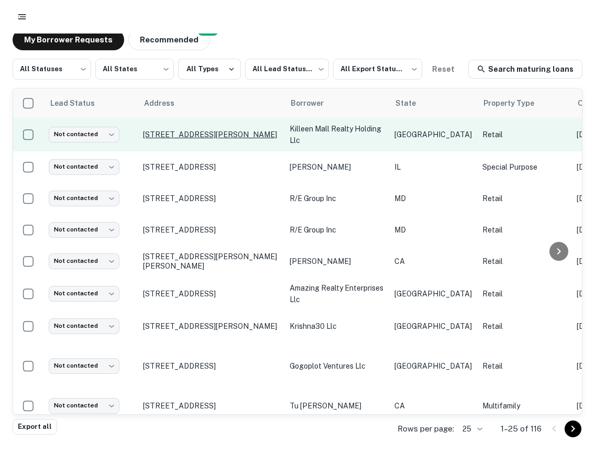
click at [200, 133] on p "[STREET_ADDRESS][PERSON_NAME]" at bounding box center [211, 134] width 136 height 9
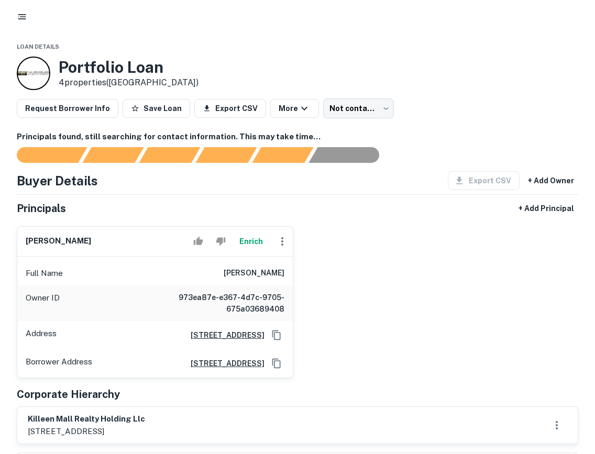
click at [15, 26] on div at bounding box center [298, 16] width 570 height 19
click at [24, 21] on icon "button" at bounding box center [22, 17] width 10 height 10
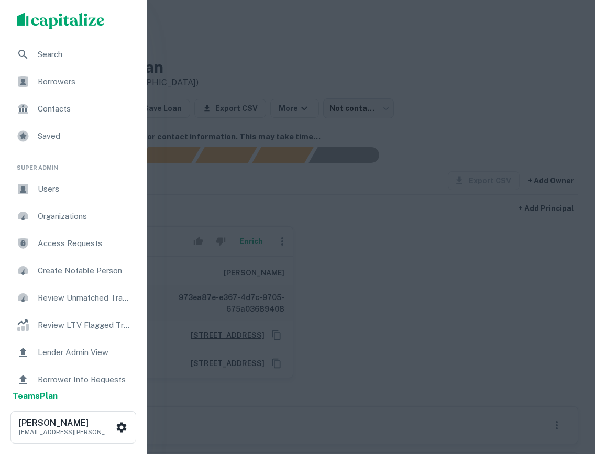
click at [58, 85] on span "Borrowers" at bounding box center [85, 81] width 94 height 13
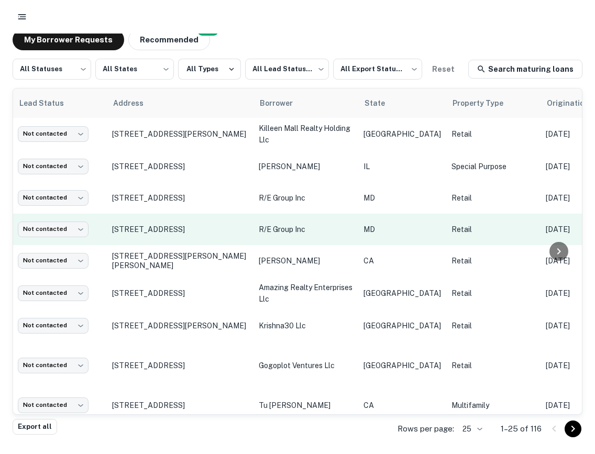
scroll to position [1, 0]
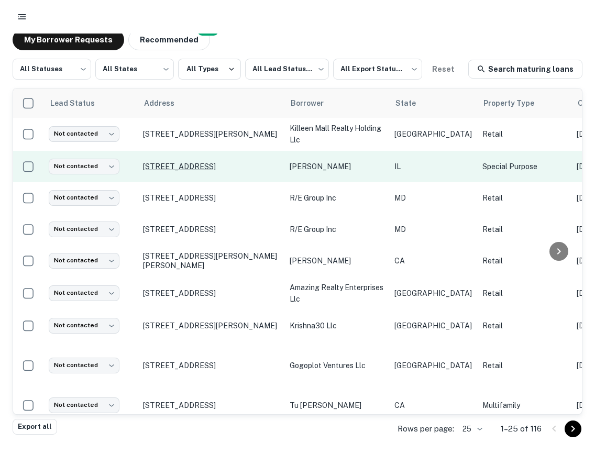
click at [194, 162] on p "[STREET_ADDRESS]" at bounding box center [211, 166] width 136 height 9
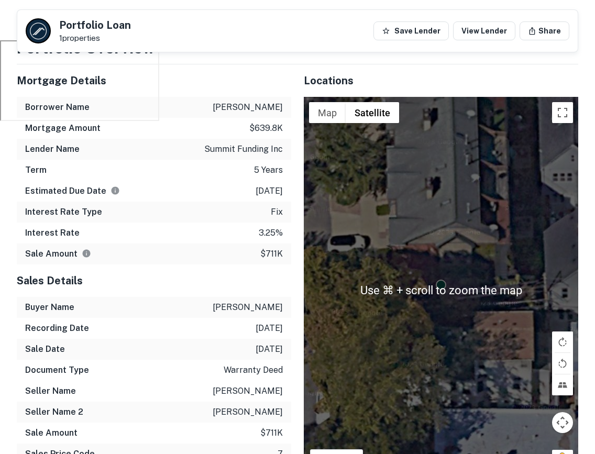
scroll to position [392, 0]
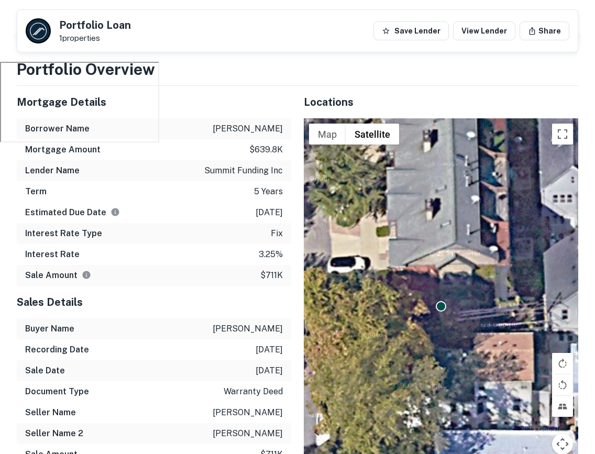
click at [140, 283] on div "Sale Amount $711k" at bounding box center [154, 275] width 274 height 21
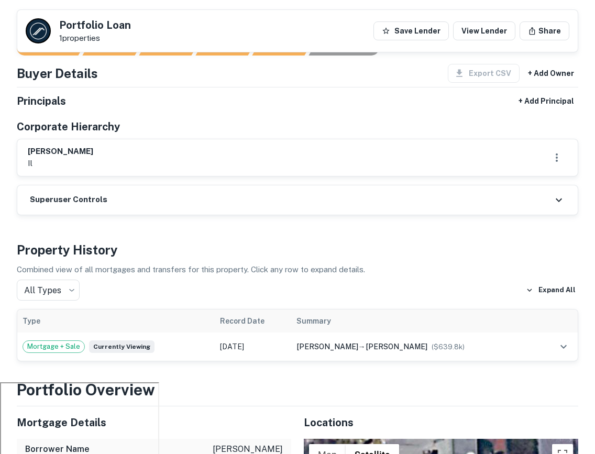
scroll to position [0, 0]
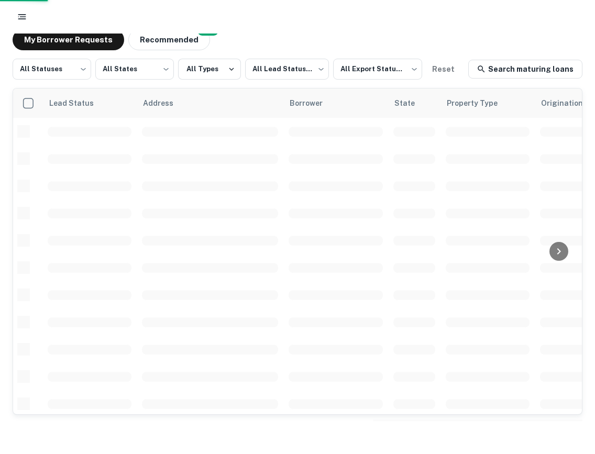
scroll to position [1, 0]
click at [20, 23] on button "button" at bounding box center [22, 16] width 19 height 19
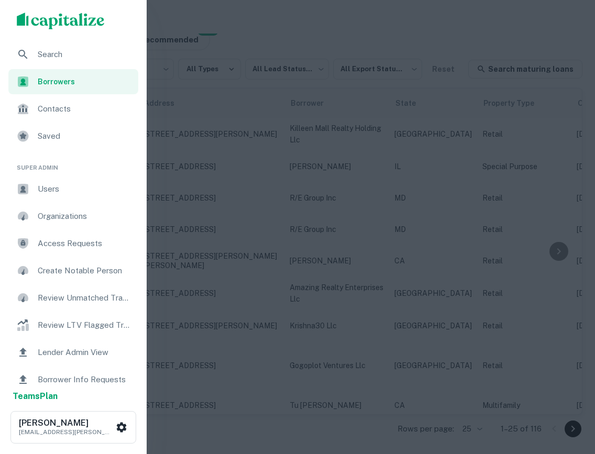
click at [52, 116] on div "Contacts" at bounding box center [73, 108] width 130 height 25
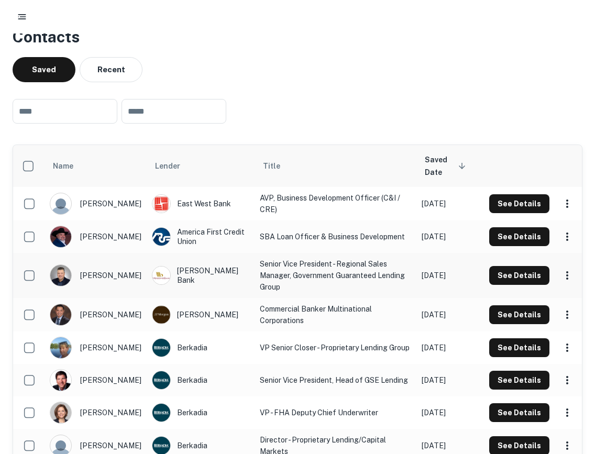
scroll to position [1, 0]
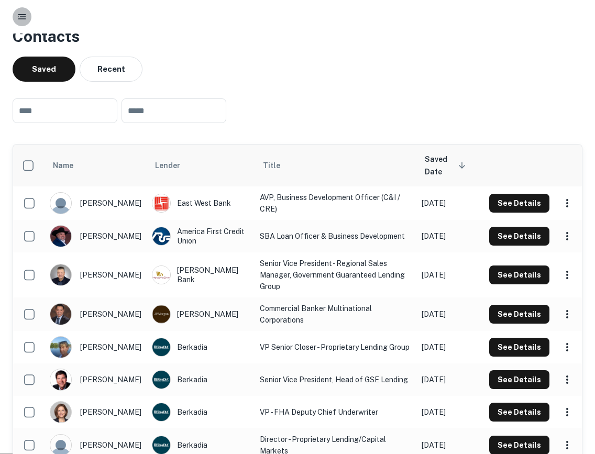
click at [14, 13] on button "button" at bounding box center [22, 16] width 19 height 19
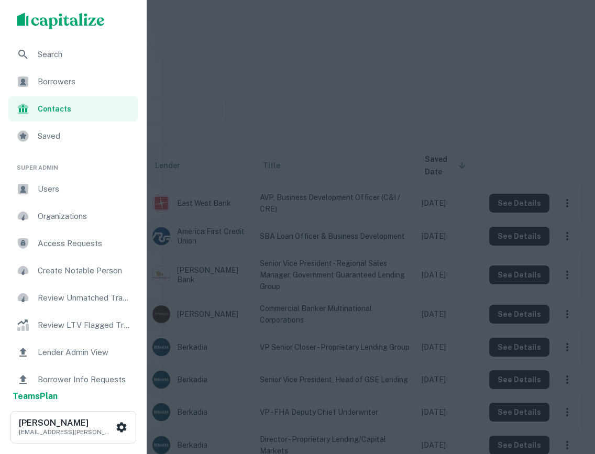
click at [42, 90] on div "Borrowers" at bounding box center [73, 81] width 130 height 25
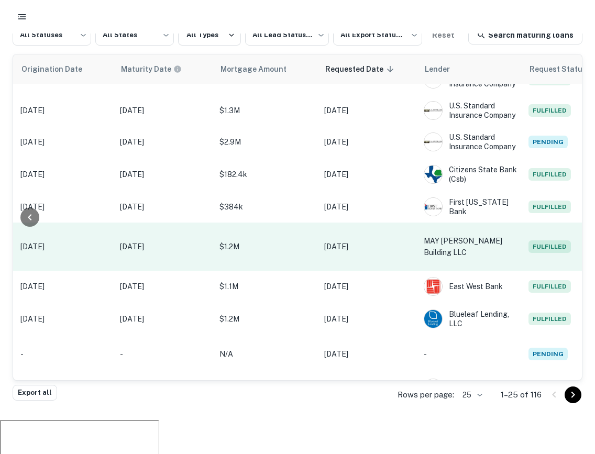
scroll to position [85, 0]
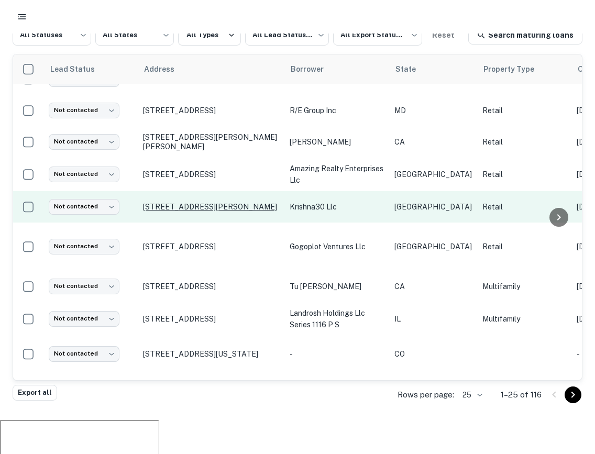
click at [174, 209] on p "[STREET_ADDRESS][PERSON_NAME]" at bounding box center [211, 206] width 136 height 9
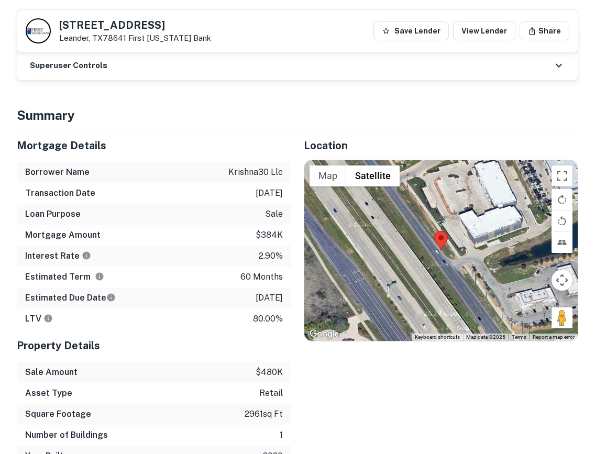
scroll to position [140, 0]
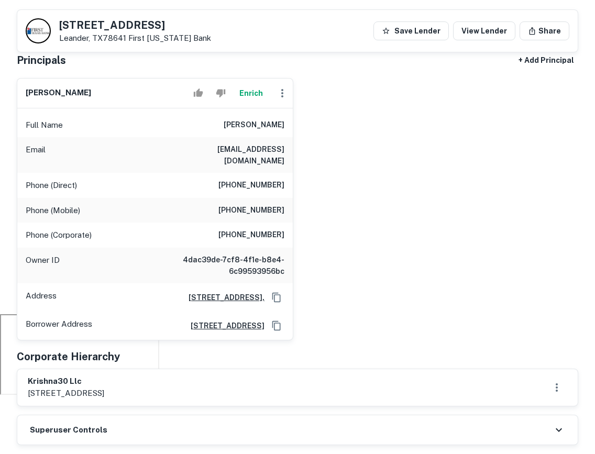
click at [45, 45] on div "7696 183a Toll Rd Leander, TX78641 First Texas Bank Save Lender View Lender Sha…" at bounding box center [297, 31] width 560 height 42
click at [43, 33] on div at bounding box center [38, 30] width 25 height 25
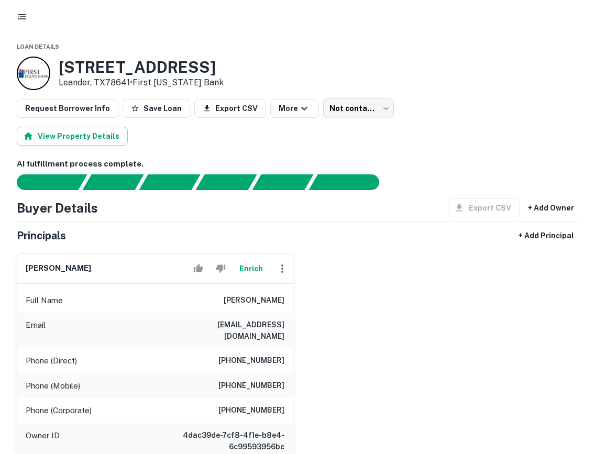
click at [21, 18] on icon "button" at bounding box center [22, 17] width 10 height 10
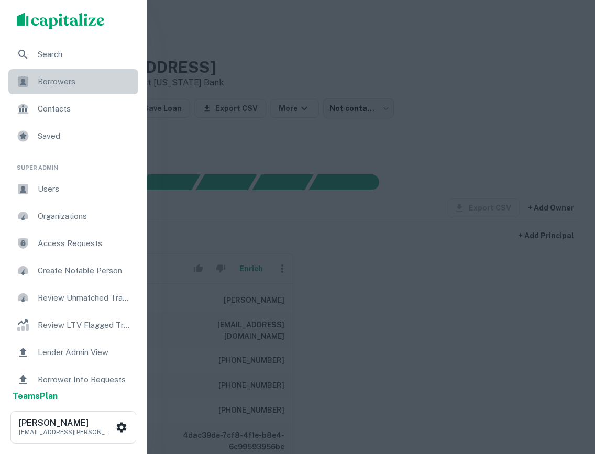
click at [61, 81] on span "Borrowers" at bounding box center [85, 81] width 94 height 13
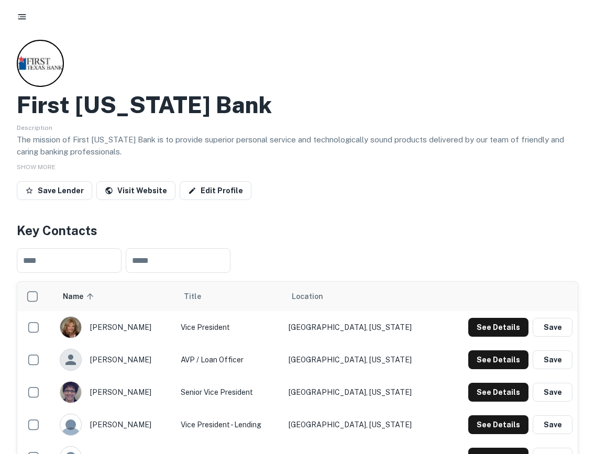
click at [23, 14] on rect "button" at bounding box center [22, 14] width 8 height 1
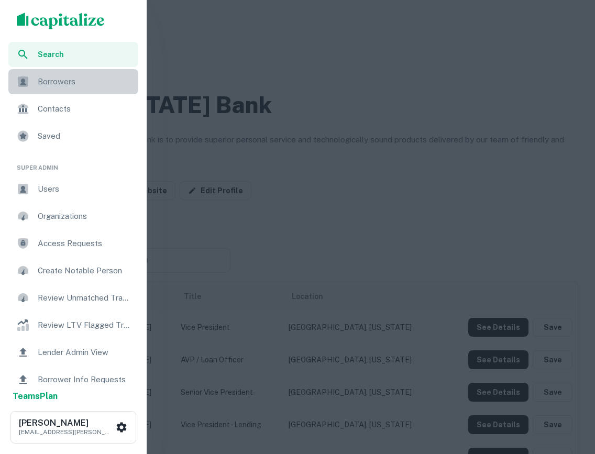
click at [65, 77] on span "Borrowers" at bounding box center [85, 81] width 94 height 13
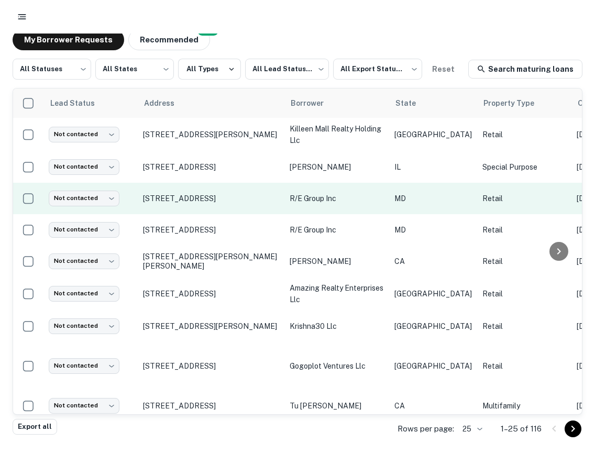
scroll to position [523, 0]
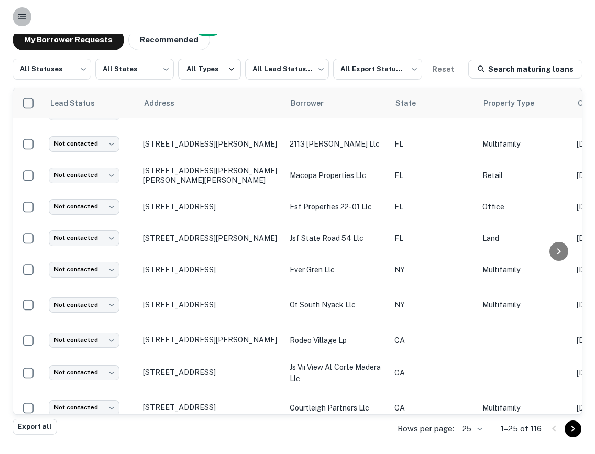
click at [18, 16] on circle "button" at bounding box center [18, 16] width 1 height 1
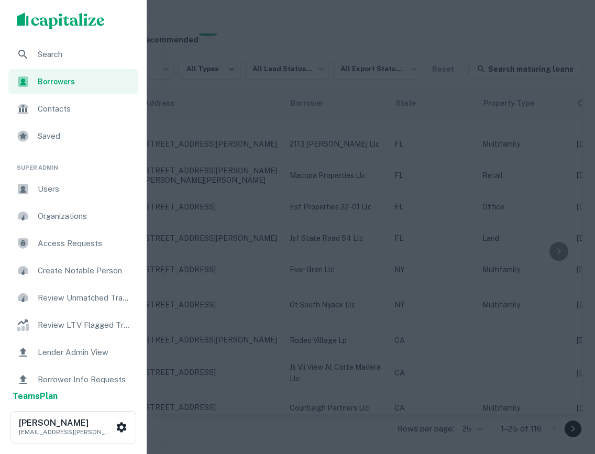
click at [64, 52] on span "Search" at bounding box center [85, 54] width 94 height 13
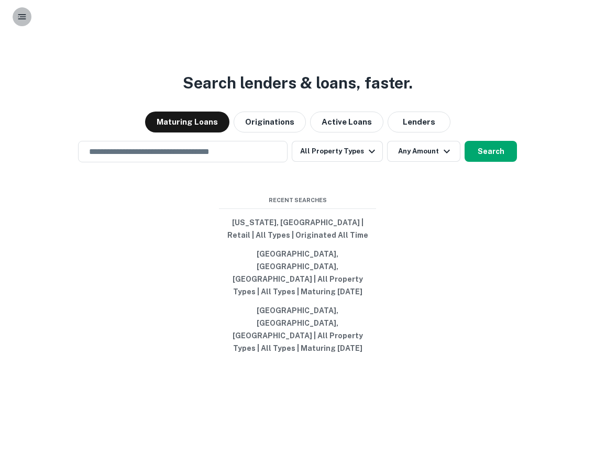
click at [21, 17] on rect "button" at bounding box center [23, 16] width 6 height 1
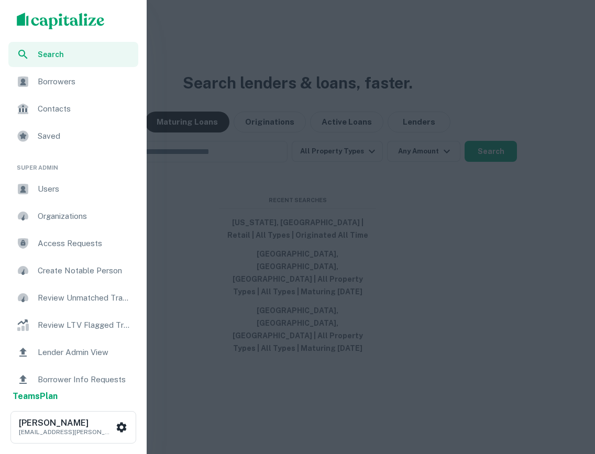
click at [53, 81] on span "Borrowers" at bounding box center [85, 81] width 94 height 13
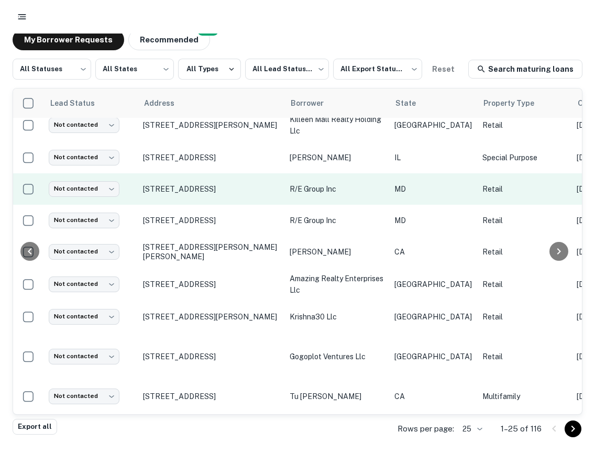
scroll to position [9, 497]
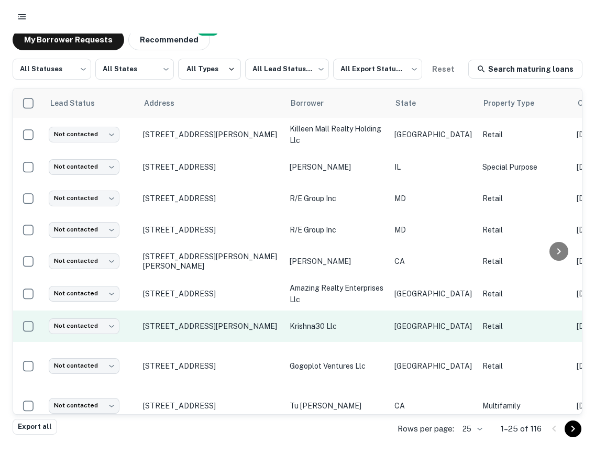
scroll to position [0, 556]
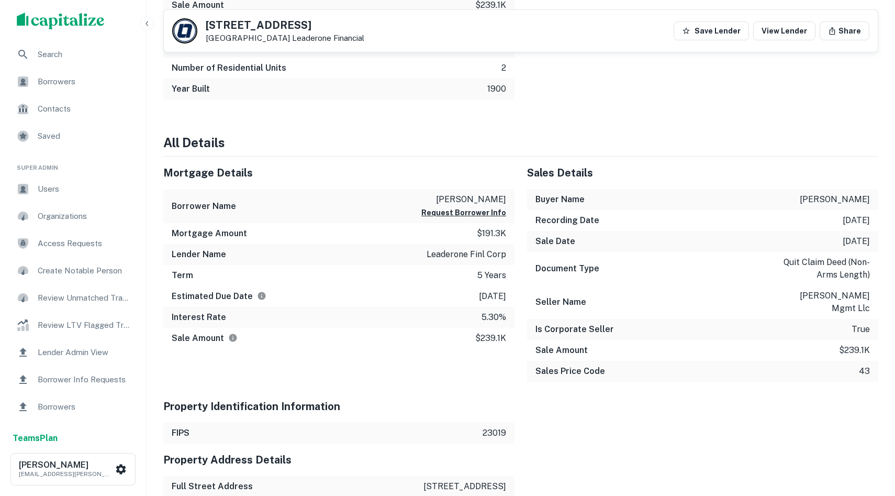
scroll to position [788, 0]
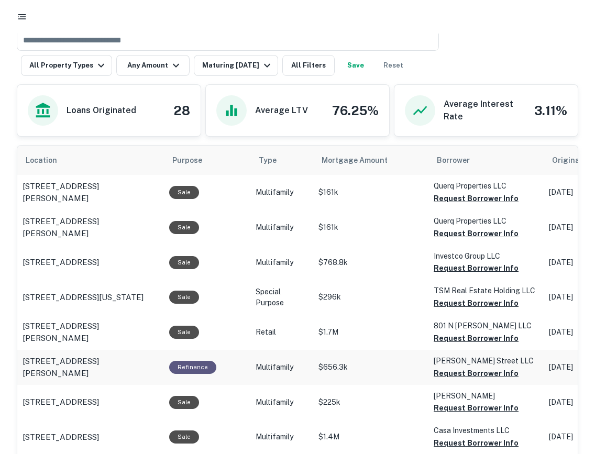
scroll to position [508, 0]
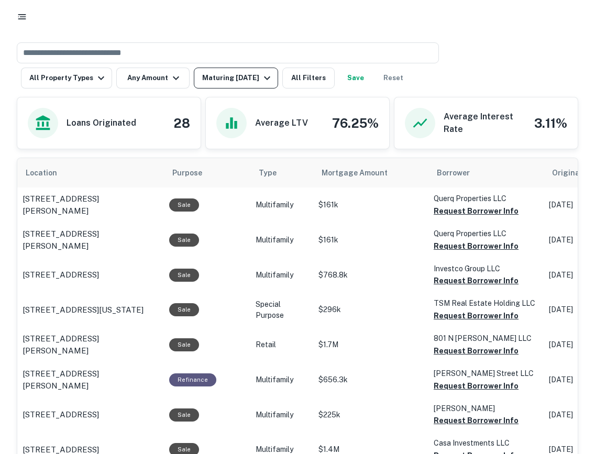
click at [247, 77] on div "Maturing [DATE]" at bounding box center [237, 78] width 71 height 13
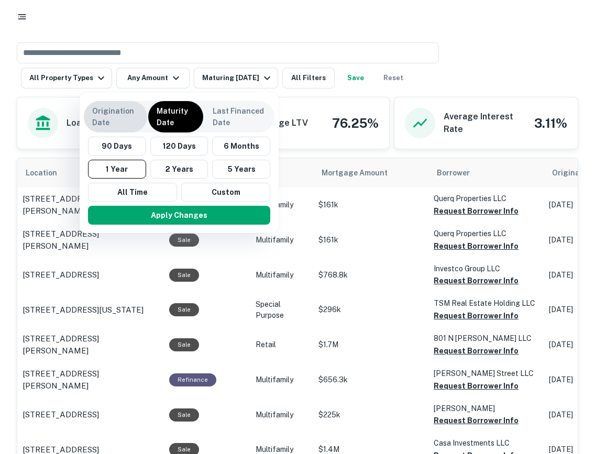
click at [127, 115] on p "Origination Date" at bounding box center [115, 116] width 47 height 23
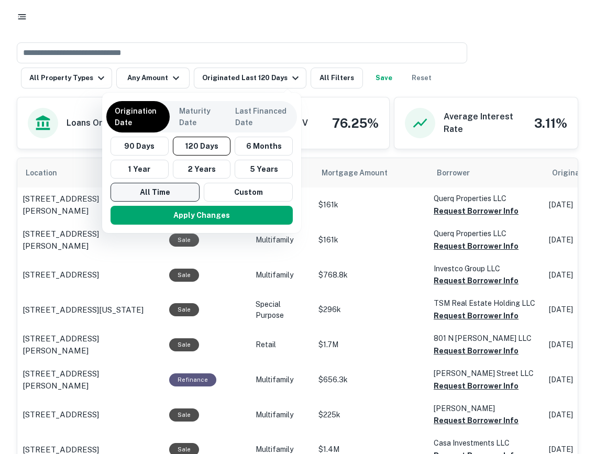
click at [156, 195] on button "All Time" at bounding box center [154, 192] width 89 height 19
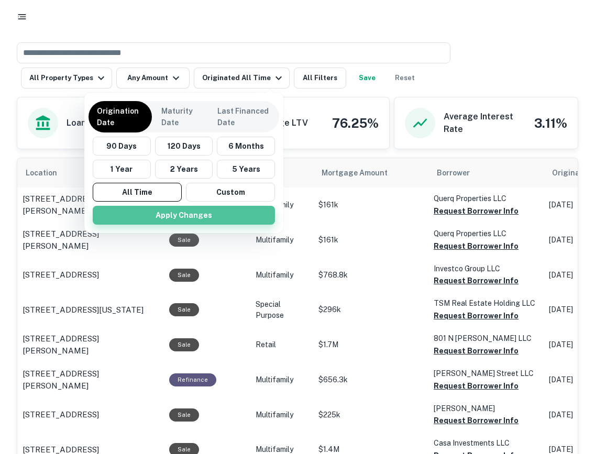
click at [187, 210] on button "Apply Changes" at bounding box center [184, 215] width 182 height 19
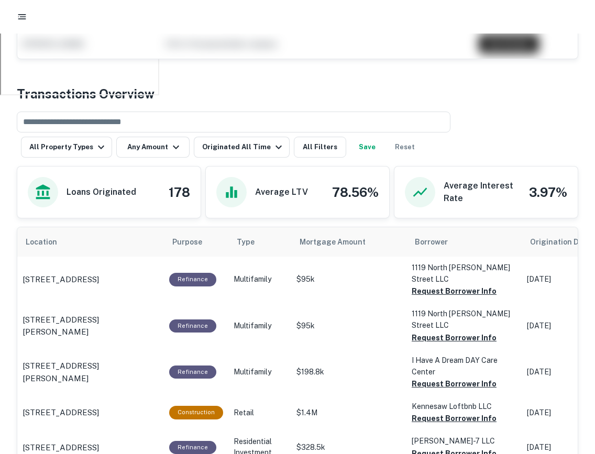
scroll to position [508, 0]
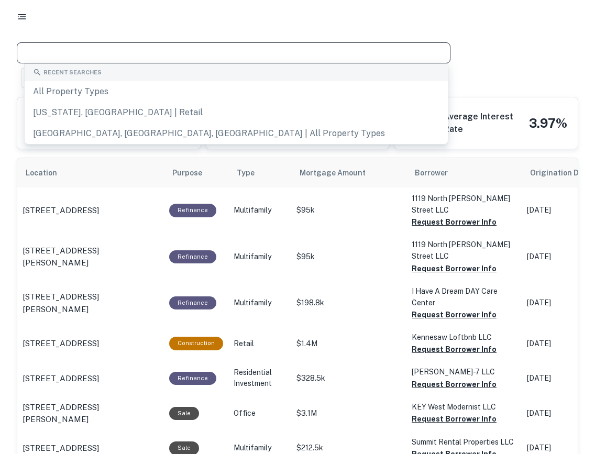
click at [90, 55] on input "text" at bounding box center [233, 53] width 426 height 15
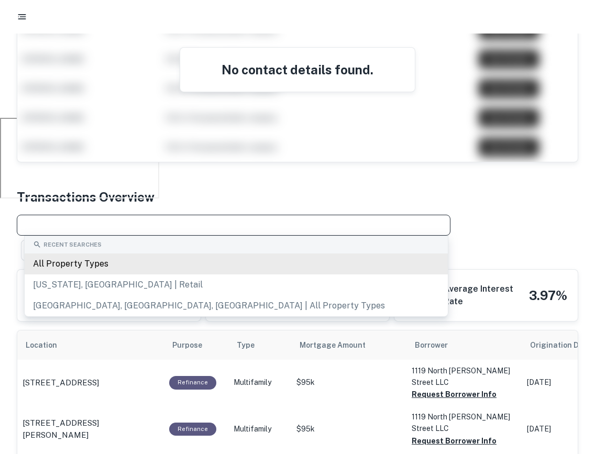
scroll to position [344, 0]
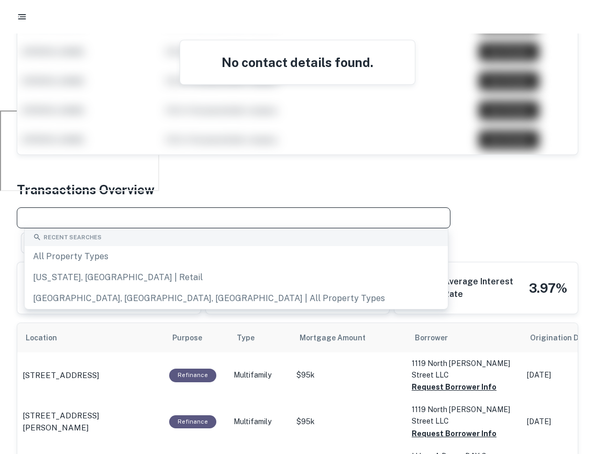
click at [84, 208] on div "​" at bounding box center [234, 217] width 434 height 21
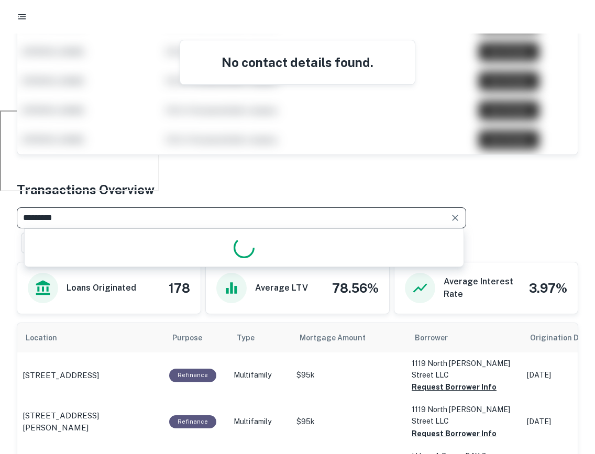
type input "**********"
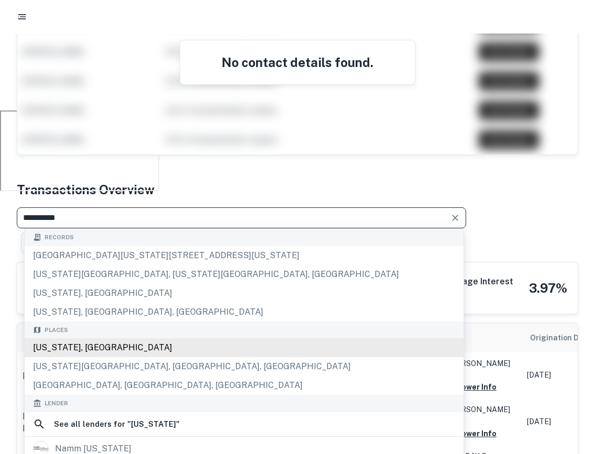
click at [107, 353] on div "[US_STATE], [GEOGRAPHIC_DATA]" at bounding box center [244, 347] width 439 height 19
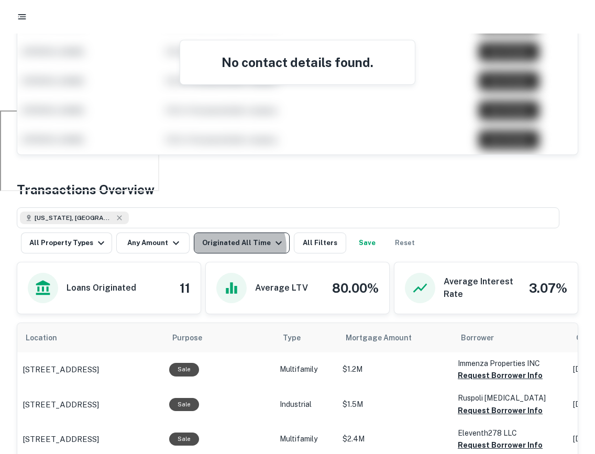
click at [233, 247] on div "Originated All Time" at bounding box center [243, 243] width 83 height 13
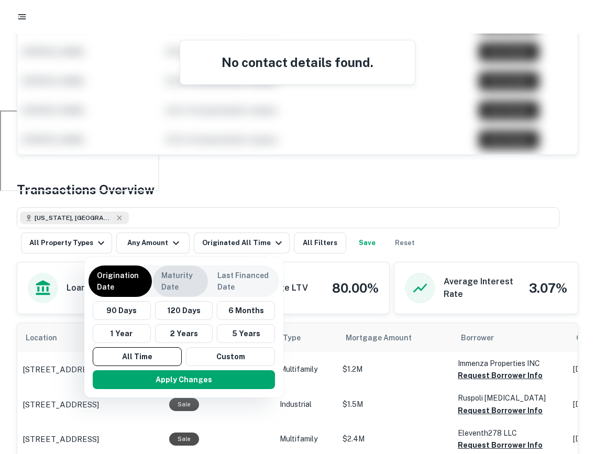
click at [183, 285] on p "Maturity Date" at bounding box center [180, 281] width 38 height 23
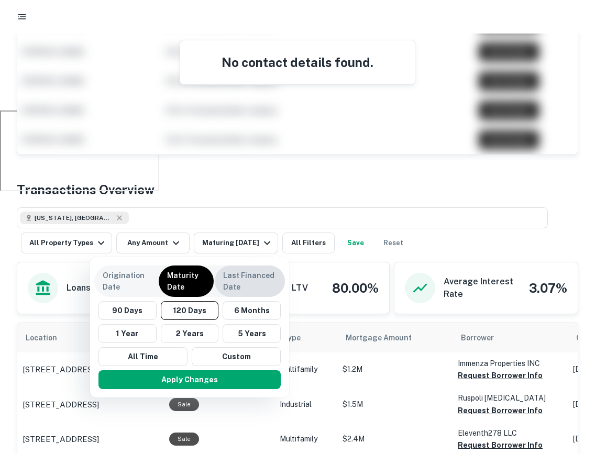
click at [243, 281] on p "Last Financed Date" at bounding box center [249, 281] width 53 height 23
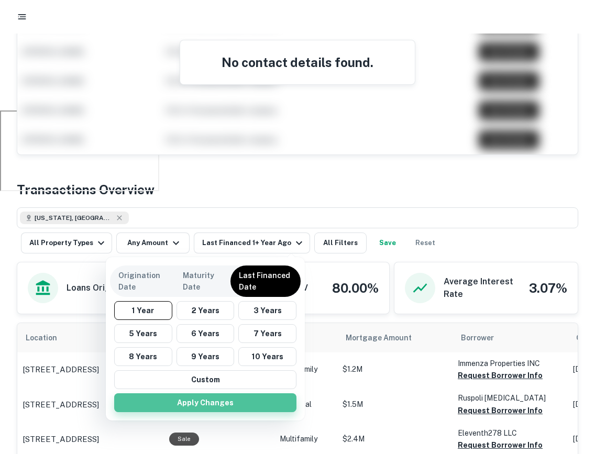
click at [244, 404] on button "Apply Changes" at bounding box center [205, 402] width 182 height 19
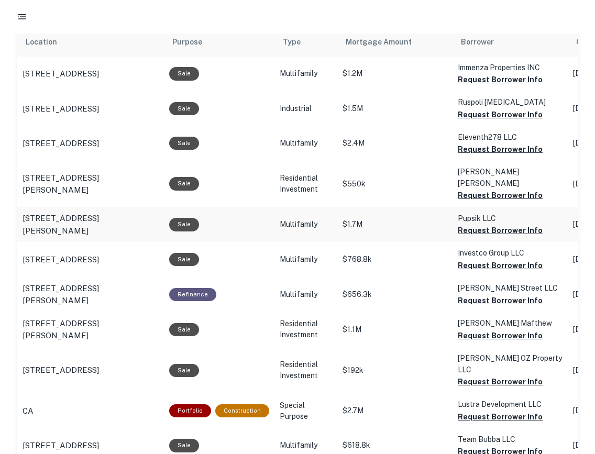
scroll to position [610, 0]
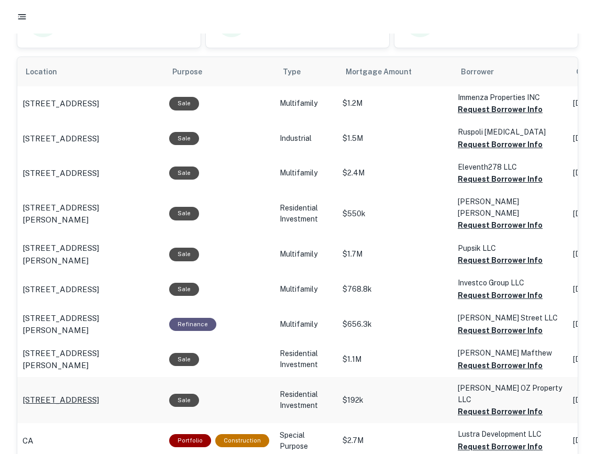
click at [99, 394] on p "[STREET_ADDRESS]" at bounding box center [61, 400] width 76 height 13
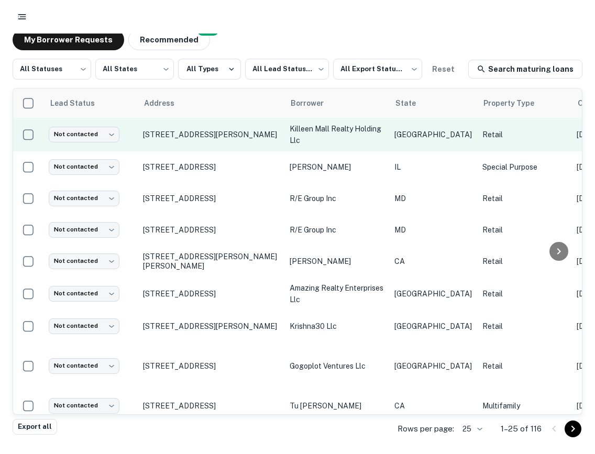
click at [226, 141] on td "[STREET_ADDRESS][PERSON_NAME]" at bounding box center [211, 135] width 147 height 34
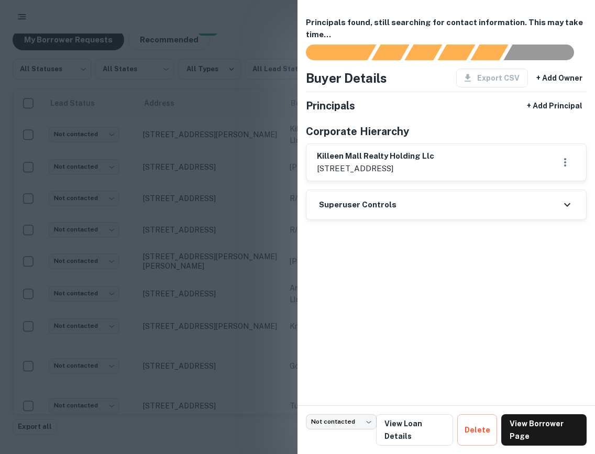
click at [226, 133] on div at bounding box center [297, 227] width 595 height 454
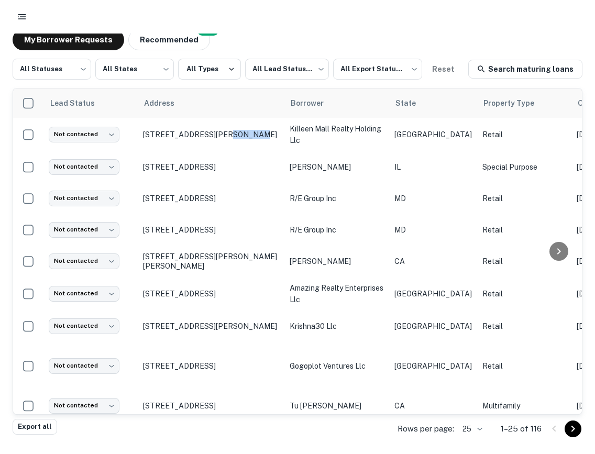
click at [226, 133] on p "[STREET_ADDRESS][PERSON_NAME]" at bounding box center [211, 134] width 136 height 9
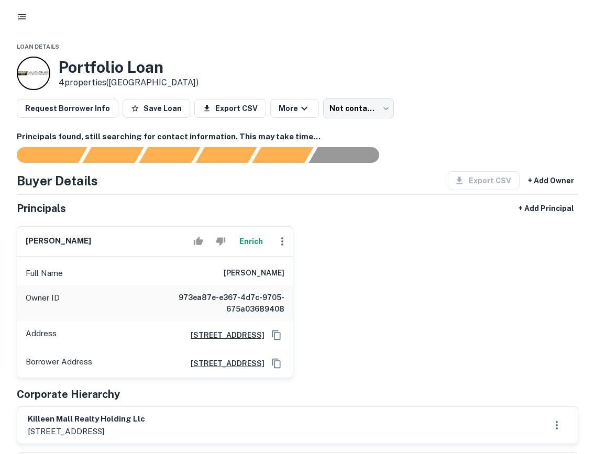
scroll to position [25, 0]
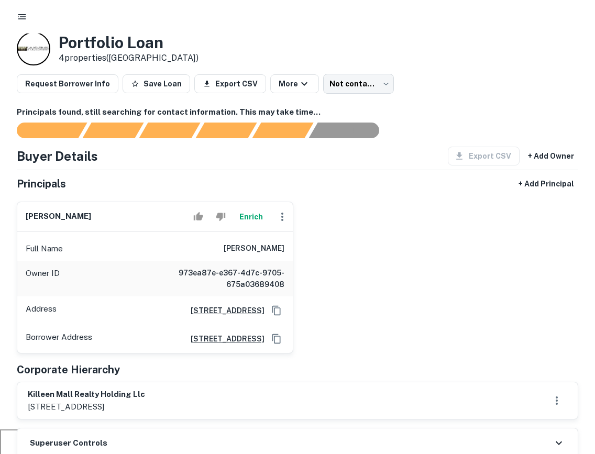
drag, startPoint x: 112, startPoint y: 223, endPoint x: 6, endPoint y: 218, distance: 105.9
copy h6 "[PERSON_NAME]"
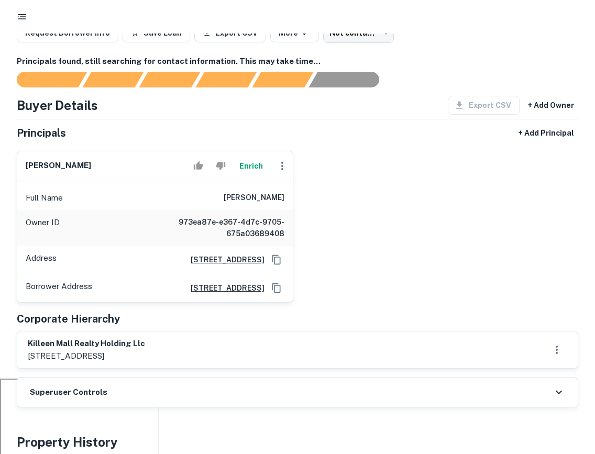
scroll to position [76, 0]
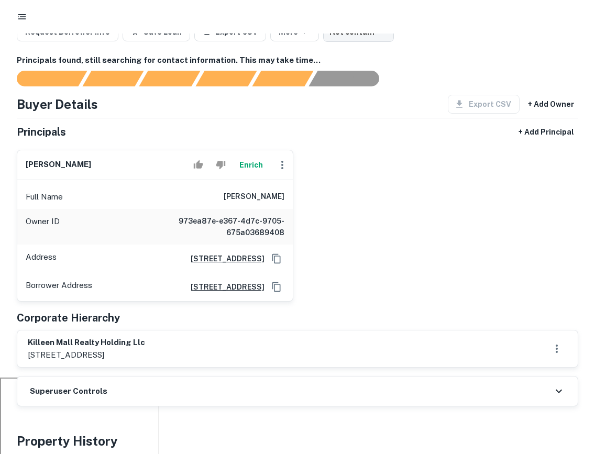
click at [395, 174] on div "mehran kohansieh Enrich Full Name mehran kohansieh Owner ID 973ea87e-e367-4d7c-…" at bounding box center [293, 221] width 570 height 161
drag, startPoint x: 394, startPoint y: 174, endPoint x: 13, endPoint y: 117, distance: 385.5
click at [349, 198] on div "mehran kohansieh Enrich Full Name mehran kohansieh Owner ID 973ea87e-e367-4d7c-…" at bounding box center [293, 221] width 570 height 161
drag, startPoint x: 349, startPoint y: 198, endPoint x: 0, endPoint y: 134, distance: 355.3
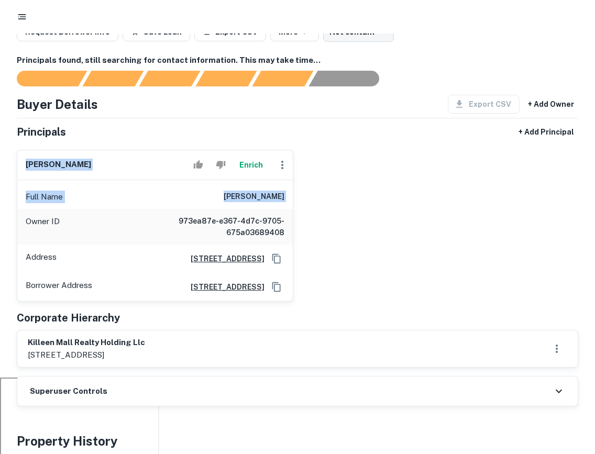
click at [203, 118] on div "Buyer Details Export CSV + Add Owner Principals + Add Principal mehran kohansie…" at bounding box center [297, 231] width 561 height 273
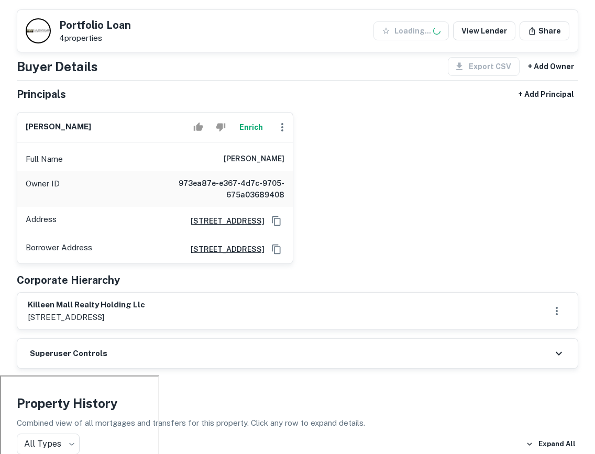
scroll to position [0, 0]
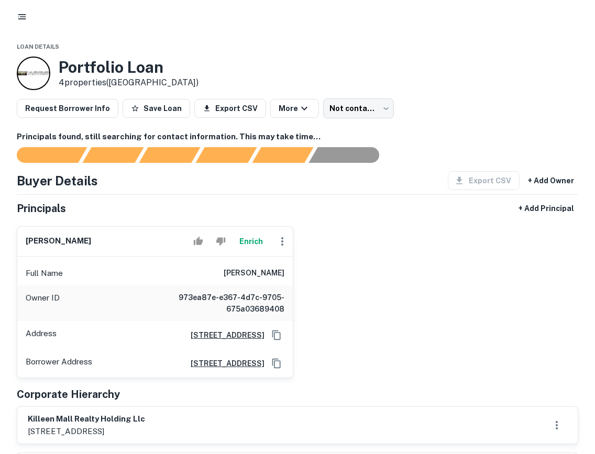
click at [18, 18] on icon "button" at bounding box center [22, 17] width 10 height 10
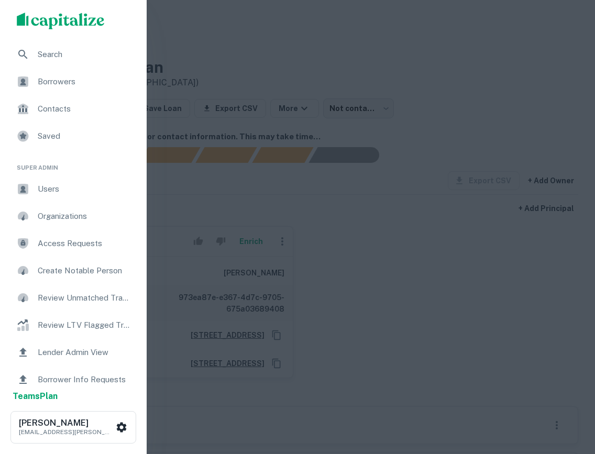
click at [69, 50] on span "Search" at bounding box center [85, 54] width 94 height 13
